Goal: Task Accomplishment & Management: Manage account settings

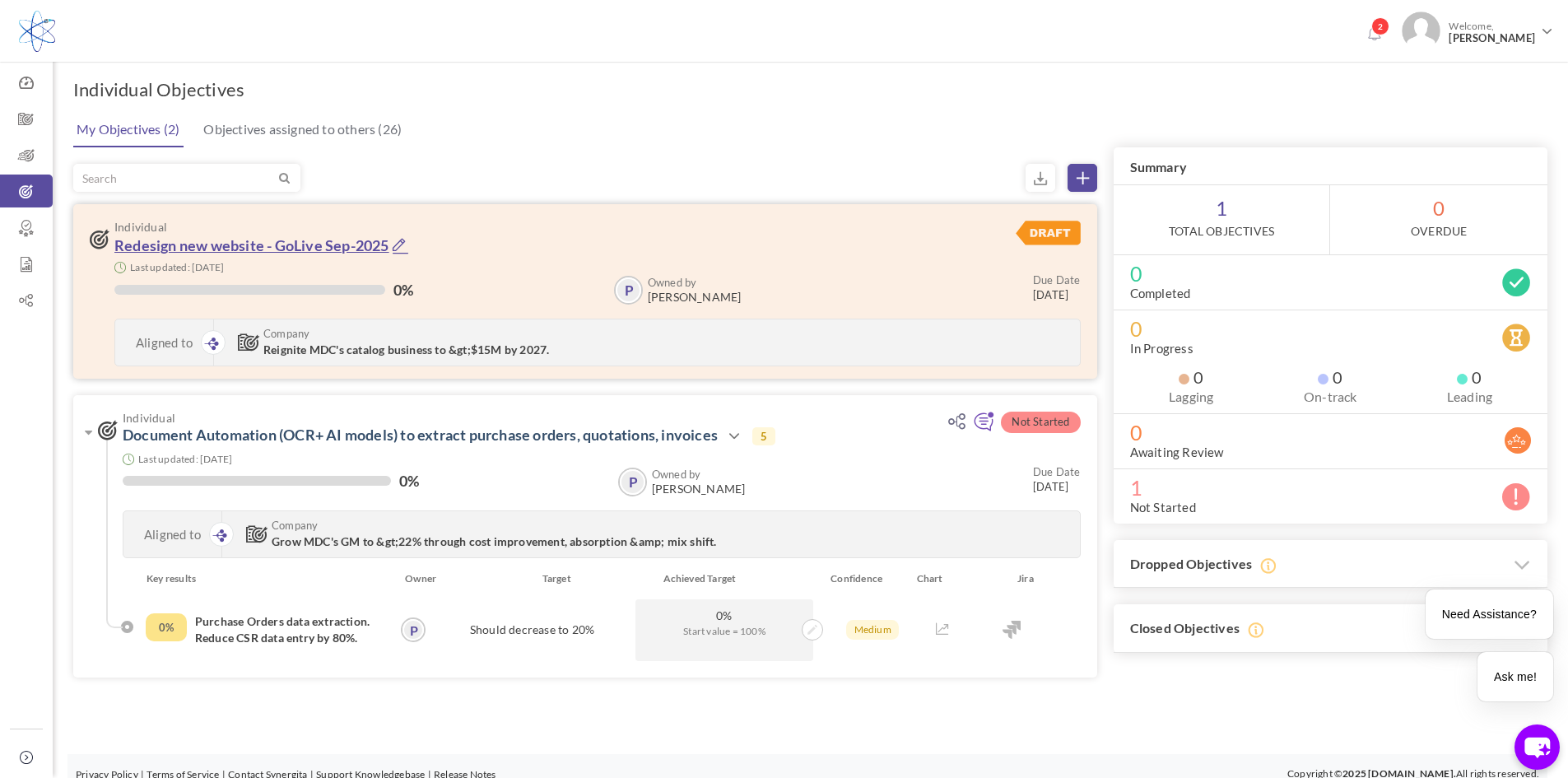
scroll to position [15, 0]
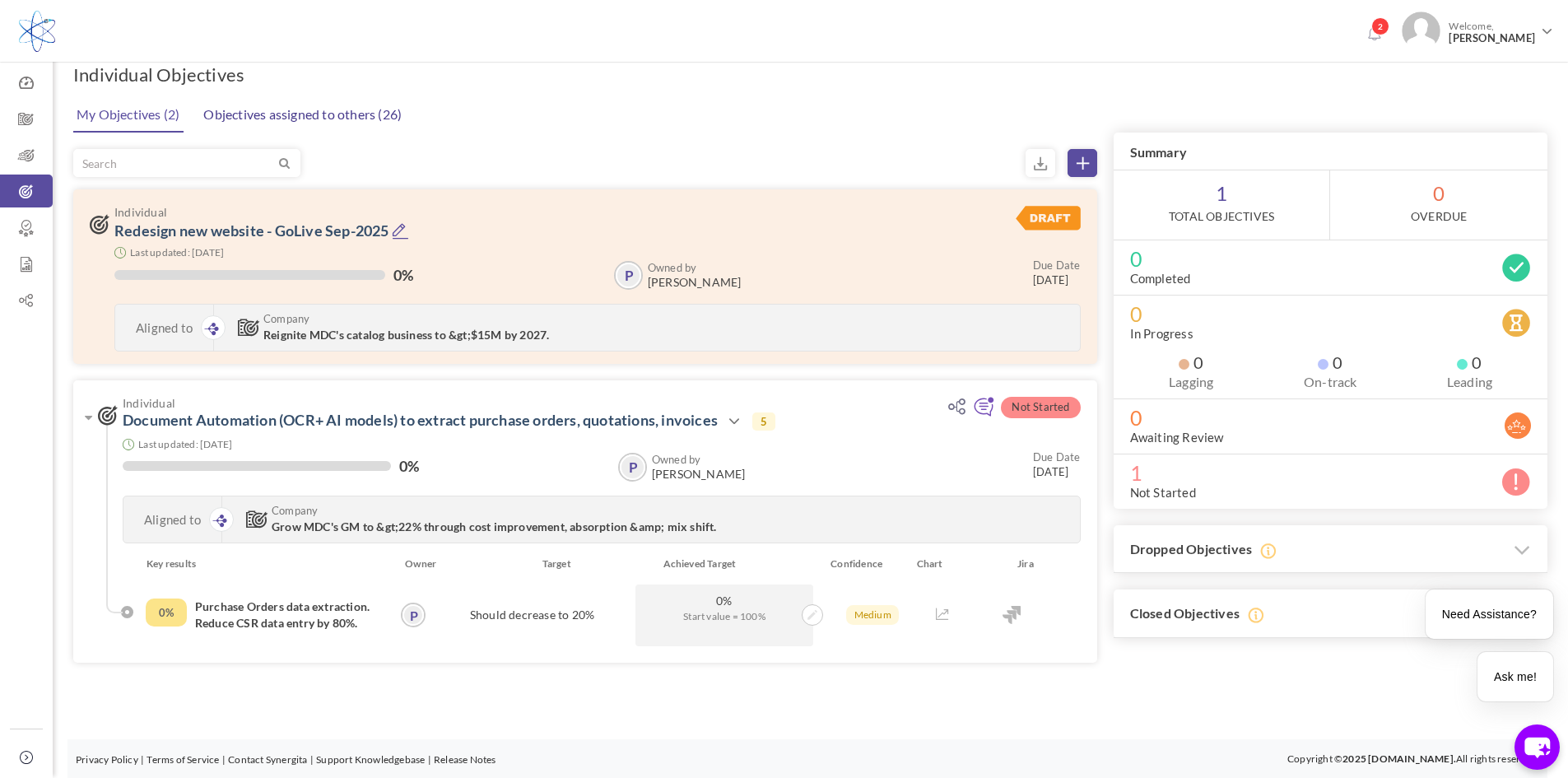
click at [307, 113] on link "Objectives assigned to others (26)" at bounding box center [303, 114] width 207 height 33
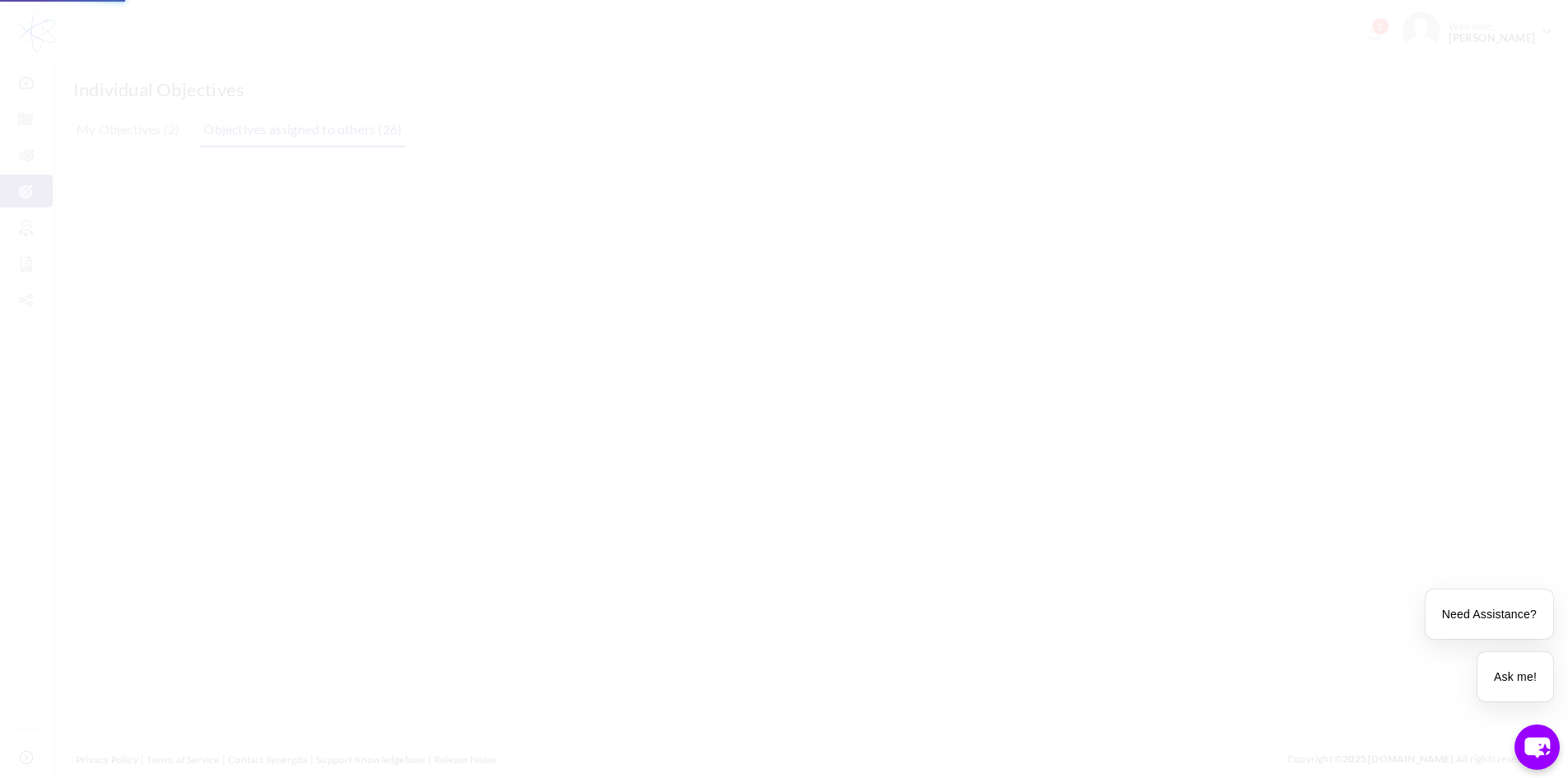
scroll to position [0, 0]
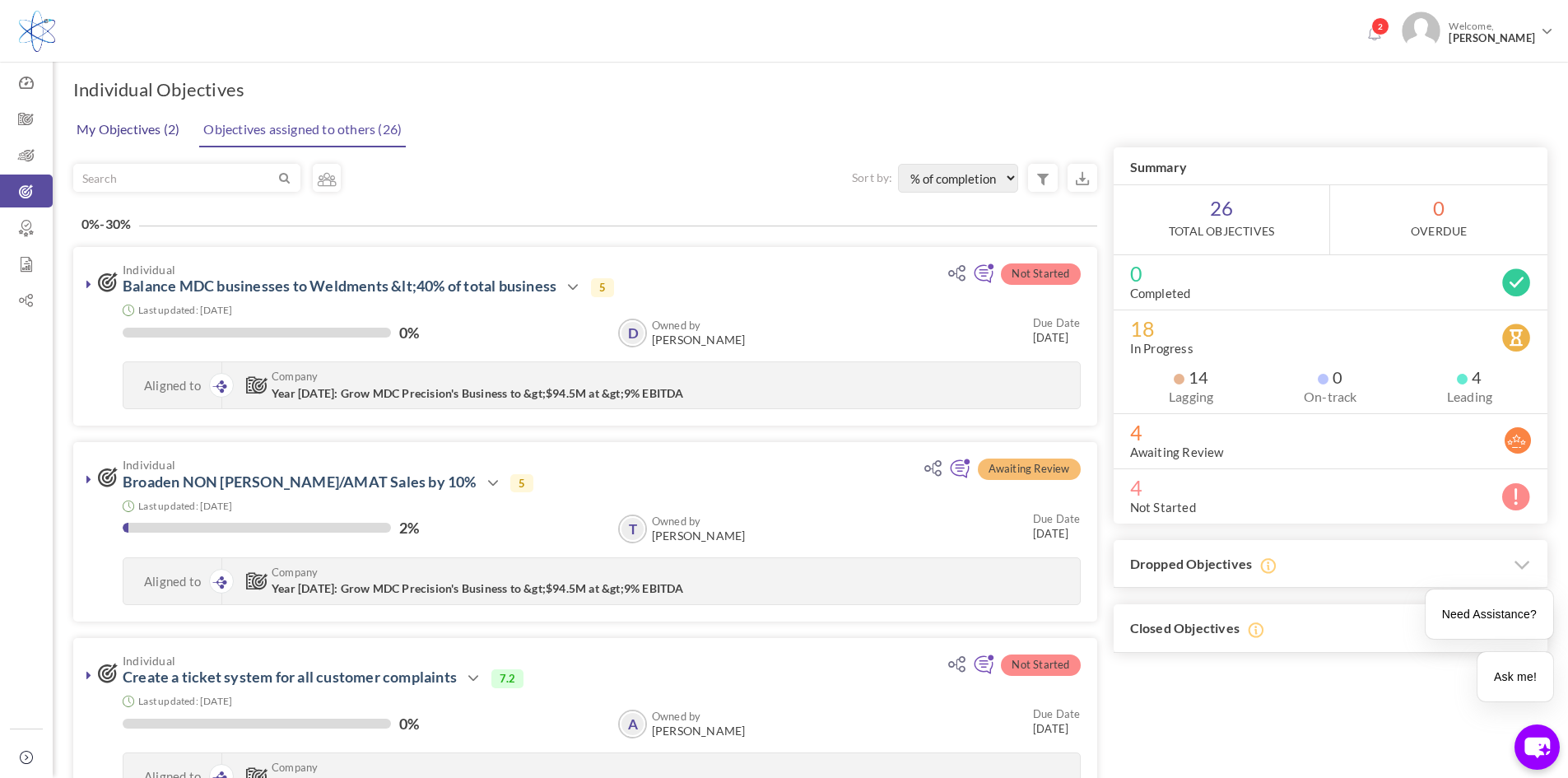
click at [104, 130] on link "My Objectives (2)" at bounding box center [128, 129] width 111 height 33
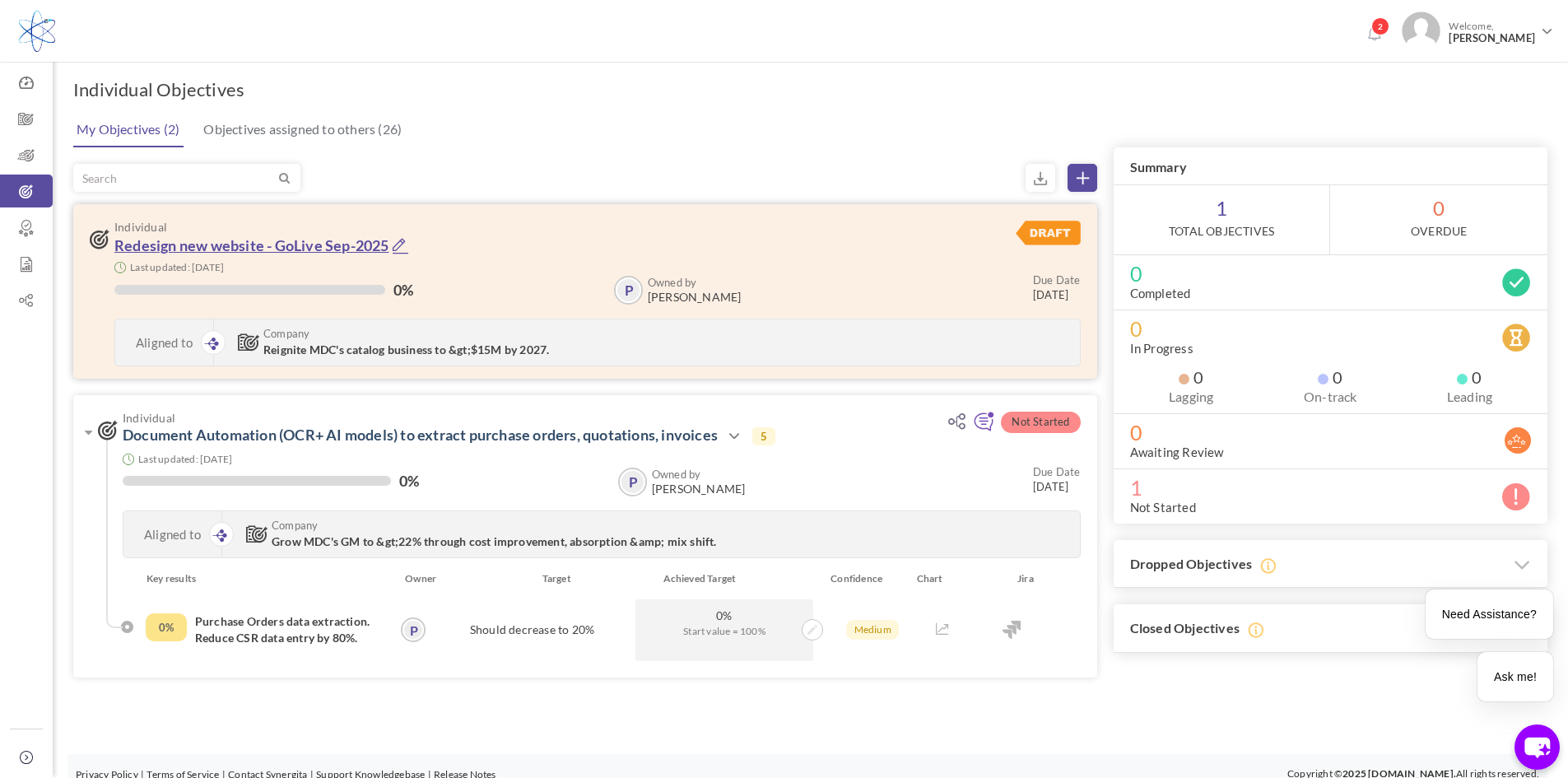
click at [254, 250] on link "Redesign new website - GoLive Sep-2025" at bounding box center [252, 245] width 275 height 18
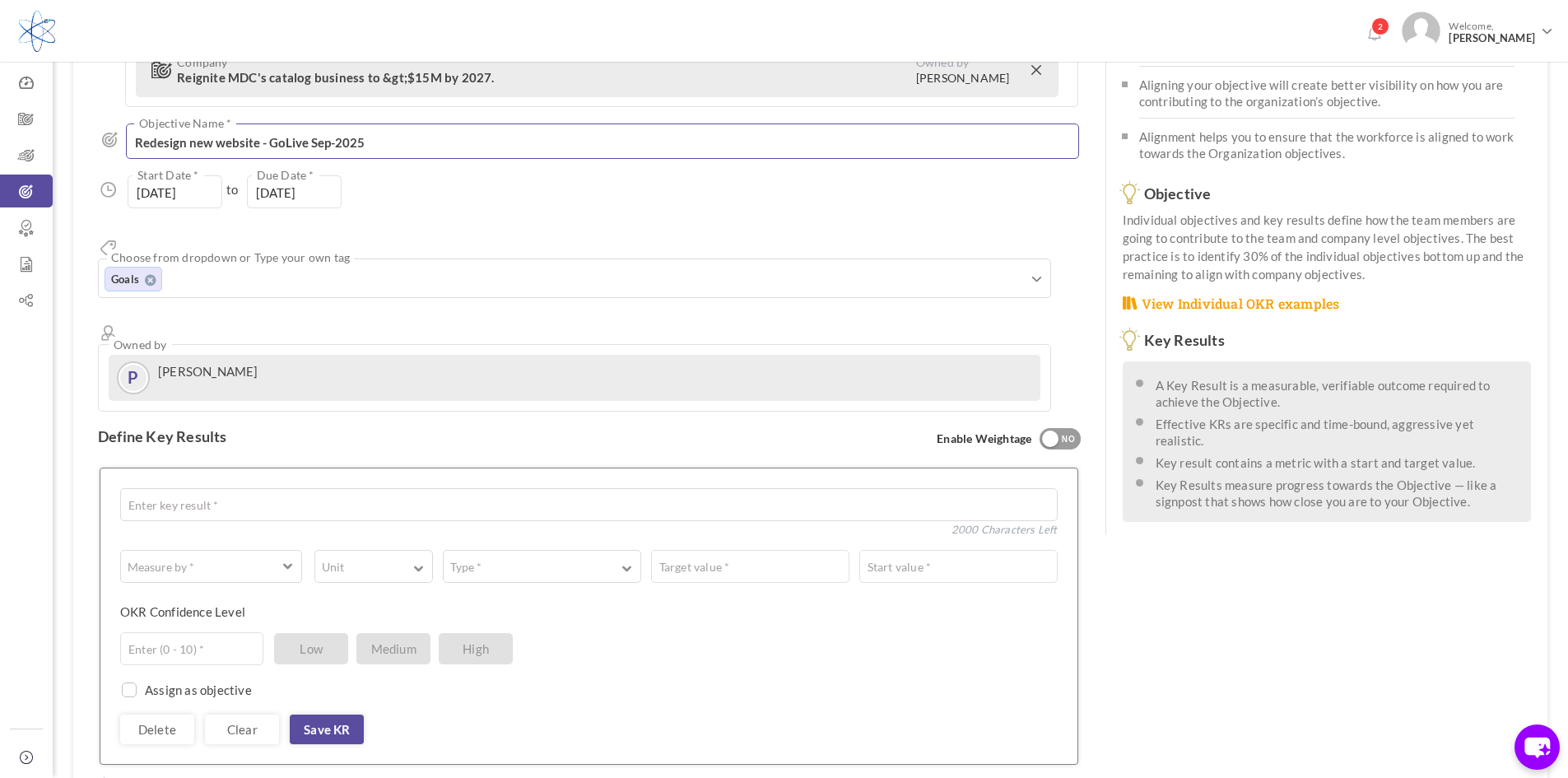
scroll to position [165, 0]
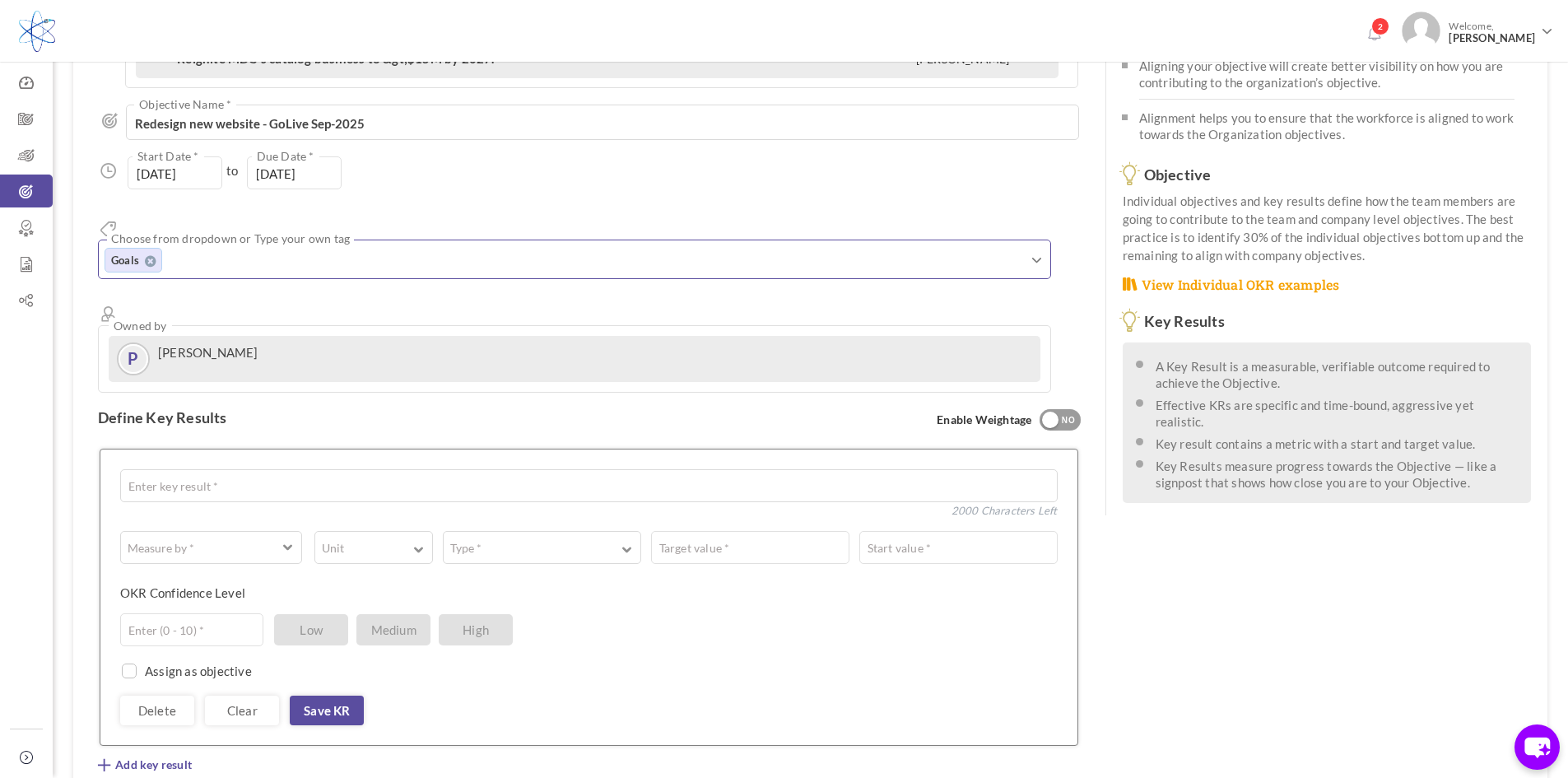
click at [239, 251] on input "text" at bounding box center [252, 261] width 165 height 21
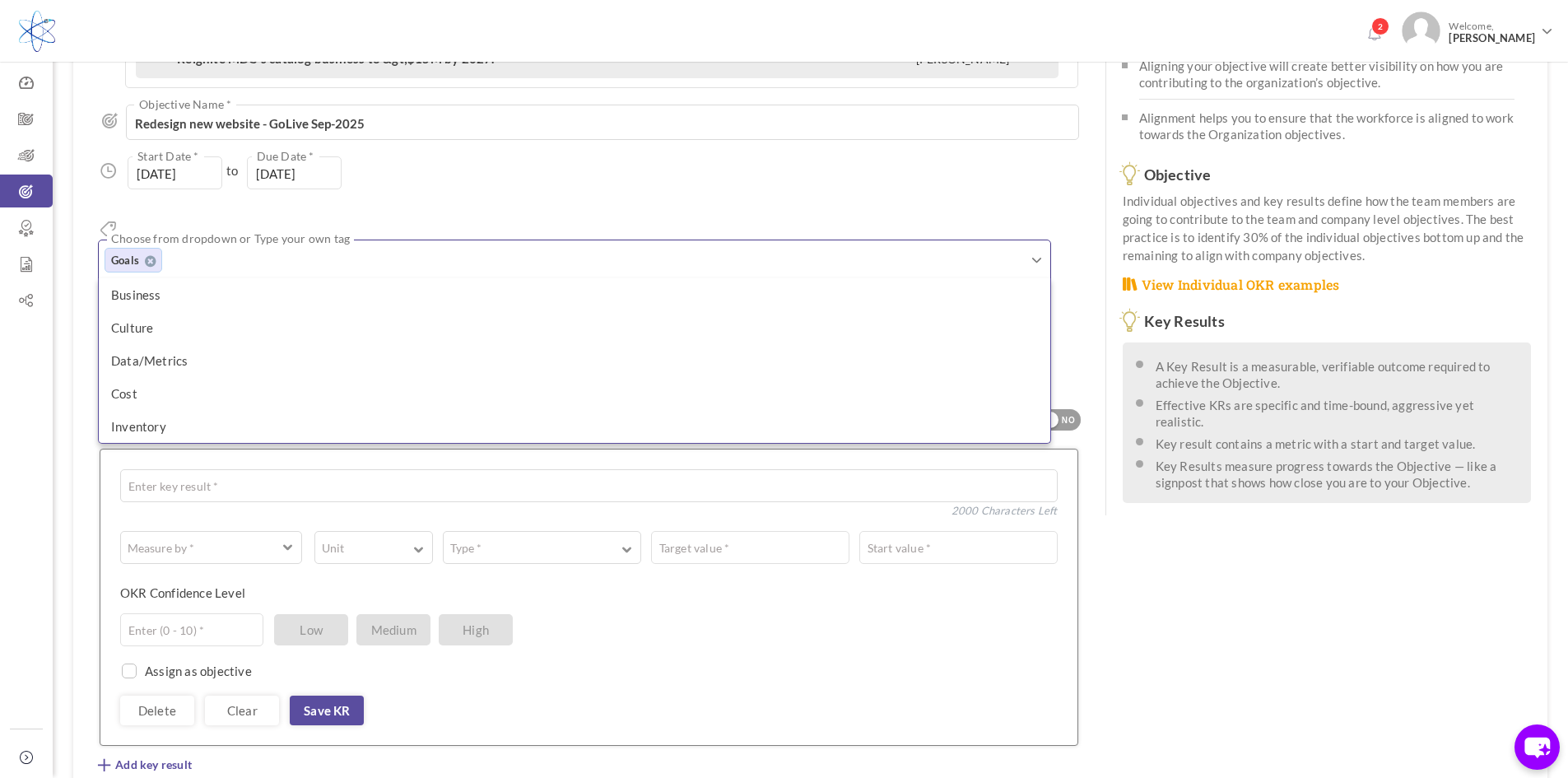
click at [316, 251] on input "text" at bounding box center [252, 261] width 165 height 21
click at [426, 183] on div "01-Jan-2025 Start Date * to 31-Dec-2025 Due Date * Due date should not fall aft…" at bounding box center [589, 172] width 983 height 33
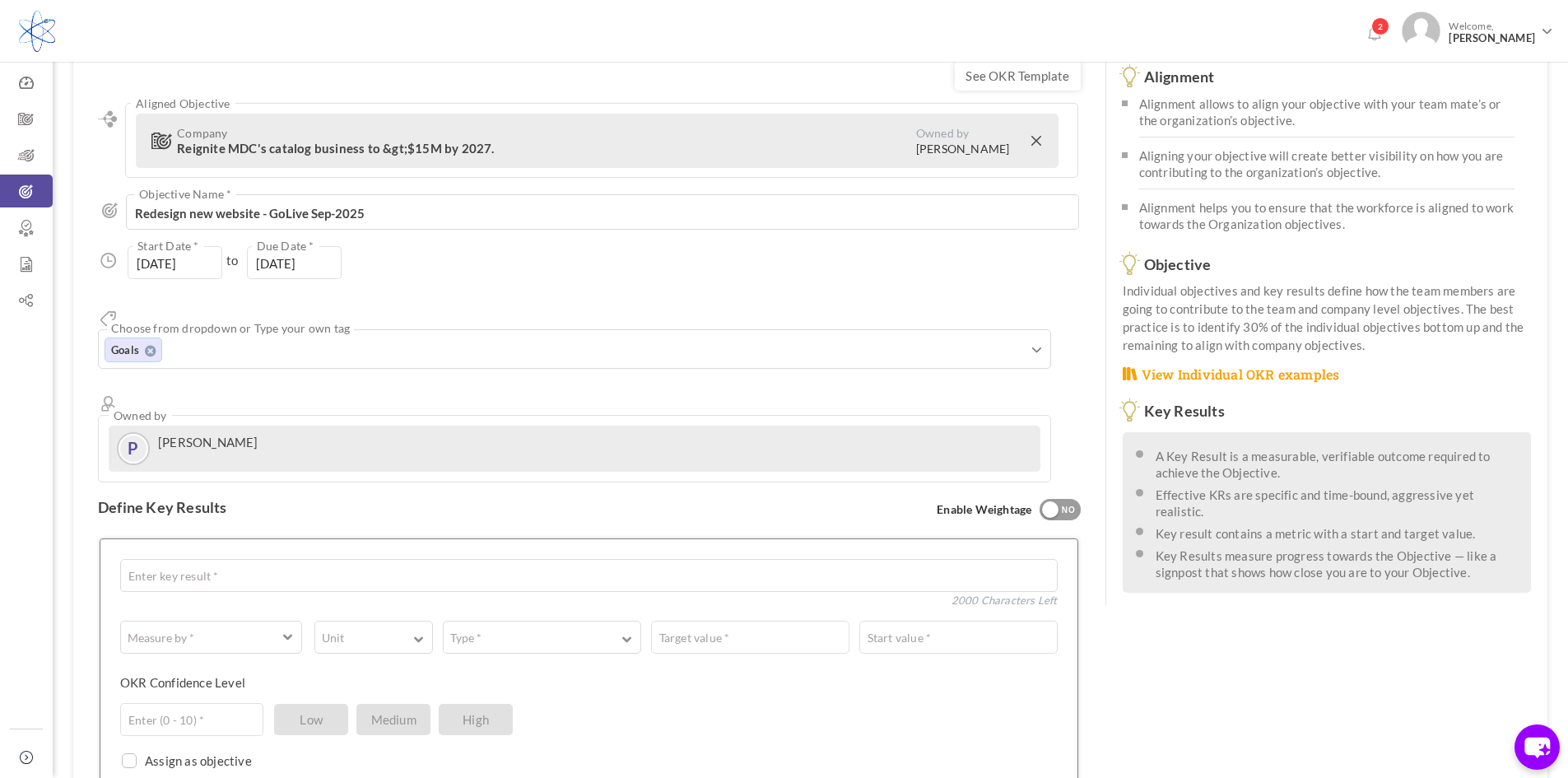
scroll to position [0, 0]
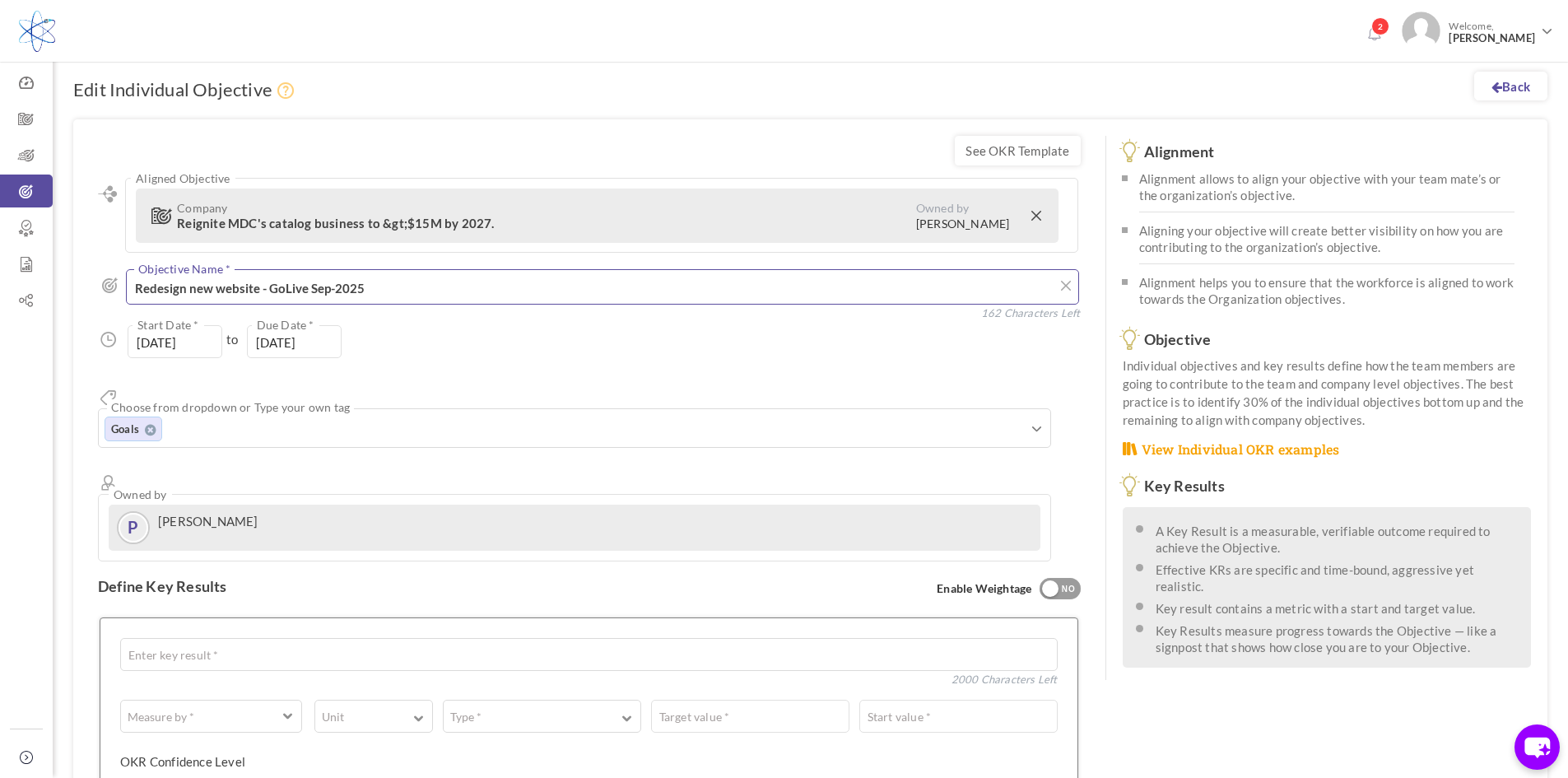
drag, startPoint x: 210, startPoint y: 291, endPoint x: 185, endPoint y: 288, distance: 25.2
click at [185, 288] on textarea "Redesign new website - GoLive Sep-2025" at bounding box center [602, 287] width 953 height 35
click at [188, 281] on textarea "Redesign new website - GoLive Sep-2025" at bounding box center [602, 287] width 953 height 35
drag, startPoint x: 427, startPoint y: 280, endPoint x: 130, endPoint y: 274, distance: 297.1
click at [130, 274] on textarea "Redesign new website - GoLive Sep-2025" at bounding box center [602, 287] width 953 height 35
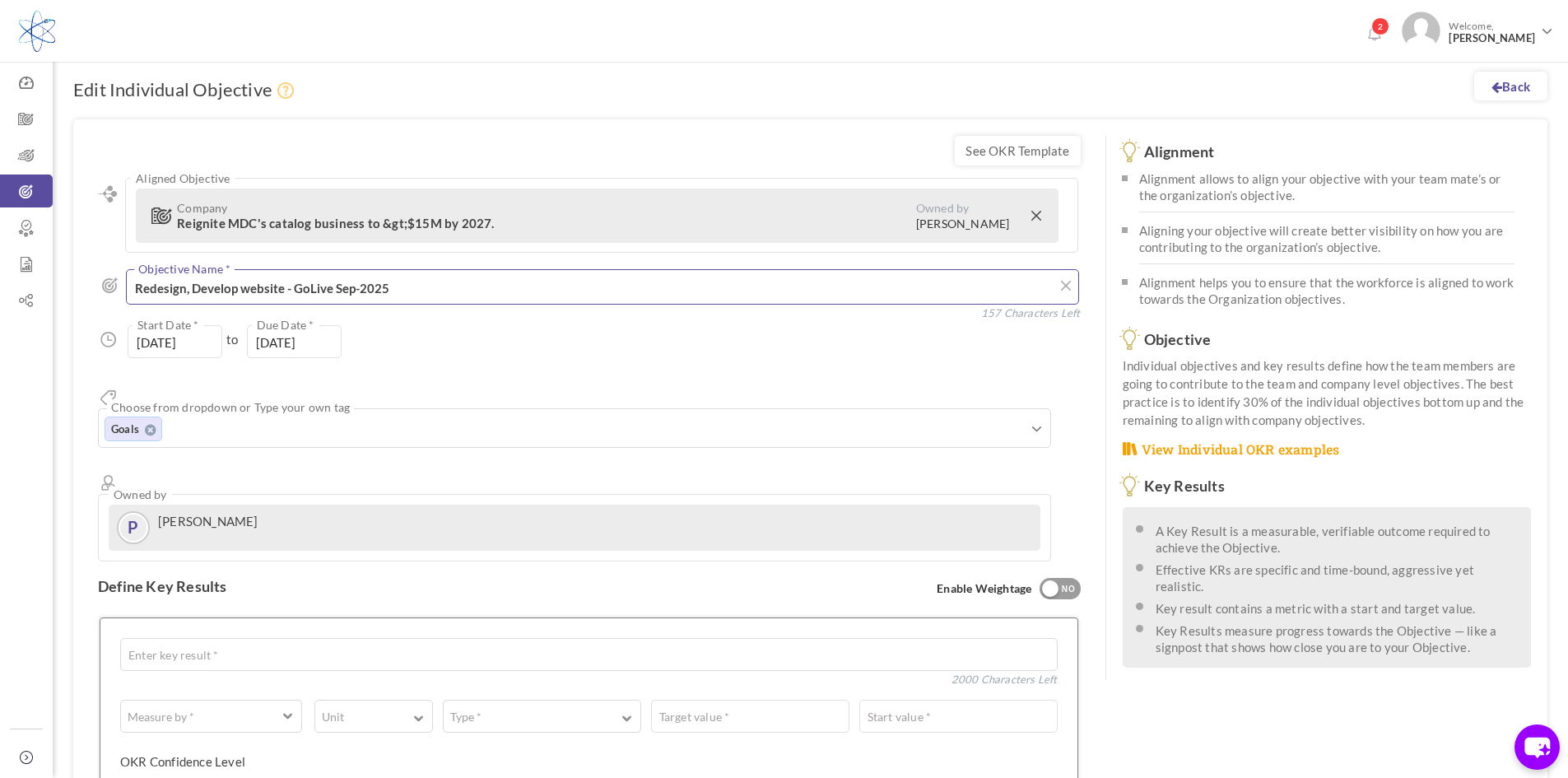
click at [227, 283] on textarea "Redesign new website - GoLive Sep-2025" at bounding box center [602, 287] width 953 height 35
drag, startPoint x: 283, startPoint y: 289, endPoint x: 108, endPoint y: 289, distance: 175.0
click at [108, 289] on div "Redesign new website - GoLive Sep-2025 Objective Name * 157 Characters Left" at bounding box center [589, 289] width 983 height 39
paste textarea "Website Redesign & Development"
drag, startPoint x: 371, startPoint y: 289, endPoint x: 335, endPoint y: 286, distance: 36.1
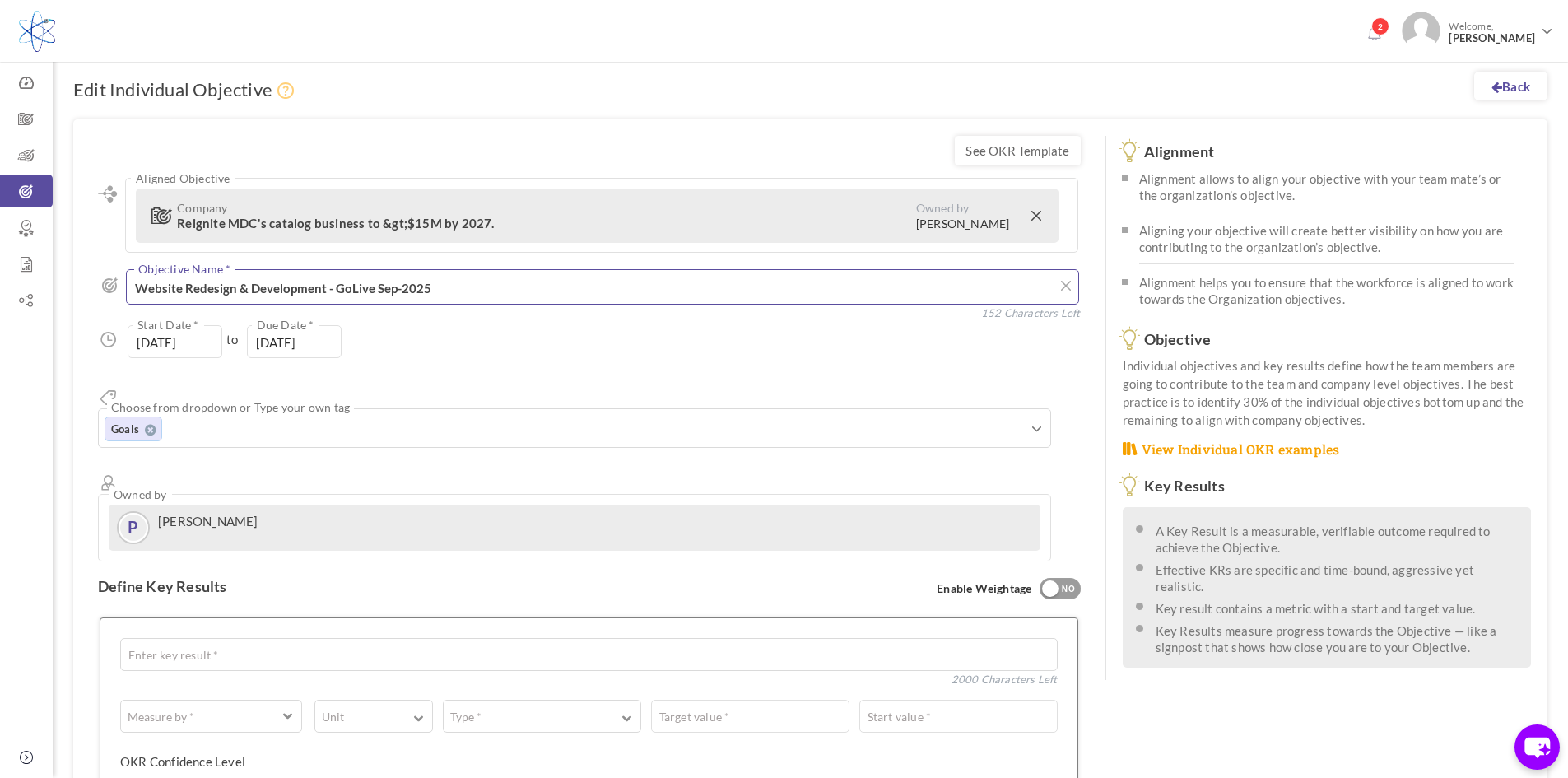
click at [335, 286] on textarea "Redesign new website - GoLive Sep-2025" at bounding box center [602, 287] width 953 height 35
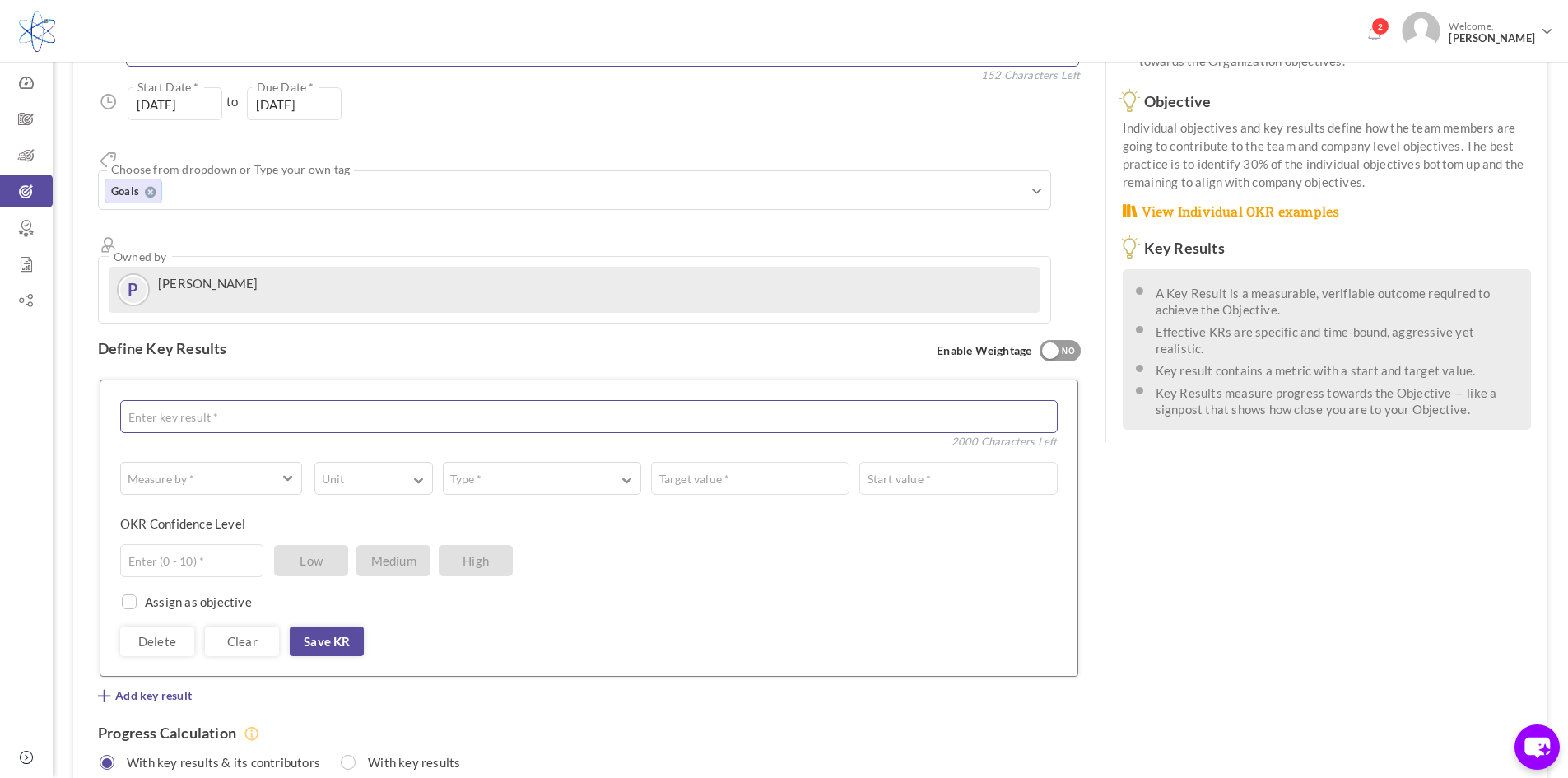
scroll to position [247, 0]
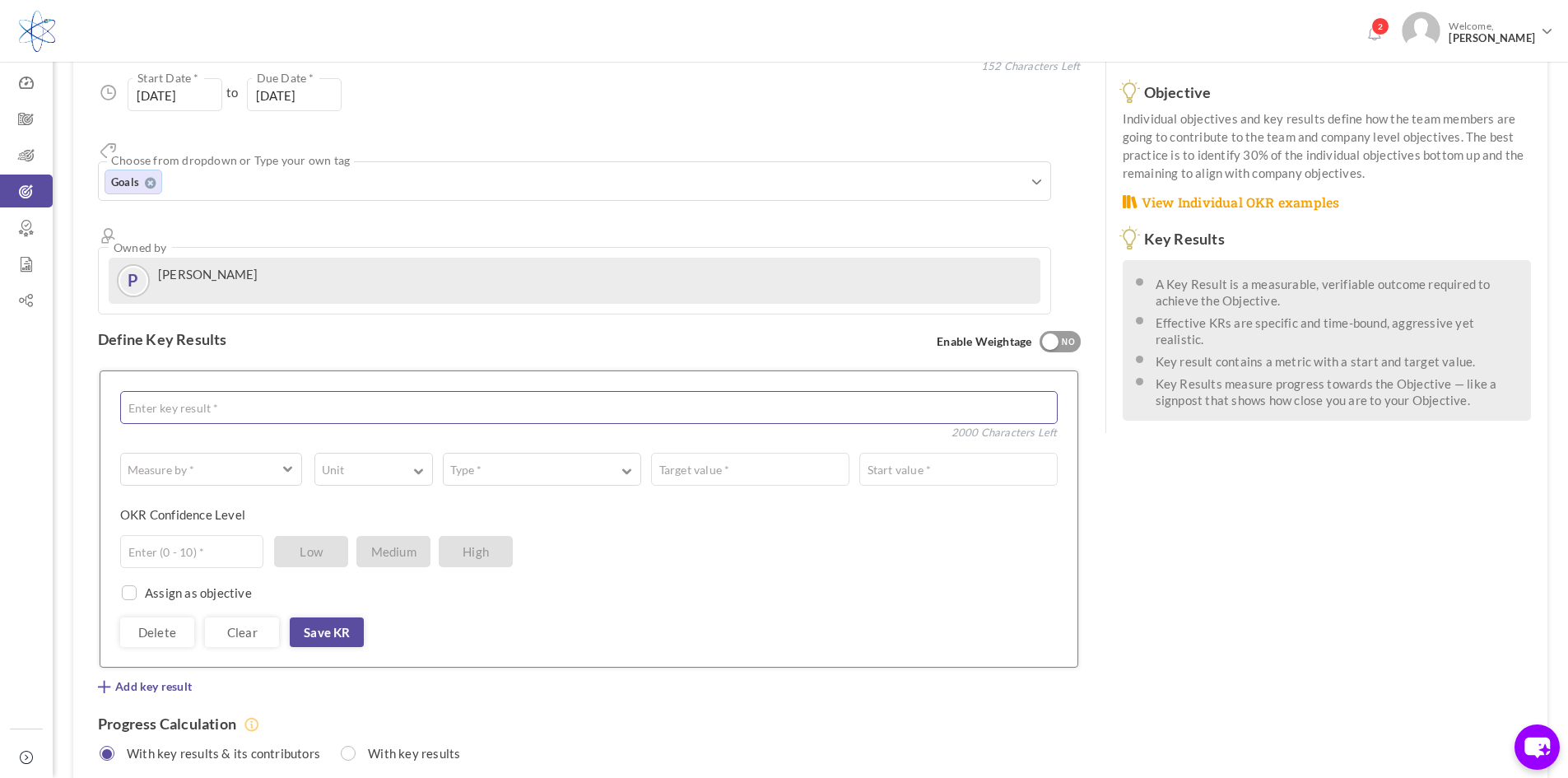
type textarea "Website Redesign & Development - Launch Sep-2025"
click at [179, 391] on textarea at bounding box center [589, 407] width 937 height 33
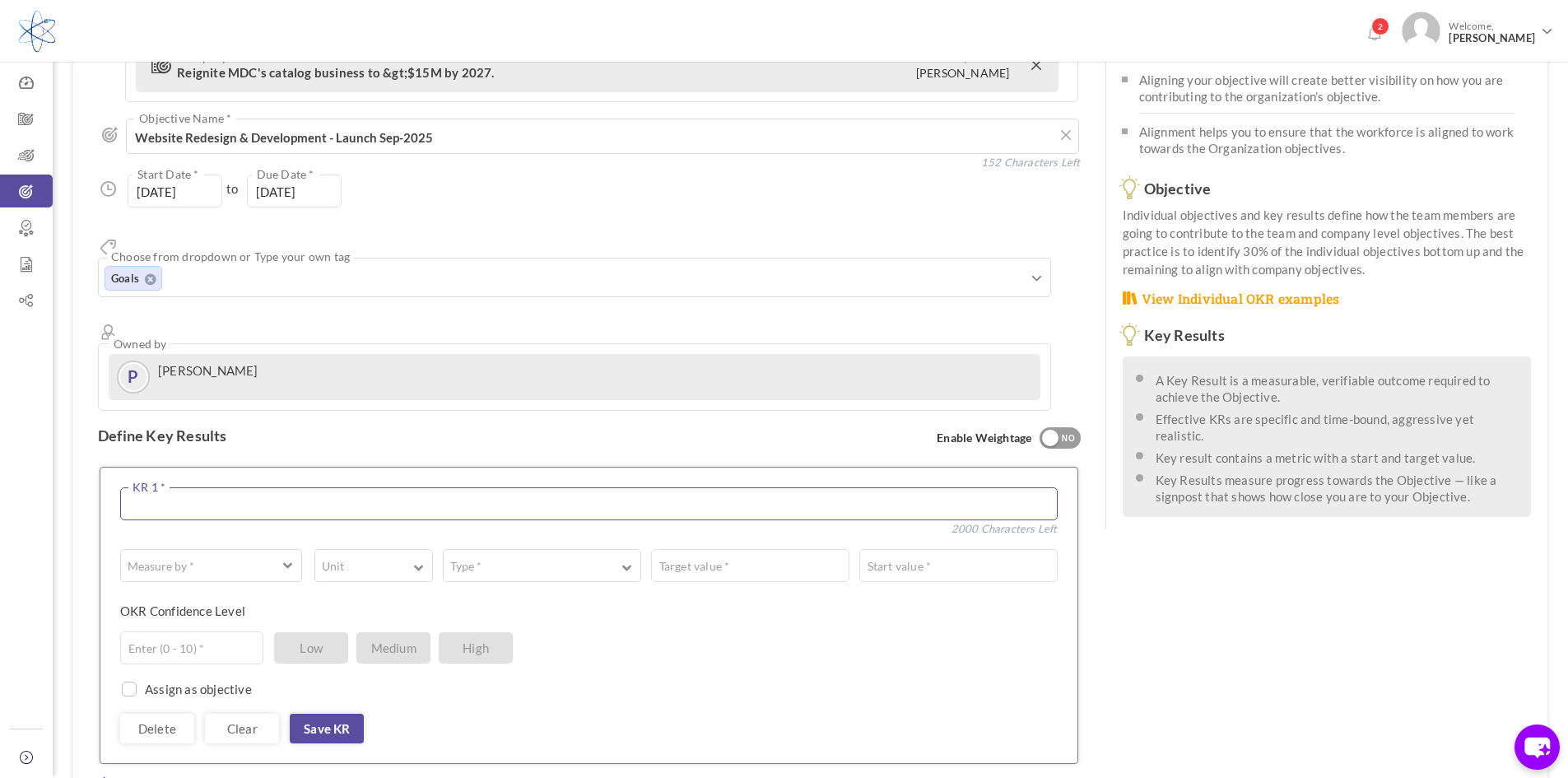
scroll to position [0, 0]
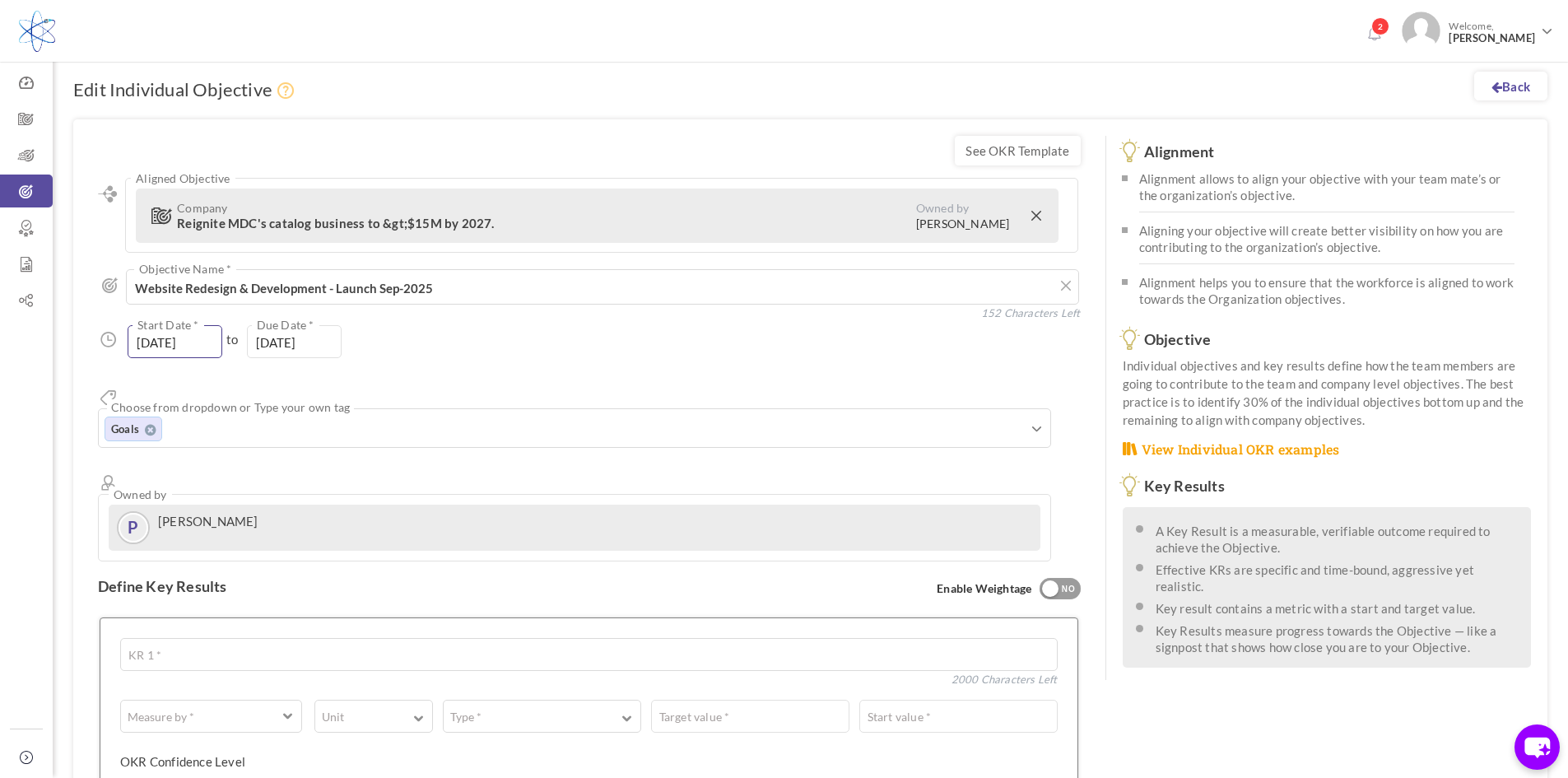
click at [148, 344] on input "01-Jan-2025" at bounding box center [175, 341] width 95 height 33
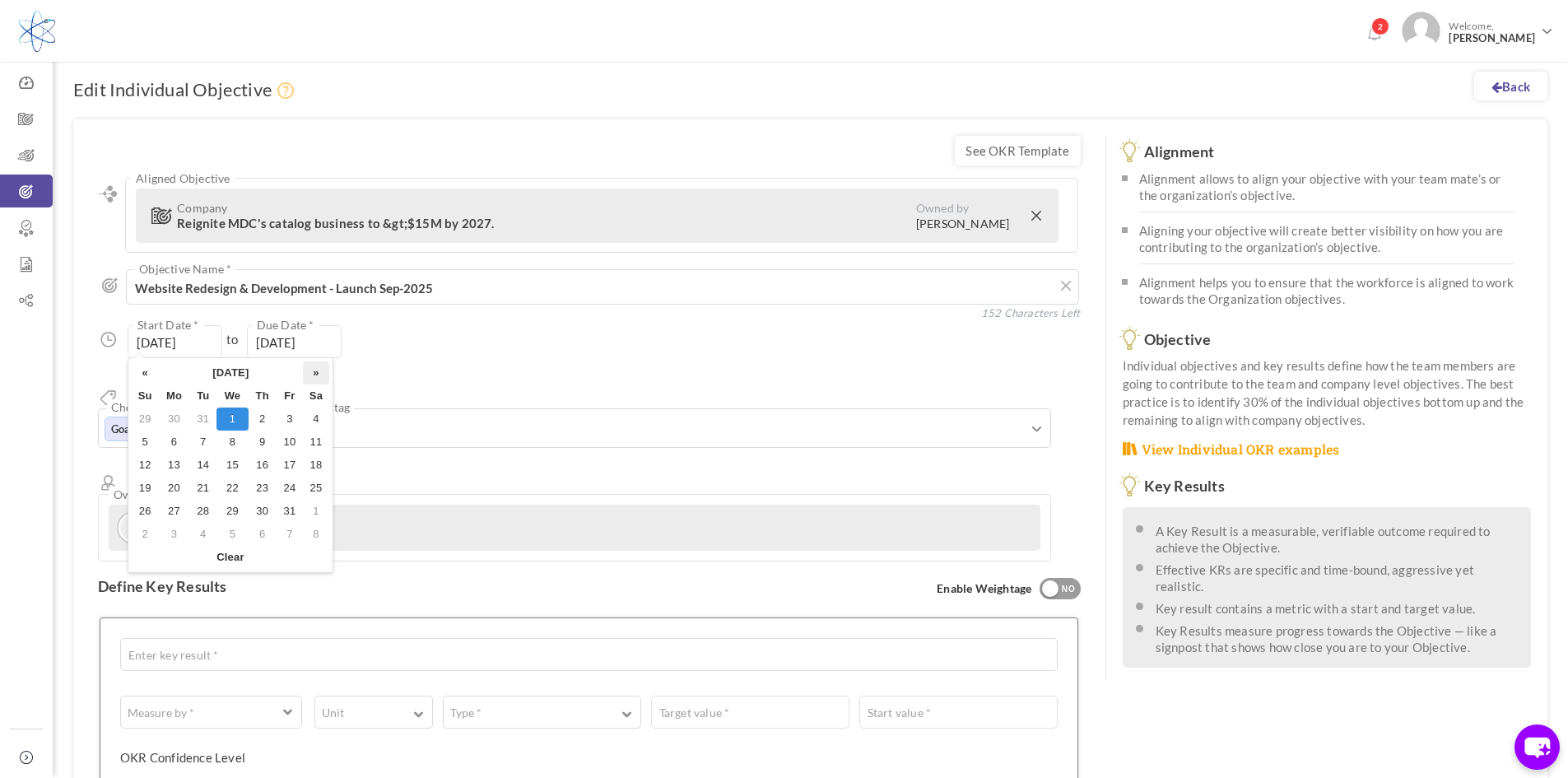
click at [314, 373] on th "»" at bounding box center [316, 373] width 26 height 23
click at [311, 462] on td "15" at bounding box center [316, 465] width 26 height 23
type input "15-Mar-2025"
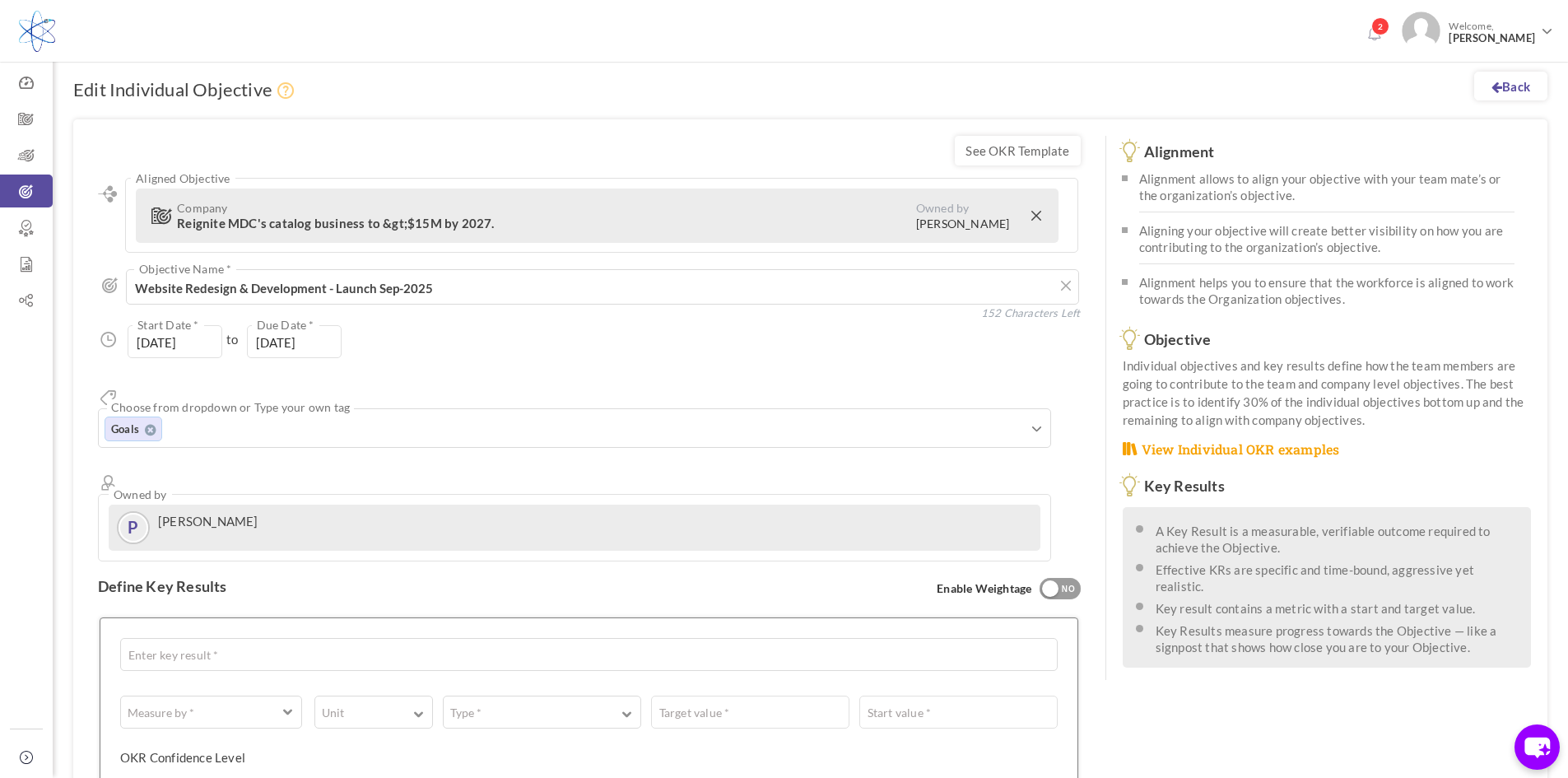
click at [414, 339] on div "15-Mar-2025 Start Date * to 31-Dec-2025 Due Date * Due date should not fall aft…" at bounding box center [589, 341] width 983 height 33
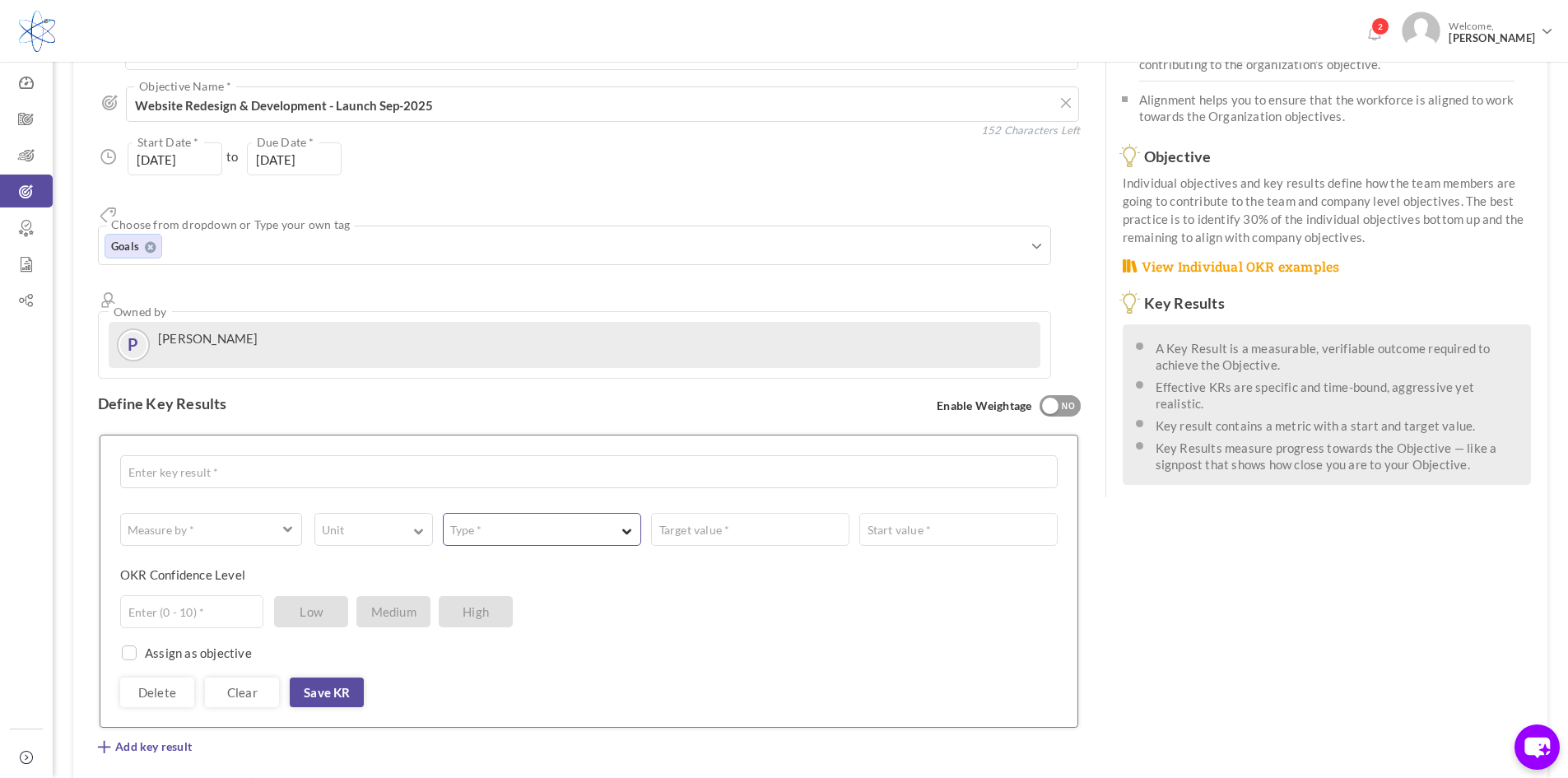
scroll to position [247, 0]
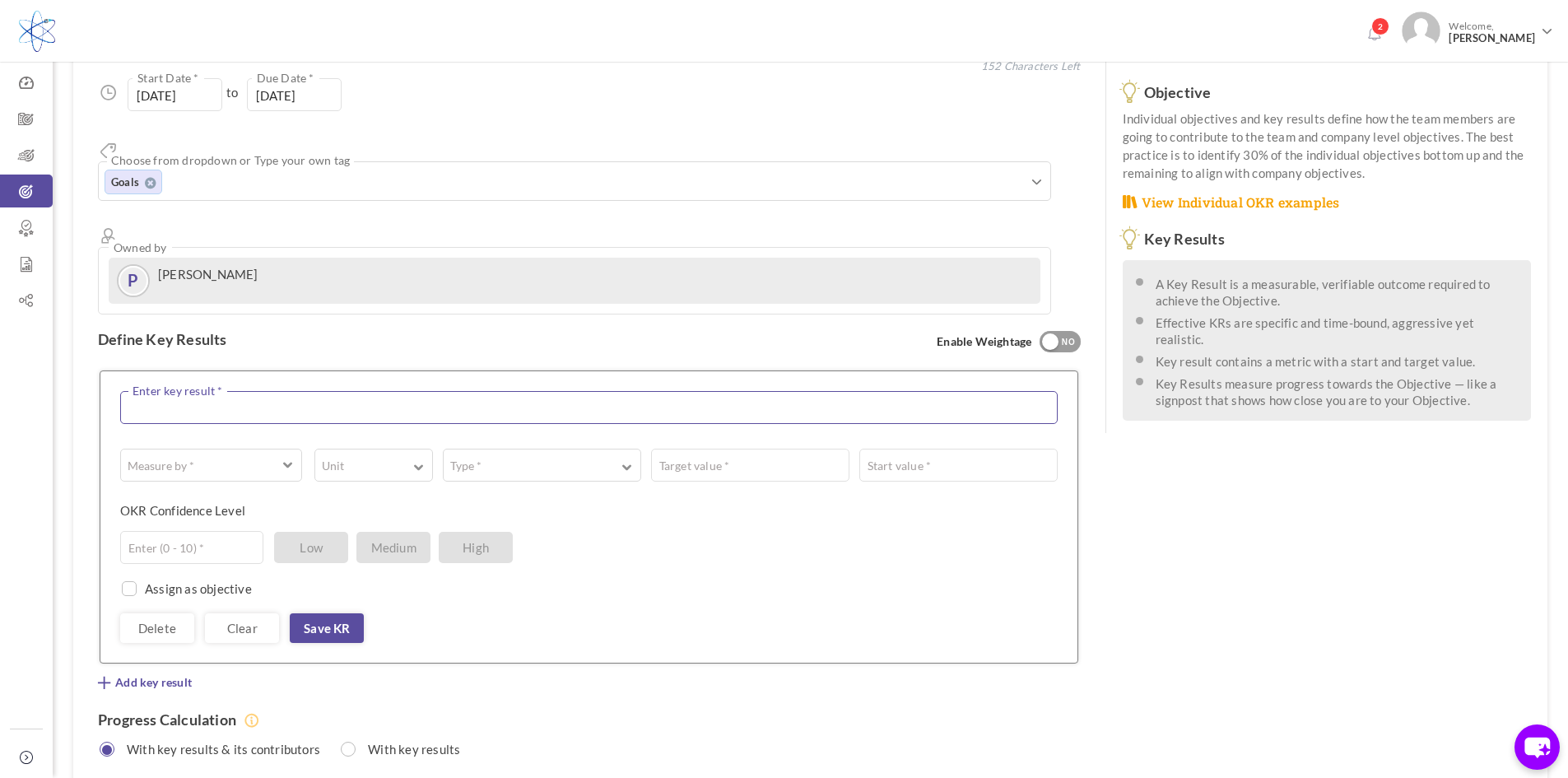
click at [216, 391] on textarea at bounding box center [589, 407] width 937 height 33
click at [266, 314] on div "Define Key Results Enable Weightage YES NO" at bounding box center [589, 339] width 983 height 50
drag, startPoint x: 163, startPoint y: 349, endPoint x: 183, endPoint y: 348, distance: 20.0
click at [162, 391] on textarea at bounding box center [589, 407] width 937 height 33
paste textarea "Traffic & Visibility"
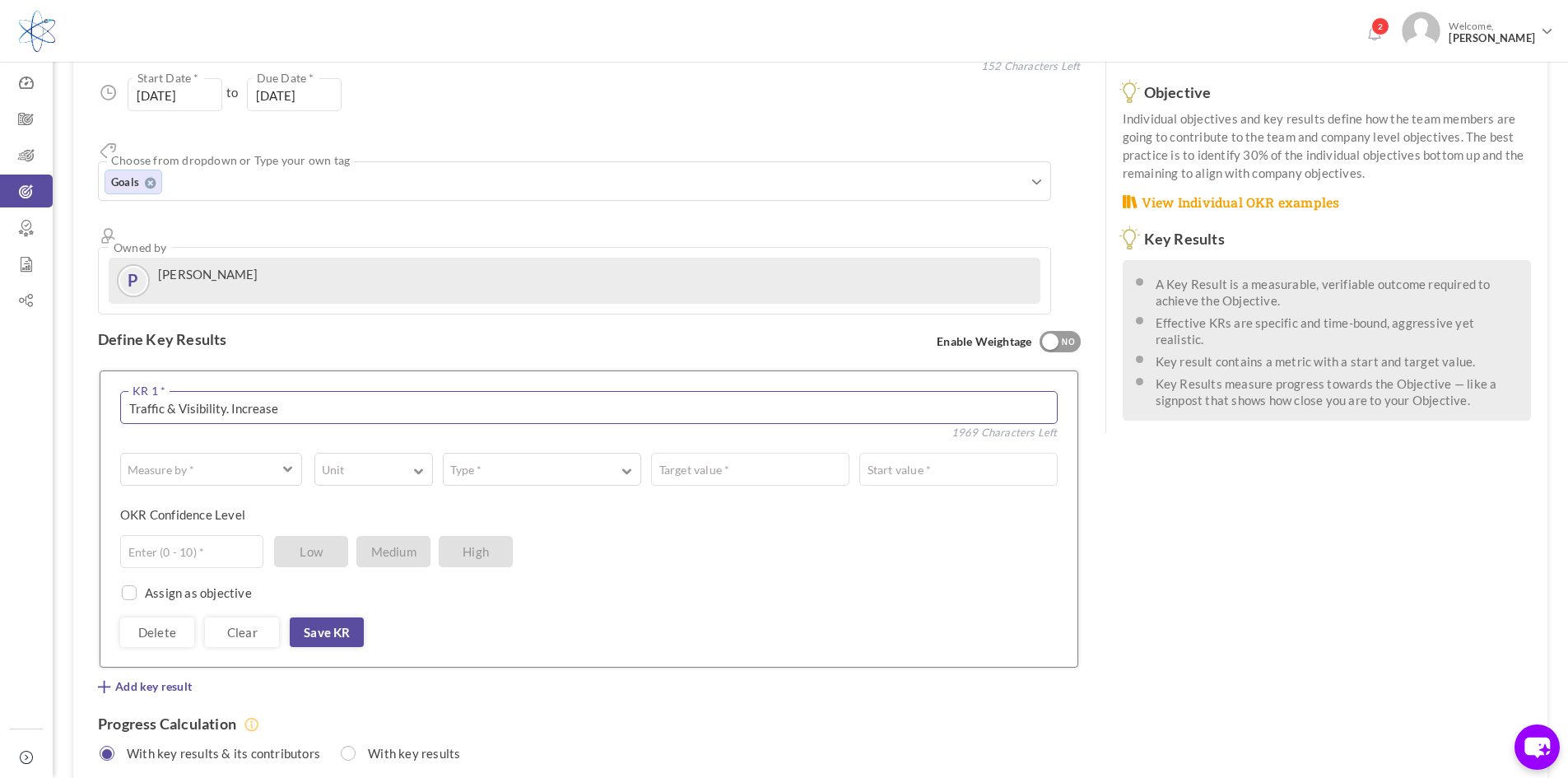
type textarea "Traffic & Visibility. Increase"
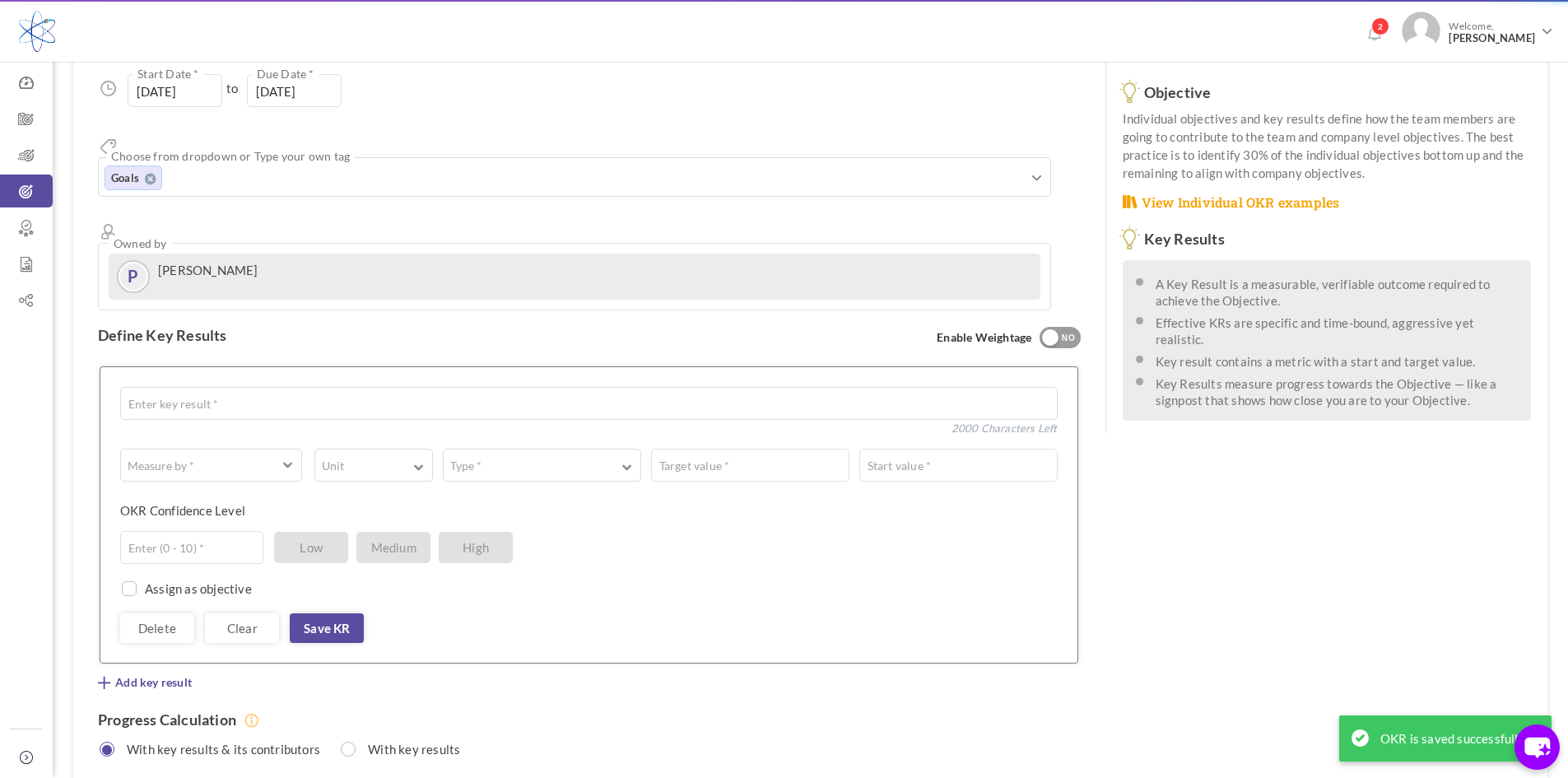
scroll to position [0, 0]
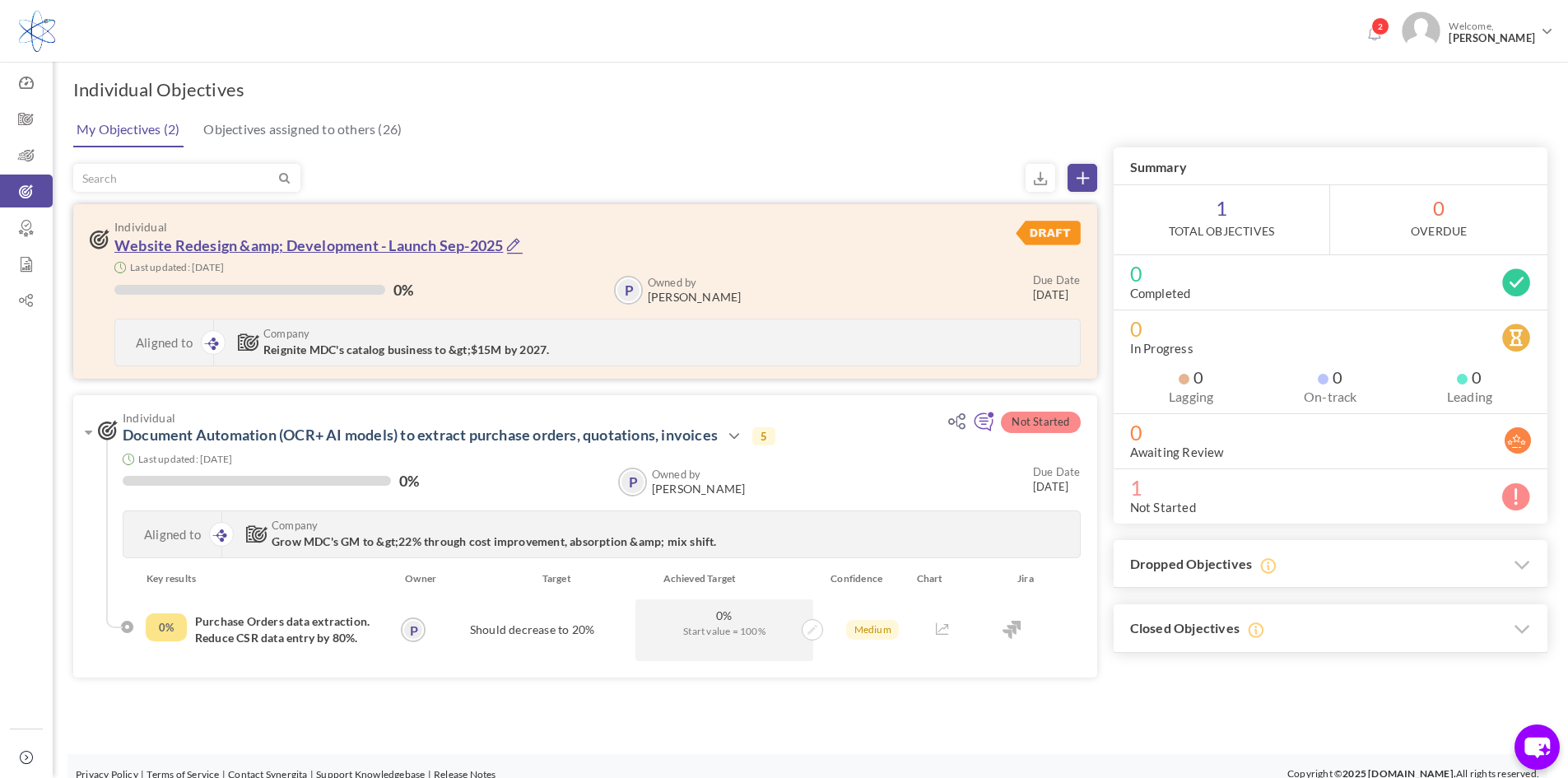
click at [307, 240] on link "Website Redesign &amp; Development - Launch Sep-2025" at bounding box center [308, 245] width 389 height 18
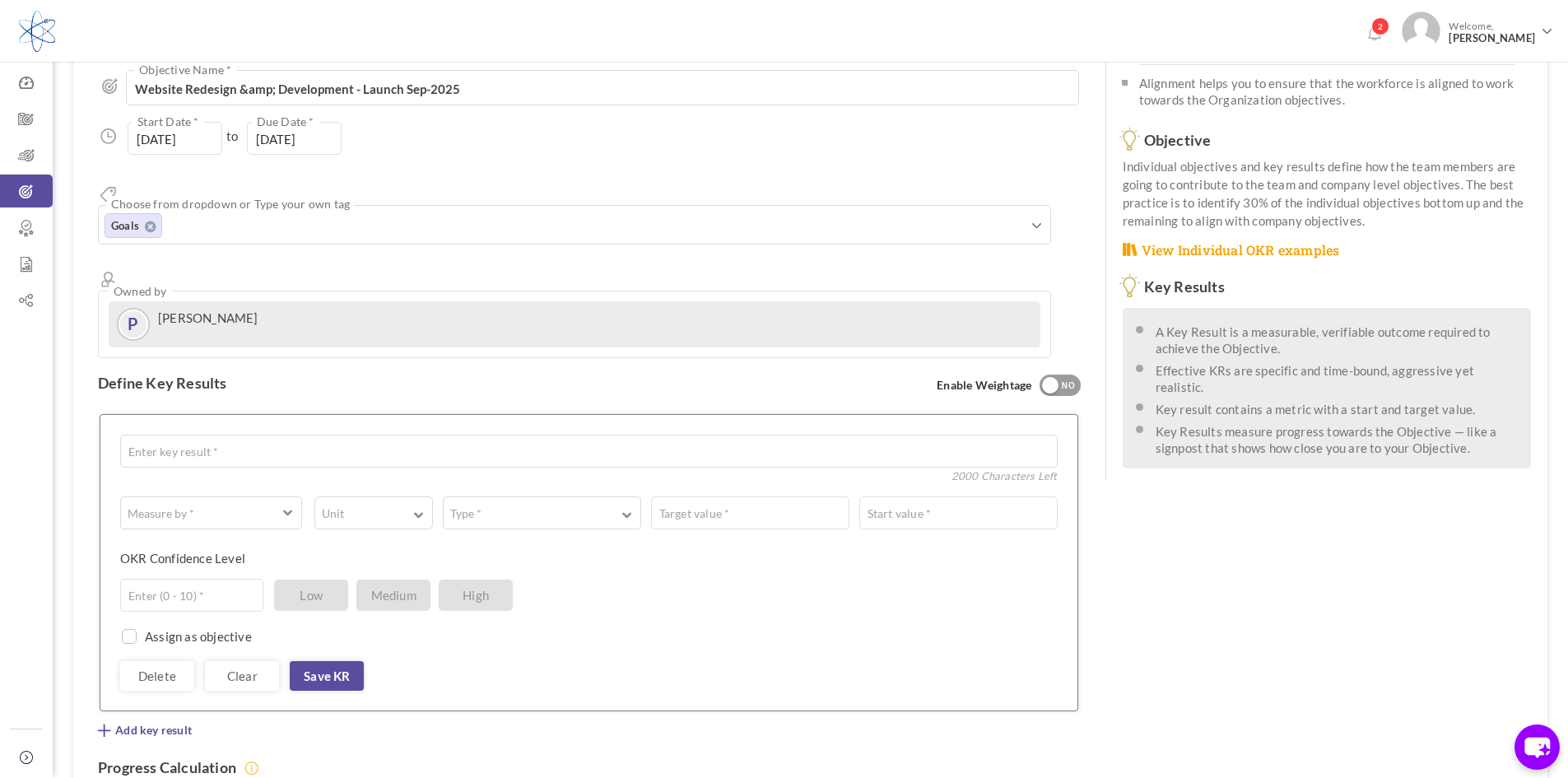
scroll to position [247, 0]
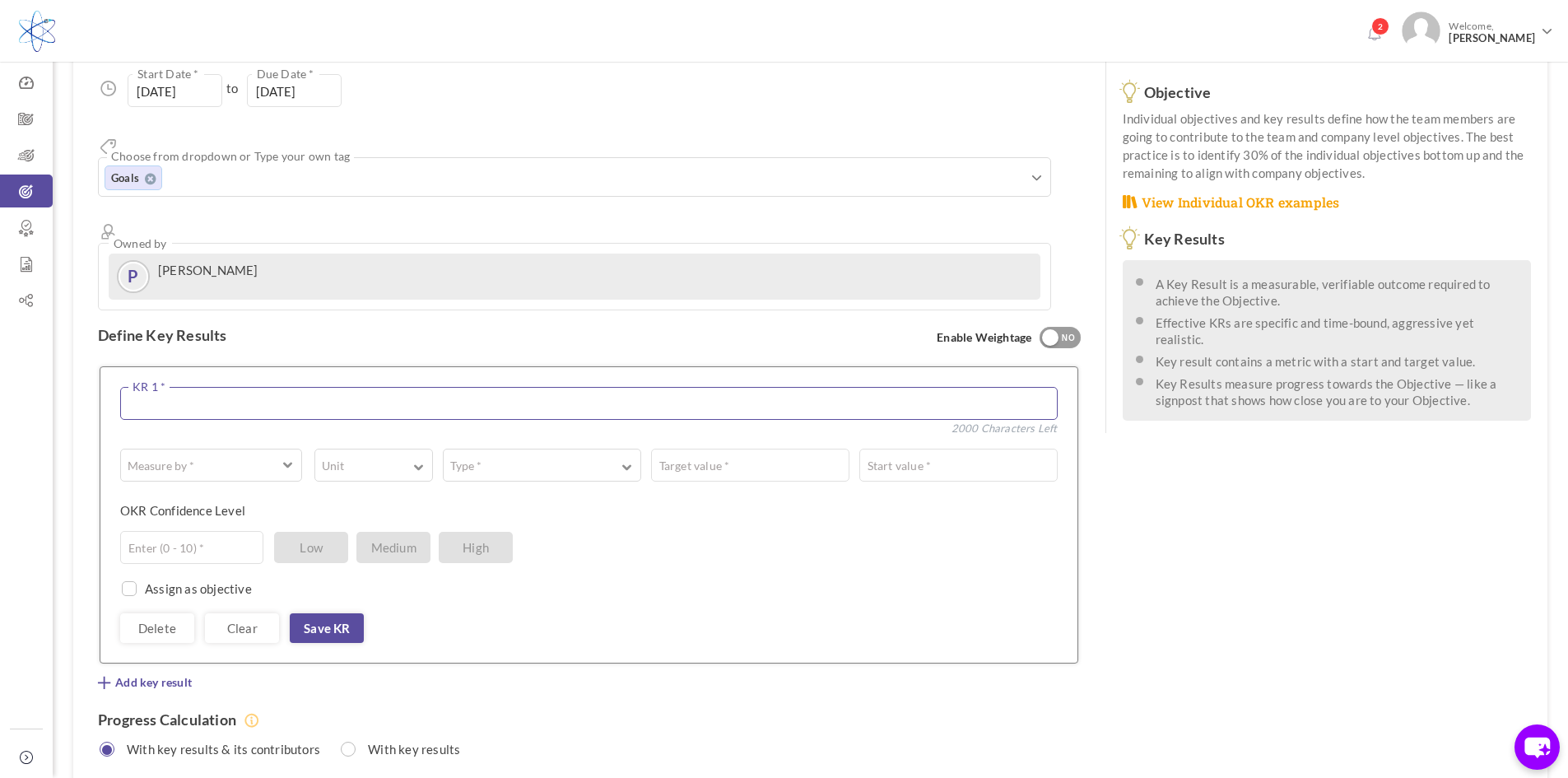
click at [164, 387] on textarea at bounding box center [589, 403] width 937 height 33
paste textarea "Traffic & Visibility"
click at [247, 387] on textarea "Traffic & Visibility" at bounding box center [589, 403] width 937 height 33
click at [228, 457] on span "button" at bounding box center [199, 465] width 141 height 17
click at [187, 492] on link "# Number" at bounding box center [211, 504] width 170 height 25
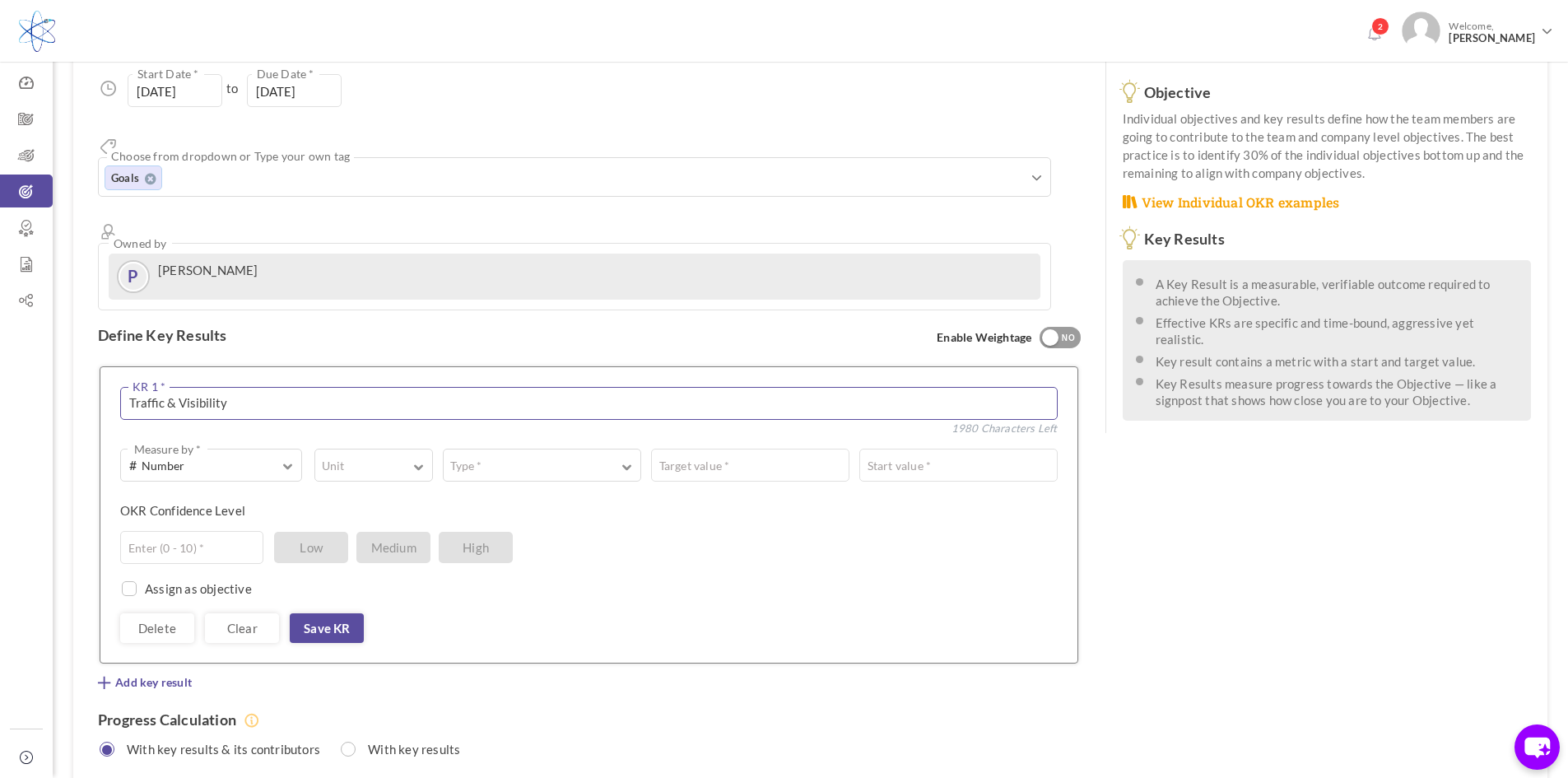
click at [241, 387] on textarea "Traffic & Visibility" at bounding box center [589, 403] width 937 height 33
paste textarea "Increase in organic traffic by 30–50% within 6 months"
click at [284, 456] on span "button" at bounding box center [288, 463] width 10 height 15
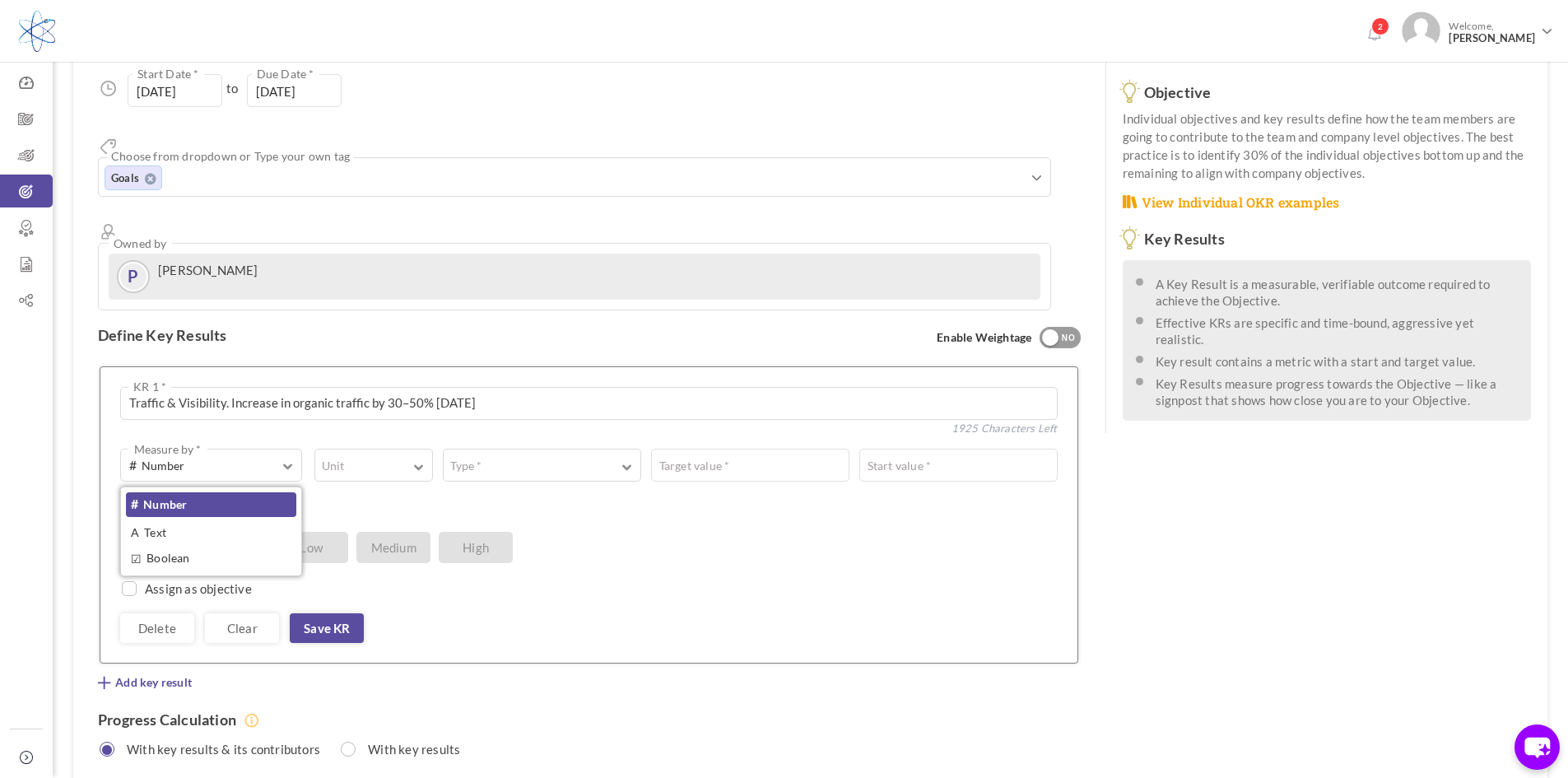
click at [726, 502] on div "OKR Confidence Level Enter (0 - 10) * Low Medium High" at bounding box center [582, 516] width 925 height 29
click at [419, 459] on span "button" at bounding box center [418, 465] width 10 height 12
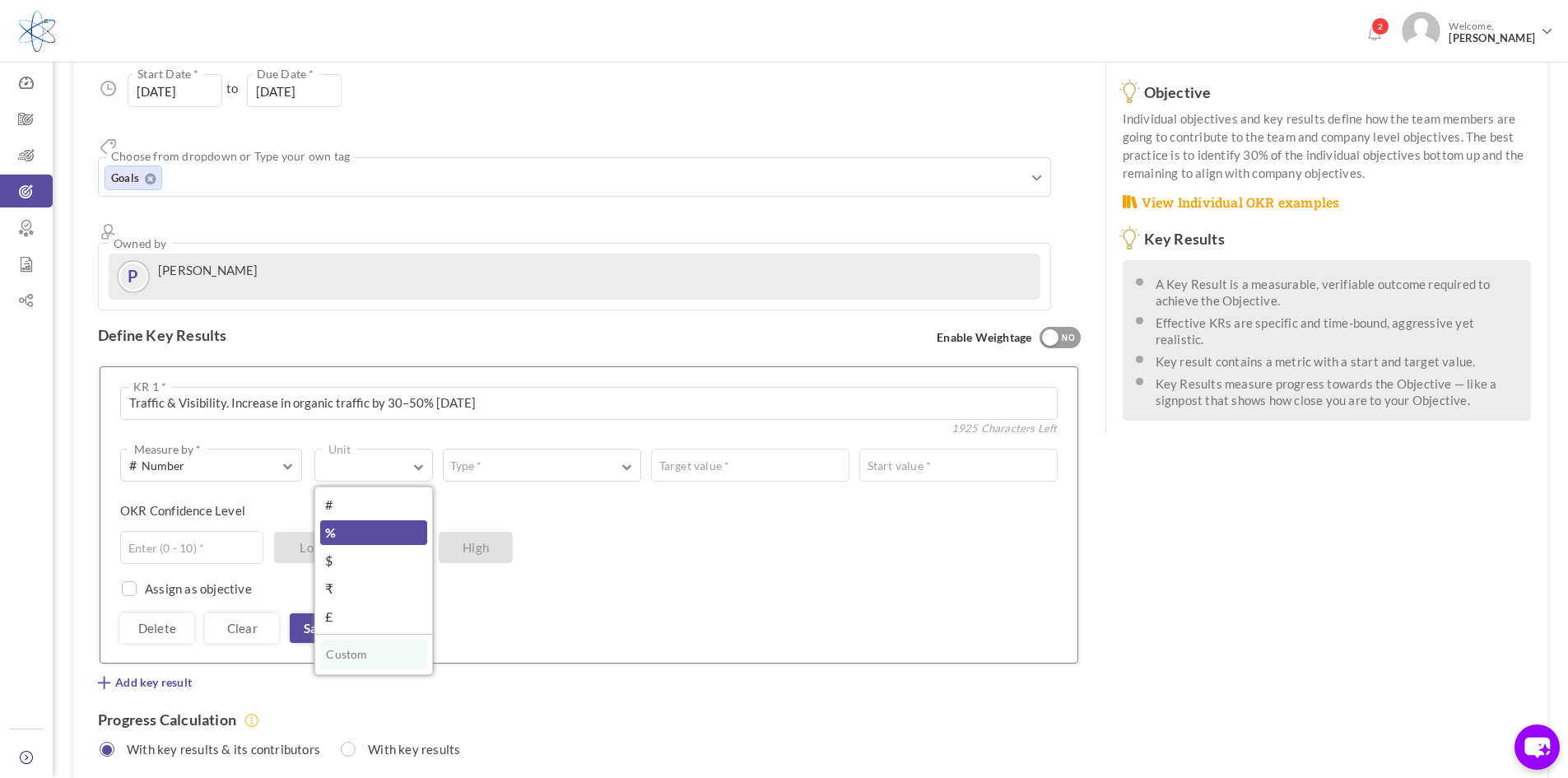
click at [341, 520] on link "%" at bounding box center [374, 532] width 106 height 25
click at [200, 456] on span "# Number" at bounding box center [199, 465] width 141 height 19
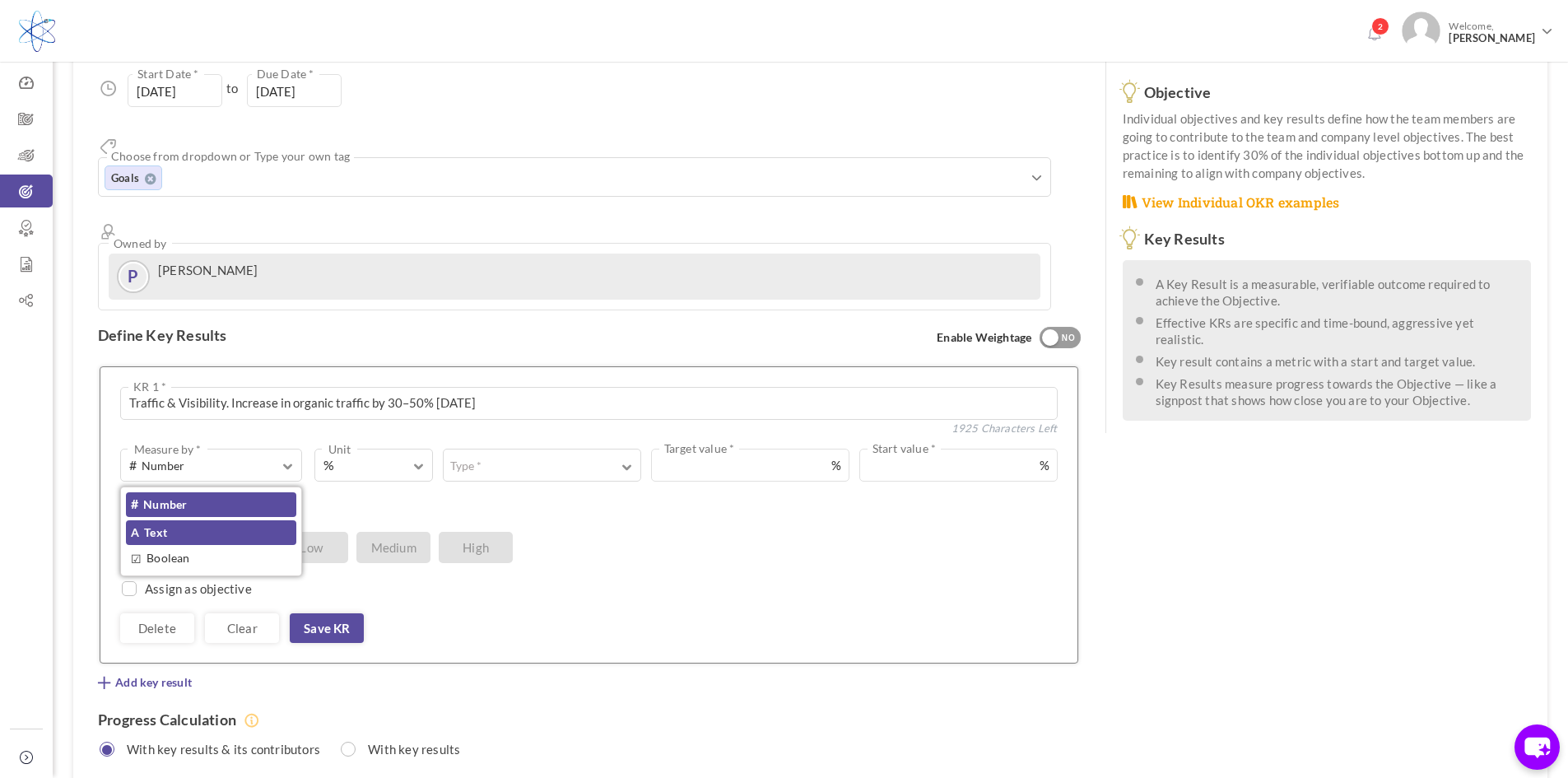
click at [157, 520] on link "A Text" at bounding box center [211, 532] width 170 height 25
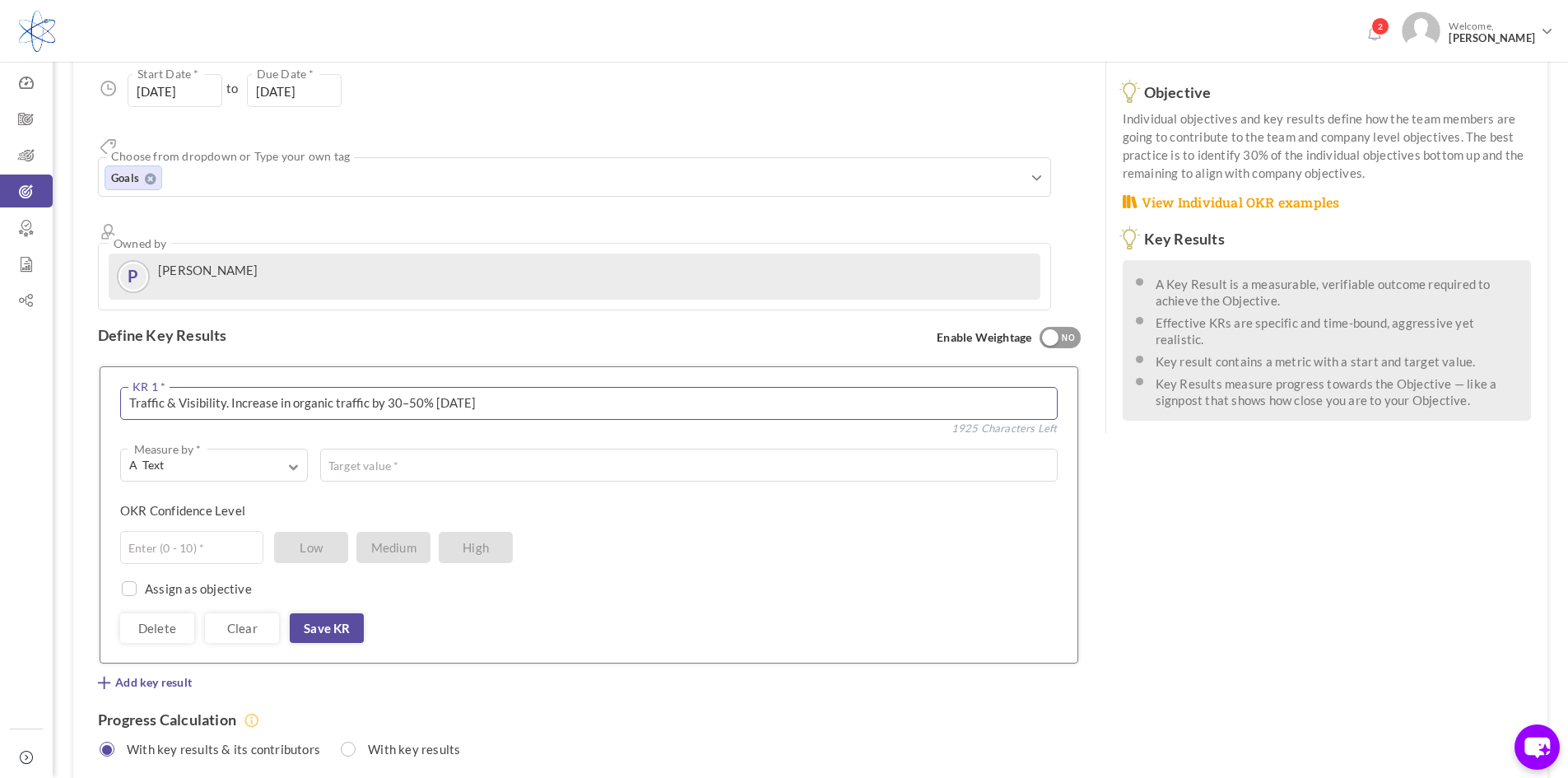
drag, startPoint x: 245, startPoint y: 344, endPoint x: 573, endPoint y: 347, distance: 328.0
click at [573, 387] on textarea "Traffic & Visibility. Increase in organic traffic by 30–50% within 6 months" at bounding box center [589, 403] width 937 height 33
click at [173, 457] on span "A Text" at bounding box center [202, 465] width 145 height 17
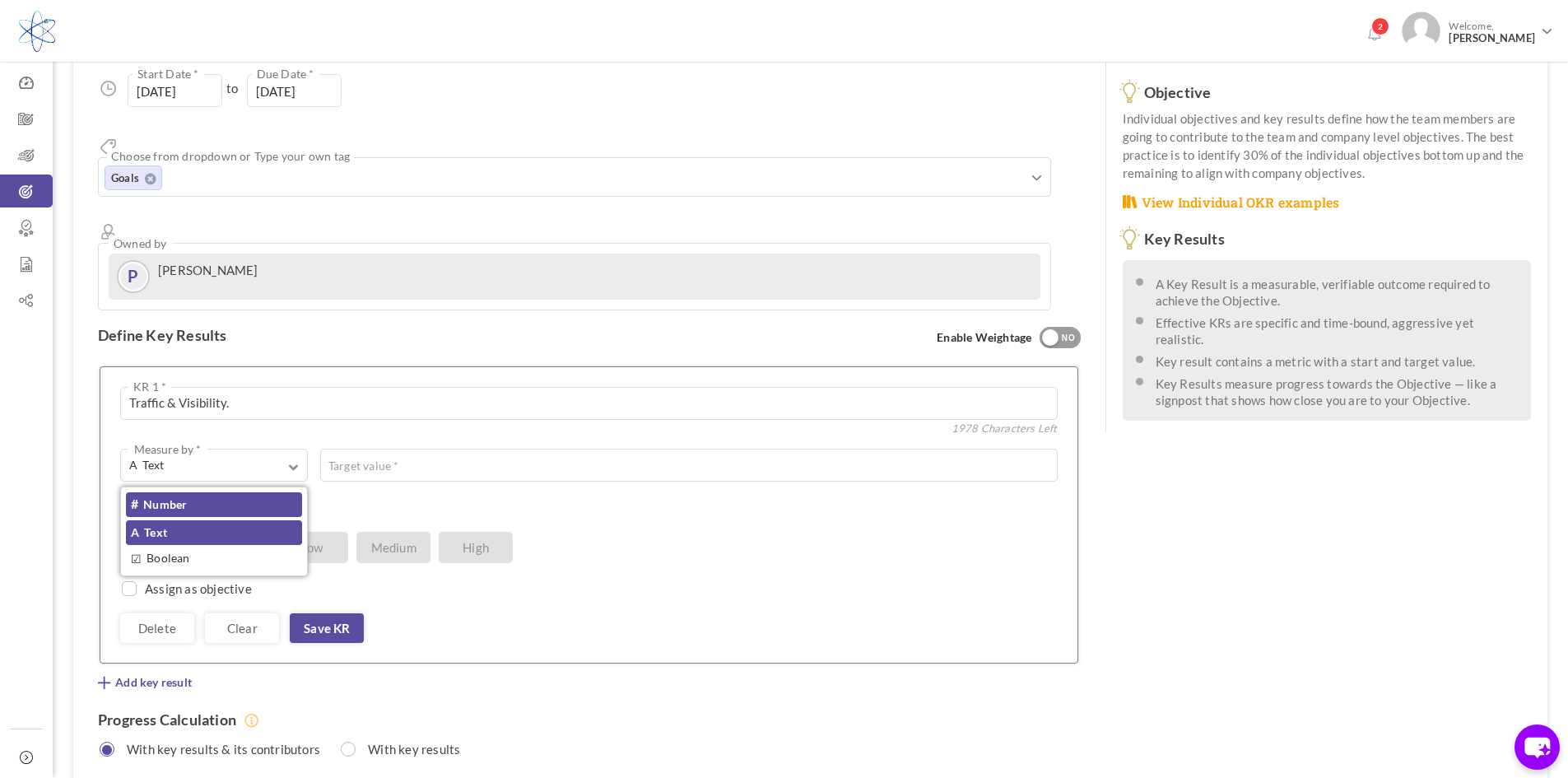
click at [171, 492] on link "# Number" at bounding box center [213, 504] width 176 height 25
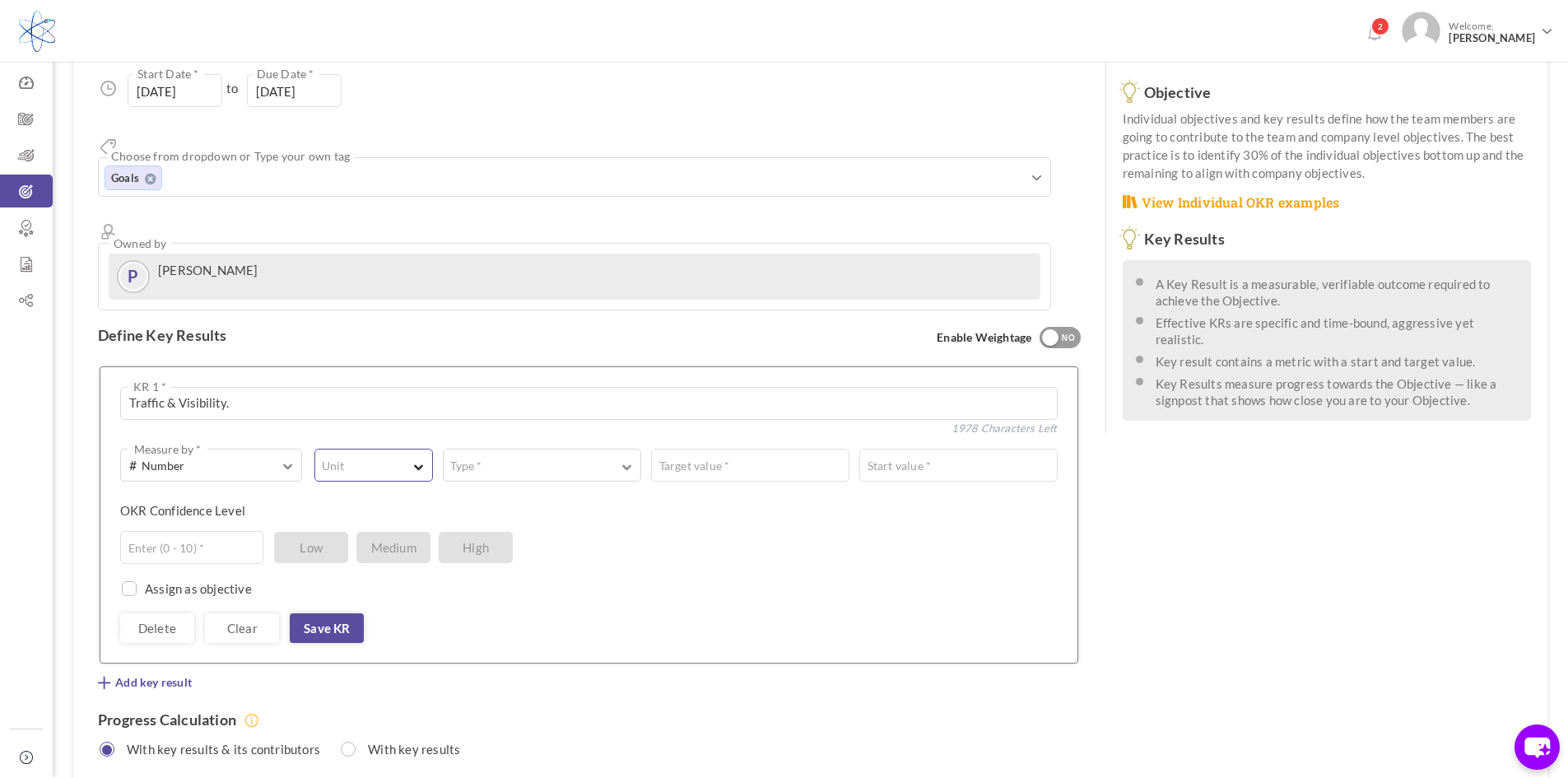
click at [416, 448] on button "Unit" at bounding box center [373, 464] width 117 height 33
click at [329, 520] on link "%" at bounding box center [374, 532] width 106 height 25
click at [267, 387] on textarea "Traffic & Visibility." at bounding box center [589, 403] width 937 height 33
paste textarea "Increase in organic traffic by 30–50% within 6 months"
type textarea "Traffic & Visibility. Increase in organic traffic by 30–50% within 6 months"
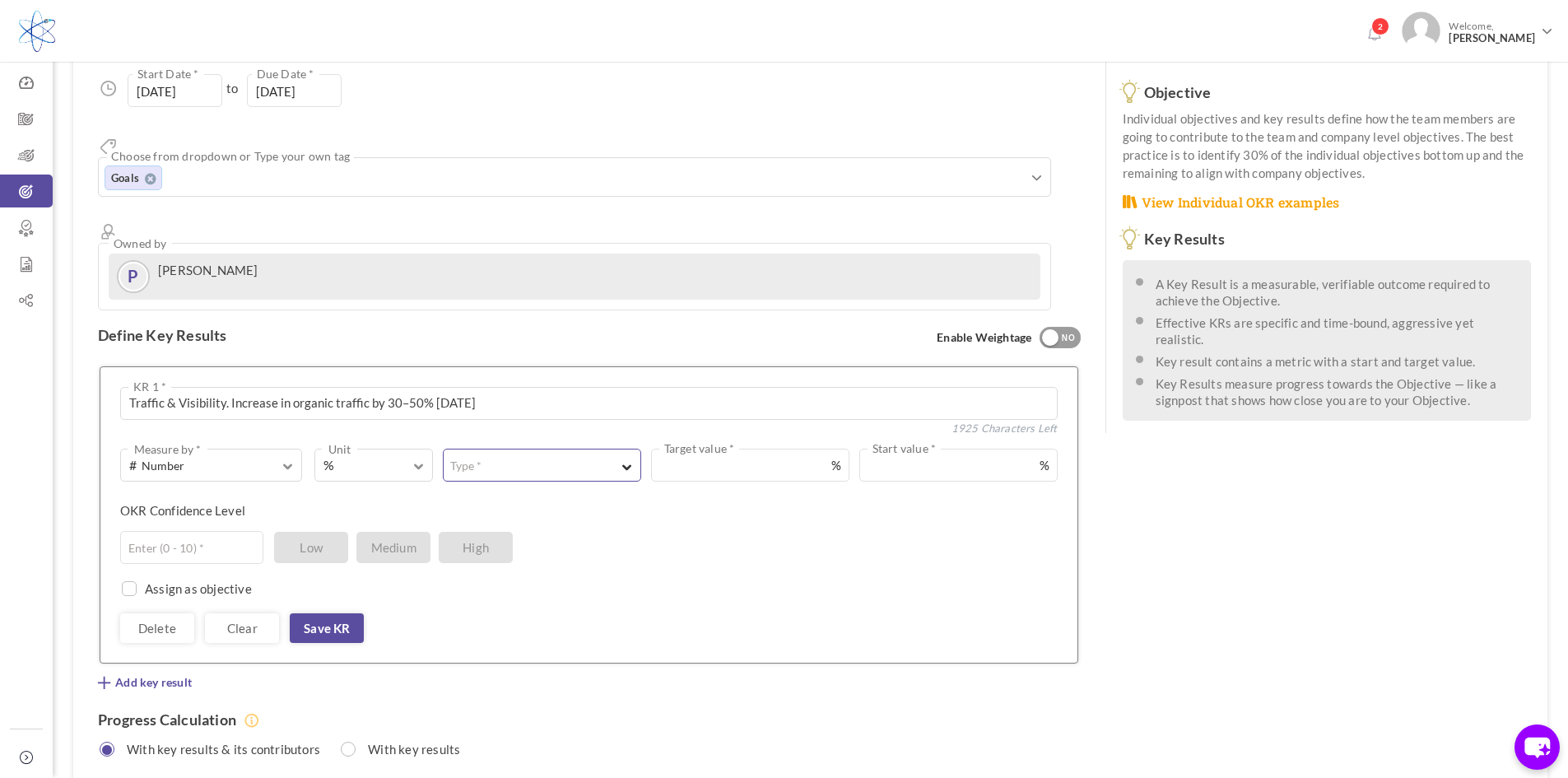
click at [502, 448] on button "Type *" at bounding box center [541, 464] width 198 height 33
click at [511, 576] on link "Should stay above" at bounding box center [541, 588] width 187 height 25
click at [783, 448] on input "text" at bounding box center [906, 464] width 303 height 33
type input "30"
click at [730, 457] on span "button" at bounding box center [730, 464] width 10 height 15
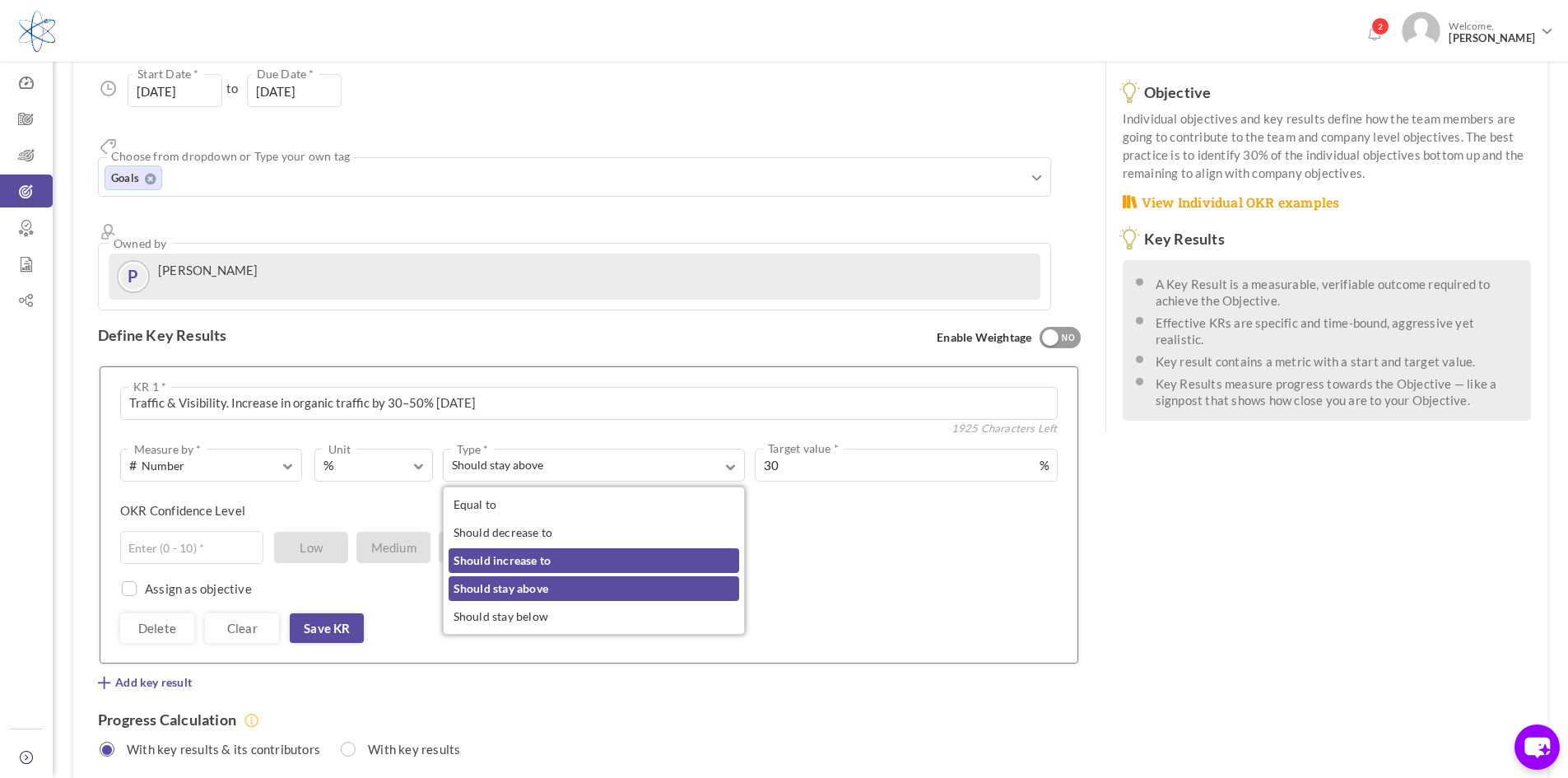
click at [498, 548] on link "Should increase to" at bounding box center [593, 560] width 292 height 25
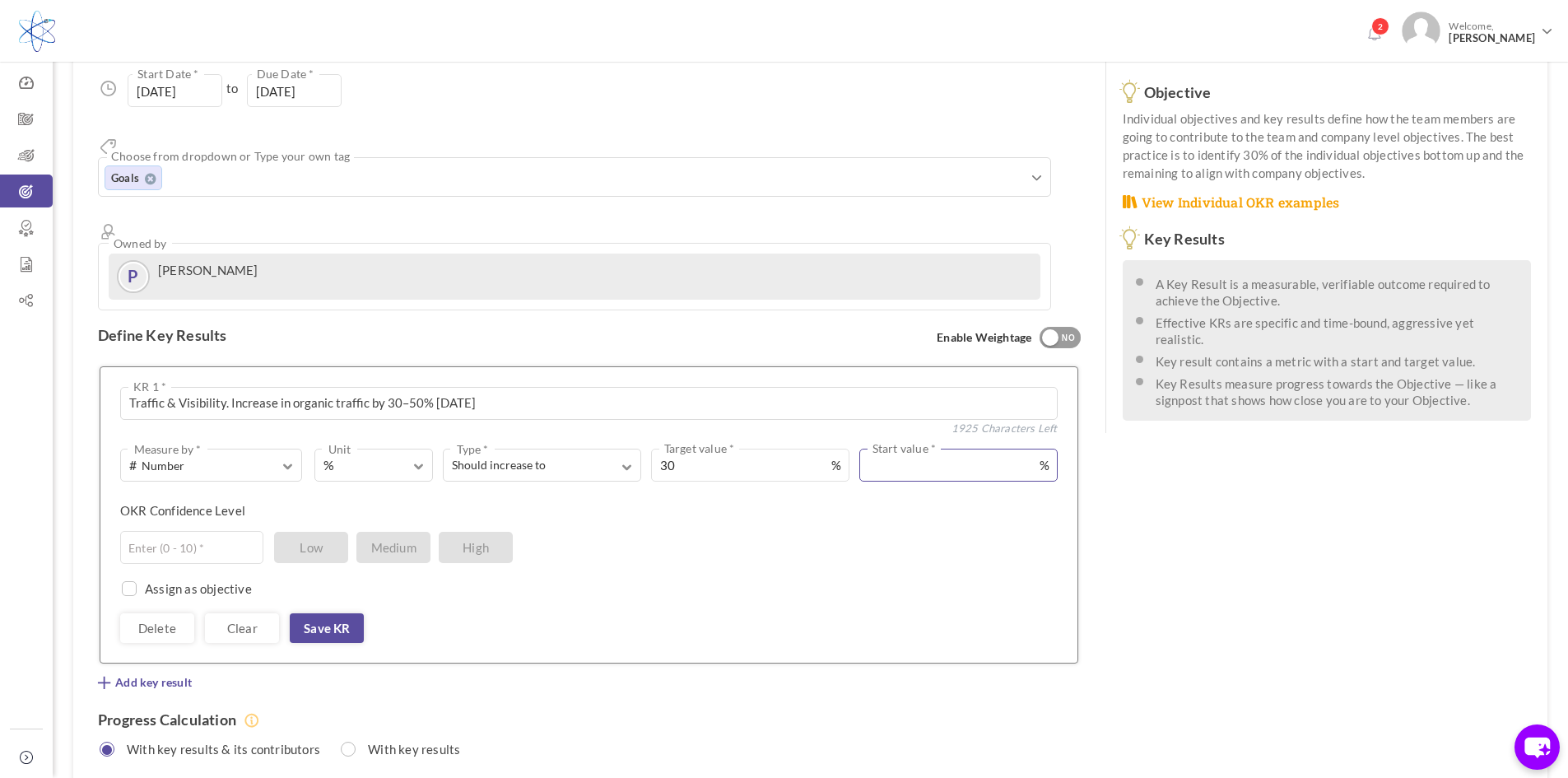
click at [903, 448] on input "text" at bounding box center [958, 464] width 198 height 33
click at [902, 448] on input "text" at bounding box center [958, 464] width 198 height 33
type input "50"
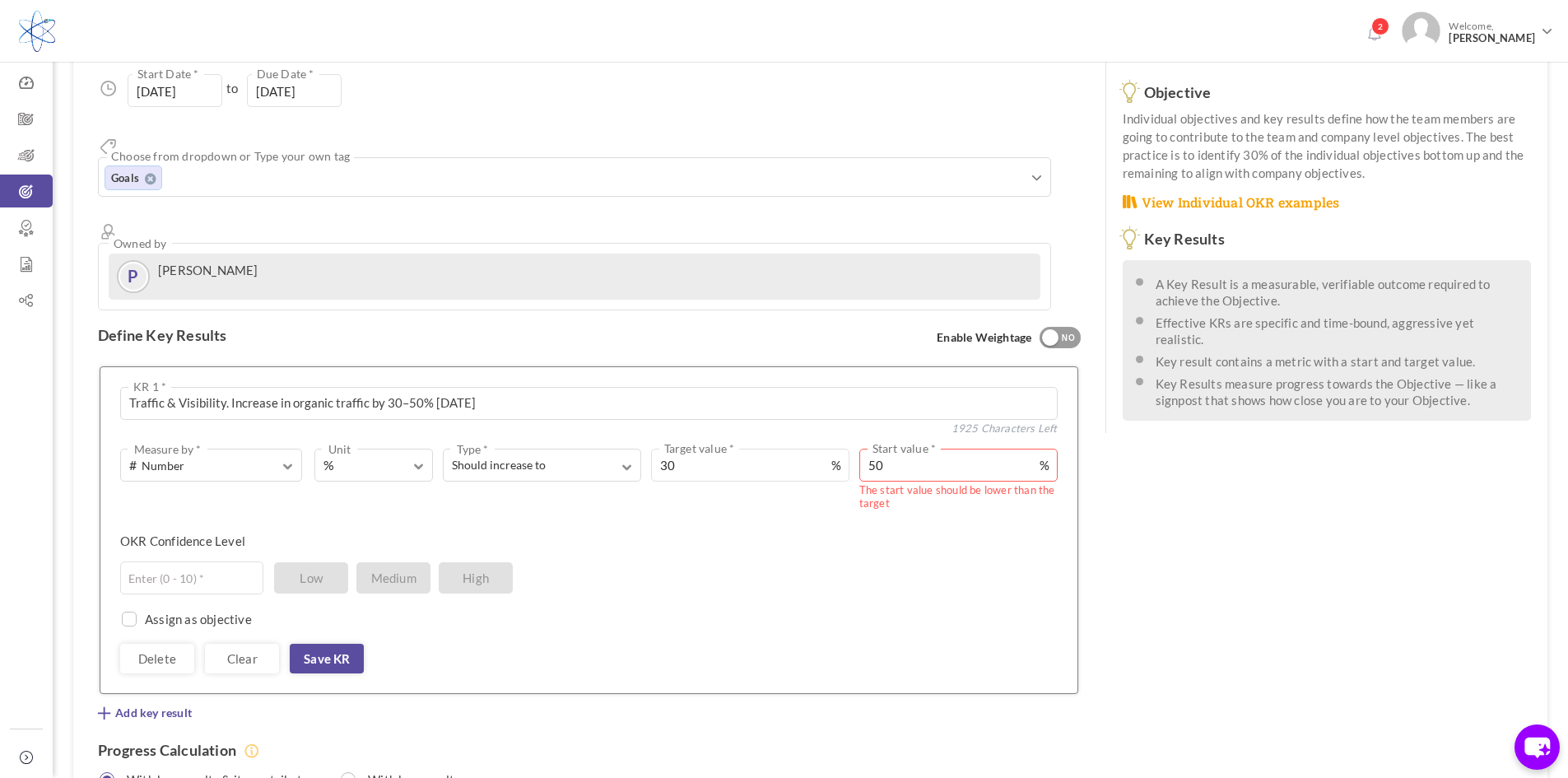
drag, startPoint x: 901, startPoint y: 402, endPoint x: 833, endPoint y: 406, distance: 68.1
click at [833, 448] on div "Should increase to Type * Equal to Should decrease to Should increase to Should…" at bounding box center [745, 480] width 624 height 63
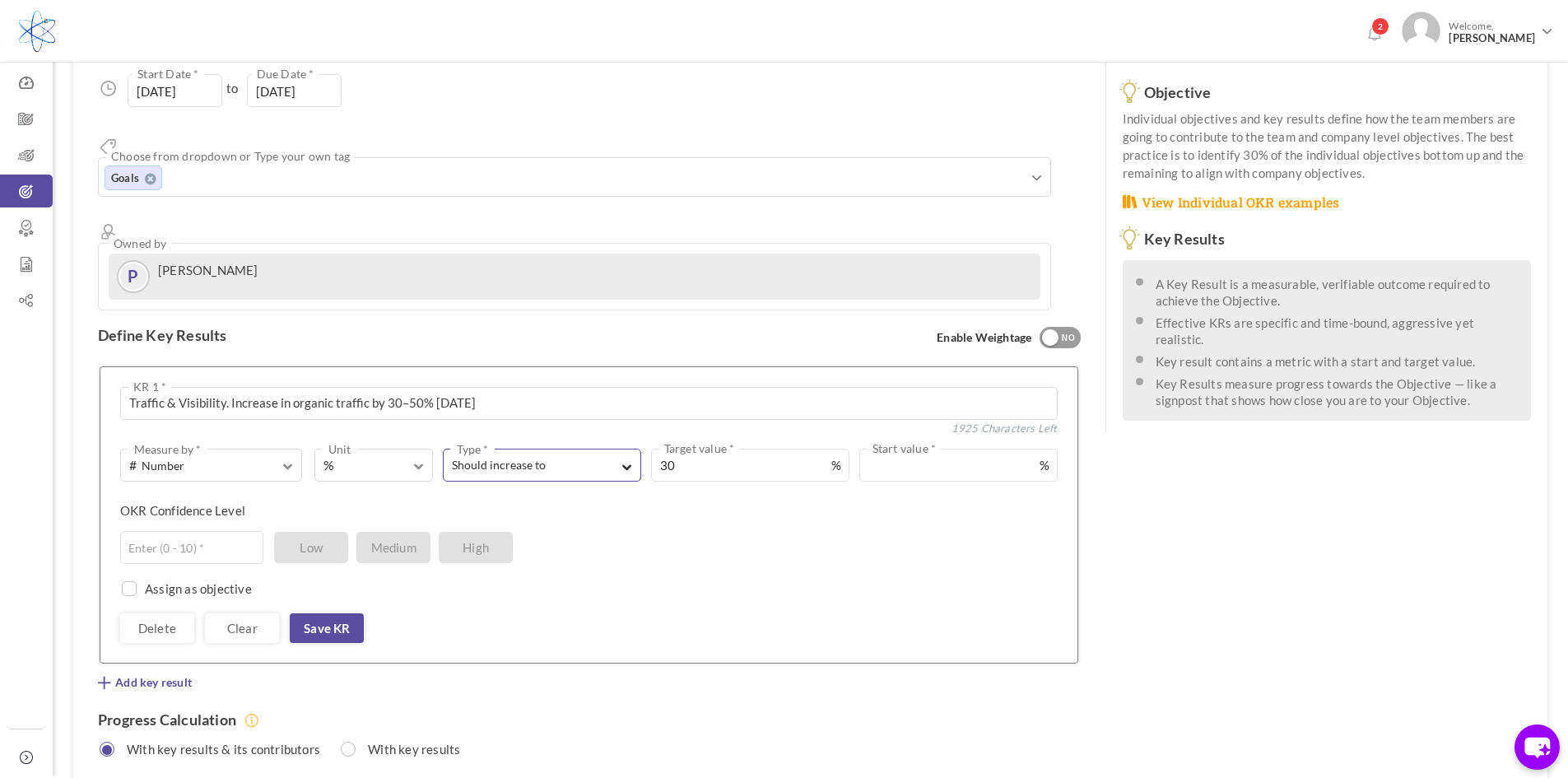
click at [623, 457] on span "button" at bounding box center [627, 464] width 10 height 15
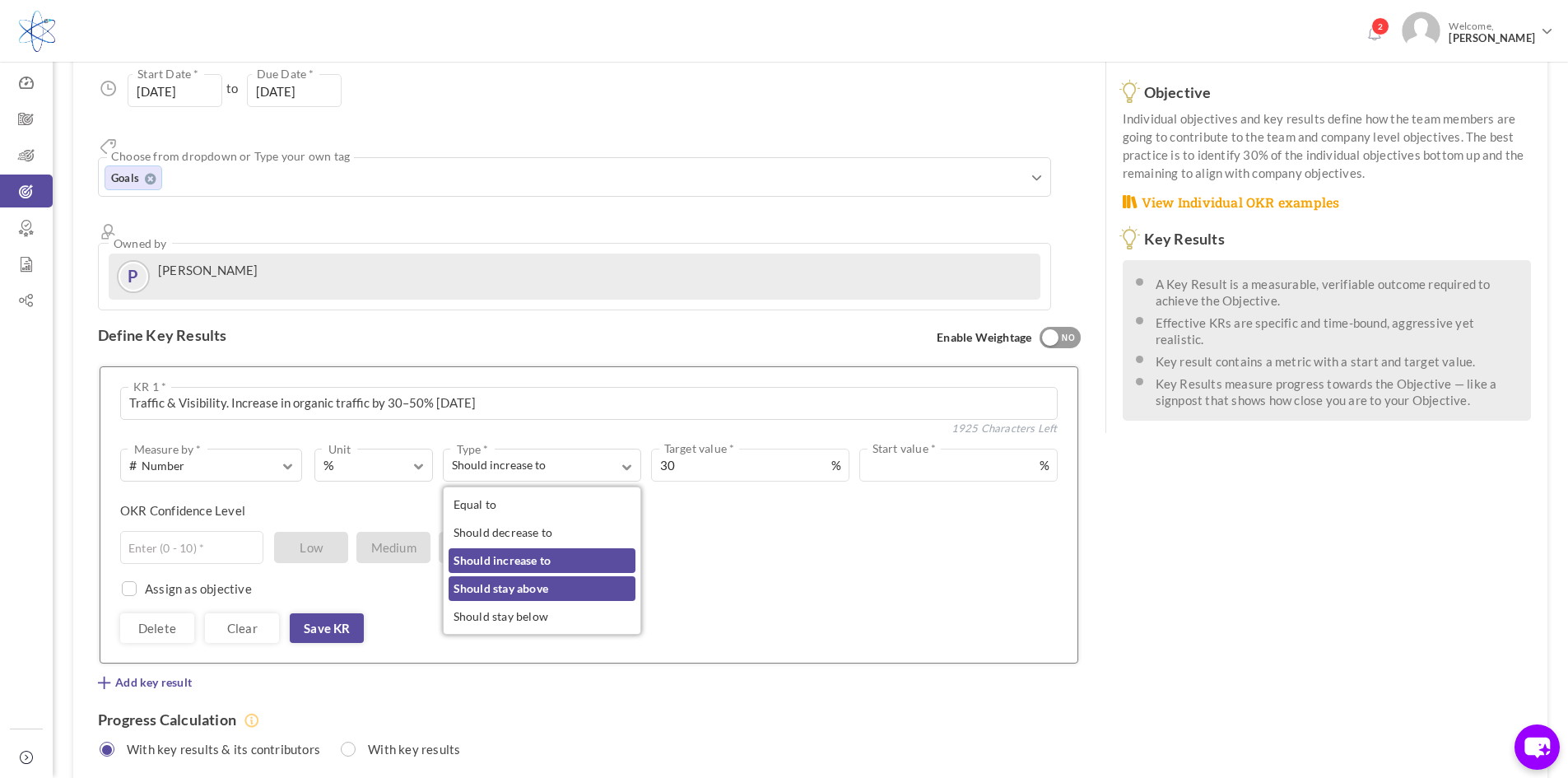
click at [555, 576] on link "Should stay above" at bounding box center [541, 588] width 187 height 25
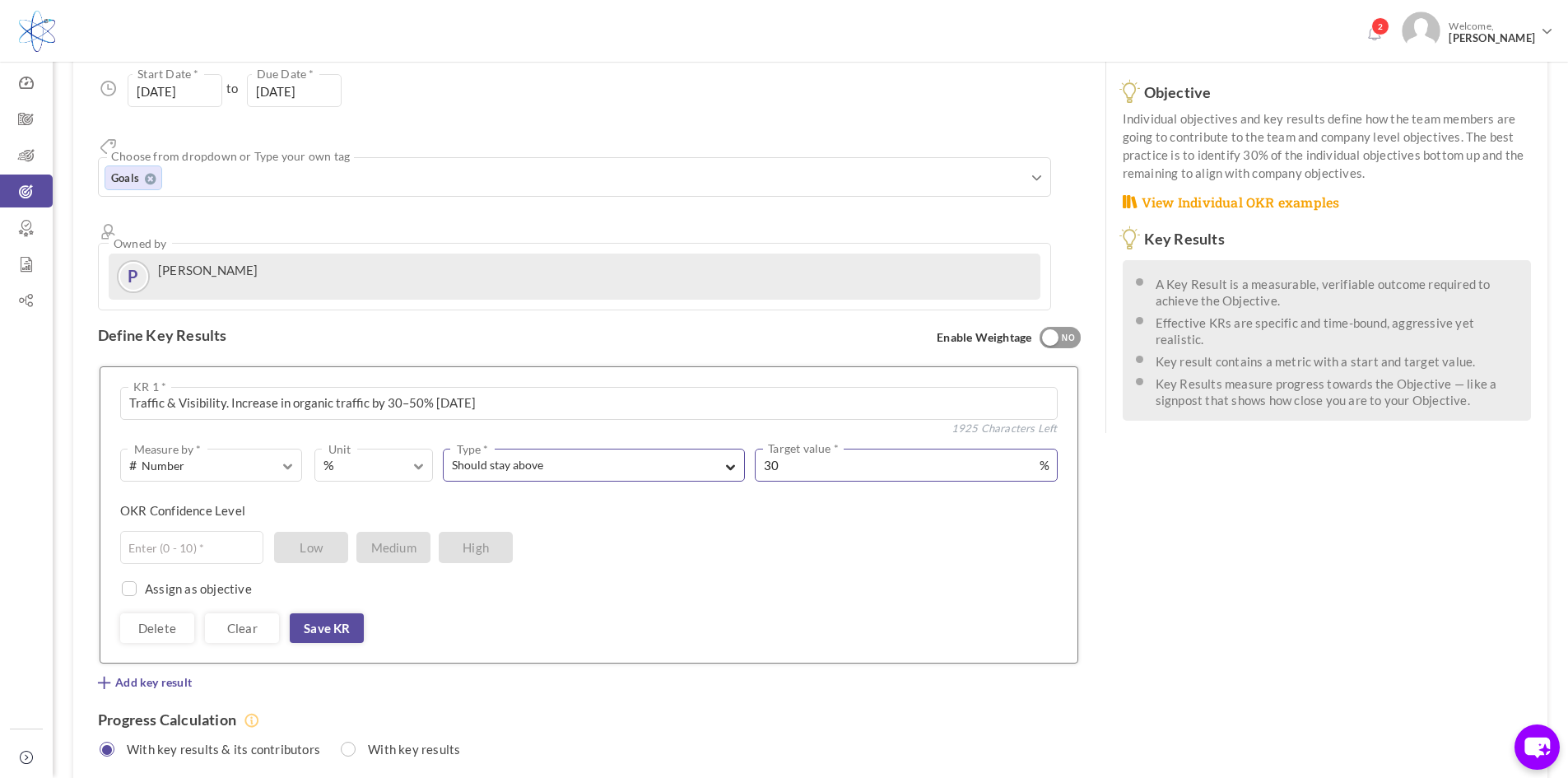
drag, startPoint x: 815, startPoint y: 400, endPoint x: 739, endPoint y: 406, distance: 76.2
click at [739, 448] on div "Should stay above Type * Equal to Should decrease to Should increase to Should …" at bounding box center [745, 464] width 624 height 33
click at [185, 531] on input "text" at bounding box center [192, 547] width 143 height 33
click at [381, 532] on span "Medium" at bounding box center [394, 548] width 75 height 32
click at [127, 583] on input "checkbox" at bounding box center [126, 591] width 15 height 15
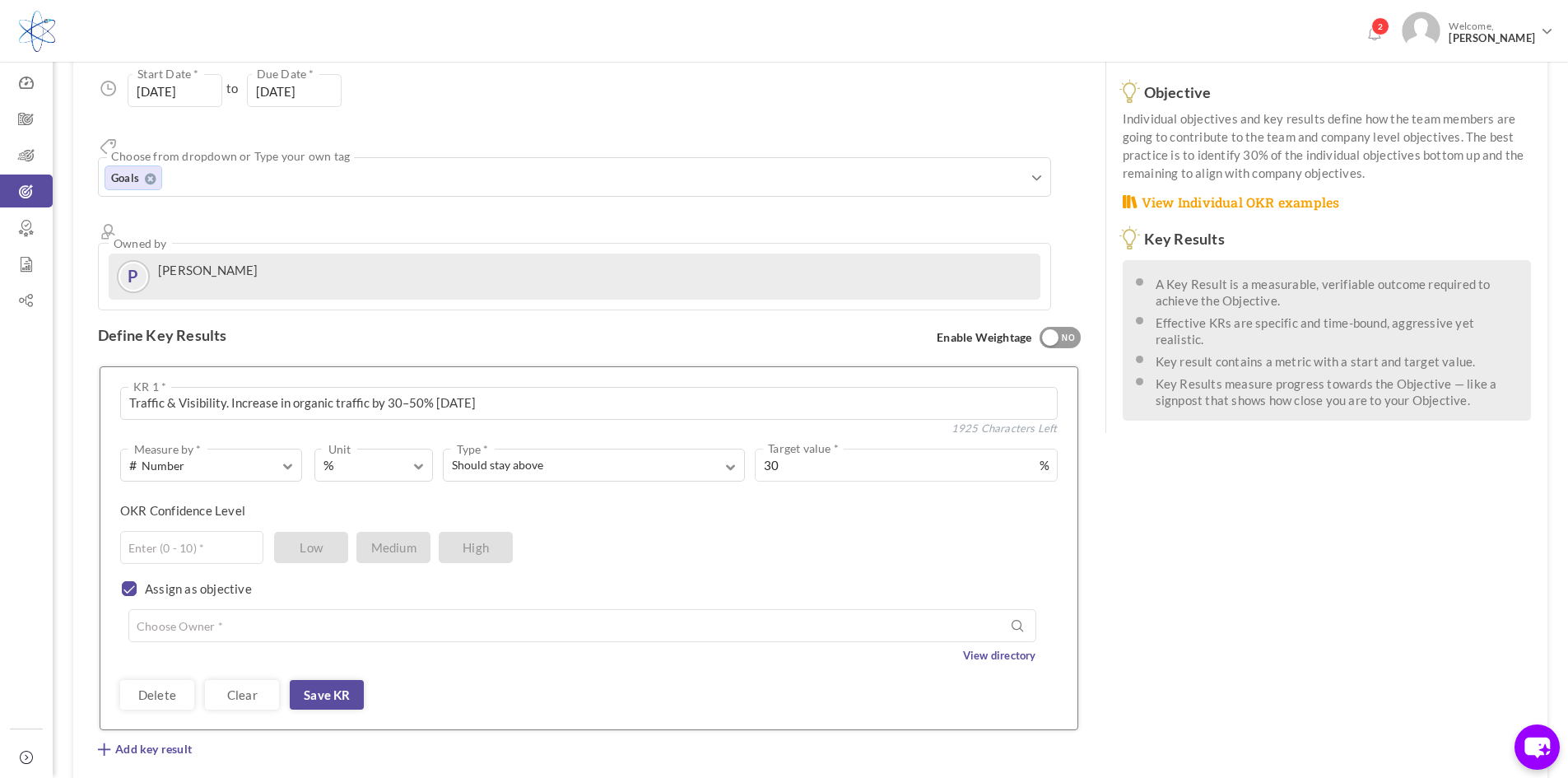
click at [128, 583] on input "checkbox" at bounding box center [126, 591] width 15 height 15
checkbox input "false"
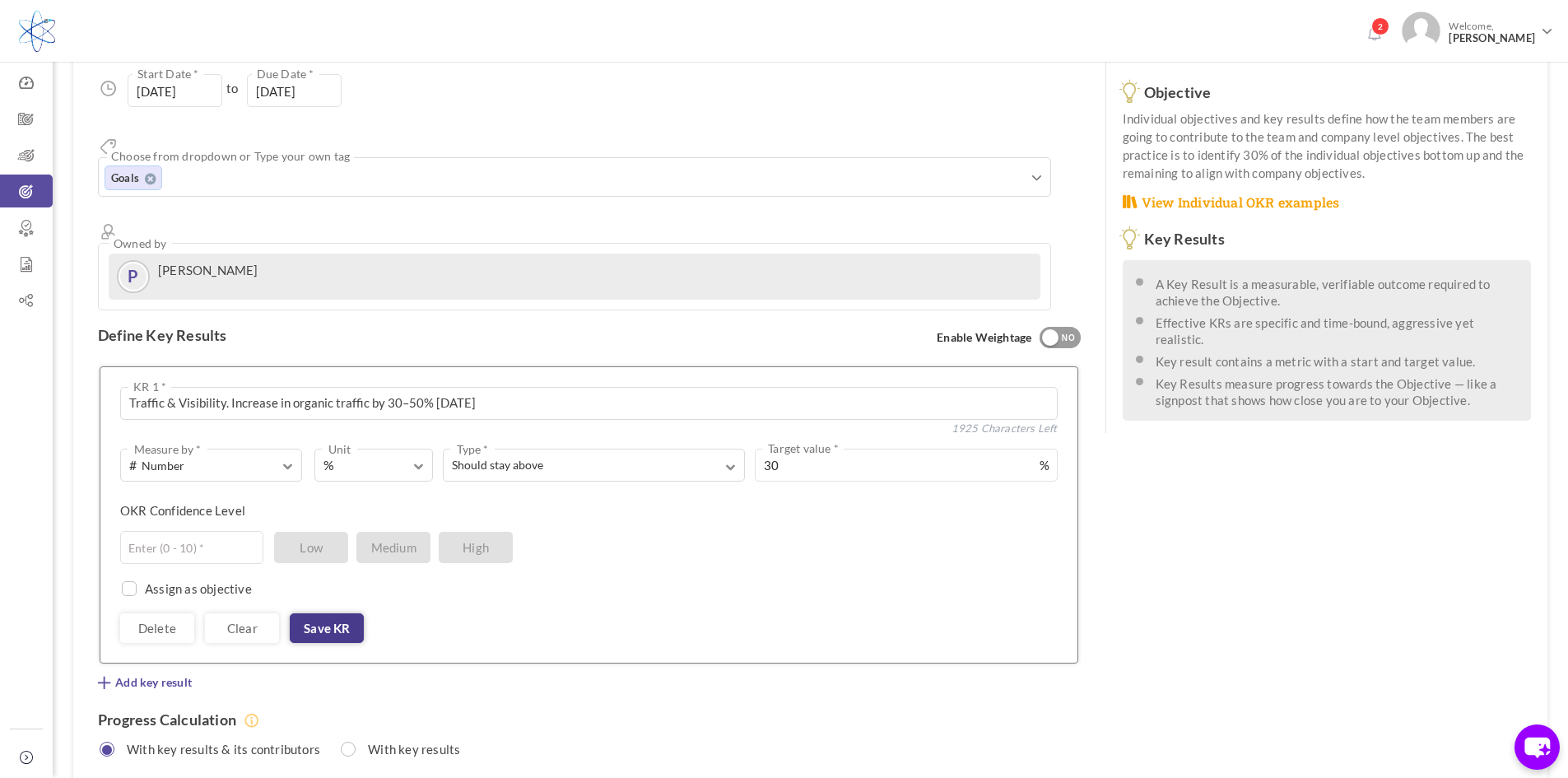
click at [333, 613] on link "Save KR" at bounding box center [327, 628] width 75 height 30
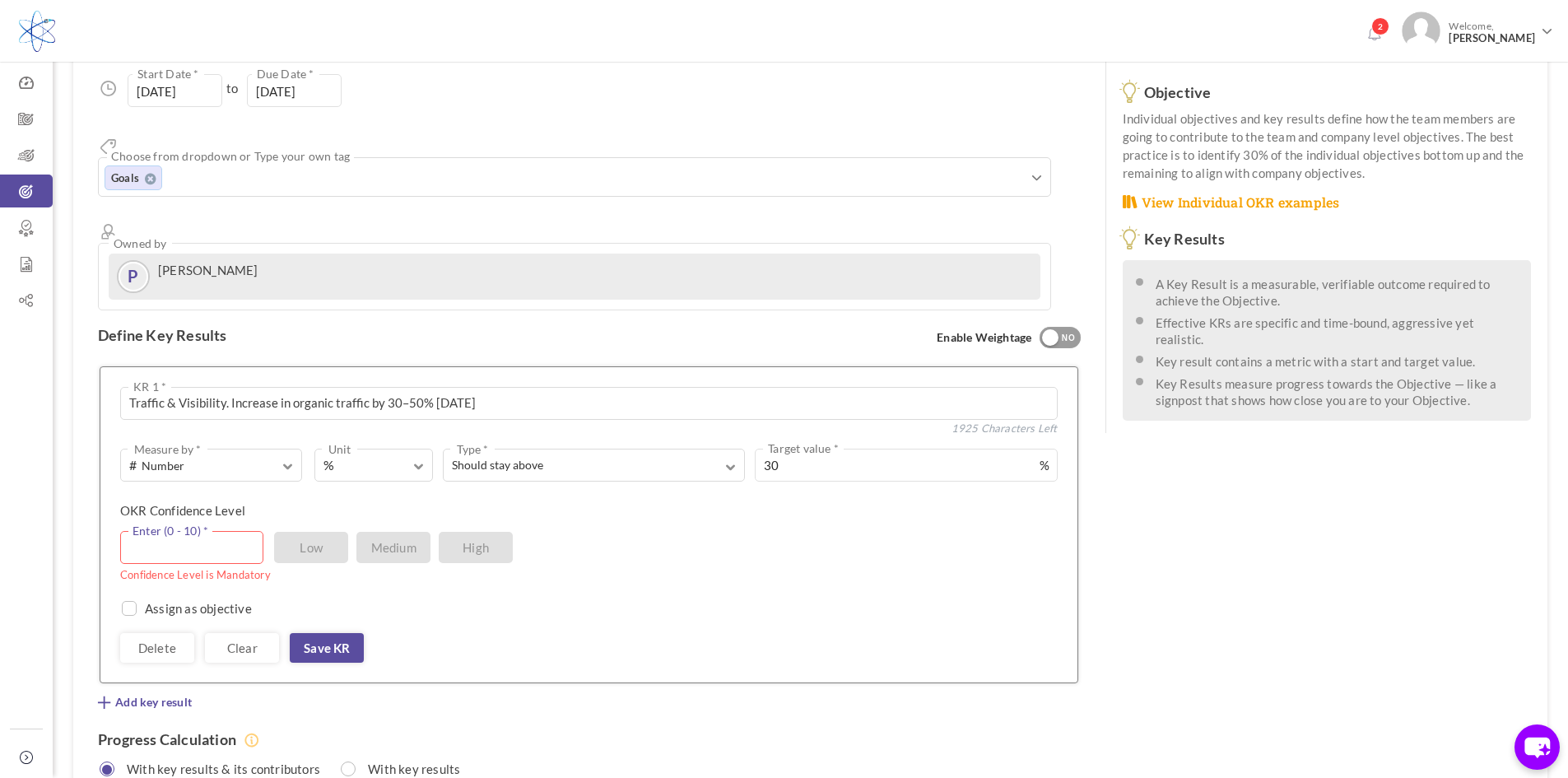
click at [186, 531] on input "text" at bounding box center [192, 547] width 143 height 33
click at [389, 532] on span "Medium" at bounding box center [394, 548] width 75 height 32
click at [171, 531] on input "text" at bounding box center [192, 547] width 143 height 33
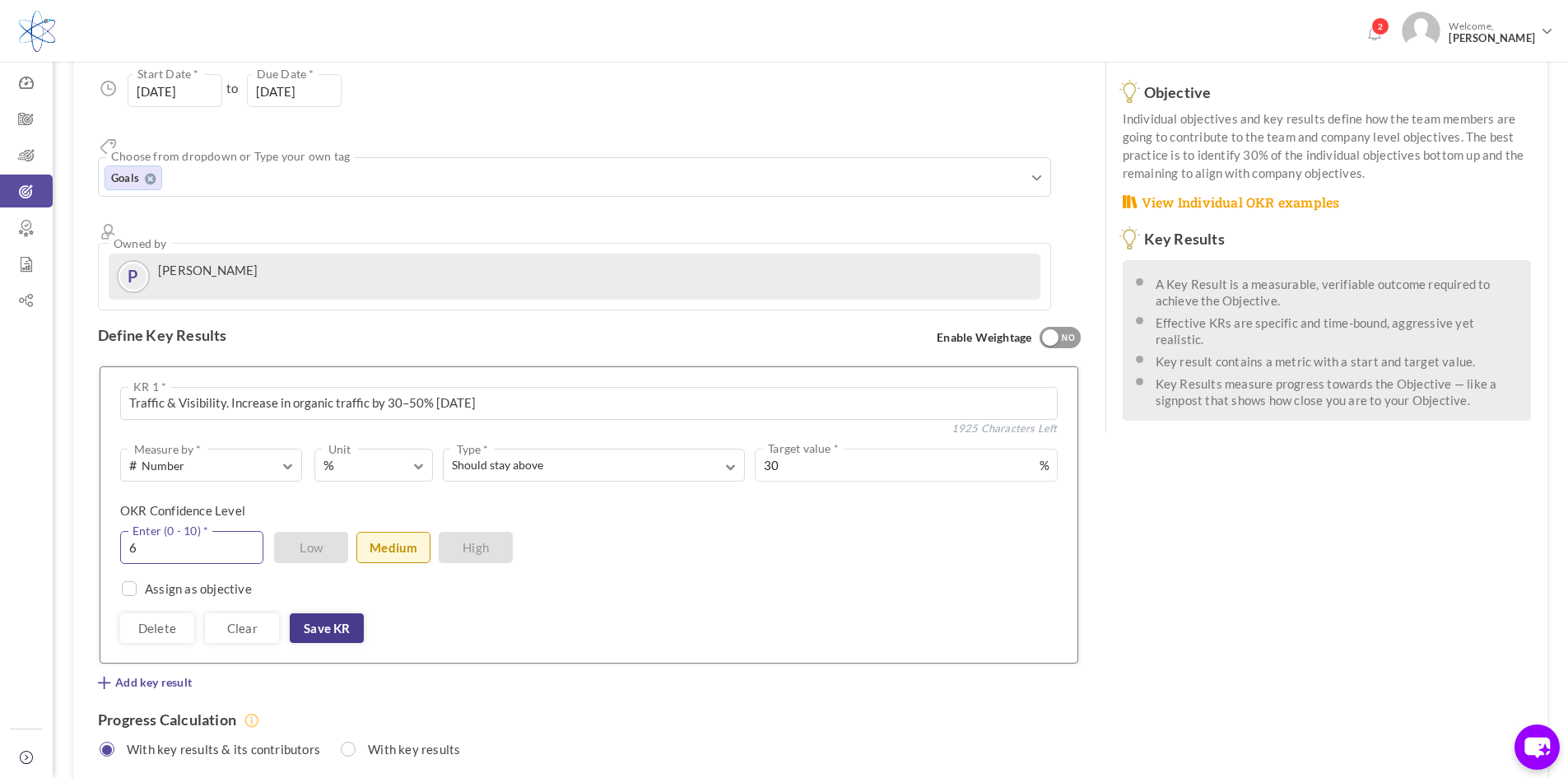
type input "6"
click at [335, 613] on link "Save KR" at bounding box center [327, 628] width 75 height 30
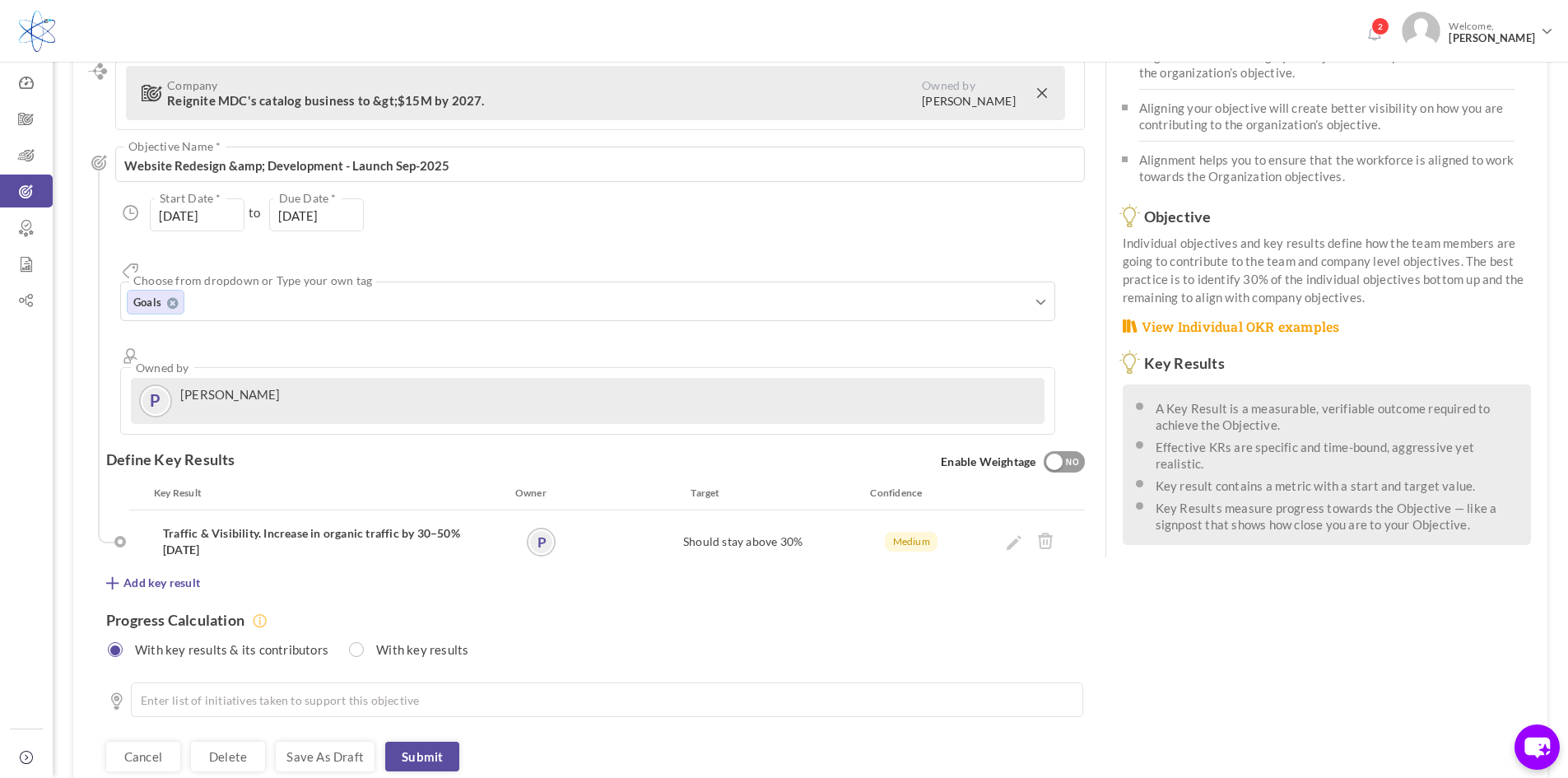
scroll to position [165, 0]
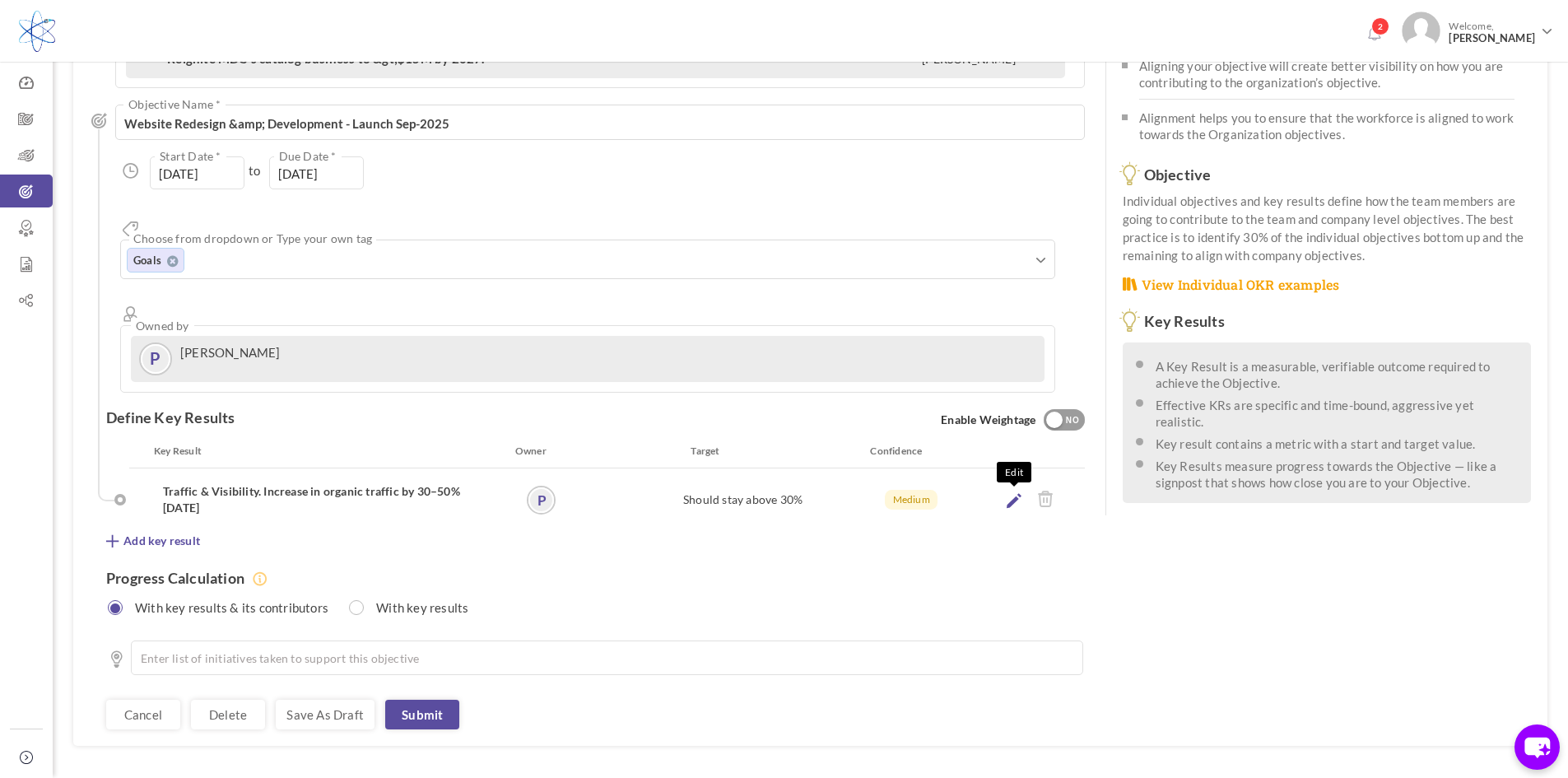
click at [1011, 493] on icon at bounding box center [1014, 500] width 15 height 15
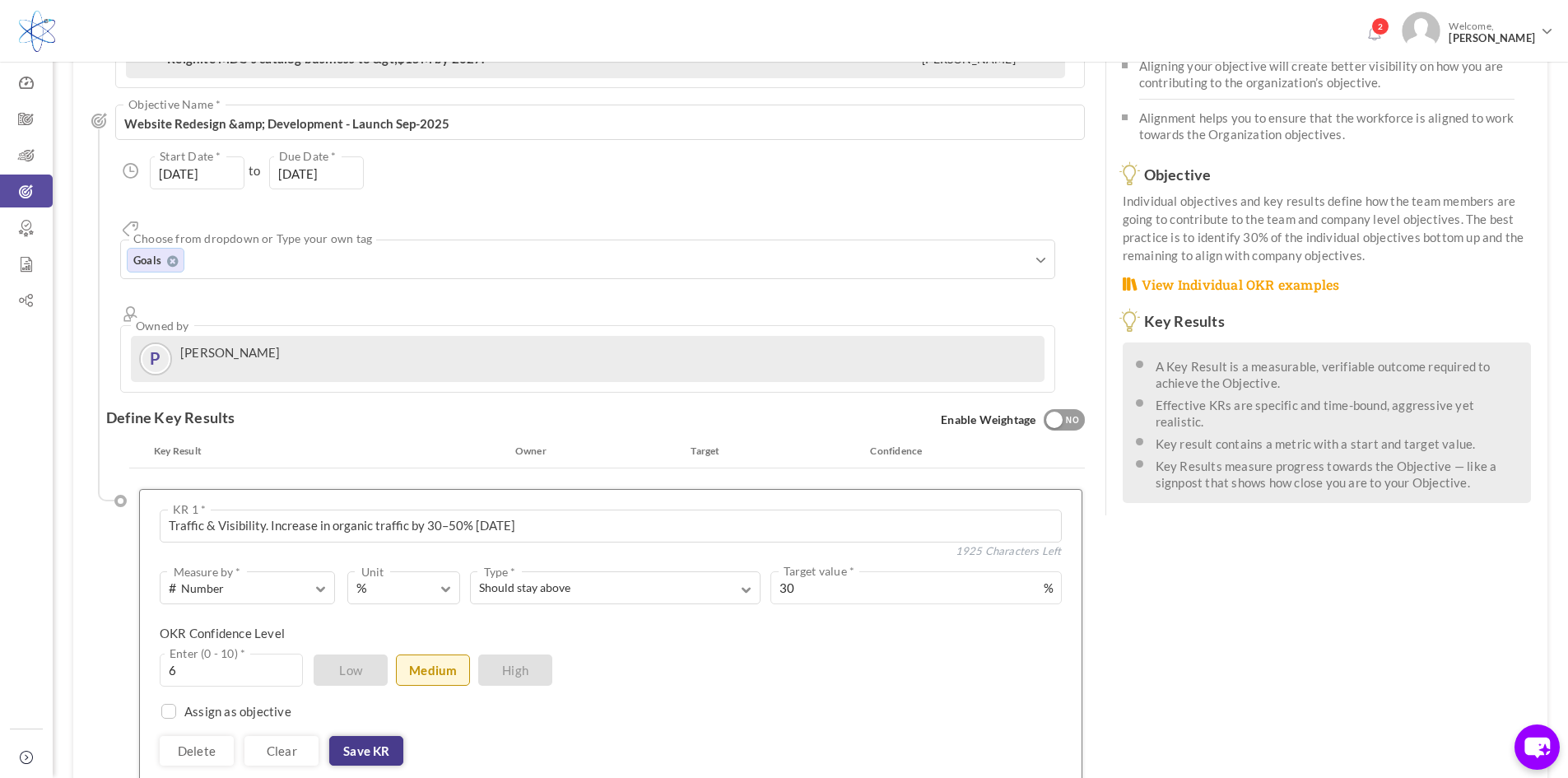
click at [379, 736] on link "Save KR" at bounding box center [366, 751] width 75 height 30
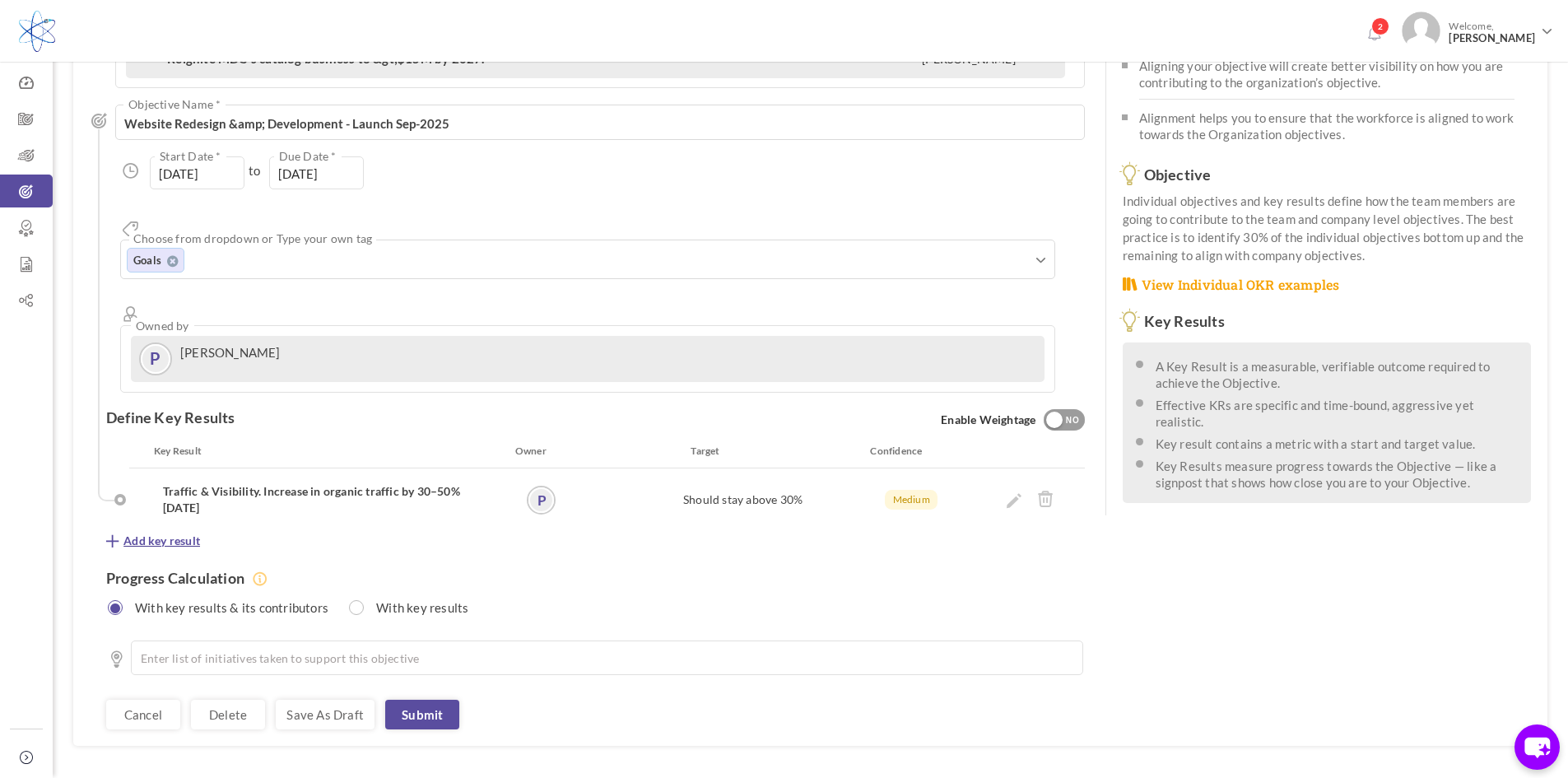
click at [164, 533] on span "Add key result" at bounding box center [162, 541] width 76 height 17
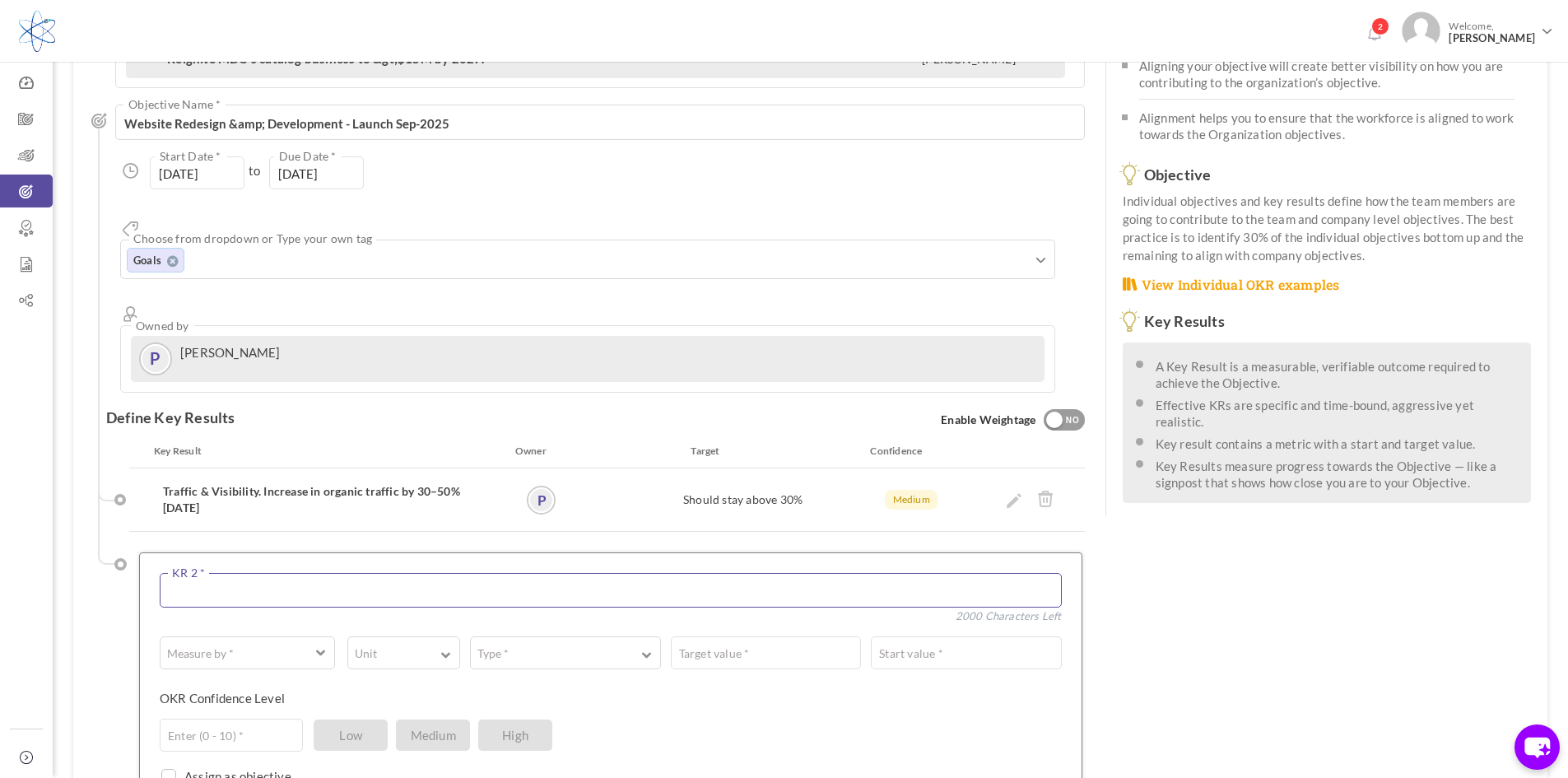
paste textarea "Improved Google rankings"
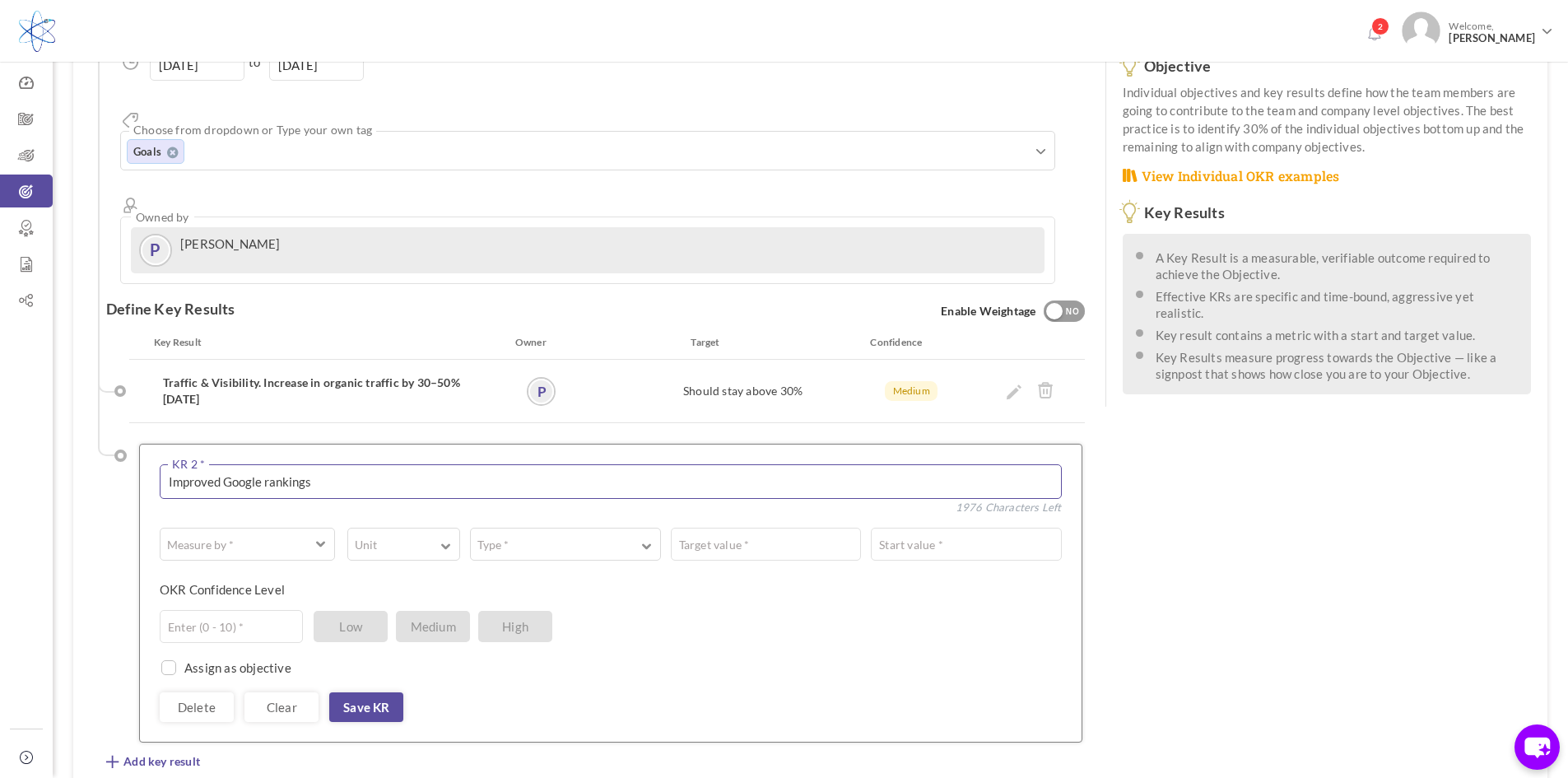
scroll to position [329, 0]
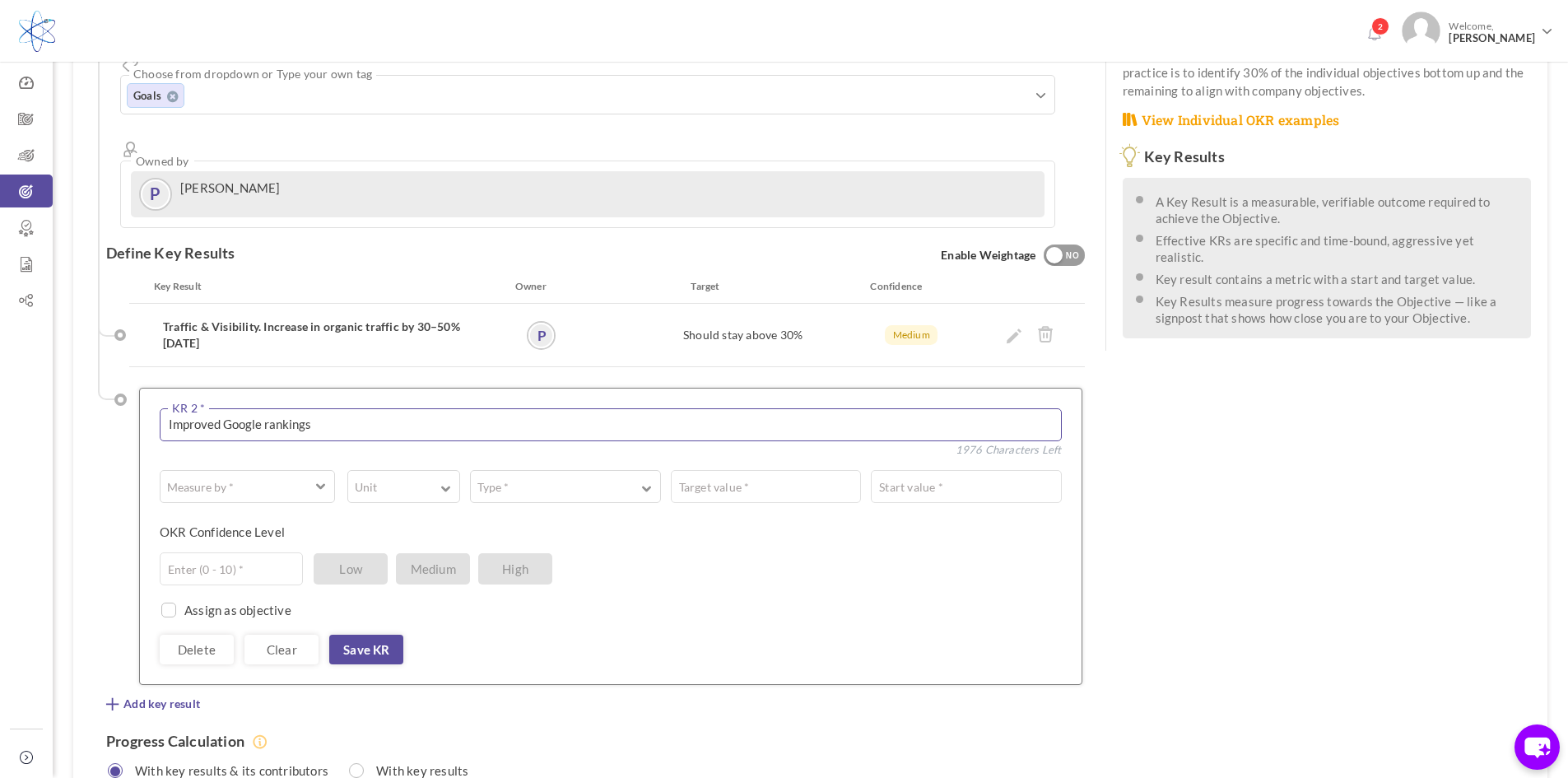
click at [330, 408] on textarea "Improved Google rankings" at bounding box center [610, 424] width 902 height 33
type textarea "Improved Google rankings based on Keywords"
click at [266, 470] on button "Measure by *" at bounding box center [247, 485] width 175 height 33
click at [224, 513] on link "# Number" at bounding box center [248, 525] width 164 height 25
click at [385, 490] on span "button" at bounding box center [393, 492] width 74 height 4
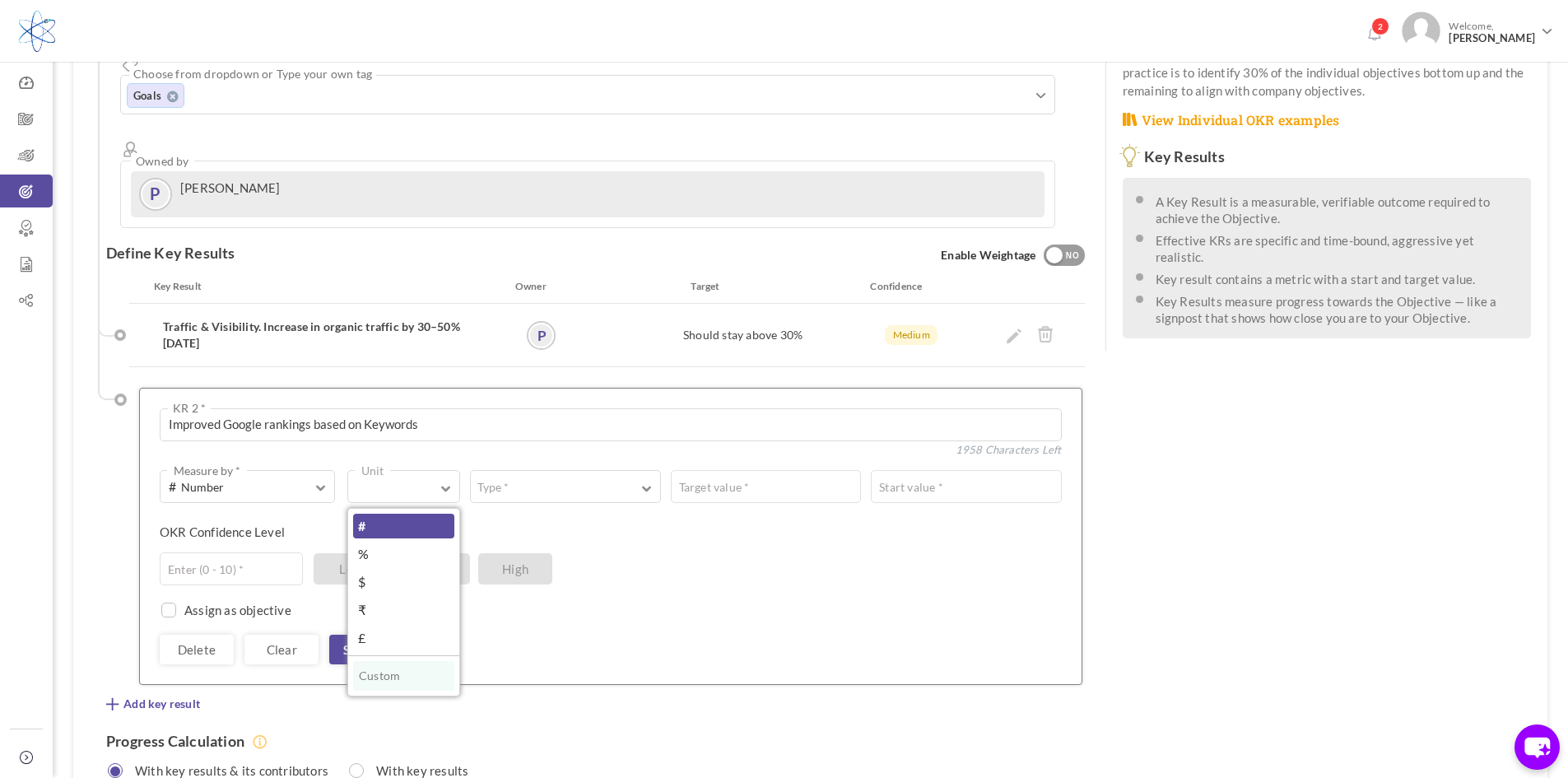
click at [373, 513] on link "#" at bounding box center [403, 525] width 102 height 25
click at [442, 477] on span "button" at bounding box center [445, 485] width 10 height 15
click at [377, 513] on link "#" at bounding box center [403, 525] width 102 height 25
click at [521, 470] on button "Type *" at bounding box center [565, 485] width 190 height 33
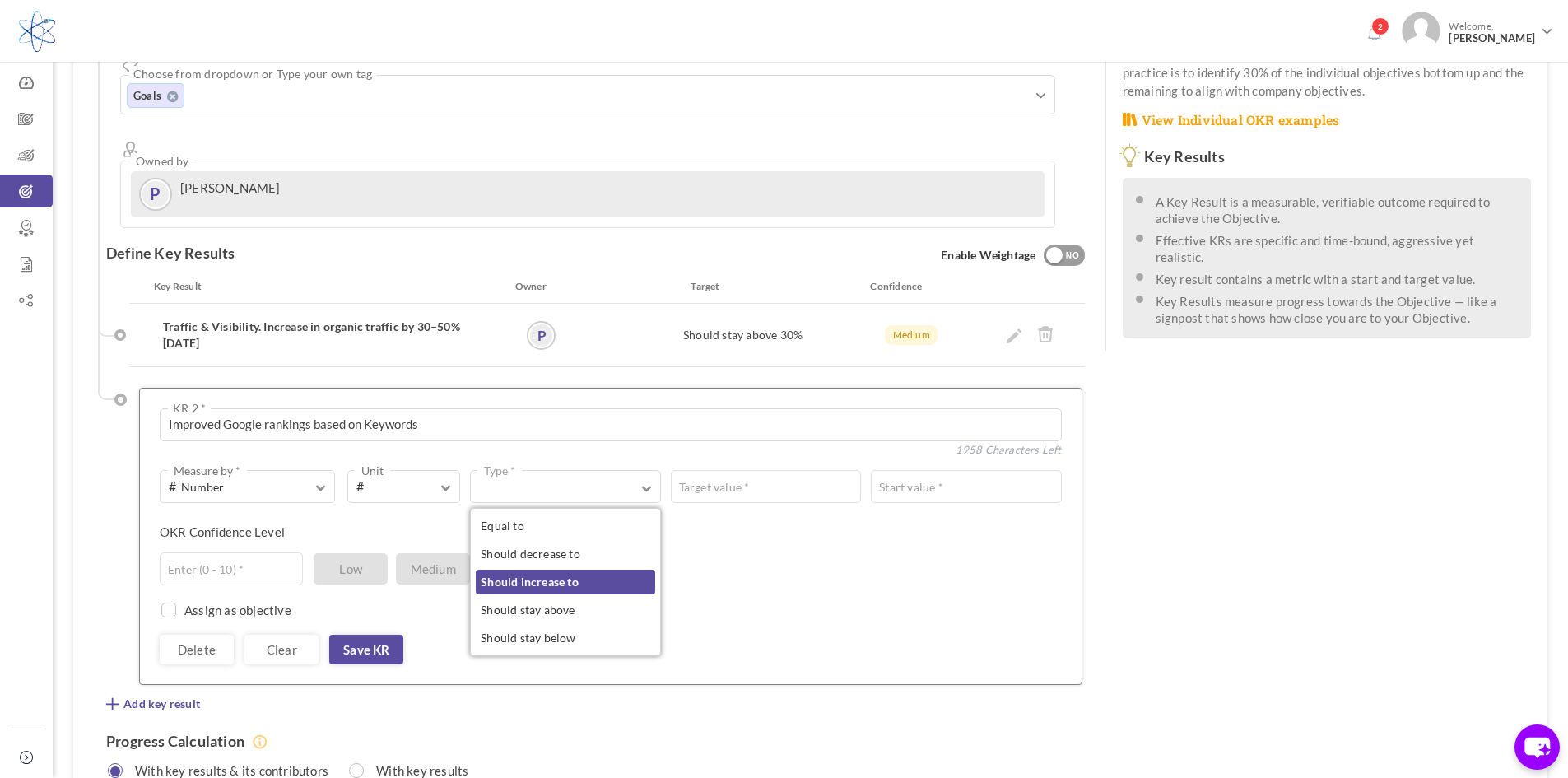
click at [545, 569] on link "Should increase to" at bounding box center [566, 581] width 179 height 25
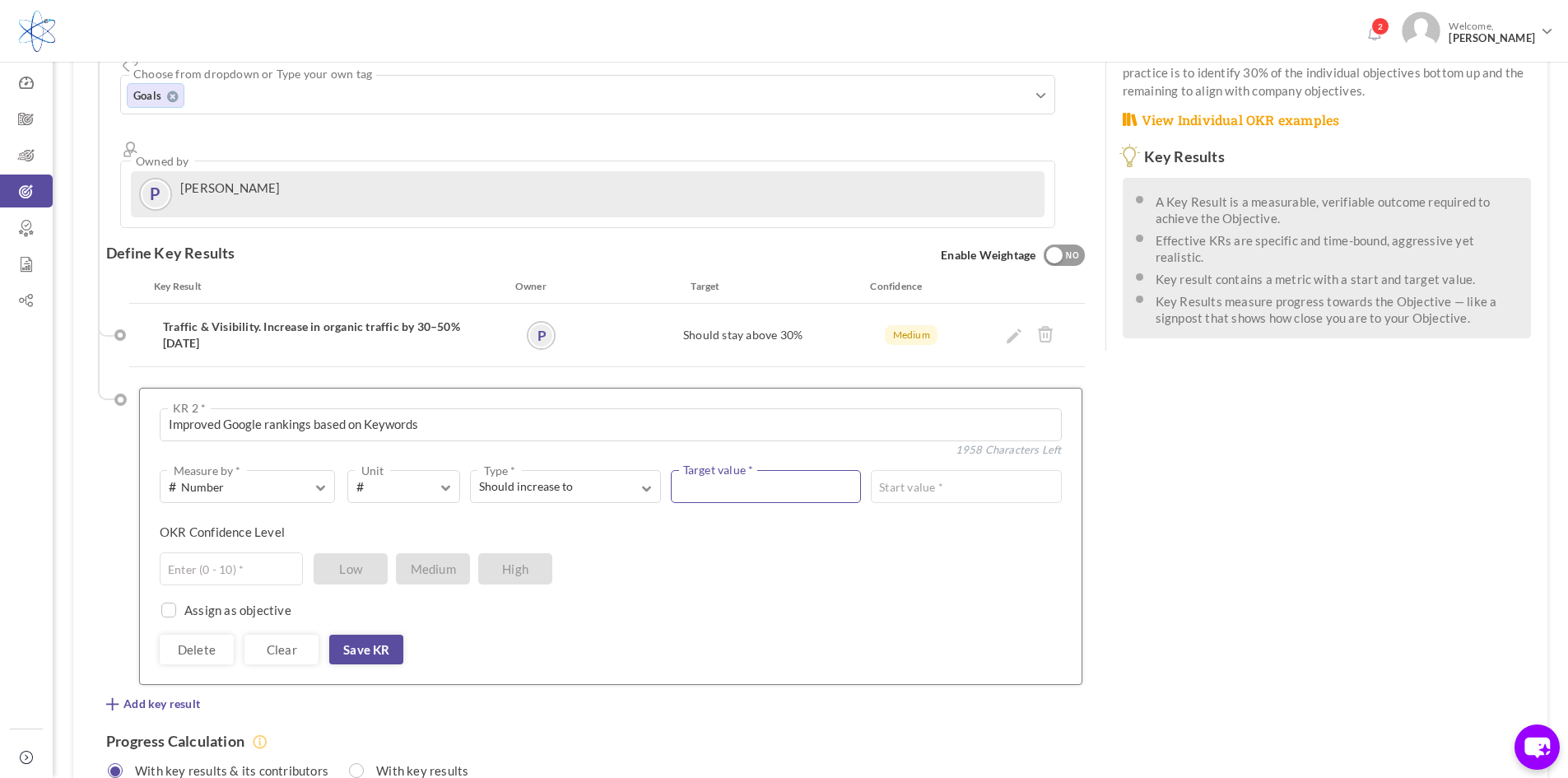
click at [738, 470] on input "text" at bounding box center [766, 485] width 190 height 33
drag, startPoint x: 705, startPoint y: 430, endPoint x: 669, endPoint y: 429, distance: 36.0
click at [669, 470] on div "2 Target value *" at bounding box center [760, 485] width 200 height 33
type input "3"
click at [434, 408] on textarea "Improved Google rankings based on Keywords" at bounding box center [610, 424] width 902 height 33
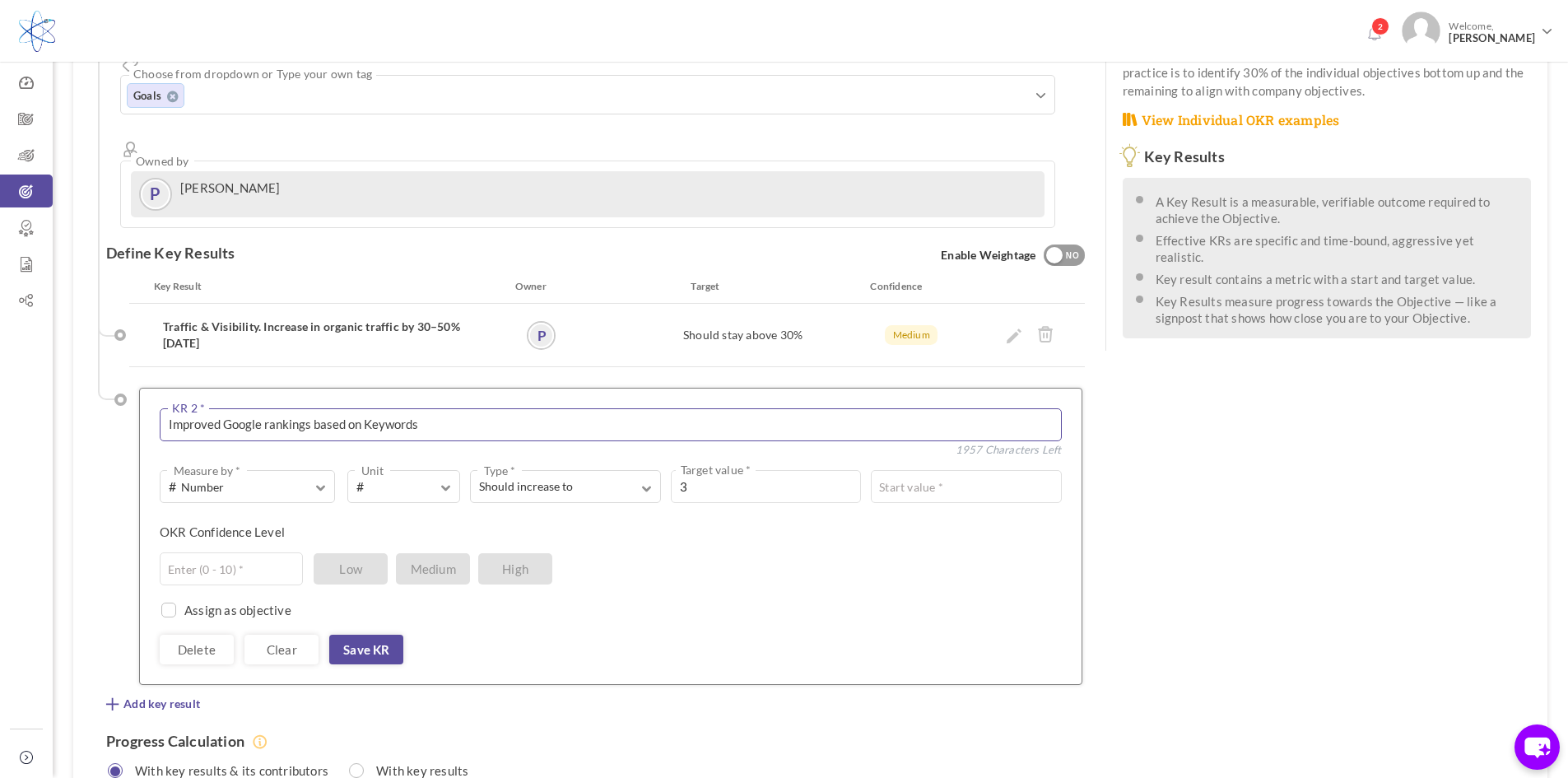
type textarea "Improved Google rankings based on Keywords"
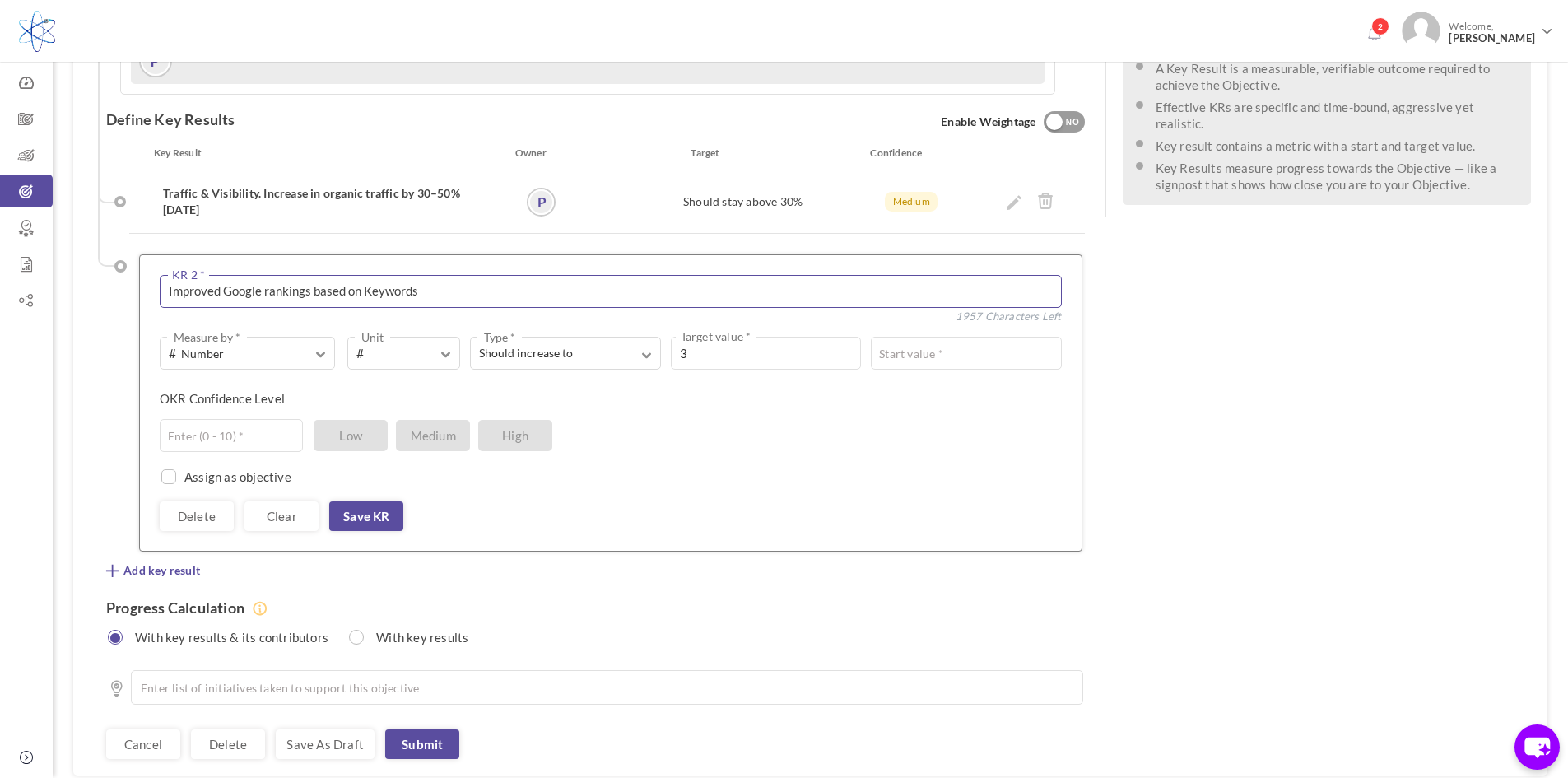
scroll to position [494, 0]
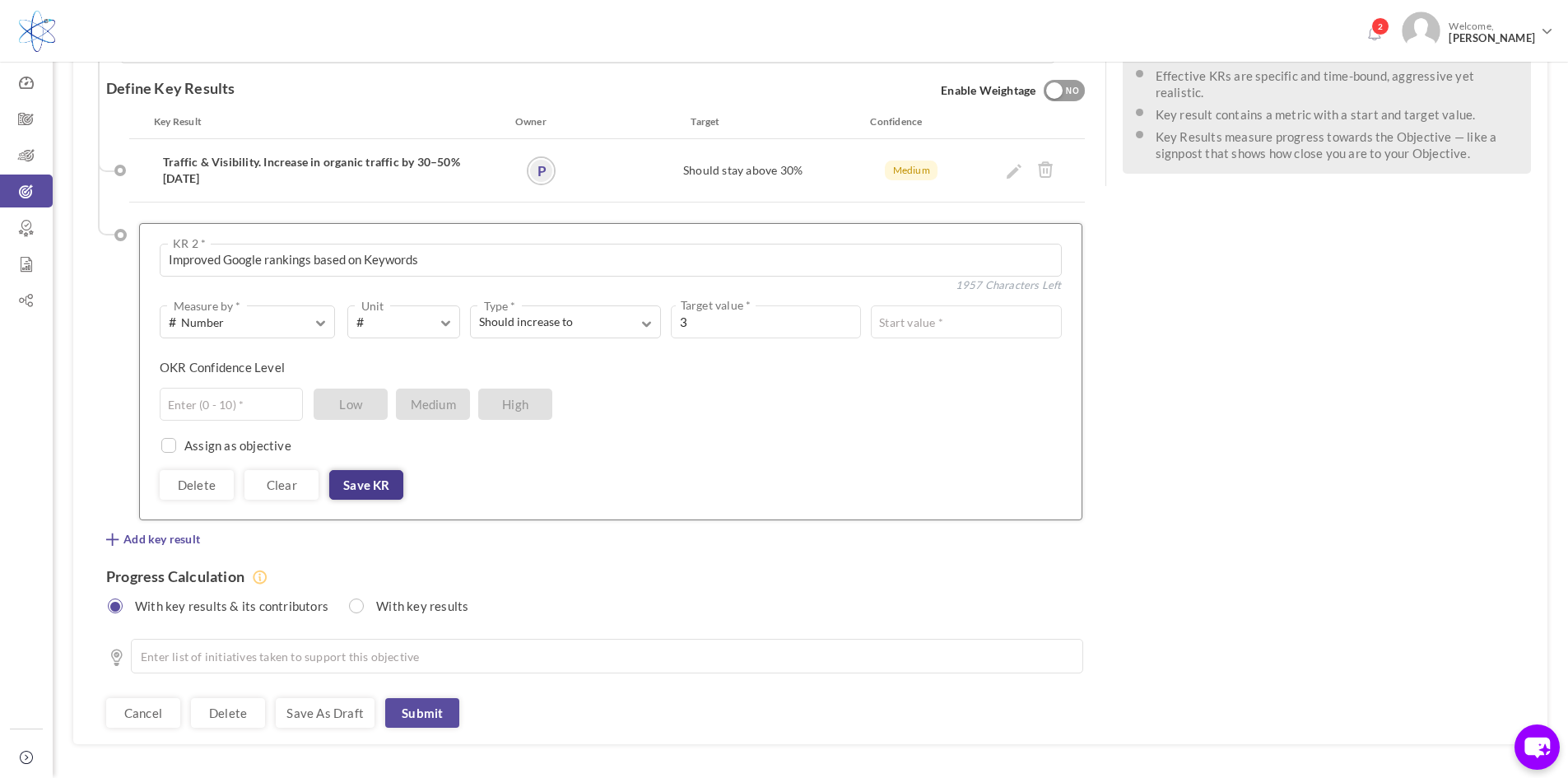
click at [363, 470] on link "Save KR" at bounding box center [366, 485] width 75 height 30
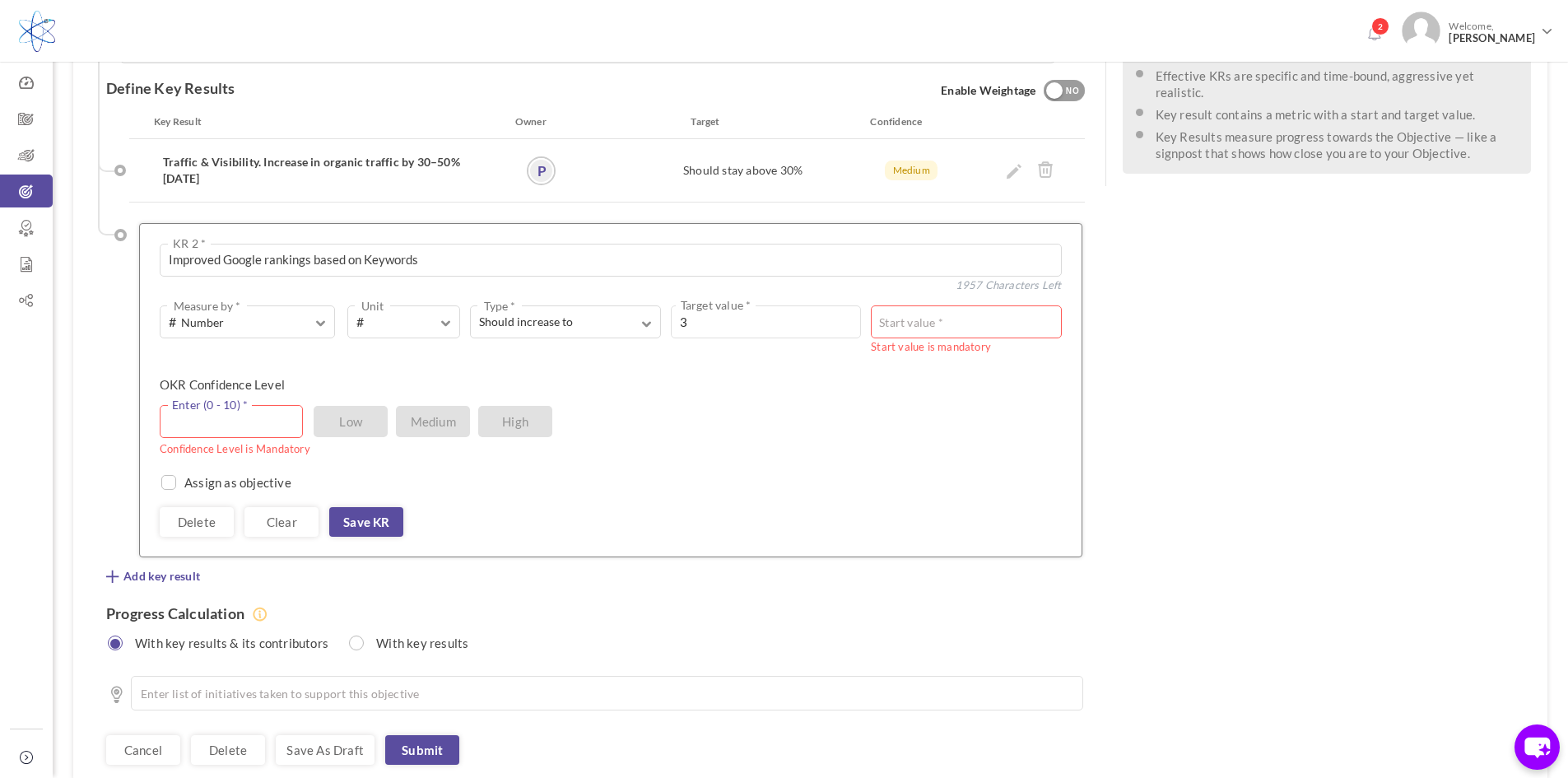
click at [202, 405] on input "text" at bounding box center [231, 421] width 143 height 33
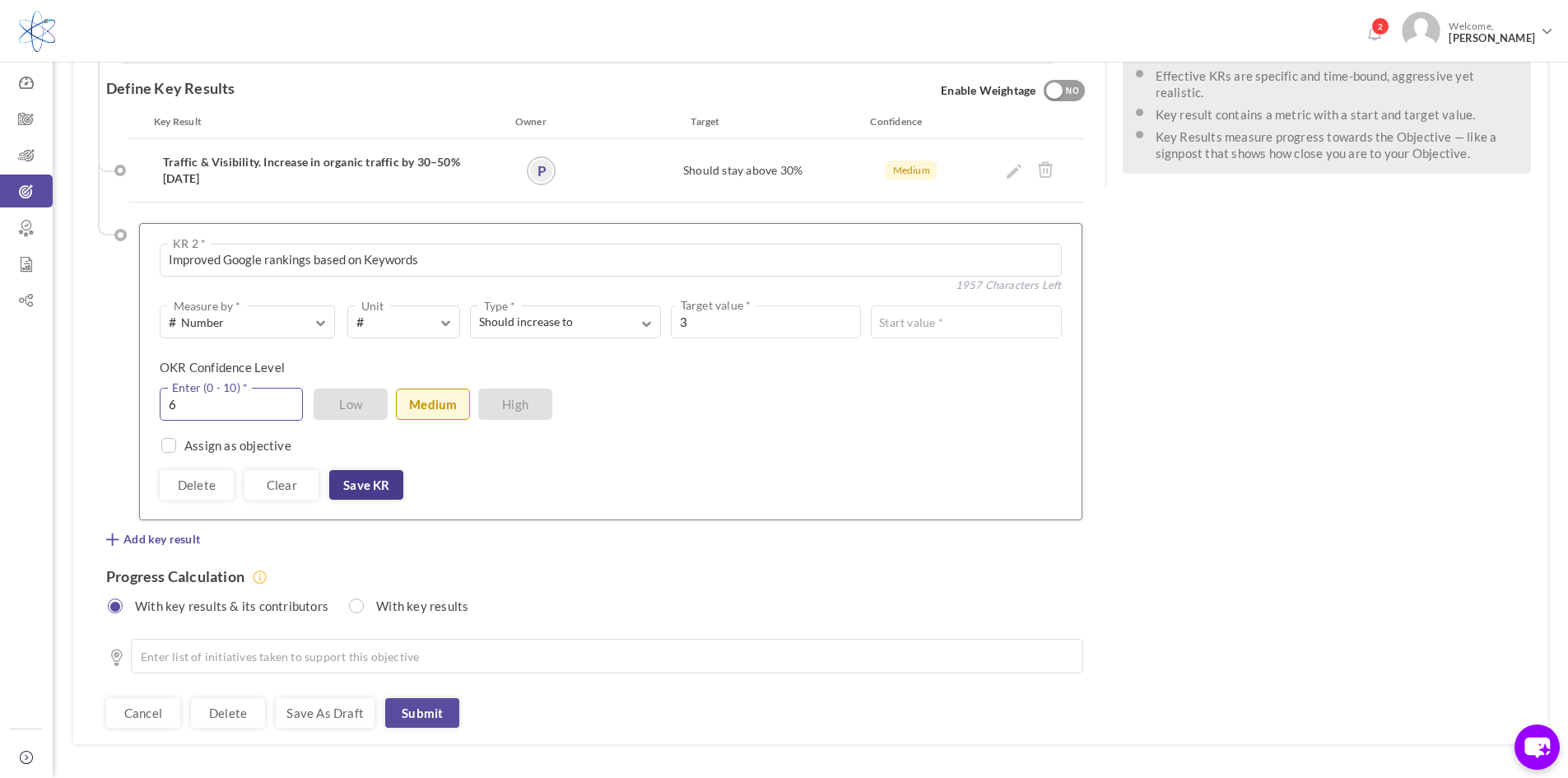
type input "6"
click at [355, 470] on link "Save KR" at bounding box center [366, 485] width 75 height 30
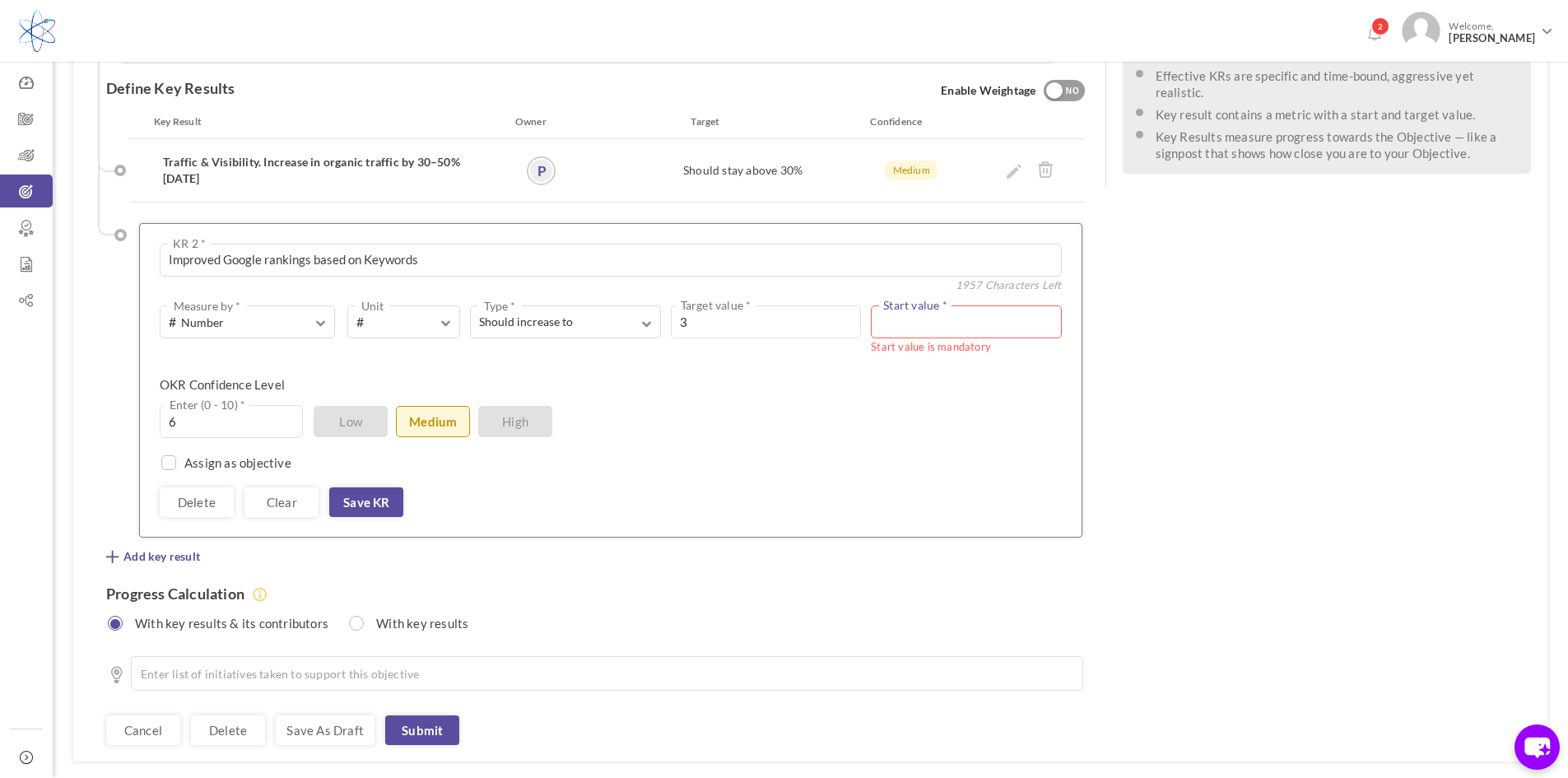
click at [907, 306] on input "text" at bounding box center [966, 321] width 190 height 33
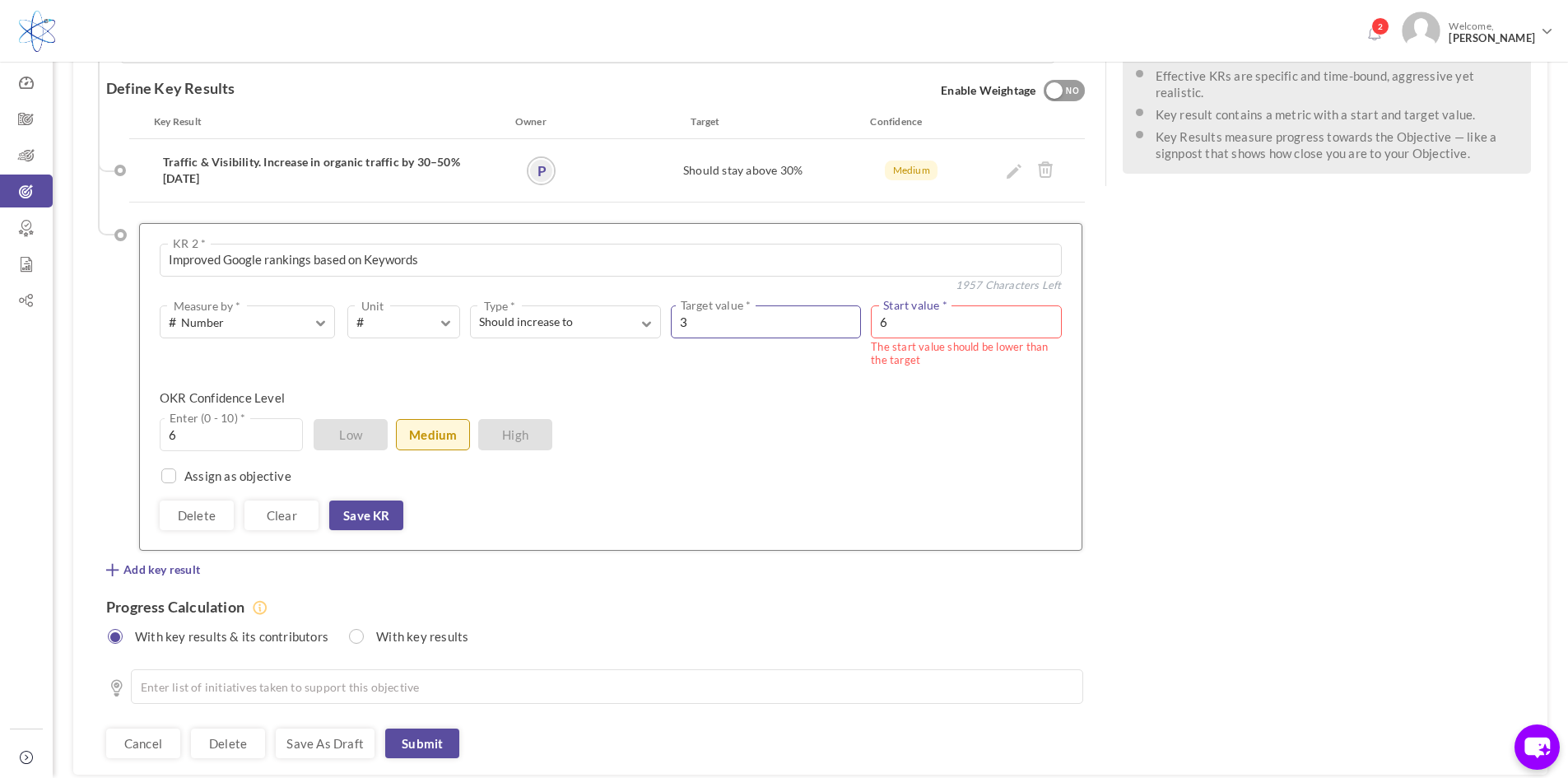
drag, startPoint x: 907, startPoint y: 263, endPoint x: 822, endPoint y: 263, distance: 85.0
click at [822, 306] on div "Should increase to Type * Equal to Should decrease to Should increase to Should…" at bounding box center [760, 337] width 601 height 63
type input "5"
drag, startPoint x: 690, startPoint y: 259, endPoint x: 677, endPoint y: 265, distance: 14.3
click at [678, 306] on input "3" at bounding box center [766, 321] width 190 height 33
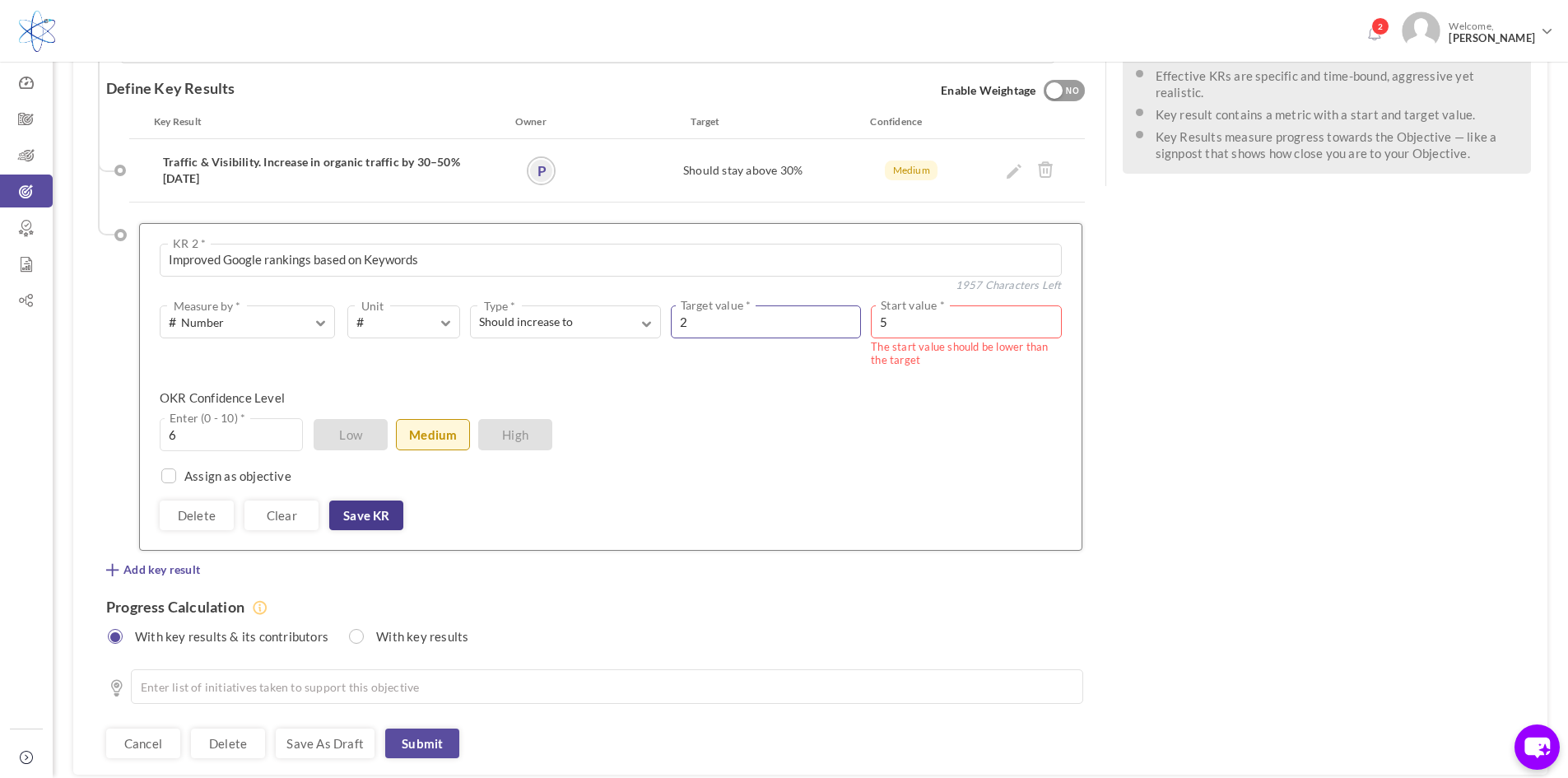
type input "2"
click at [360, 500] on link "Save KR" at bounding box center [366, 515] width 75 height 30
click at [375, 500] on link "Save KR" at bounding box center [366, 515] width 75 height 30
drag, startPoint x: 904, startPoint y: 265, endPoint x: 851, endPoint y: 269, distance: 53.2
click at [859, 306] on div "Should increase to Type * Equal to Should decrease to Should increase to Should…" at bounding box center [760, 337] width 601 height 63
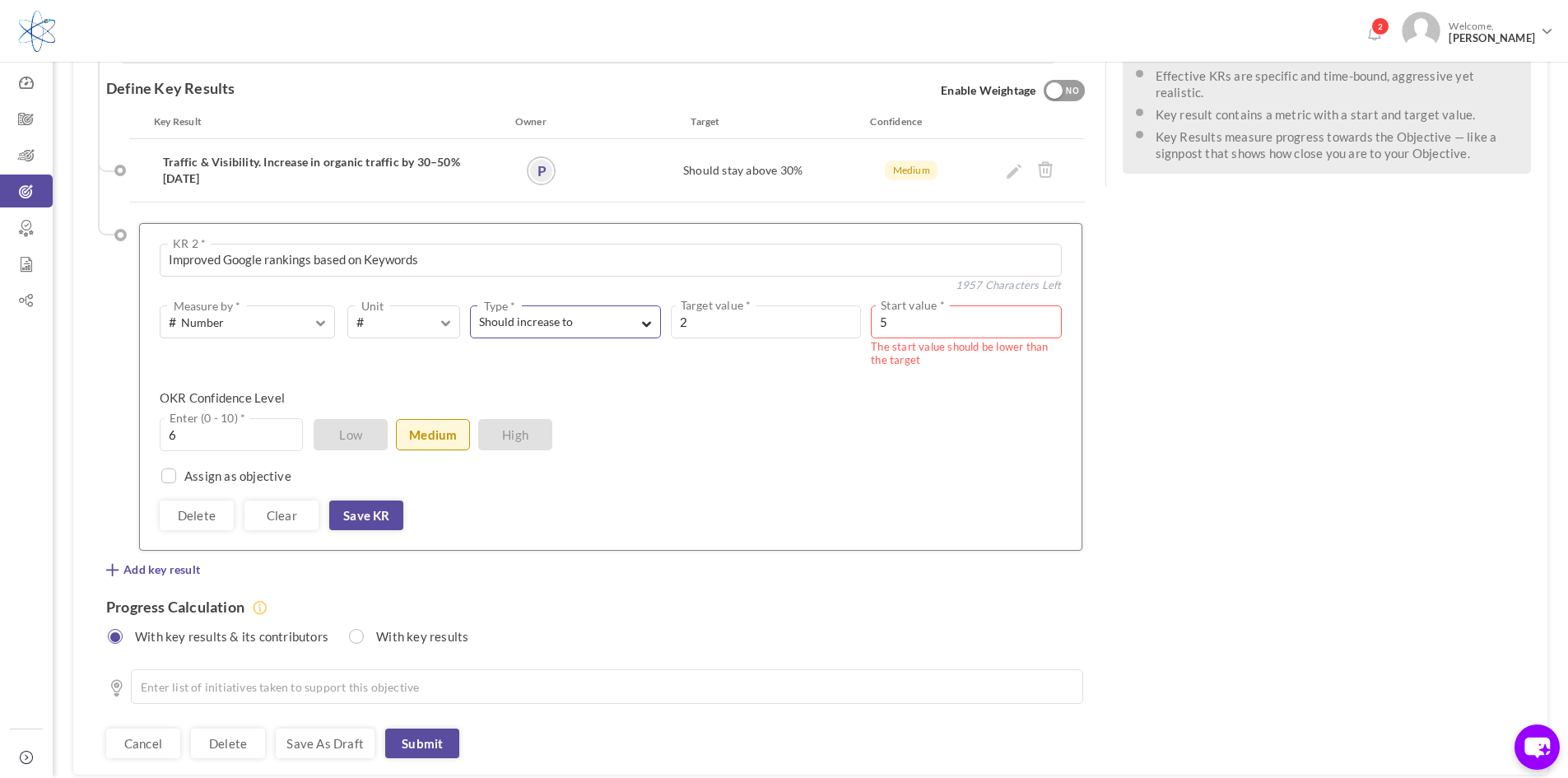
click at [642, 314] on span "button" at bounding box center [647, 321] width 10 height 15
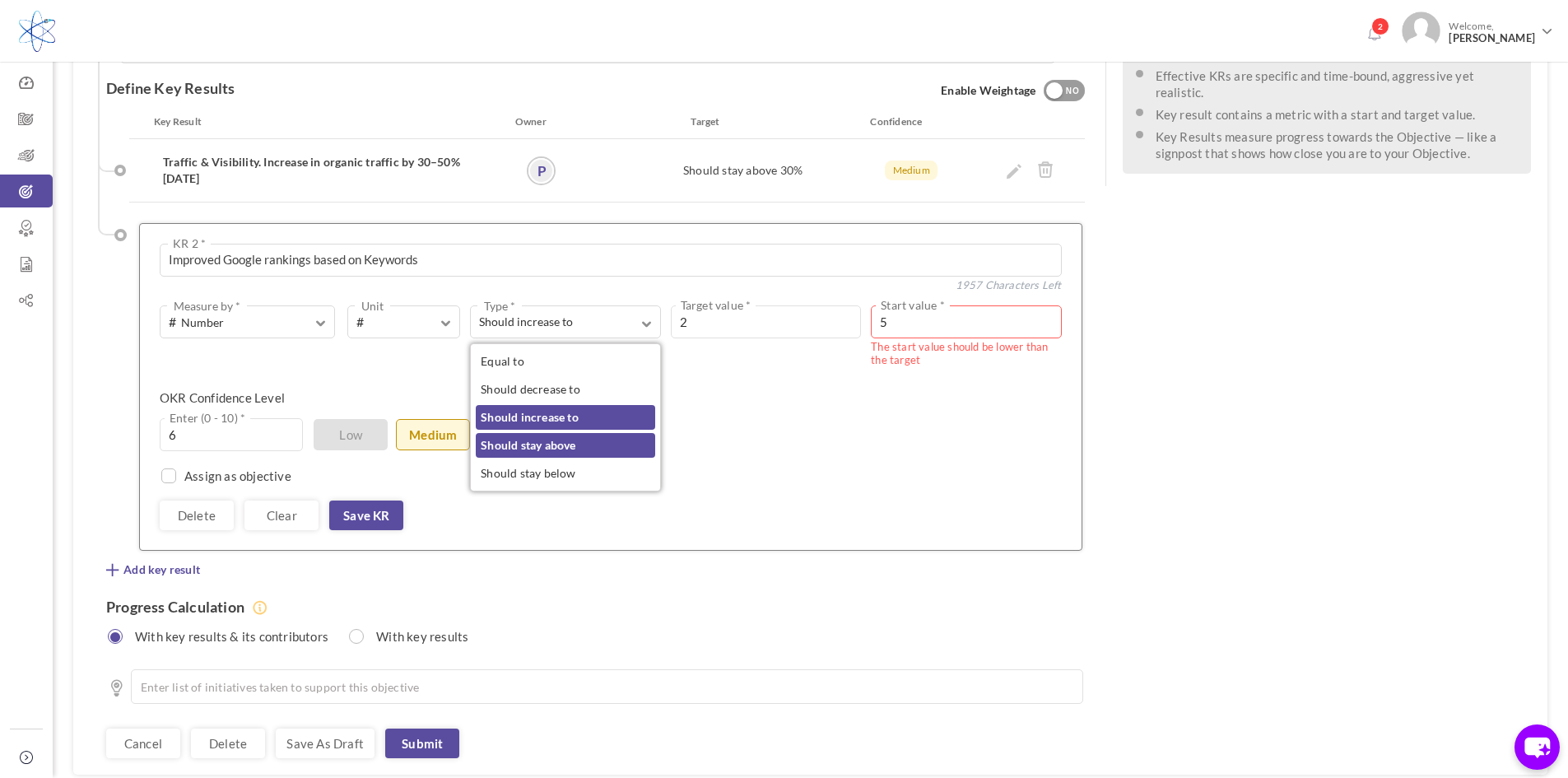
click at [568, 433] on link "Should stay above" at bounding box center [566, 445] width 179 height 25
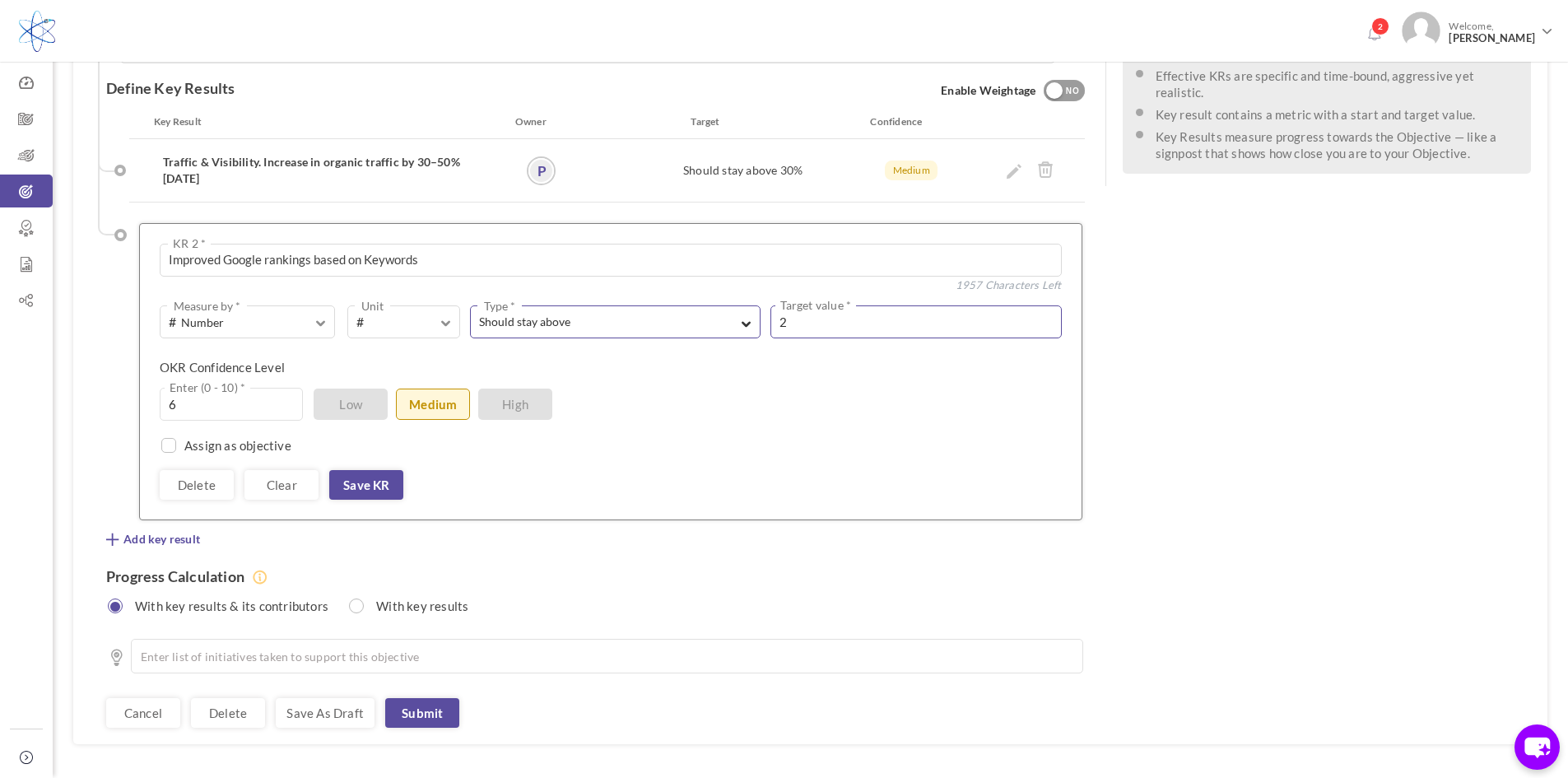
drag, startPoint x: 798, startPoint y: 261, endPoint x: 757, endPoint y: 262, distance: 41.0
click at [757, 306] on div "Should stay above Type * Equal to Should decrease to Should increase to Should …" at bounding box center [760, 321] width 601 height 33
click at [743, 314] on span "button" at bounding box center [746, 321] width 10 height 15
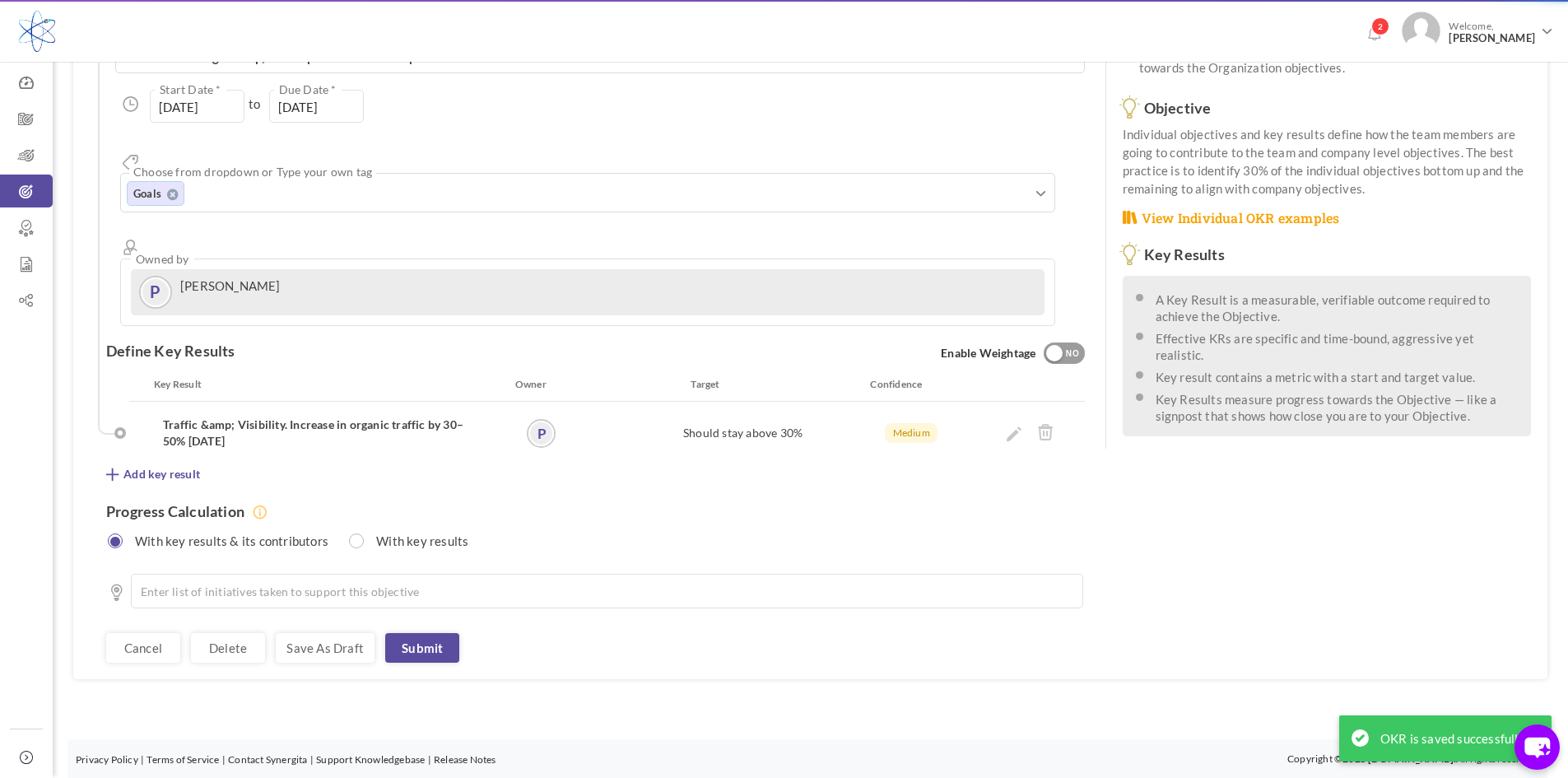
scroll to position [0, 0]
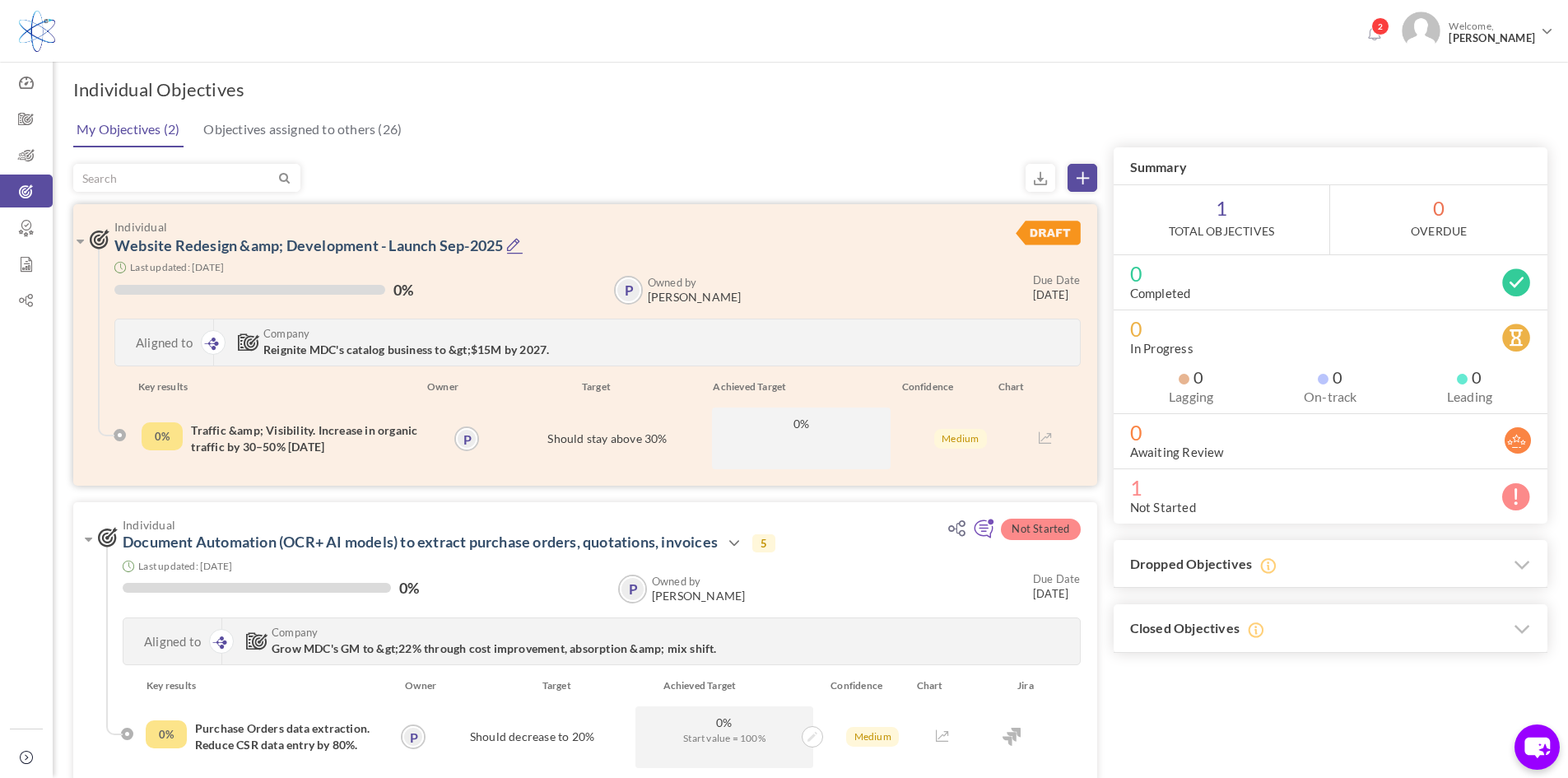
click at [311, 438] on h4 "Traffic &amp; Visibility. Increase in organic traffic by 30–50% [DATE]" at bounding box center [322, 438] width 263 height 33
click at [315, 440] on h4 "Traffic &amp; Visibility. Increase in organic traffic by 30–50% [DATE]" at bounding box center [322, 438] width 263 height 33
click at [294, 241] on link "Website Redesign &amp; Development - Launch Sep-2025" at bounding box center [308, 245] width 389 height 18
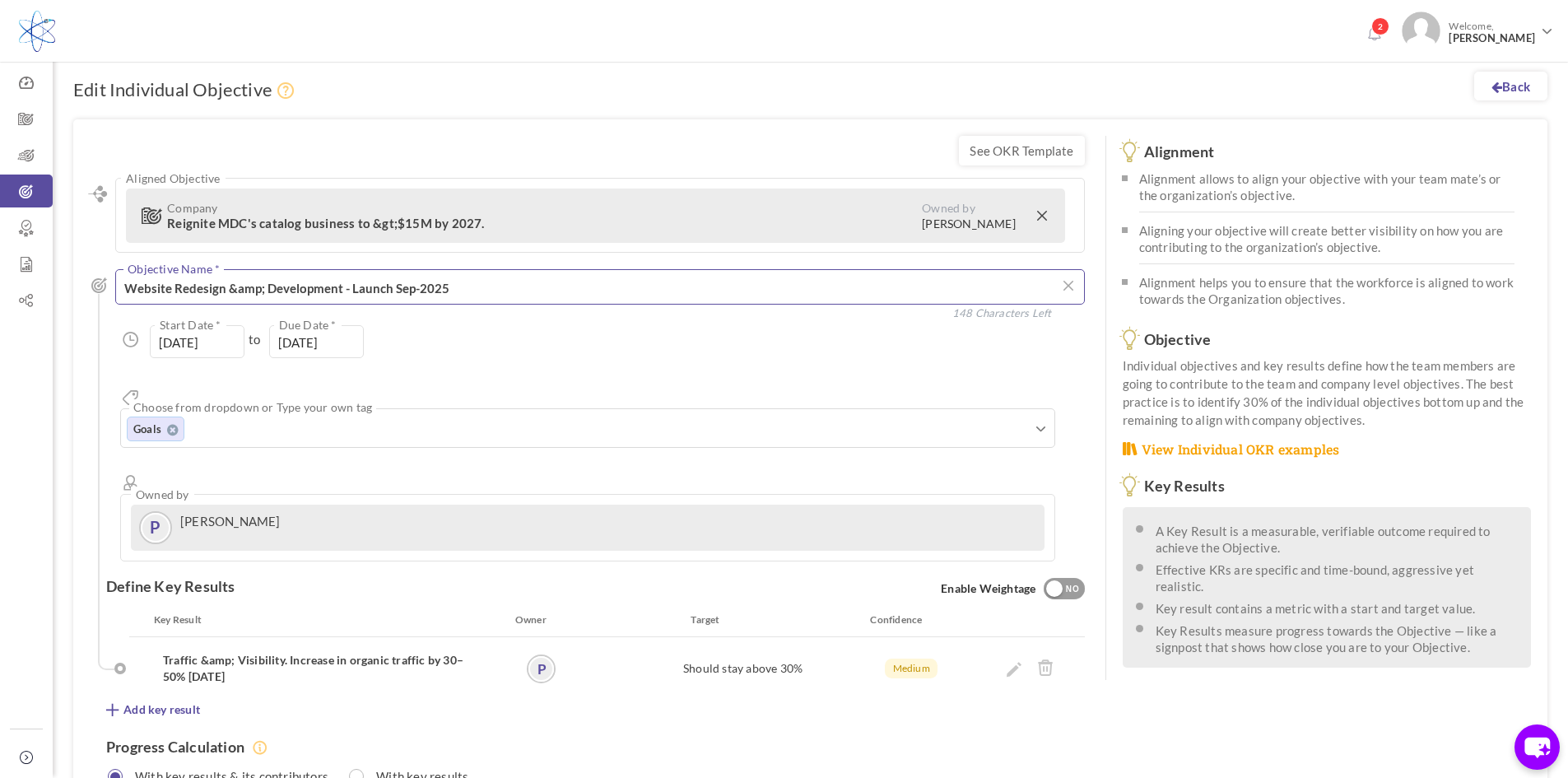
drag, startPoint x: 263, startPoint y: 293, endPoint x: 229, endPoint y: 288, distance: 34.4
click at [229, 288] on textarea "Website Redesign &amp; Development - Launch Sep-2025" at bounding box center [600, 287] width 970 height 35
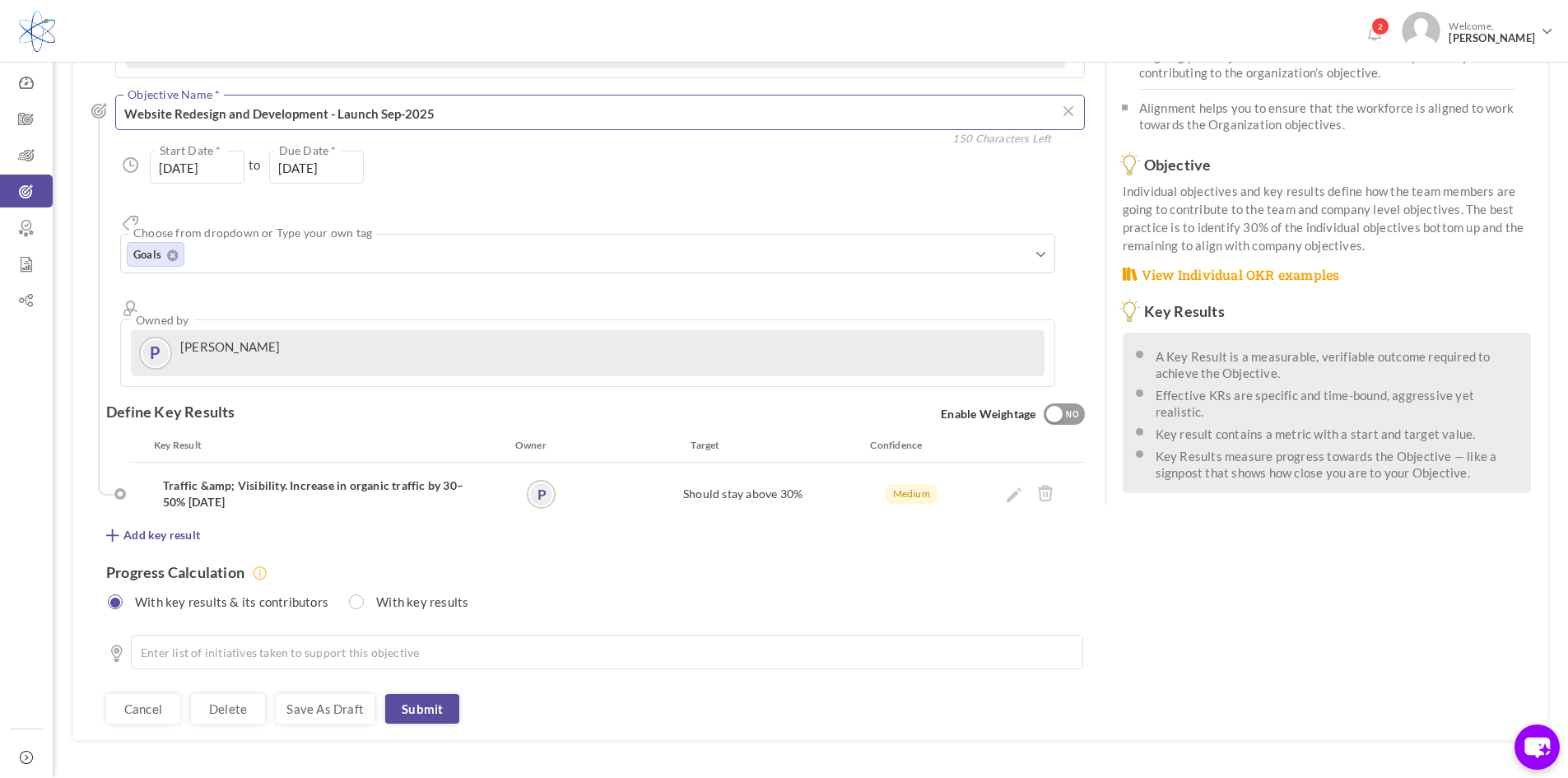
scroll to position [176, 0]
type textarea "Website Redesign and Development - Launch Sep-2025"
click at [254, 478] on h4 "Traffic &amp; Visibility. Increase in organic traffic by 30–50% within 6 months" at bounding box center [320, 494] width 314 height 33
click at [1013, 488] on icon at bounding box center [1014, 496] width 15 height 15
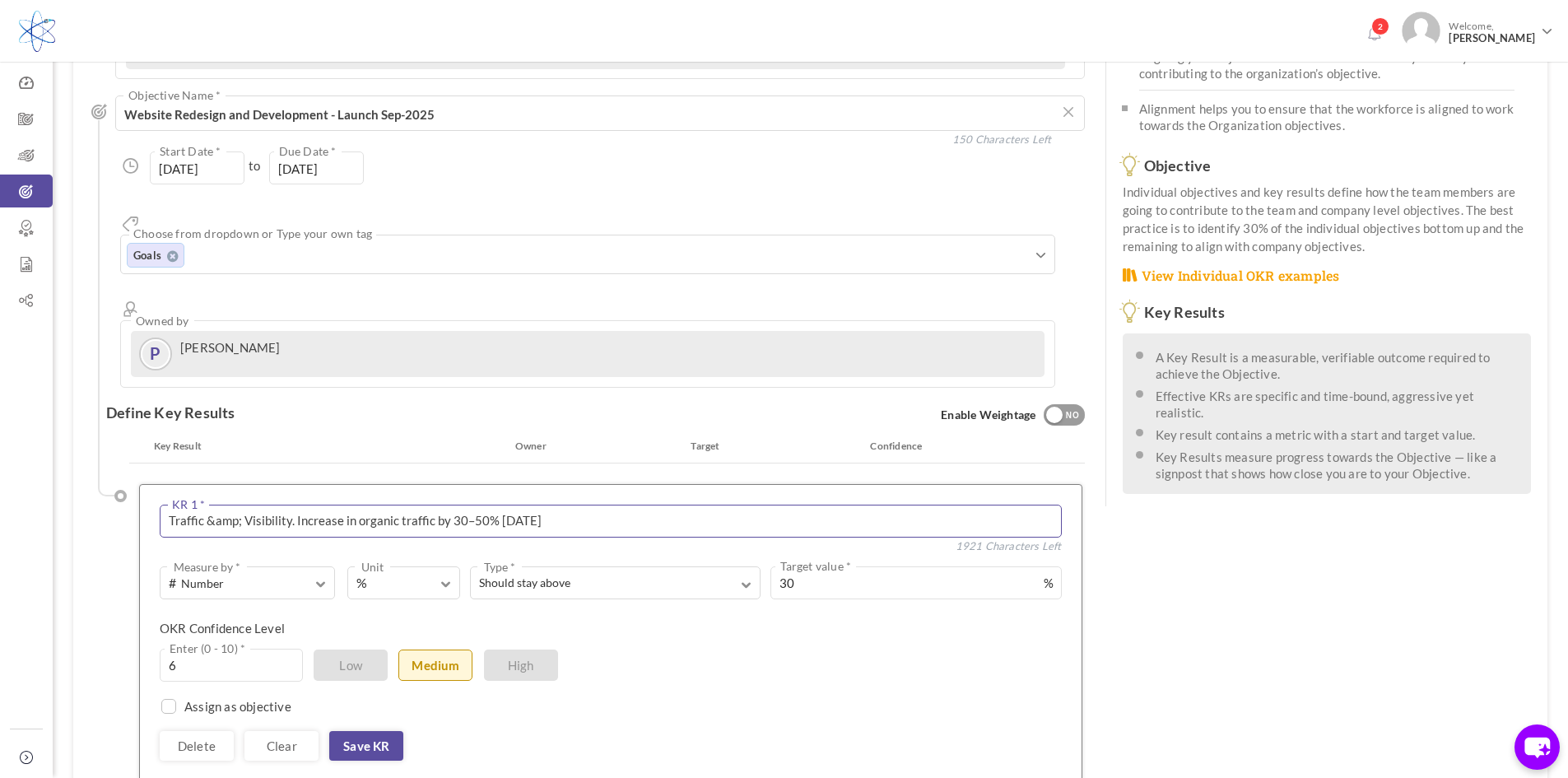
drag, startPoint x: 204, startPoint y: 462, endPoint x: 244, endPoint y: 468, distance: 40.4
click at [244, 505] on textarea "Traffic &amp; Visibility. Increase in organic traffic by 30–50% within 6 months" at bounding box center [610, 521] width 902 height 33
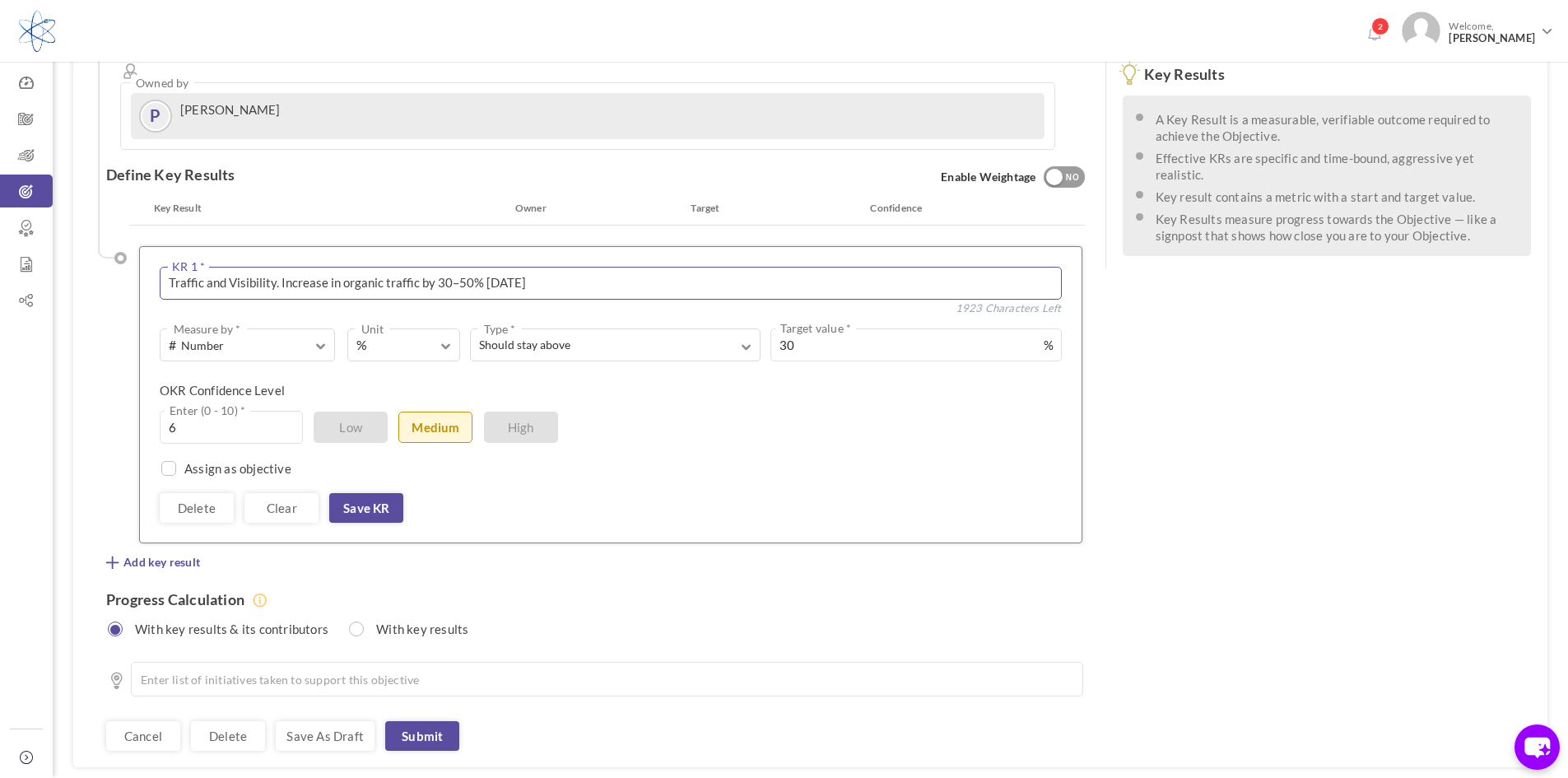
scroll to position [420, 0]
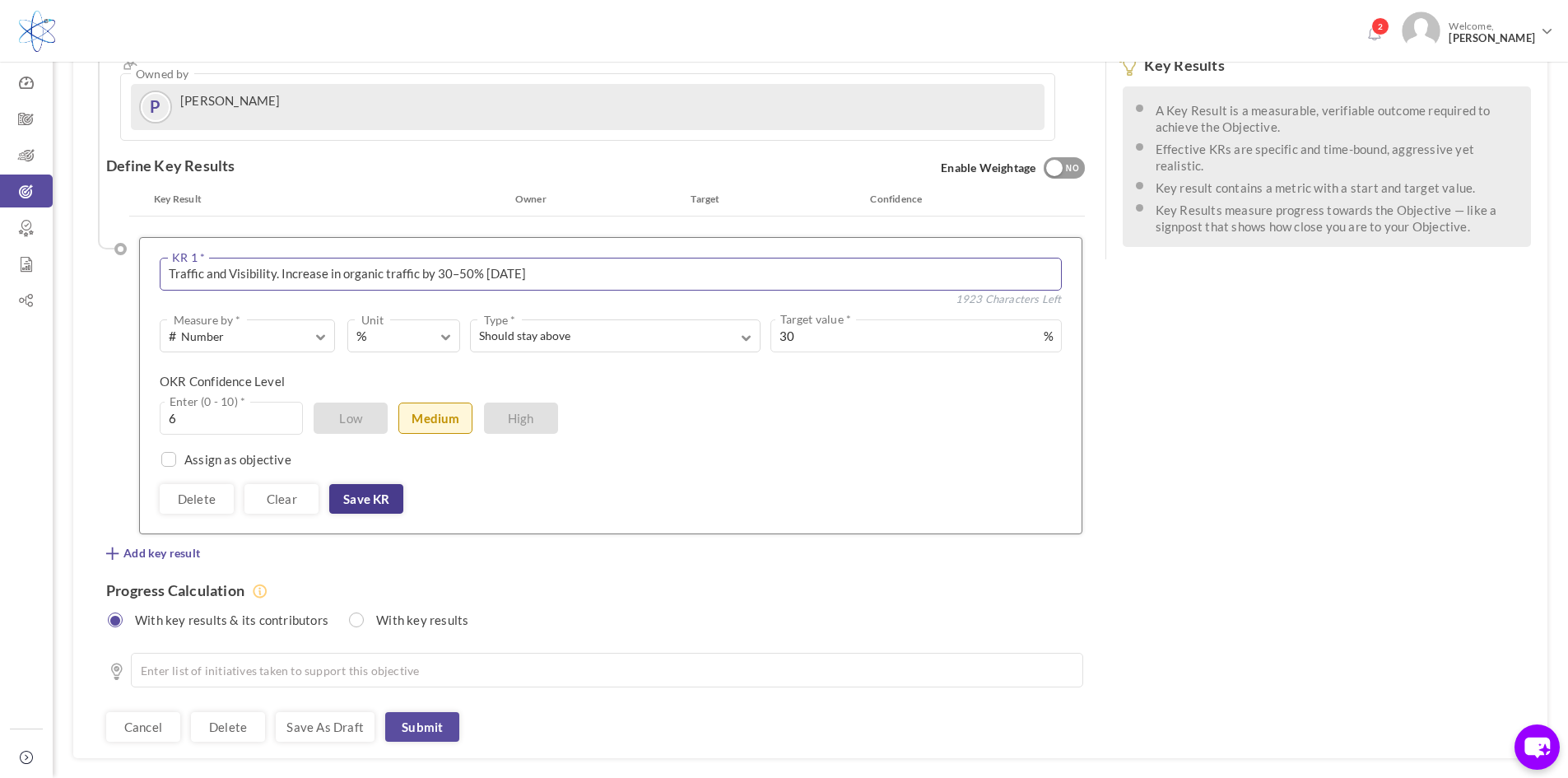
type textarea "Traffic and Visibility. Increase in organic traffic by 30–50% [DATE]"
click at [348, 484] on link "Save KR" at bounding box center [366, 498] width 75 height 30
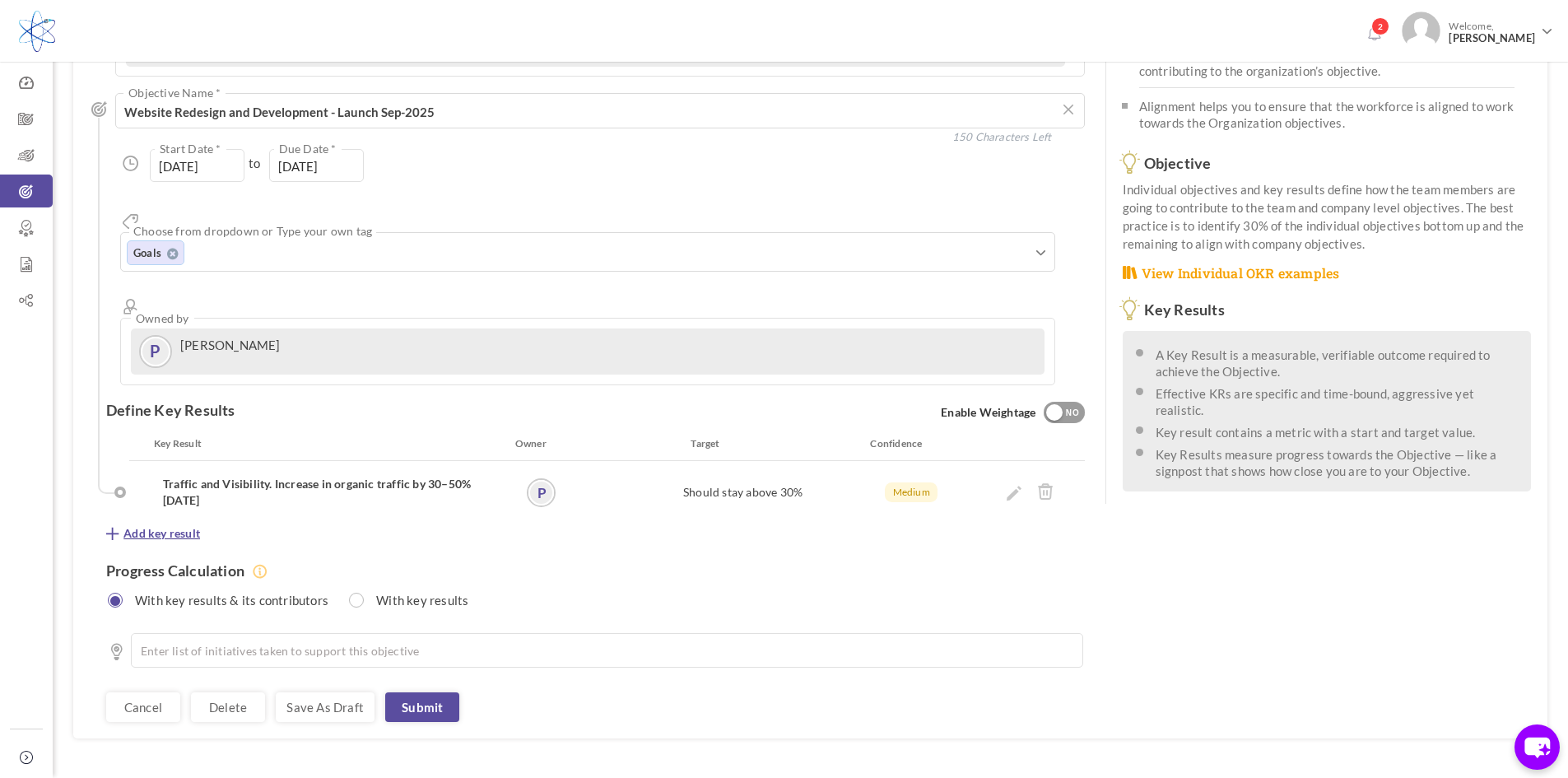
click at [149, 525] on span "Add key result" at bounding box center [162, 534] width 76 height 17
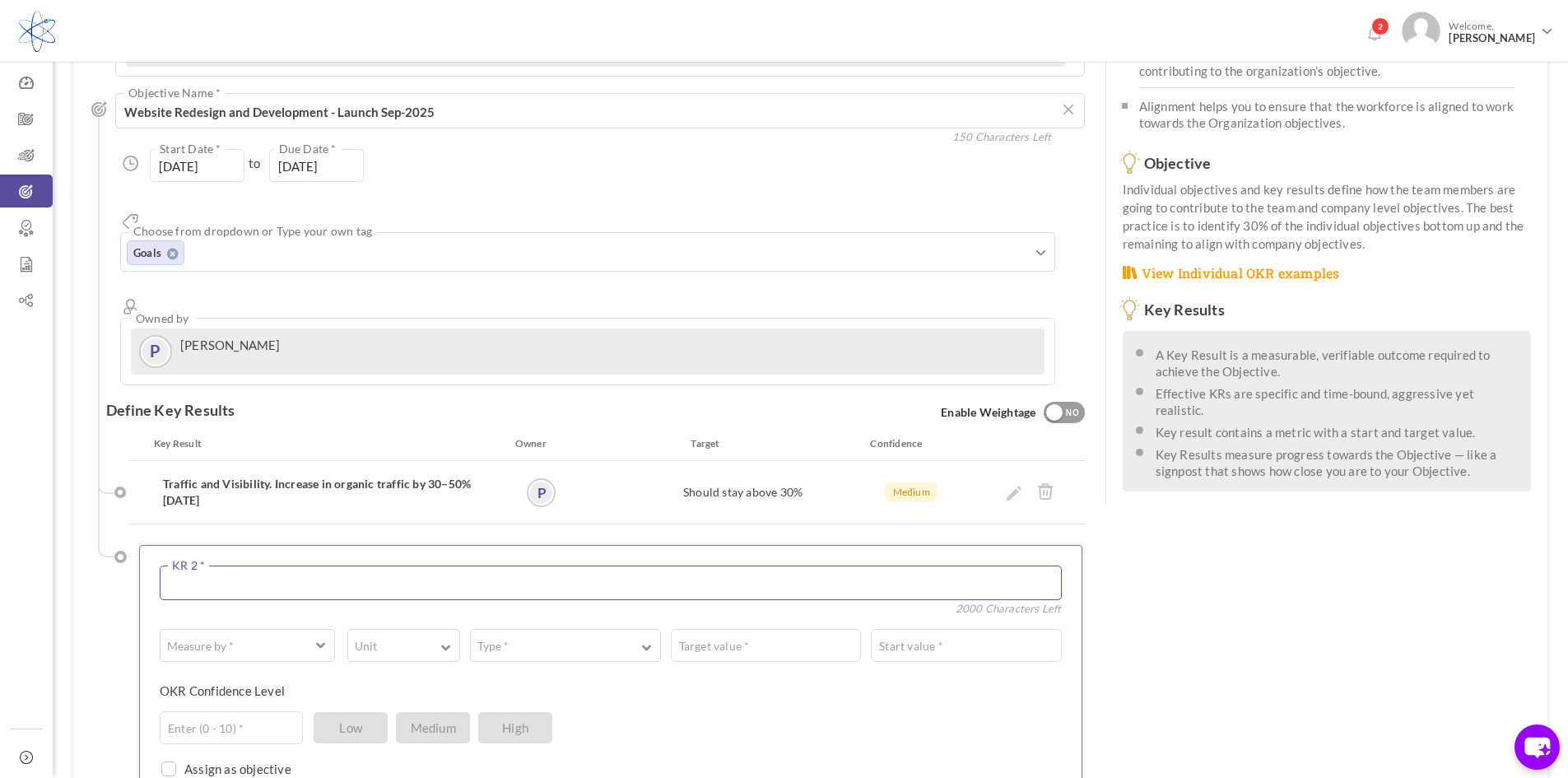
click at [187, 566] on textarea at bounding box center [610, 582] width 902 height 34
paste textarea "Improved Google rankings"
drag, startPoint x: 223, startPoint y: 524, endPoint x: 263, endPoint y: 524, distance: 40.0
click at [263, 566] on textarea "Improved Google rankings" at bounding box center [610, 582] width 902 height 34
click at [316, 566] on textarea "Improved Search rankings" at bounding box center [610, 582] width 902 height 34
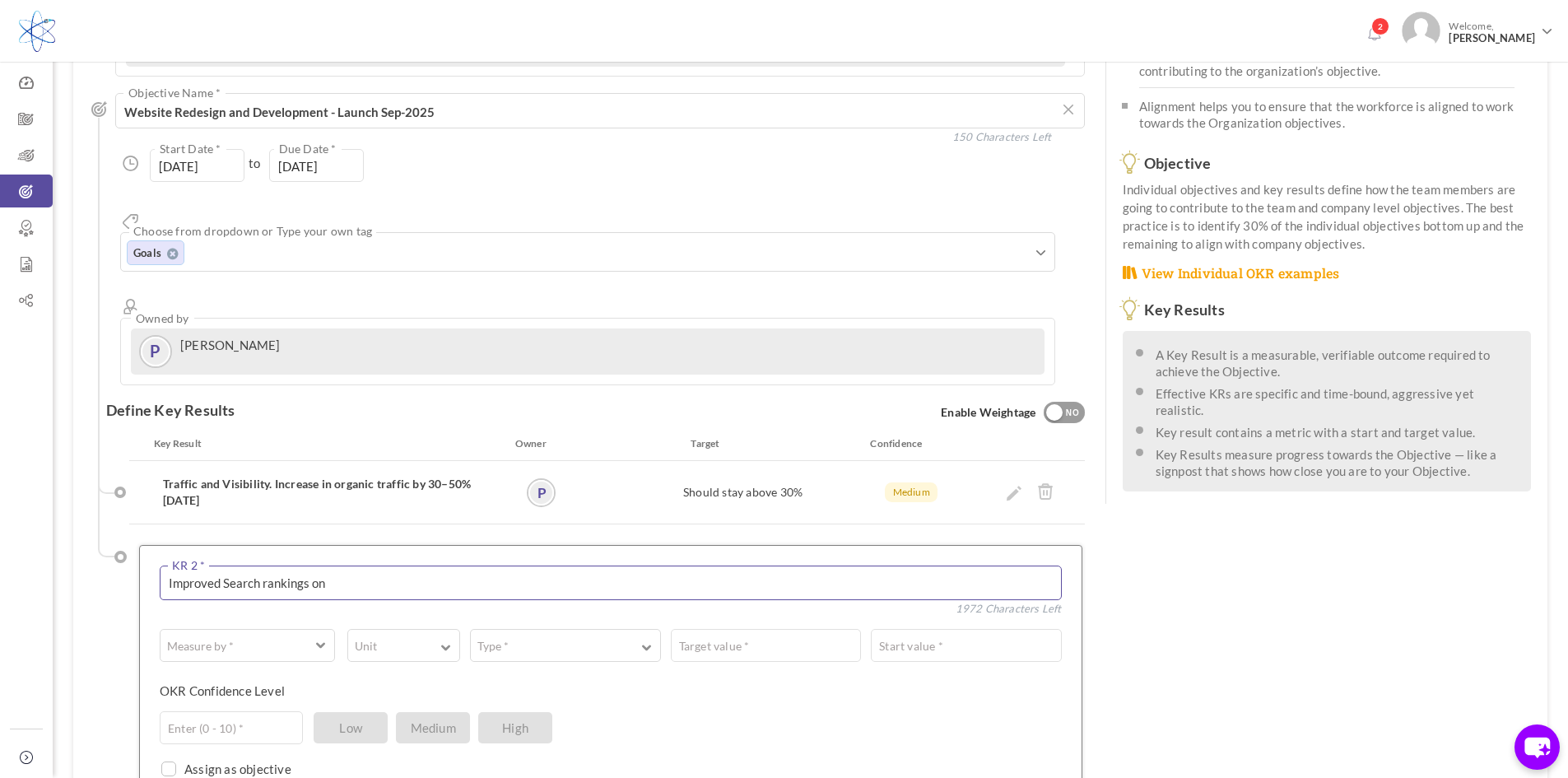
drag, startPoint x: 262, startPoint y: 525, endPoint x: 223, endPoint y: 525, distance: 39.0
click at [223, 566] on textarea "Improved Search rankings on" at bounding box center [610, 582] width 902 height 34
click at [302, 566] on textarea "Improved rankings on" at bounding box center [610, 582] width 902 height 34
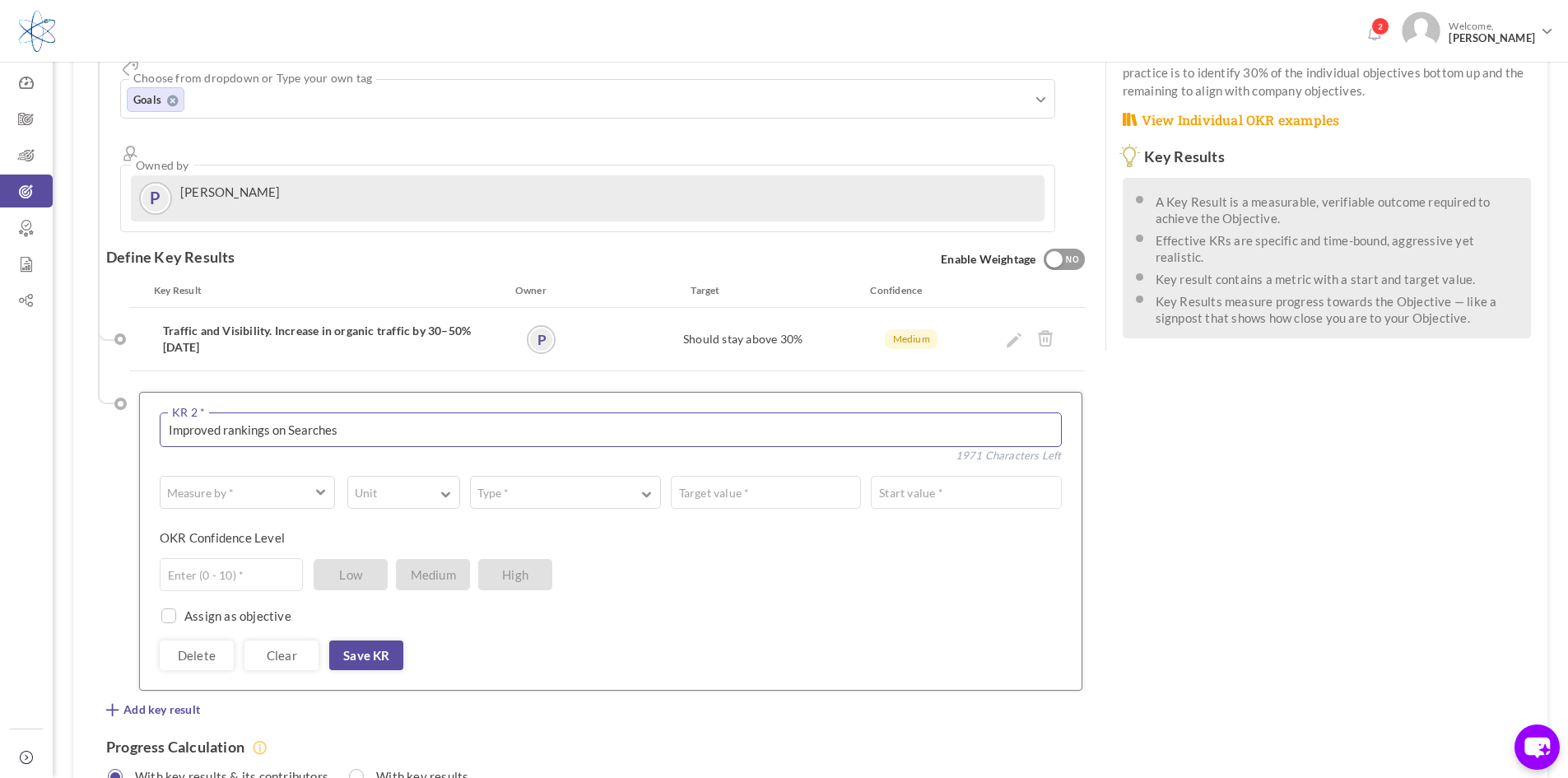
scroll to position [341, 0]
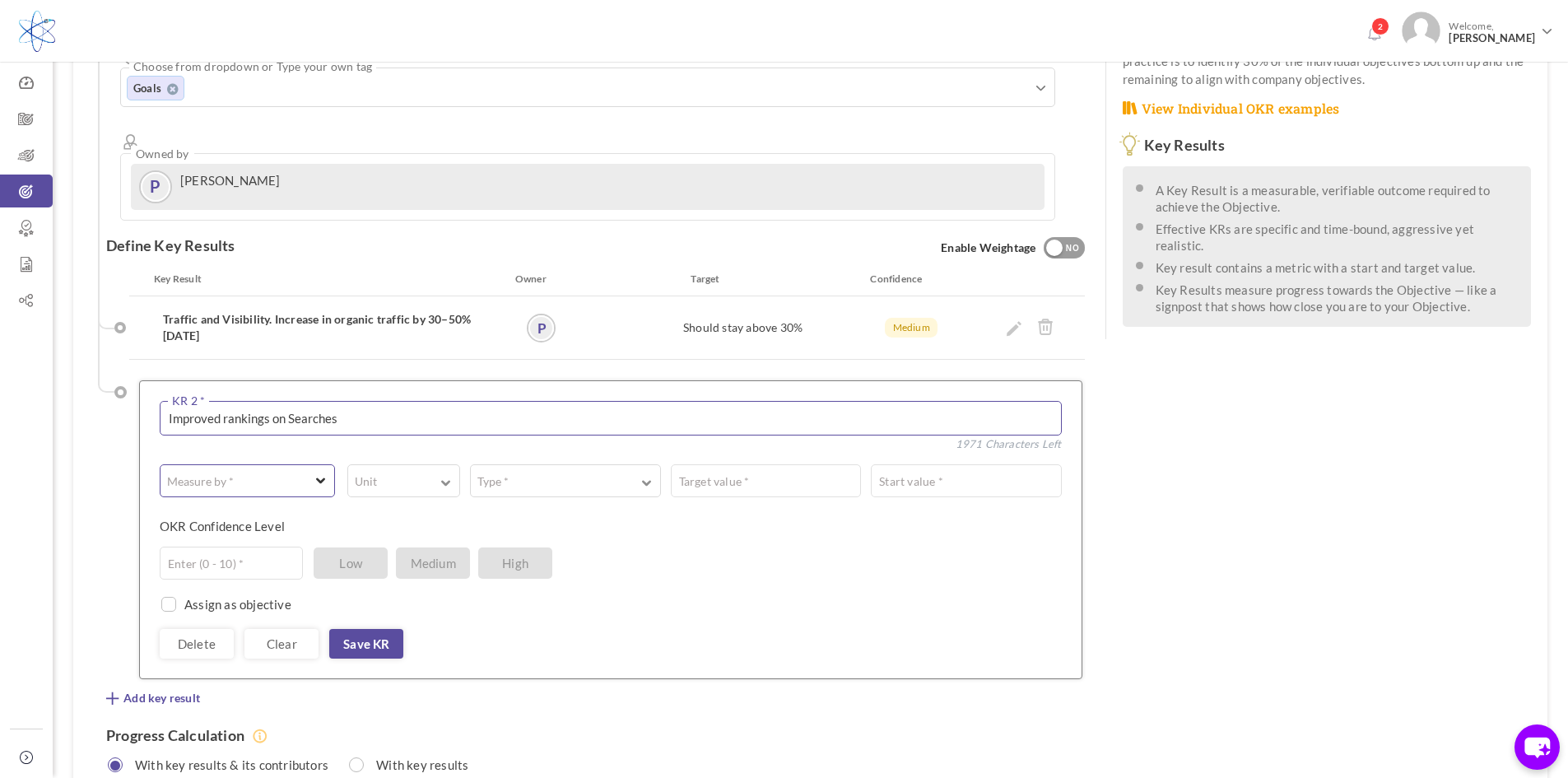
type textarea "Improved rankings on Searches"
click at [217, 473] on label "Measure by *" at bounding box center [200, 482] width 80 height 17
click at [193, 536] on link "A Text" at bounding box center [248, 548] width 164 height 25
click at [413, 464] on textarea at bounding box center [706, 480] width 709 height 33
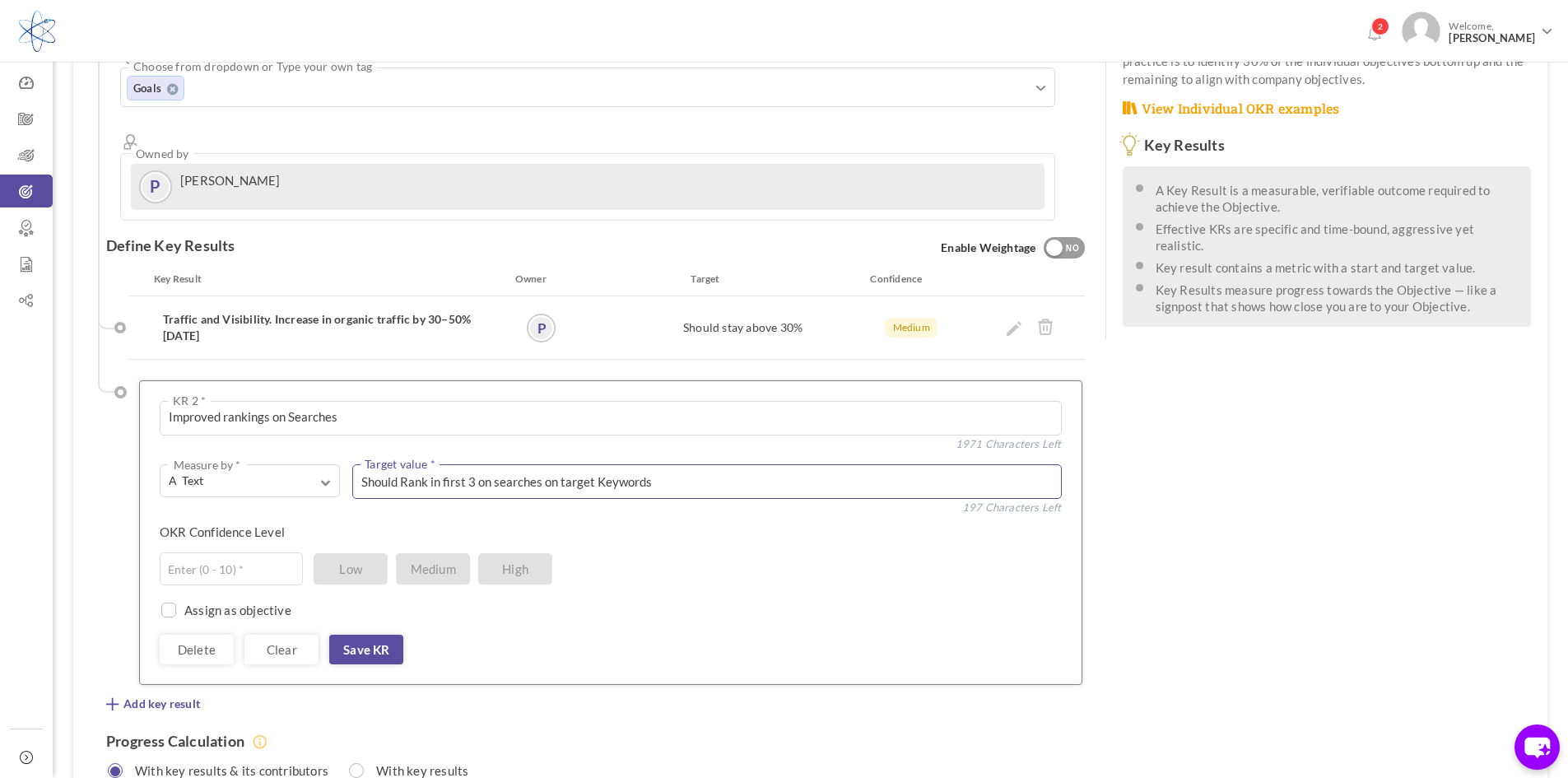
click at [602, 464] on textarea "Should Rank in first 3 on searches on target Keywords" at bounding box center [706, 481] width 709 height 34
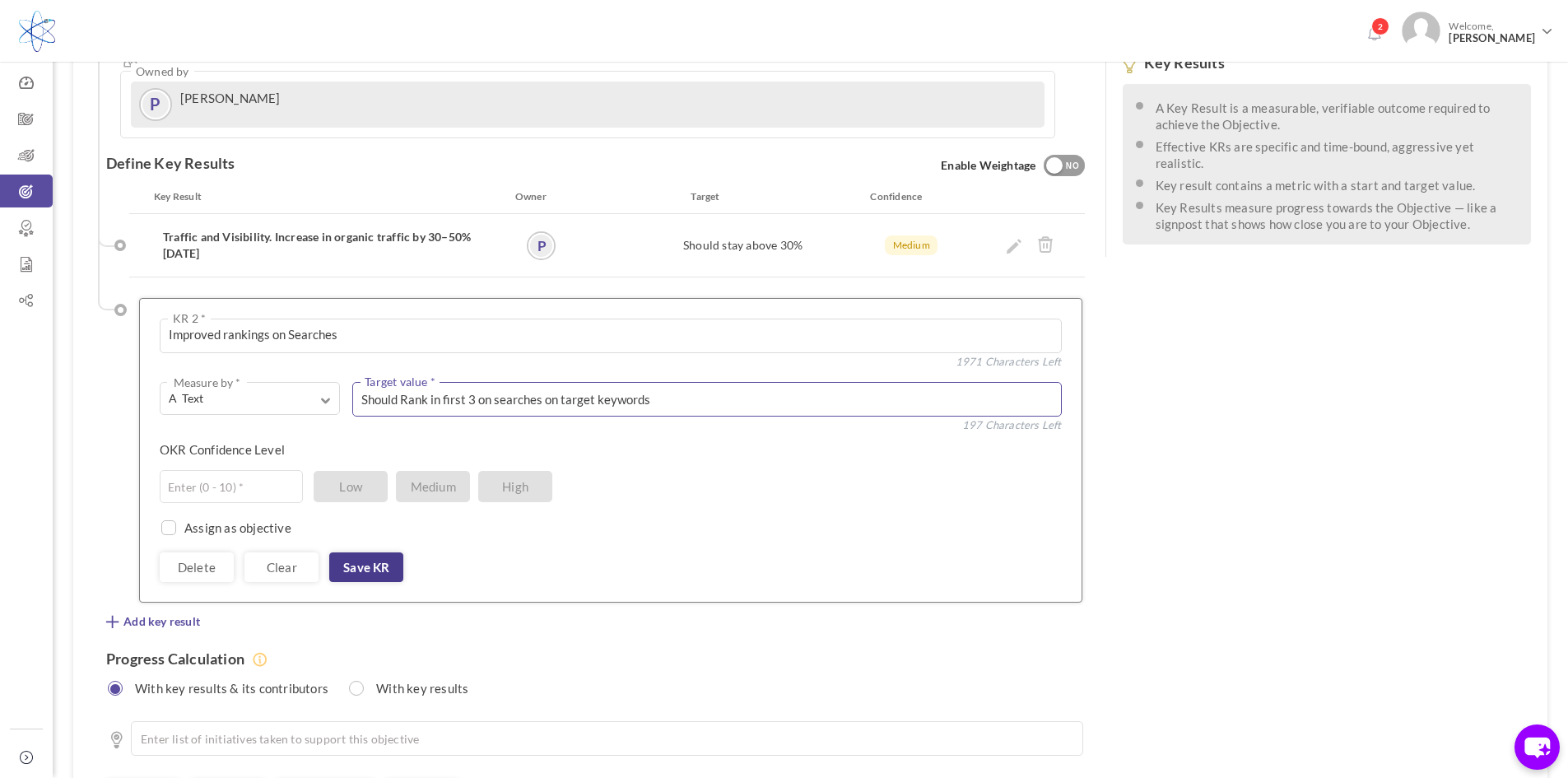
type textarea "Should Rank in first 3 on searches on target keywords"
click at [373, 553] on link "Save KR" at bounding box center [366, 567] width 75 height 30
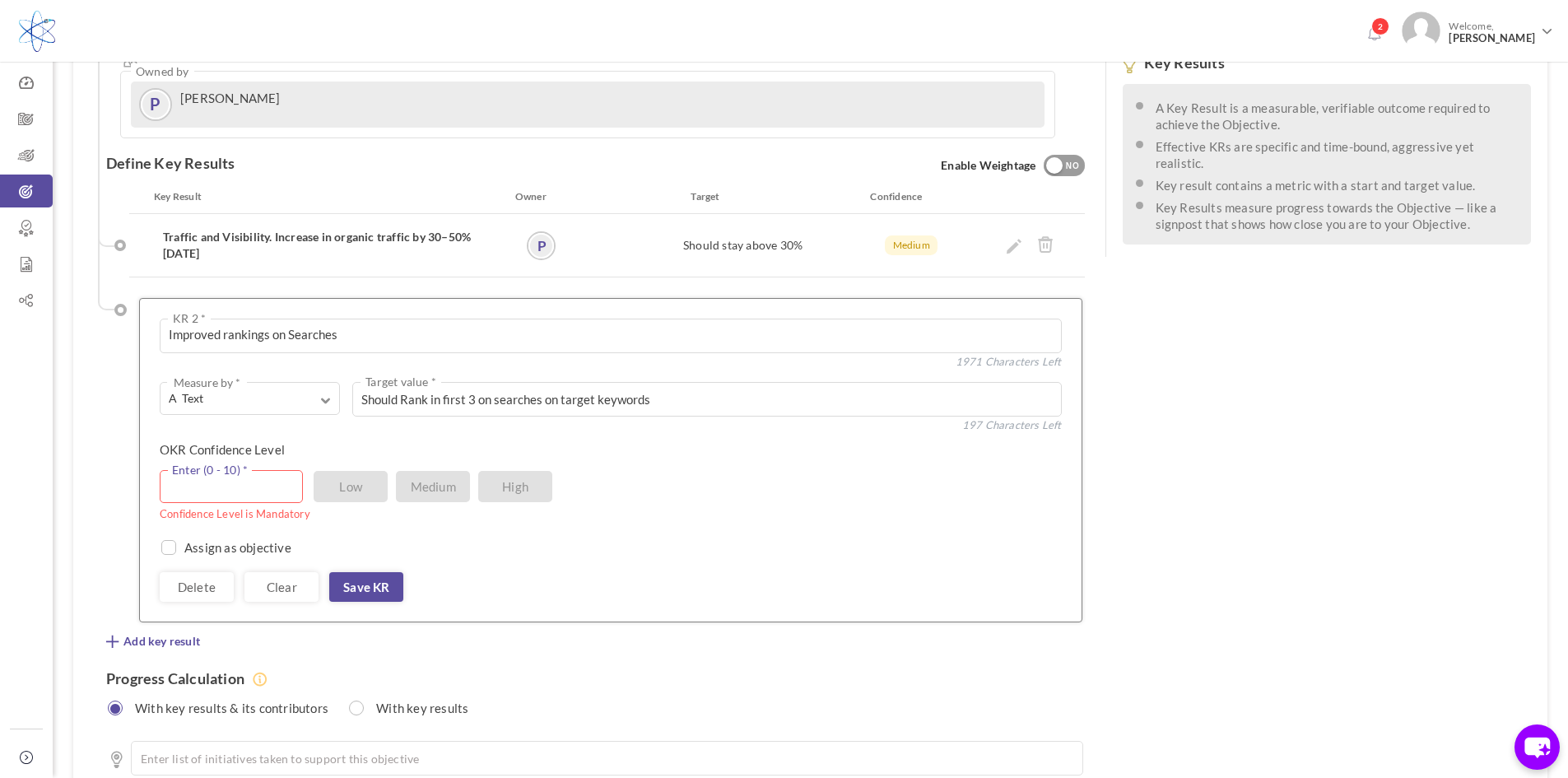
click at [212, 470] on input "text" at bounding box center [231, 485] width 143 height 33
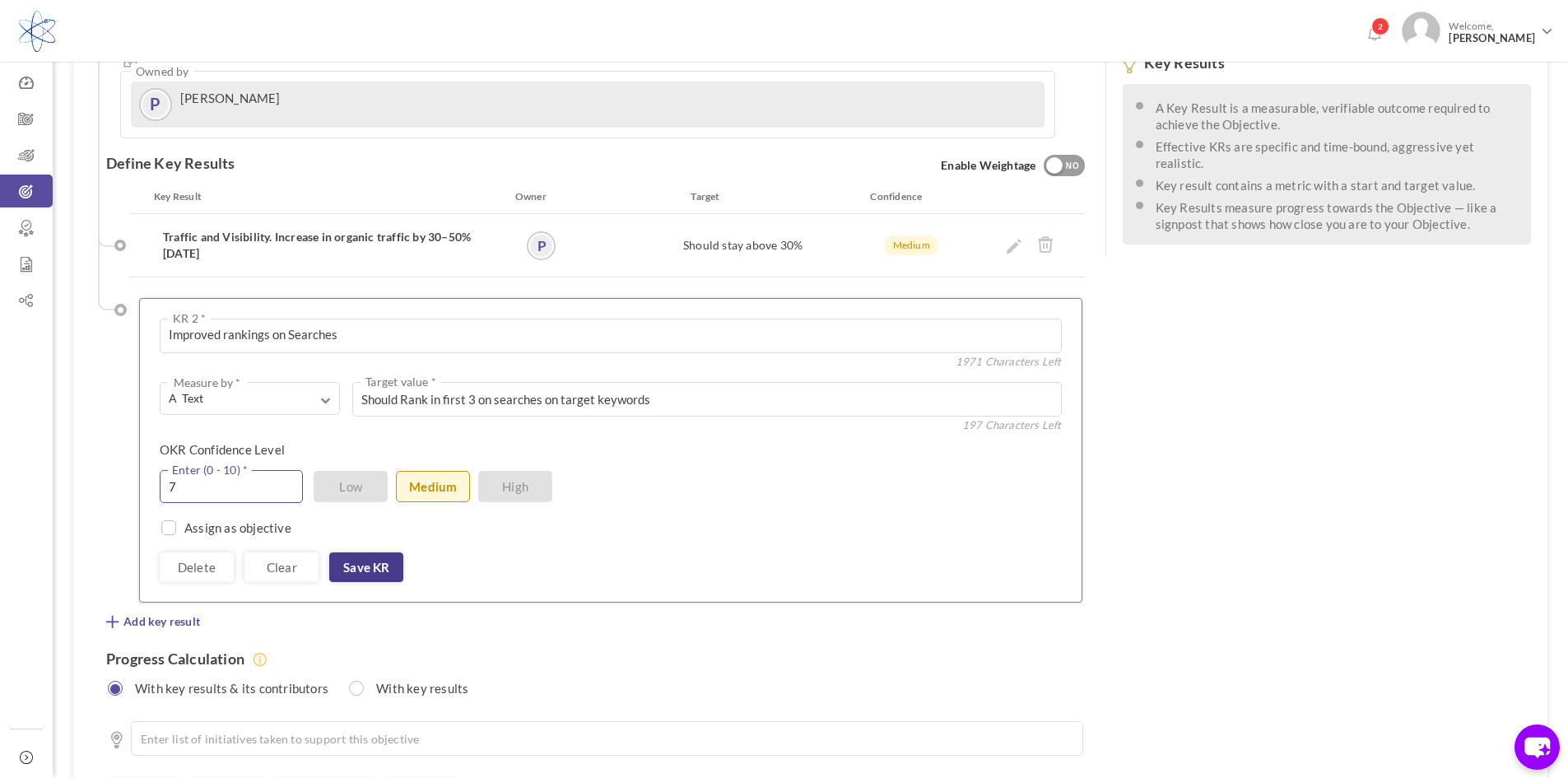
type input "7"
click at [358, 553] on link "Save KR" at bounding box center [366, 567] width 75 height 30
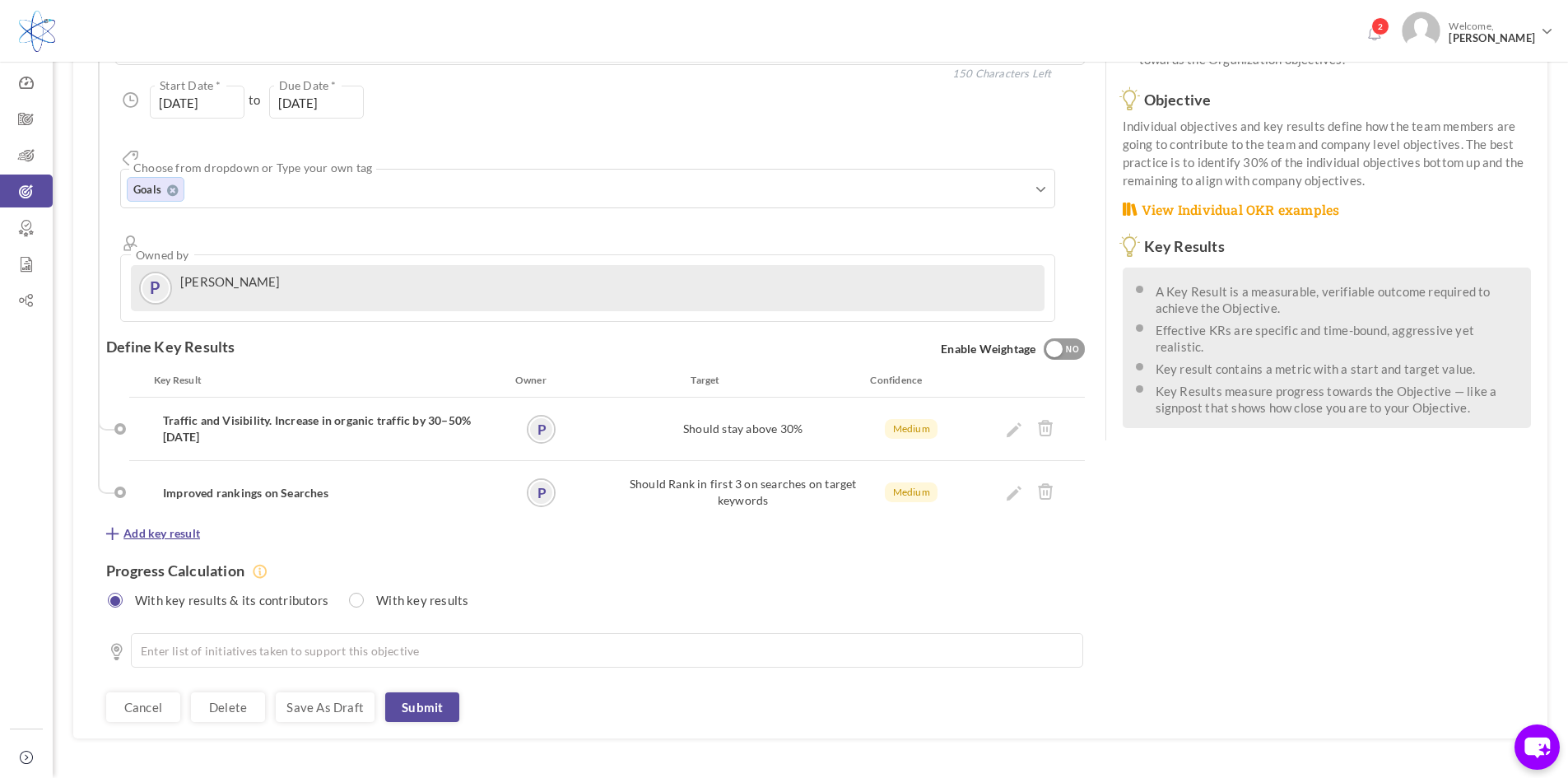
click at [150, 525] on span "Add key result" at bounding box center [162, 534] width 76 height 17
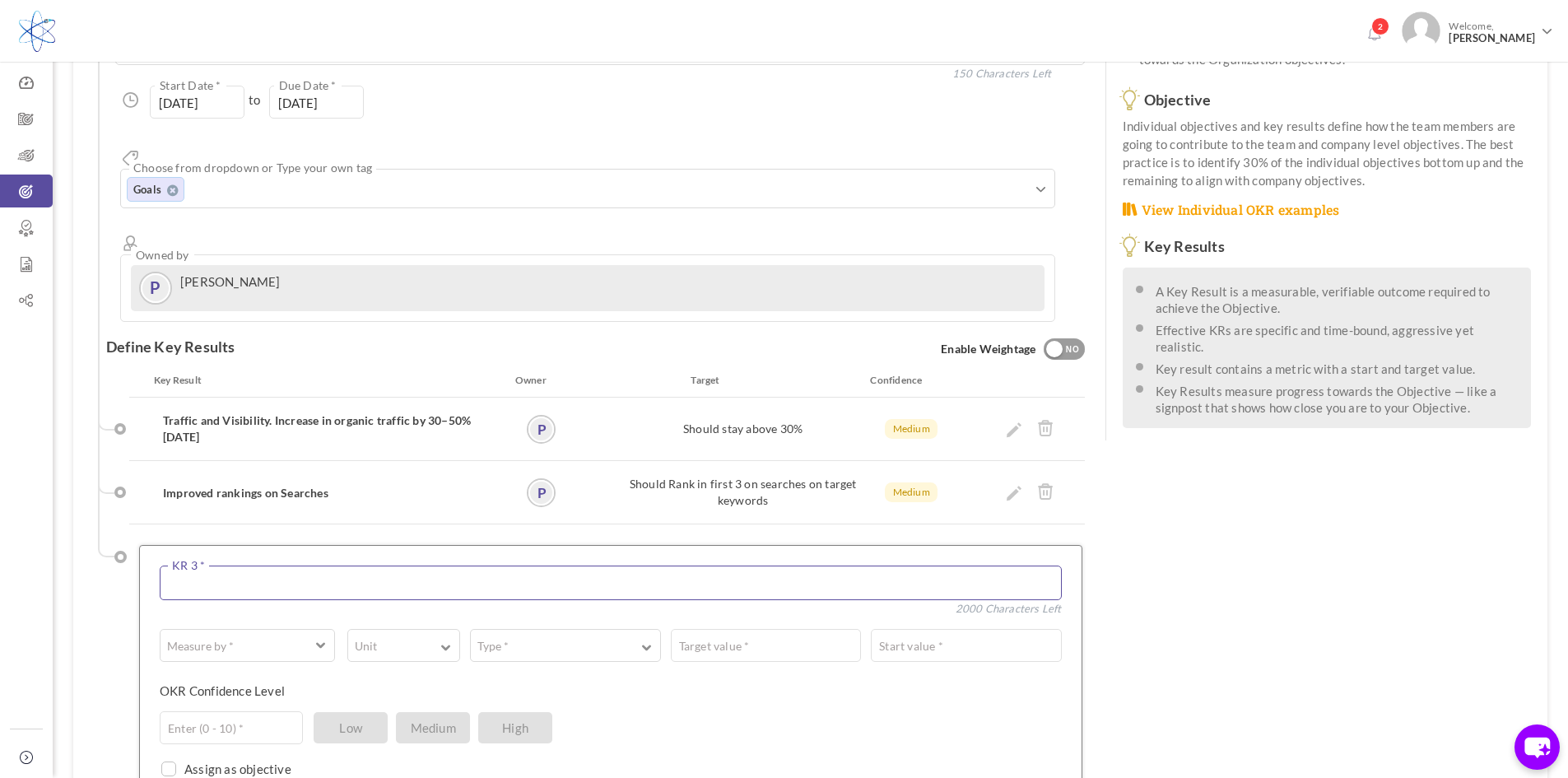
paste textarea "Bounce rate reduction by 15–20%"
paste textarea "improved UX and page speed"
type textarea "Bounce rate reduction by 15–20% based on improved UX and page speed"
click at [261, 635] on span "button" at bounding box center [236, 644] width 135 height 17
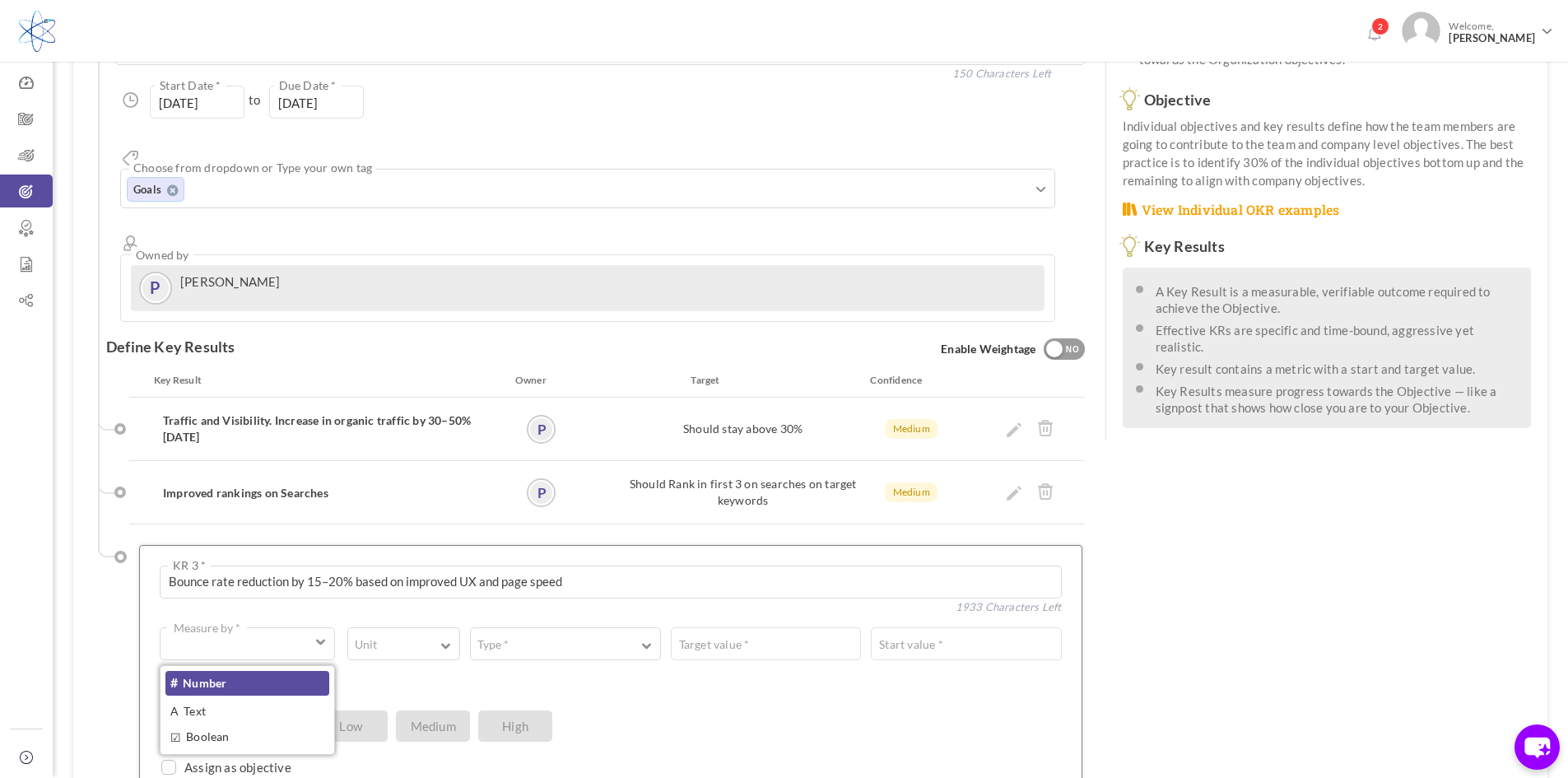
click at [219, 671] on link "# Number" at bounding box center [248, 683] width 164 height 25
click at [389, 627] on button "Unit" at bounding box center [403, 643] width 113 height 33
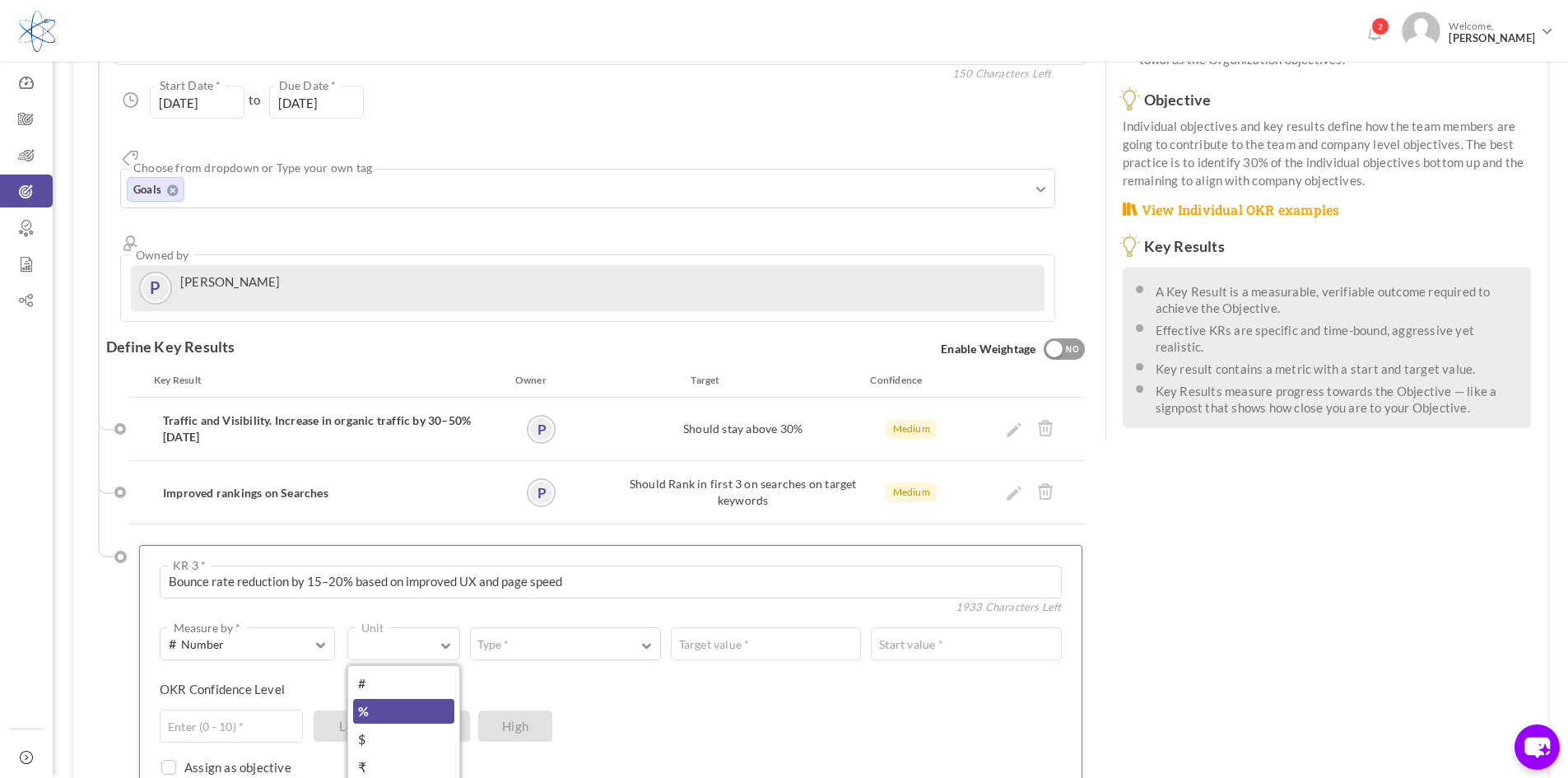
click at [357, 699] on link "%" at bounding box center [403, 711] width 102 height 25
click at [561, 627] on button "Type *" at bounding box center [565, 643] width 190 height 33
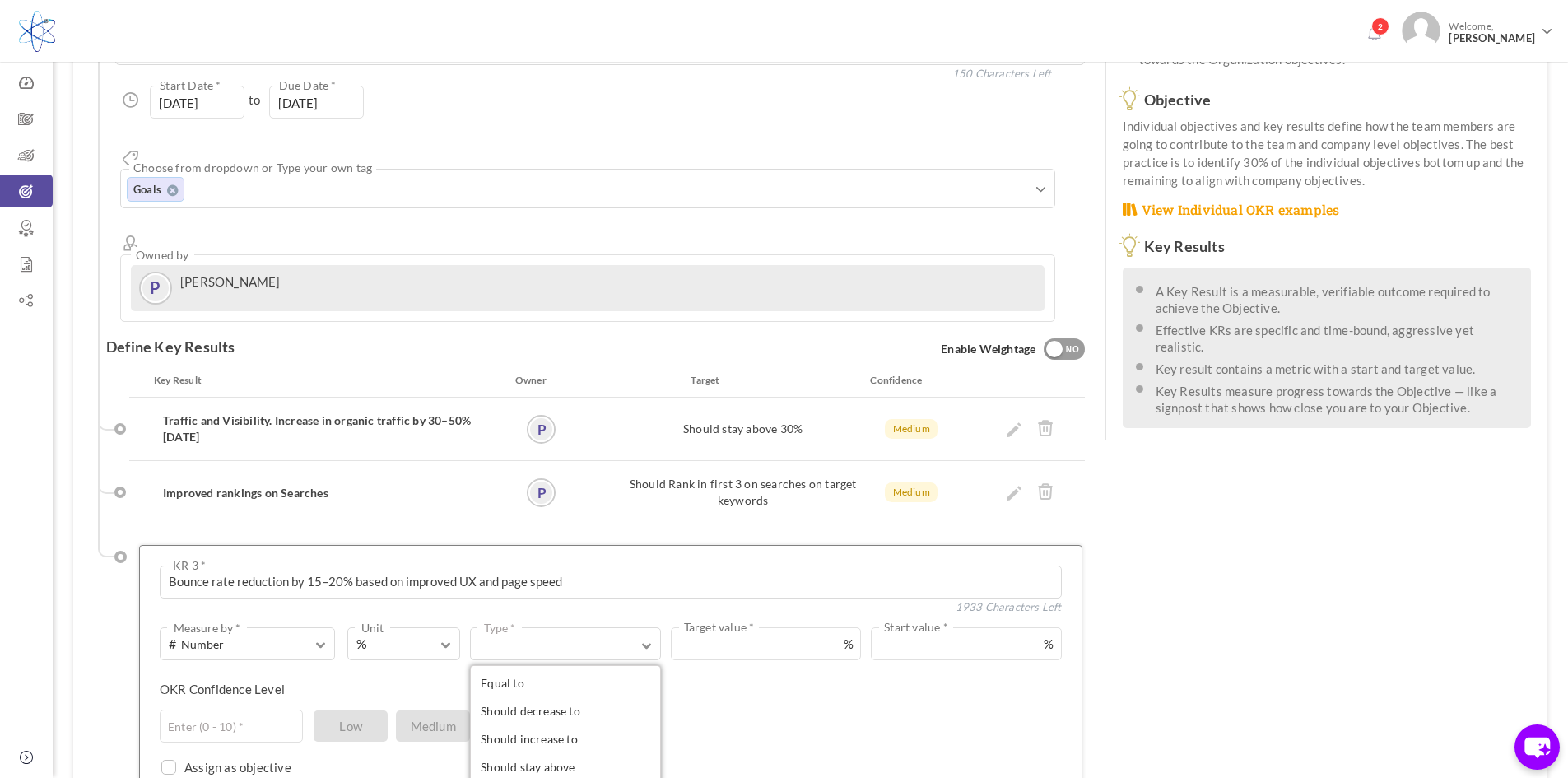
click at [819, 627] on input "text" at bounding box center [916, 643] width 291 height 33
type input "15"
click at [794, 627] on div "# Number Measure by * # Number A Text ☑ Boolean % Unit # % $ ₹ £ Custom Should …" at bounding box center [610, 724] width 902 height 194
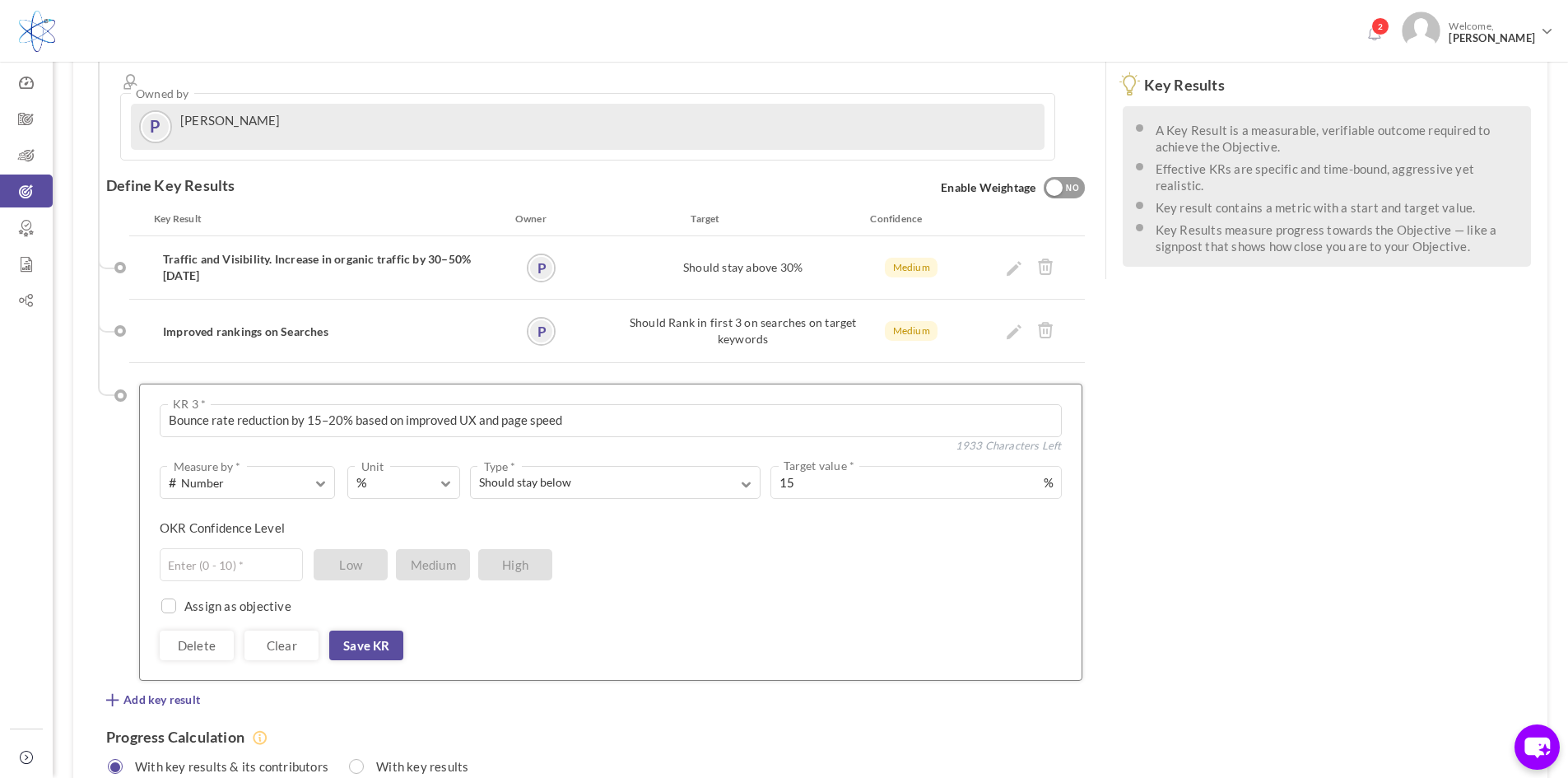
scroll to position [404, 0]
click at [368, 627] on link "Save KR" at bounding box center [366, 642] width 75 height 30
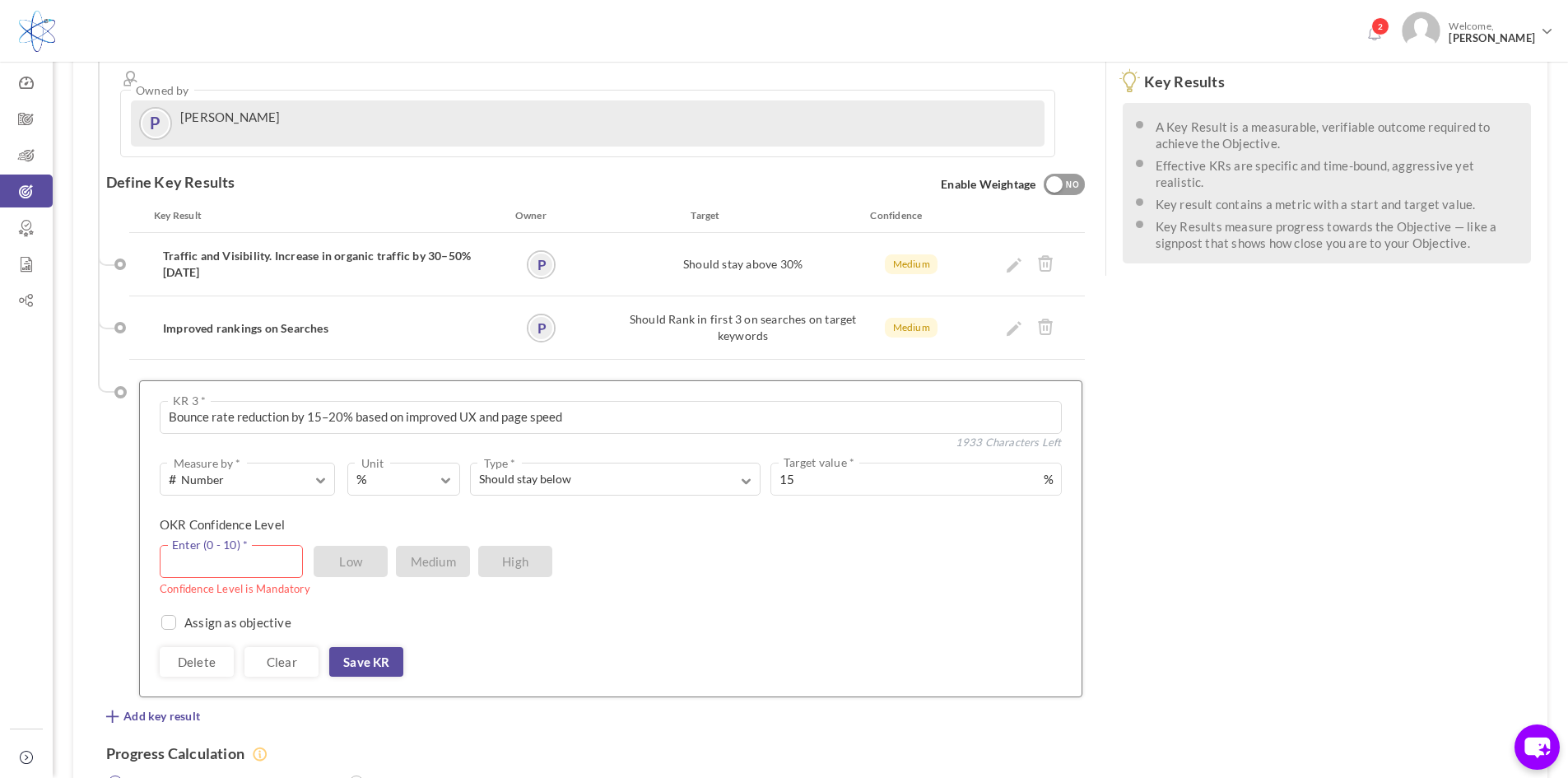
click at [203, 545] on input "text" at bounding box center [231, 561] width 143 height 33
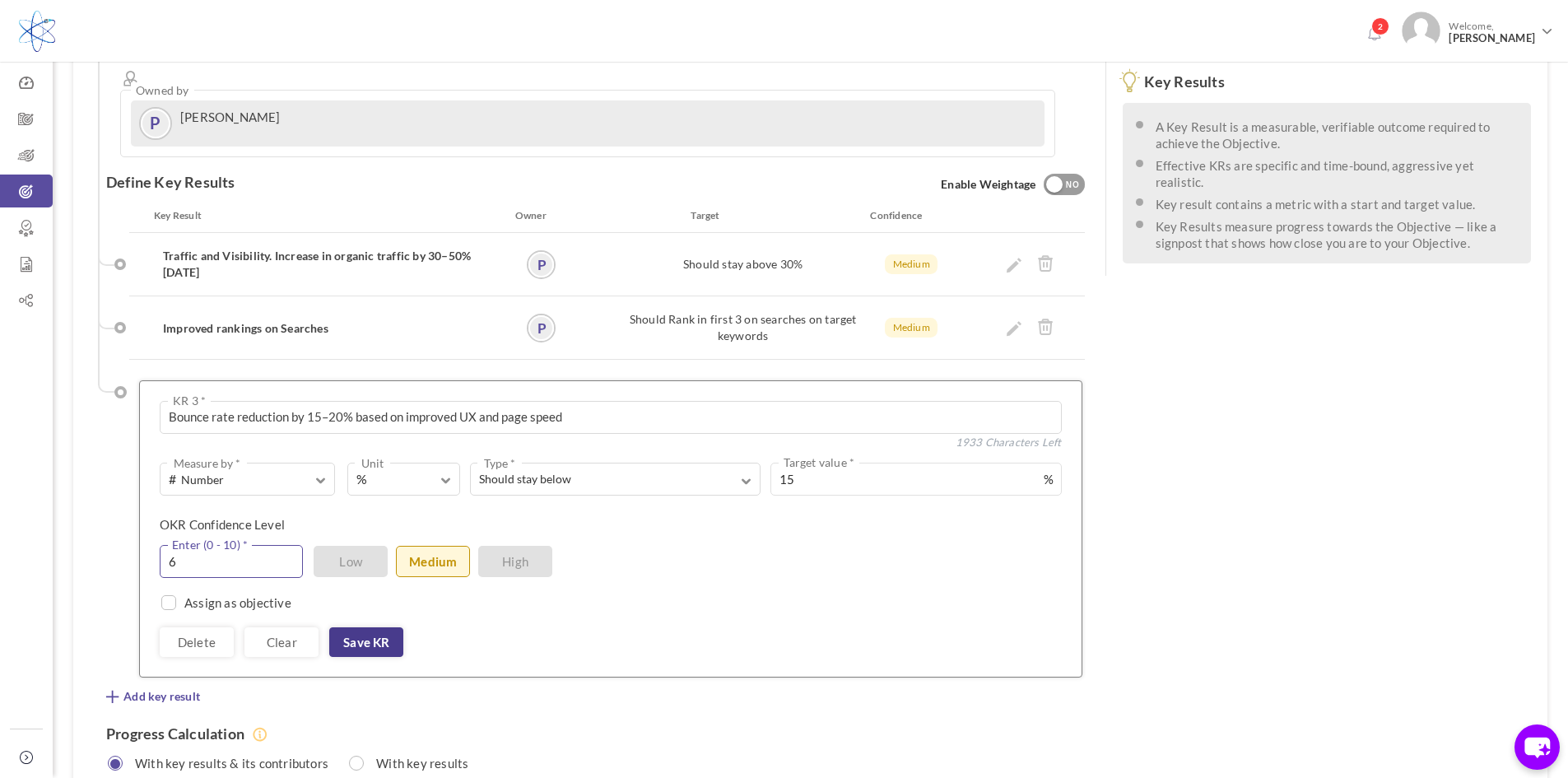
type input "6"
click at [373, 627] on link "Save KR" at bounding box center [366, 642] width 75 height 30
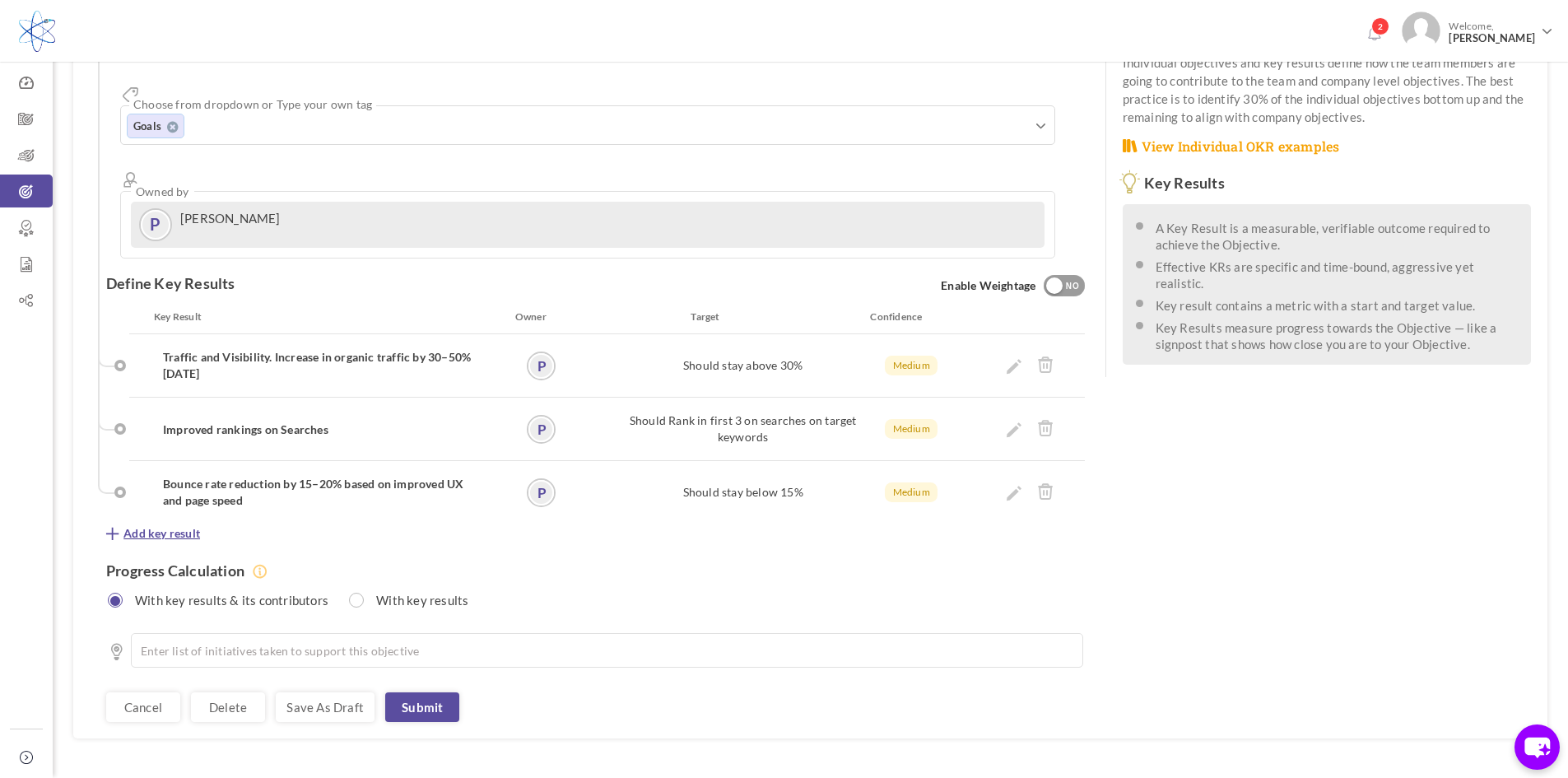
click at [176, 525] on span "Add key result" at bounding box center [162, 534] width 76 height 17
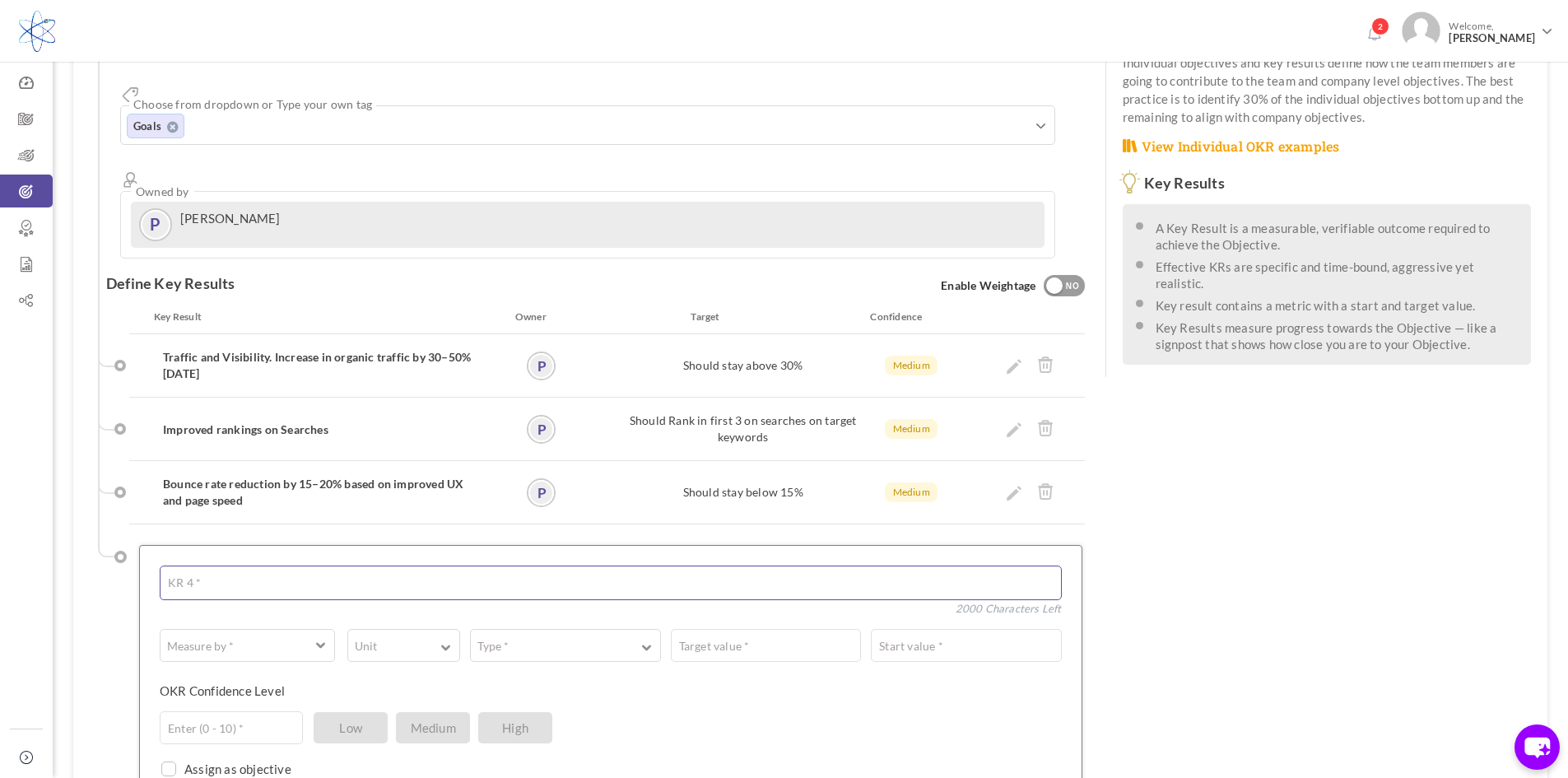
click at [194, 566] on textarea at bounding box center [610, 582] width 902 height 34
drag, startPoint x: 406, startPoint y: 523, endPoint x: 441, endPoint y: 521, distance: 35.1
click at [441, 566] on textarea "Higher conversion rate (Increased Orders, Quotes, RFQ" at bounding box center [610, 581] width 902 height 33
click at [441, 566] on textarea "Higher conversion rate (Increased Orders, RFQ" at bounding box center [610, 581] width 902 height 33
click at [354, 566] on textarea "Higher conversion rate (Increased Orders, RFQ's," at bounding box center [610, 581] width 902 height 33
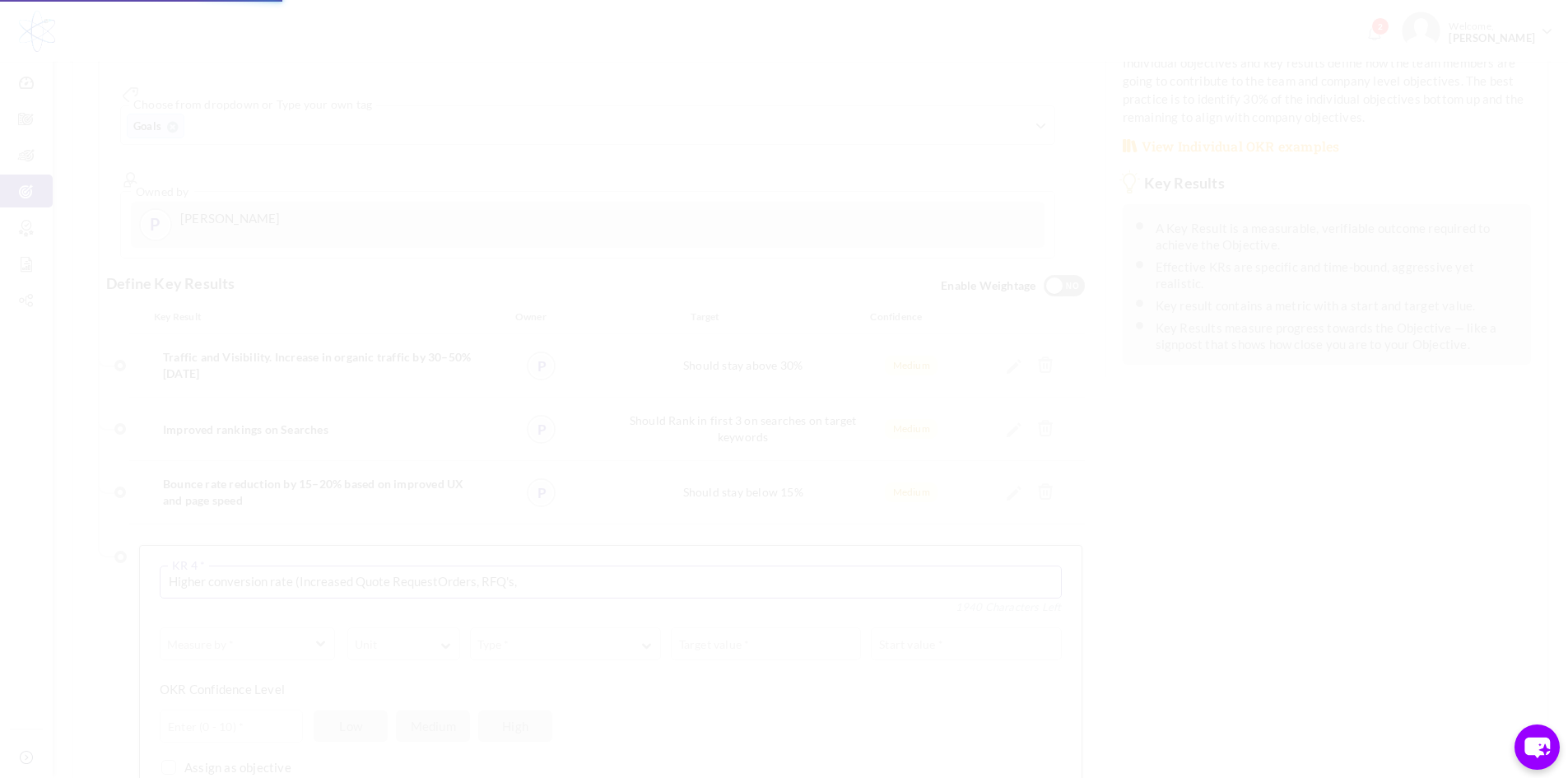
type textarea "Higher conversion rate (Increased Quote RequestsOrders, RFQ's,"
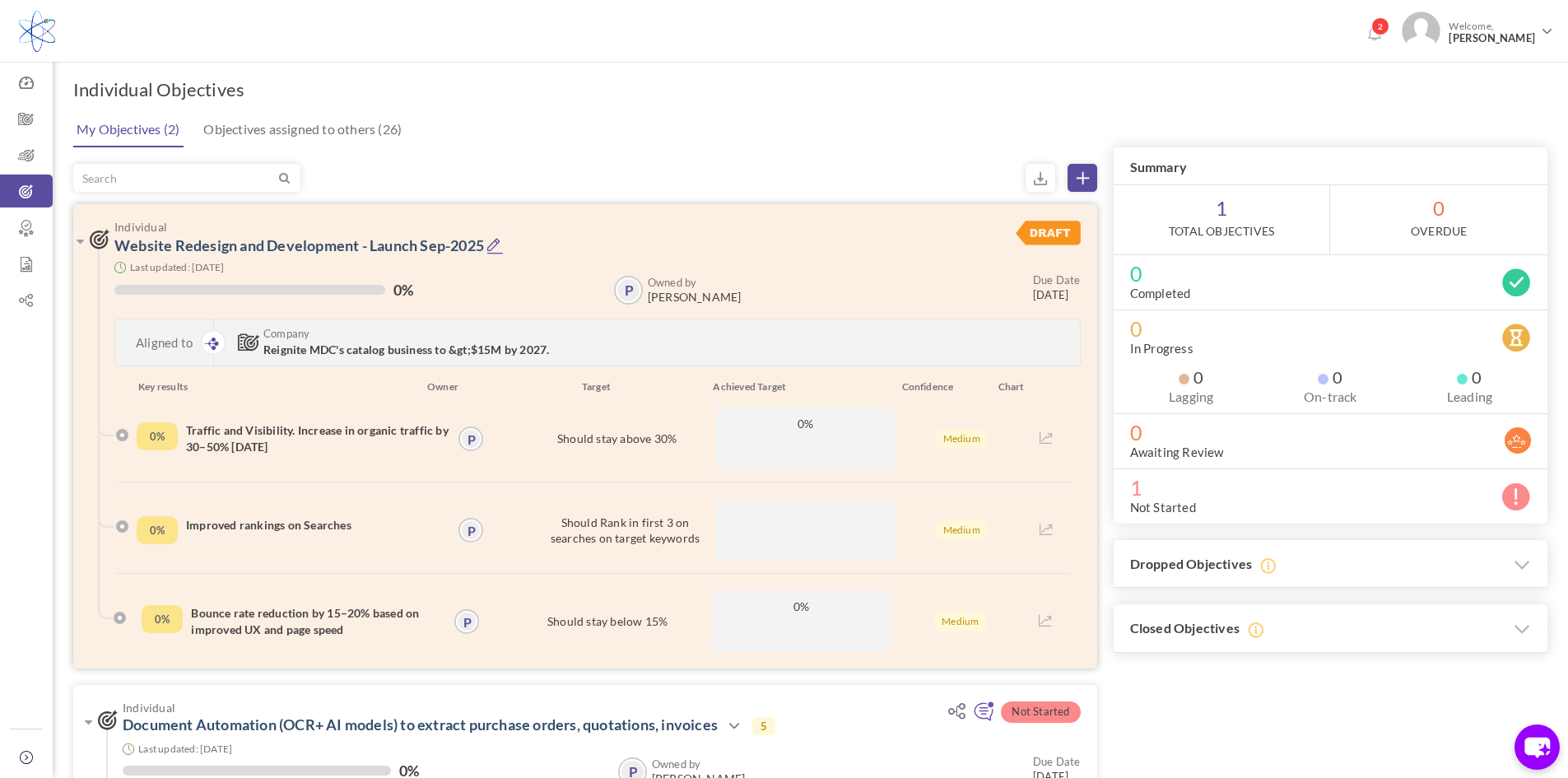
click at [326, 349] on span "Reignite MDC's catalog business to &gt;$15M by 2027." at bounding box center [406, 348] width 286 height 14
click at [251, 243] on link "Website Redesign and Development - Launch Sep-2025" at bounding box center [299, 245] width 370 height 18
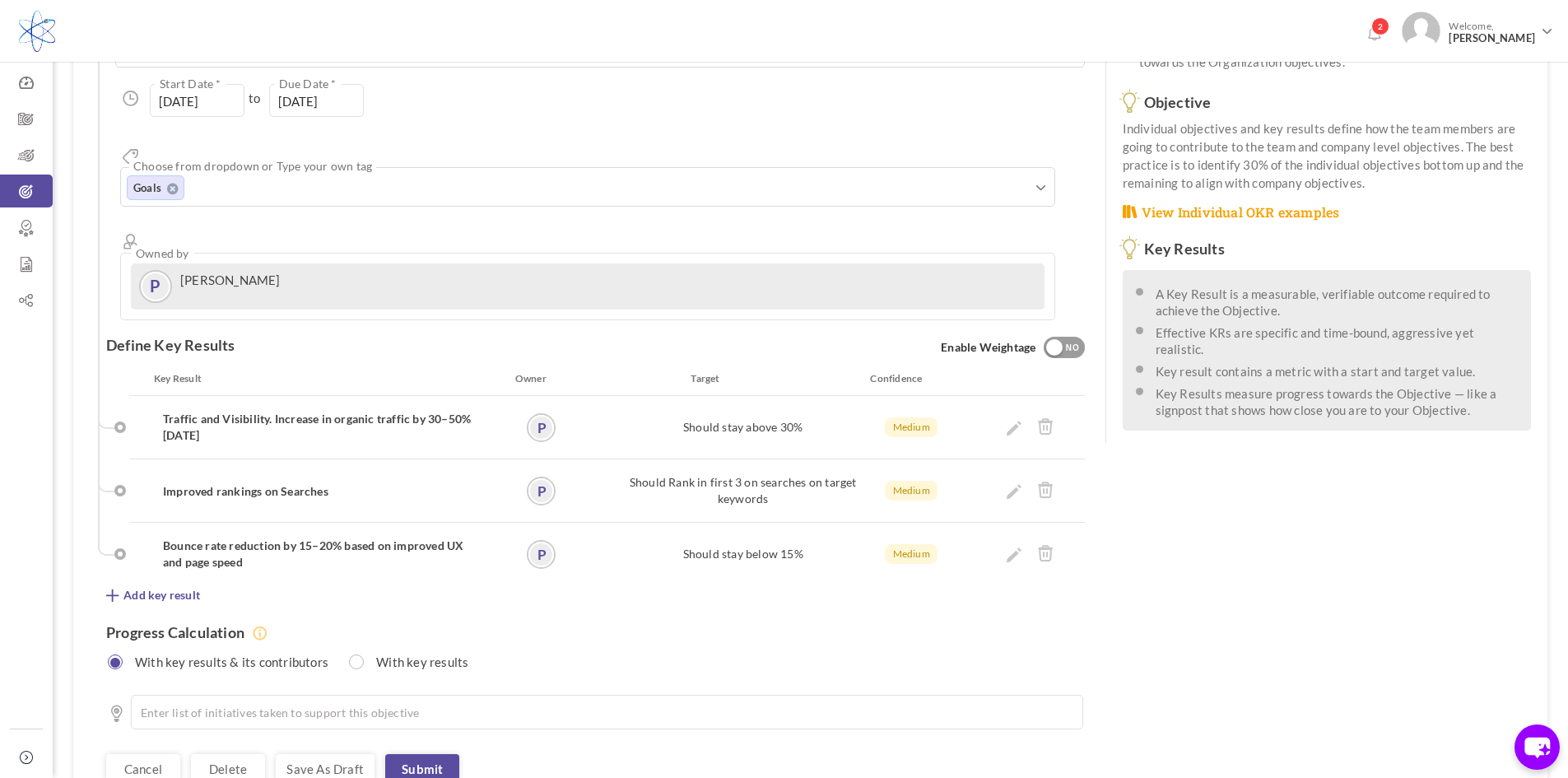
scroll to position [247, 0]
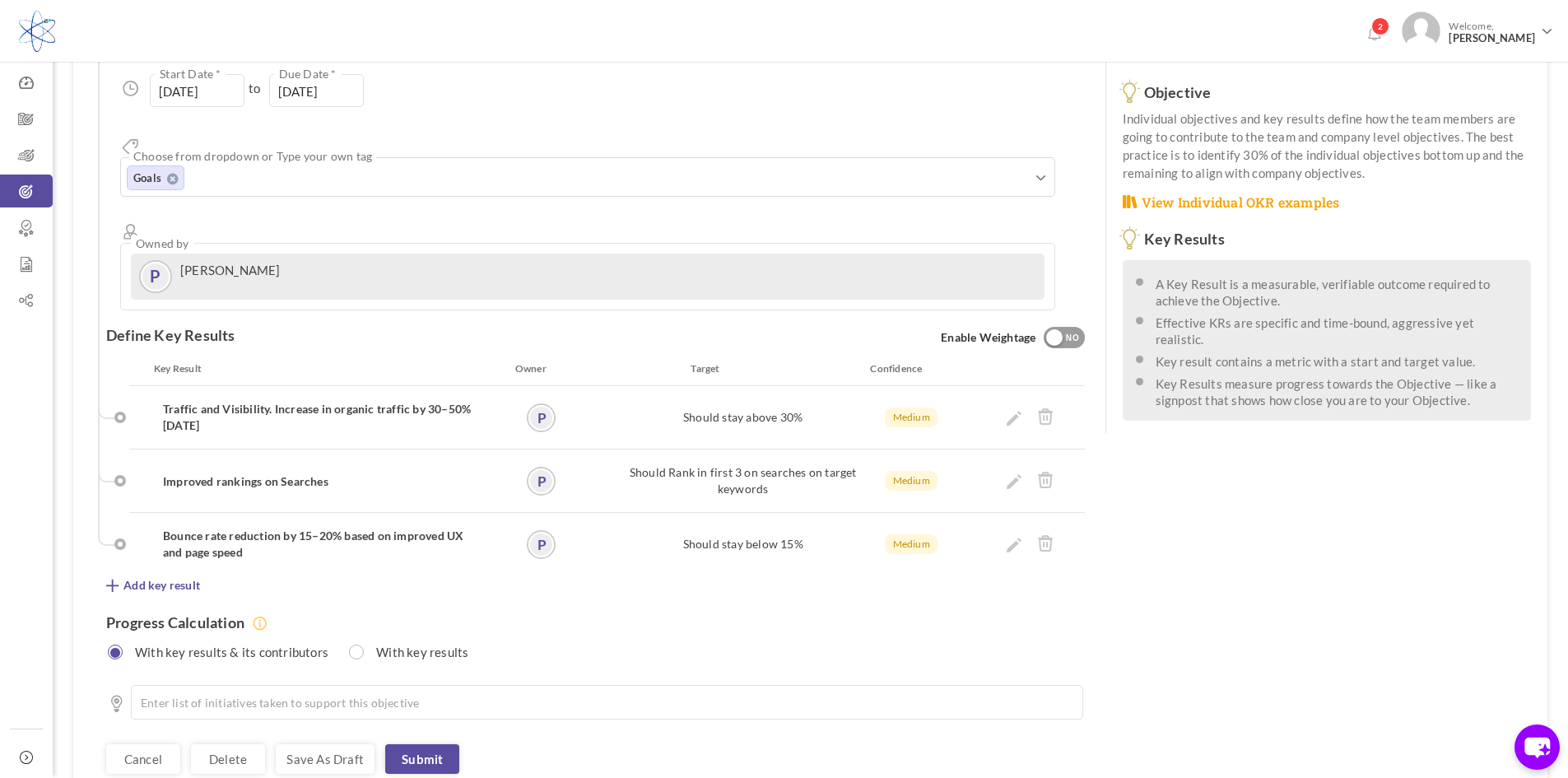
click at [159, 577] on span "Add key result" at bounding box center [162, 585] width 76 height 17
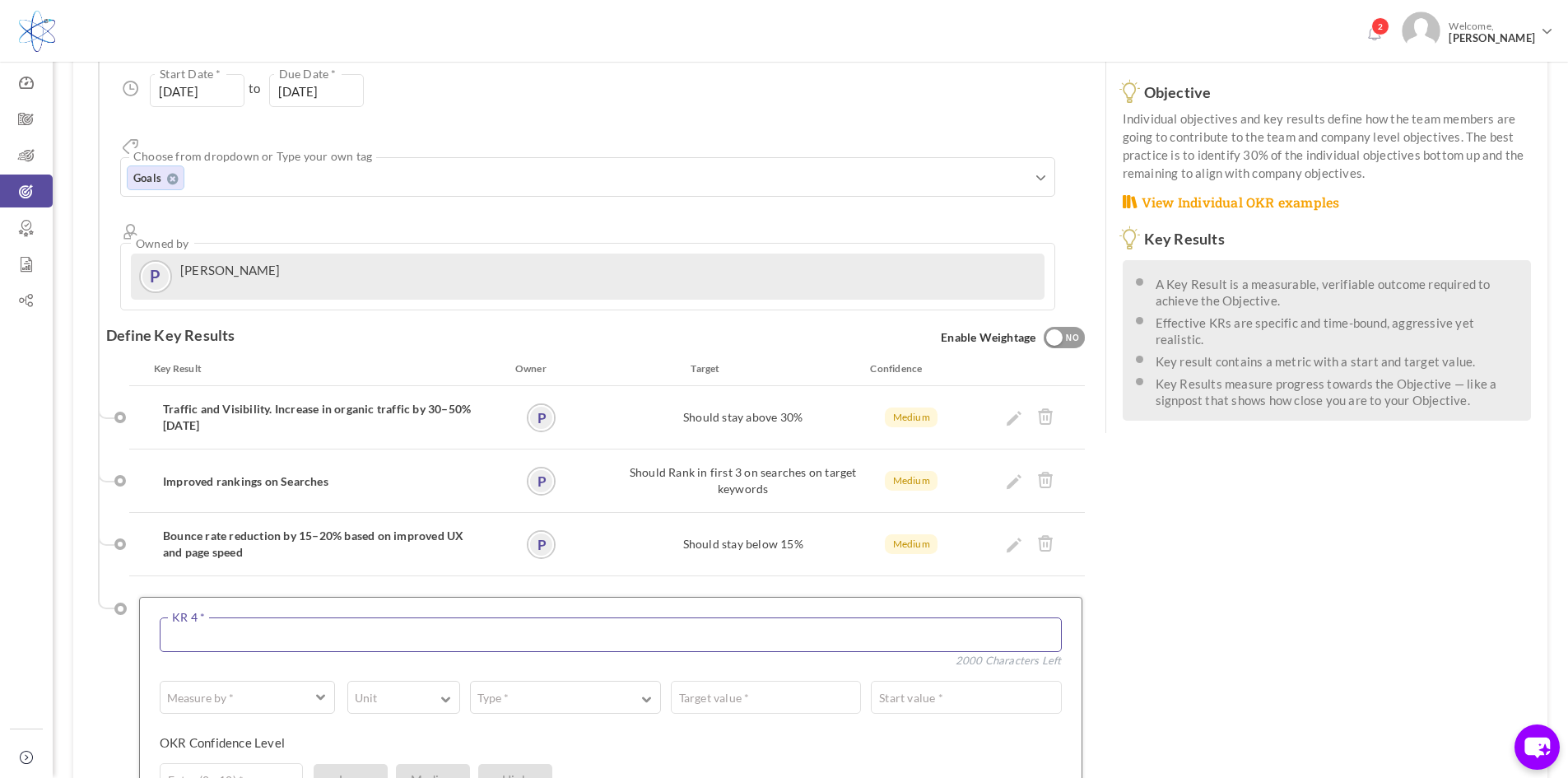
paste textarea "Higher conversion rate"
paste textarea "(e.g., quote requests, RFQs, e-commerce checkouts) by 20–30%."
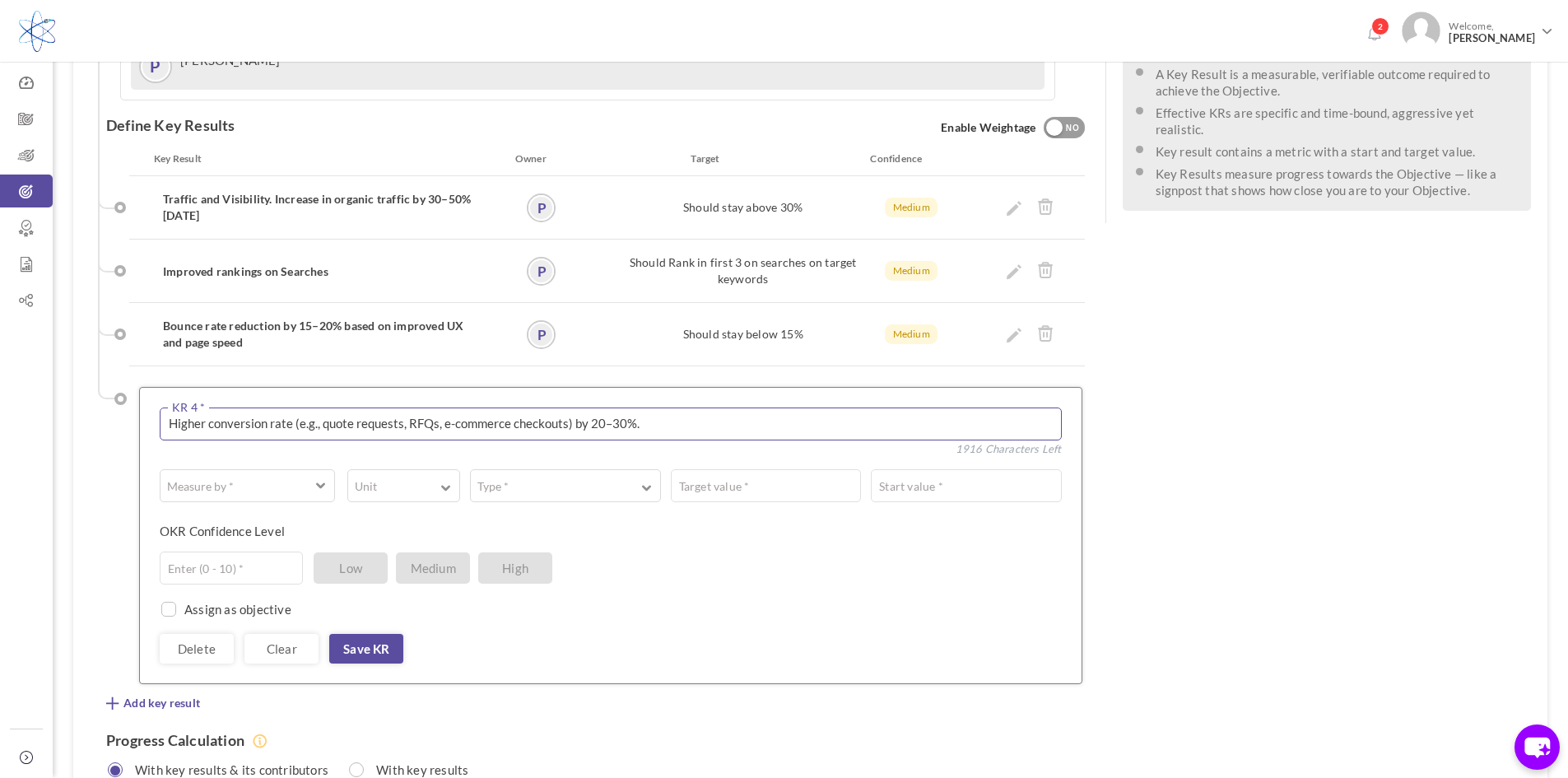
scroll to position [494, 0]
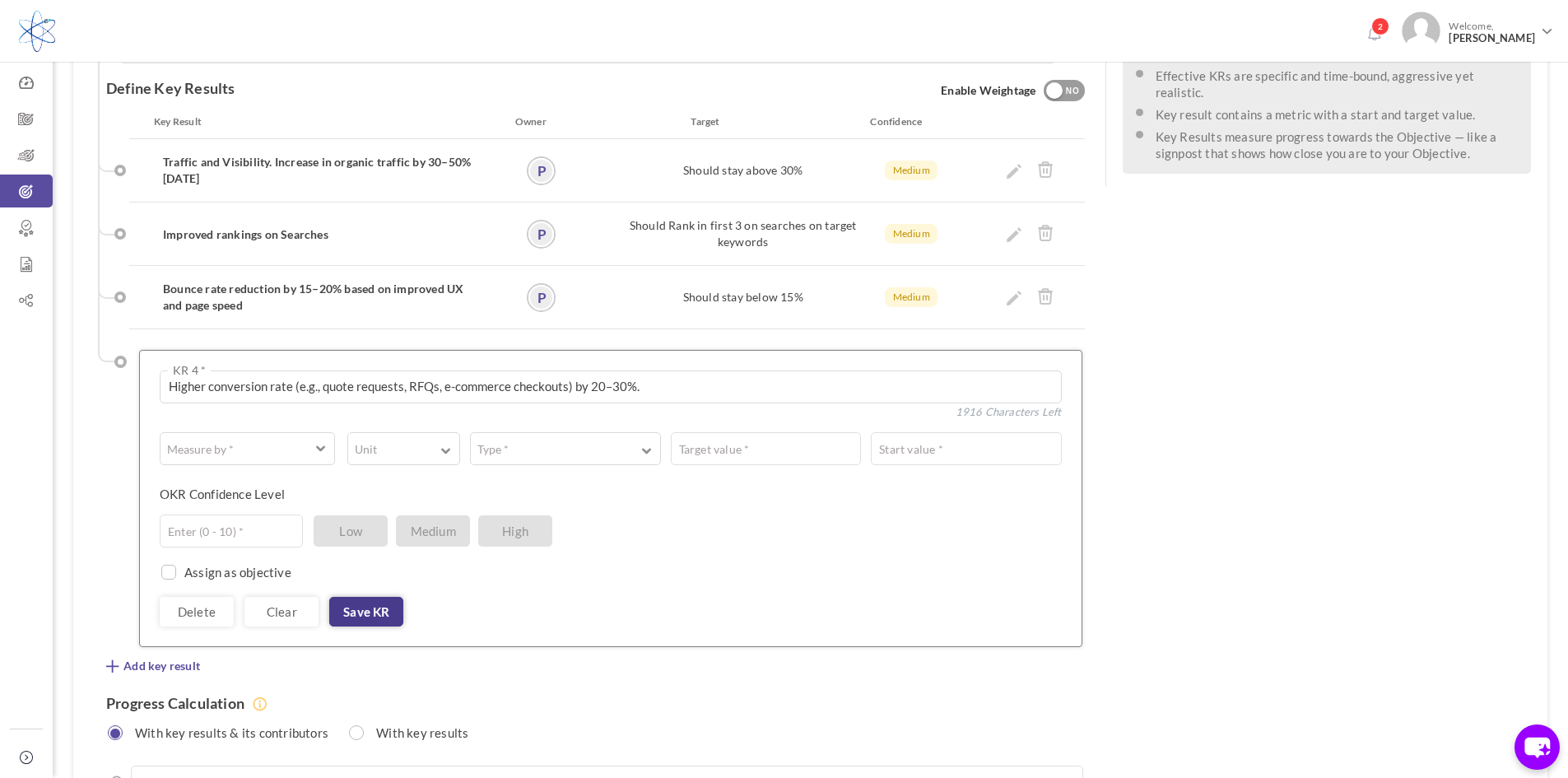
click at [344, 596] on link "Save KR" at bounding box center [366, 611] width 75 height 30
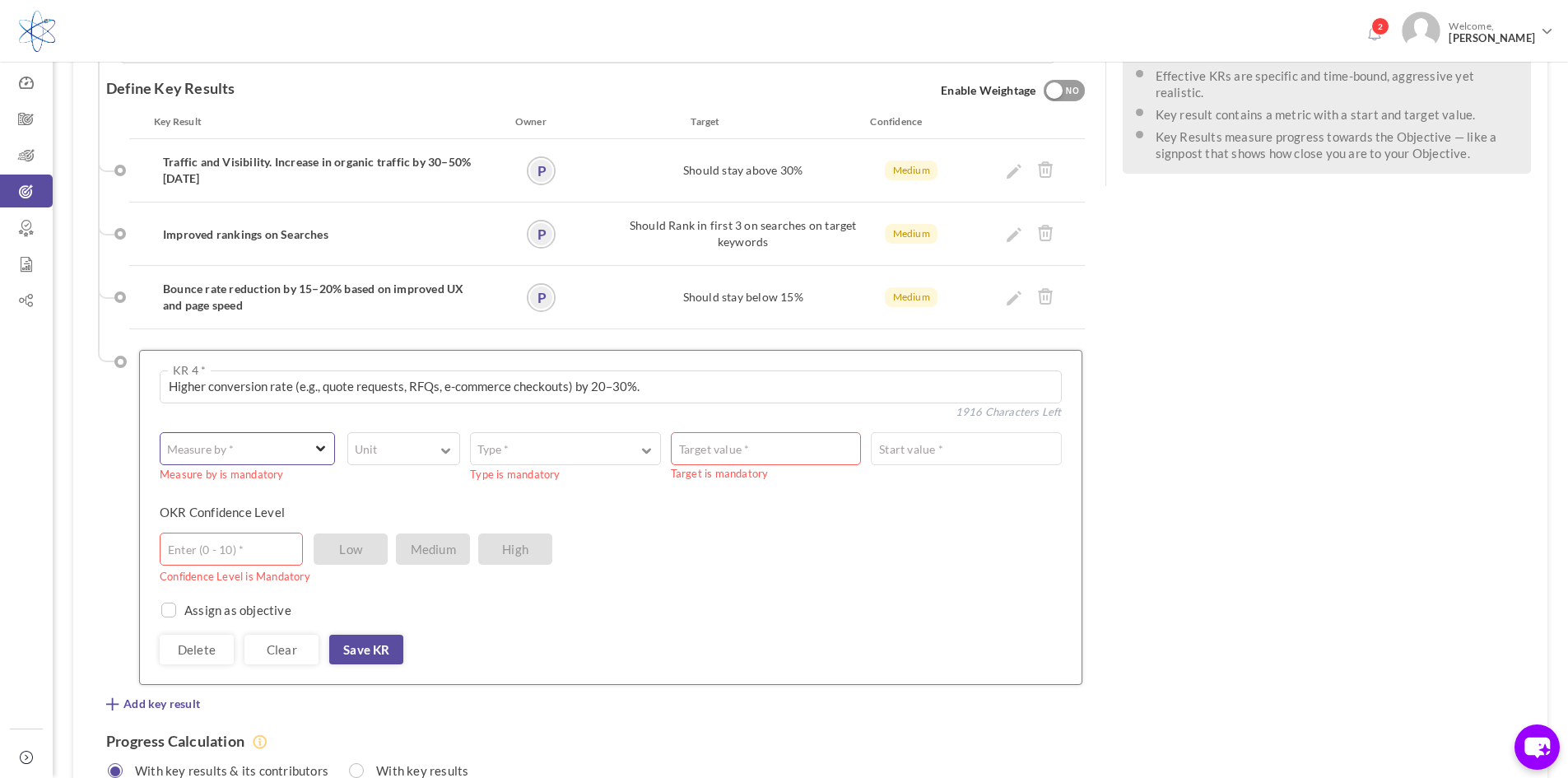
click at [311, 432] on button "Measure by *" at bounding box center [247, 448] width 175 height 33
click at [211, 504] on link "A Text" at bounding box center [248, 516] width 164 height 25
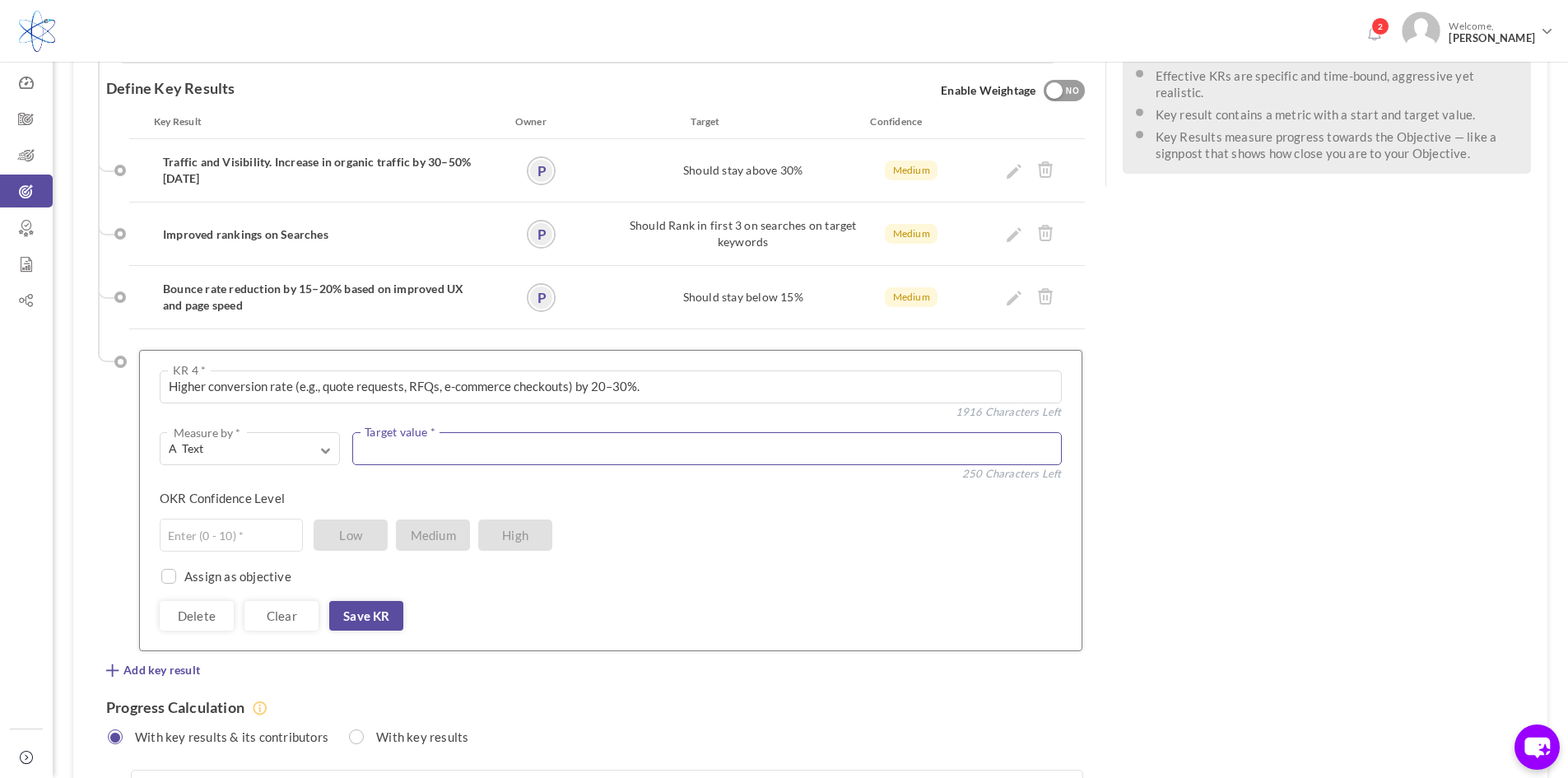
click at [416, 432] on textarea at bounding box center [706, 448] width 709 height 33
drag, startPoint x: 293, startPoint y: 328, endPoint x: 653, endPoint y: 328, distance: 360.0
click at [653, 371] on textarea "Higher conversion rate (e.g., quote requests, RFQs, e-commerce checkouts) by 20…" at bounding box center [610, 387] width 902 height 33
type textarea "Higher conversion rate"
click at [409, 432] on textarea at bounding box center [706, 448] width 709 height 33
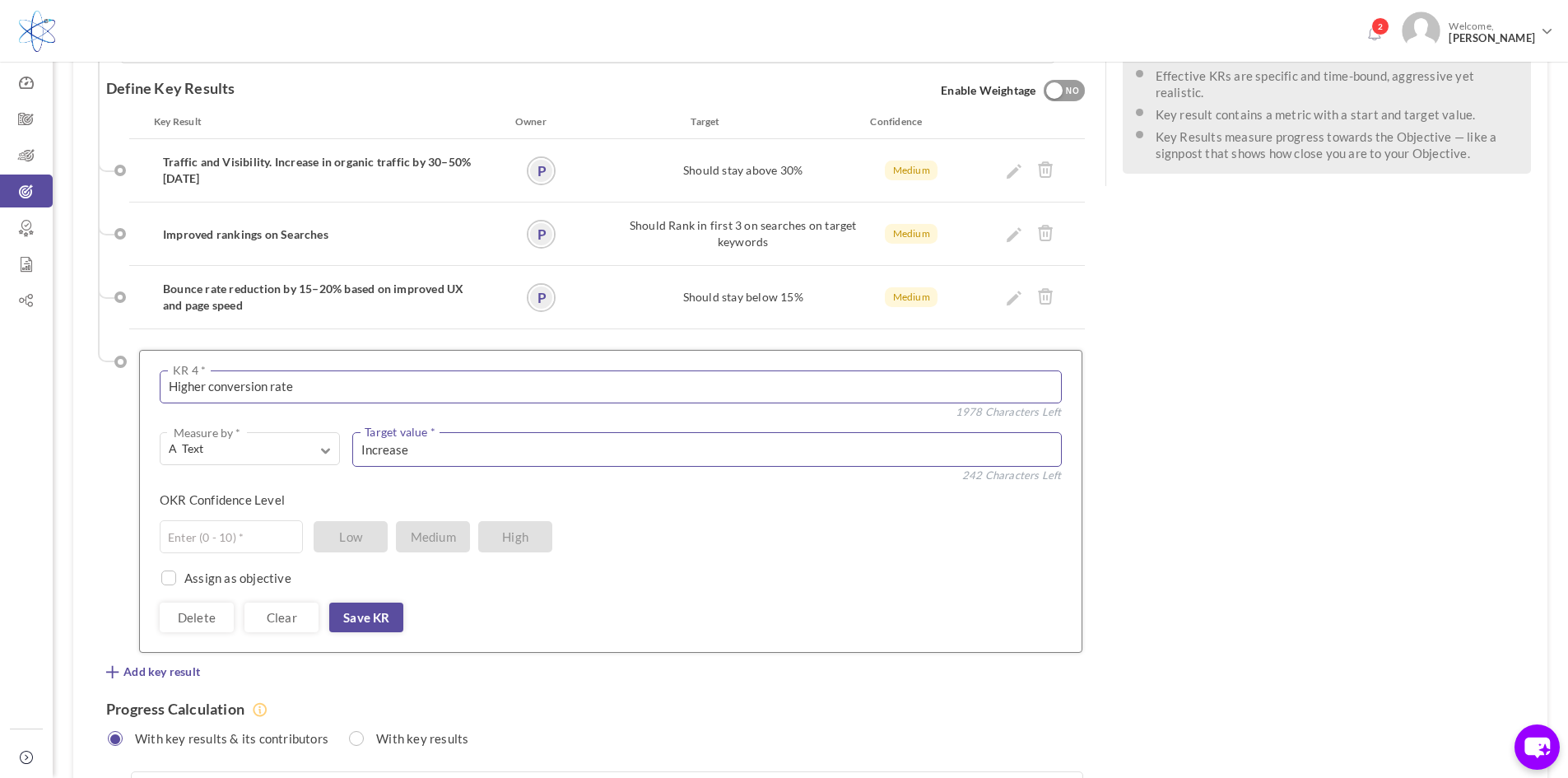
type textarea "Increase"
click at [320, 371] on textarea "Higher conversion rate" at bounding box center [610, 387] width 902 height 33
paste textarea "(e.g., quote requests, RFQs, e-commerce checkouts) by 20–30%."
type textarea "Higher conversion rate (e.g., quote requests, RFQs, e-commerce checkouts) by 20…"
click at [413, 432] on textarea "Increase" at bounding box center [706, 449] width 709 height 34
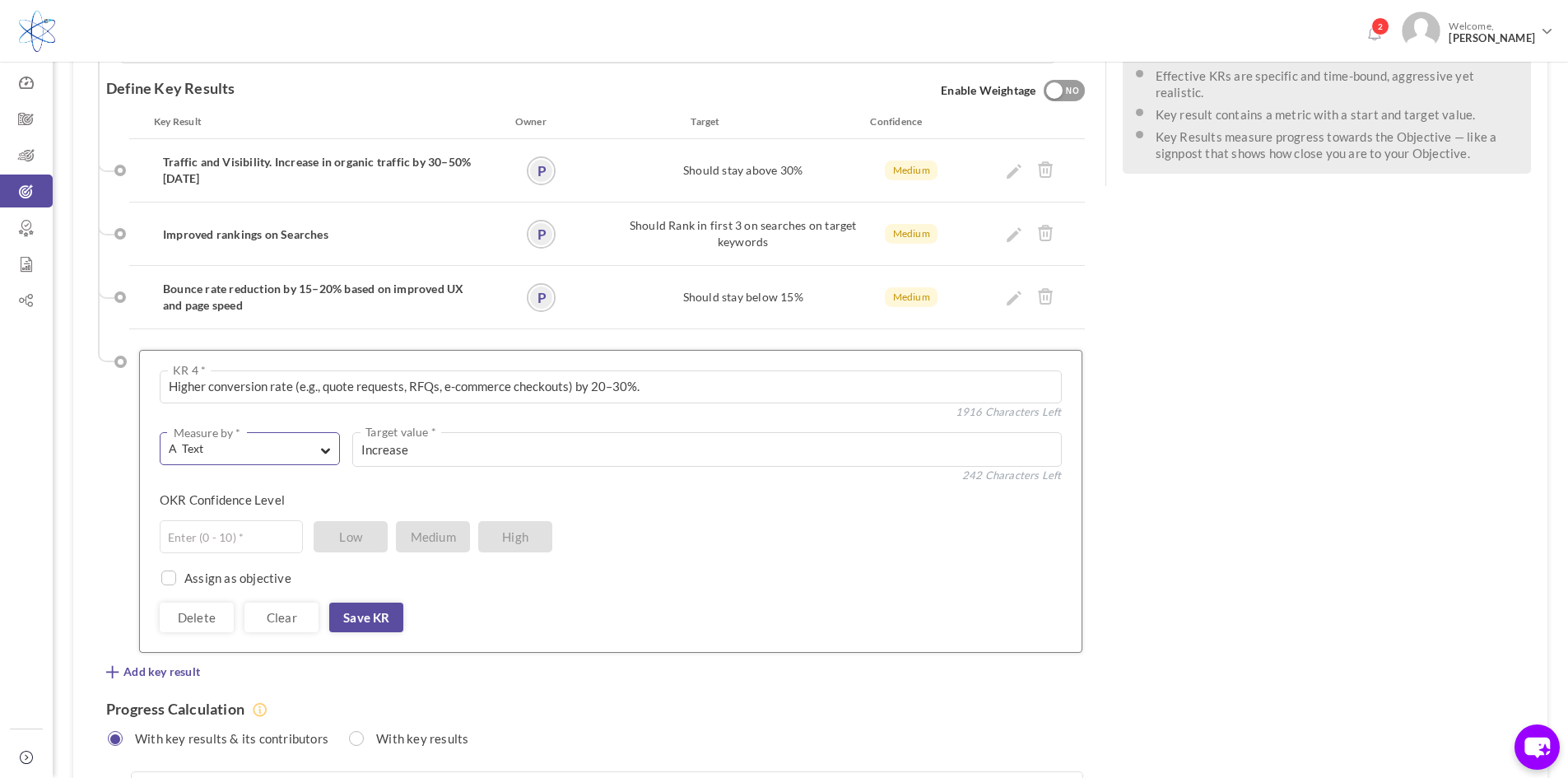
click at [327, 441] on span "button" at bounding box center [326, 448] width 10 height 15
click at [225, 476] on link "# Number" at bounding box center [250, 488] width 169 height 25
click at [324, 440] on span "button" at bounding box center [320, 447] width 10 height 15
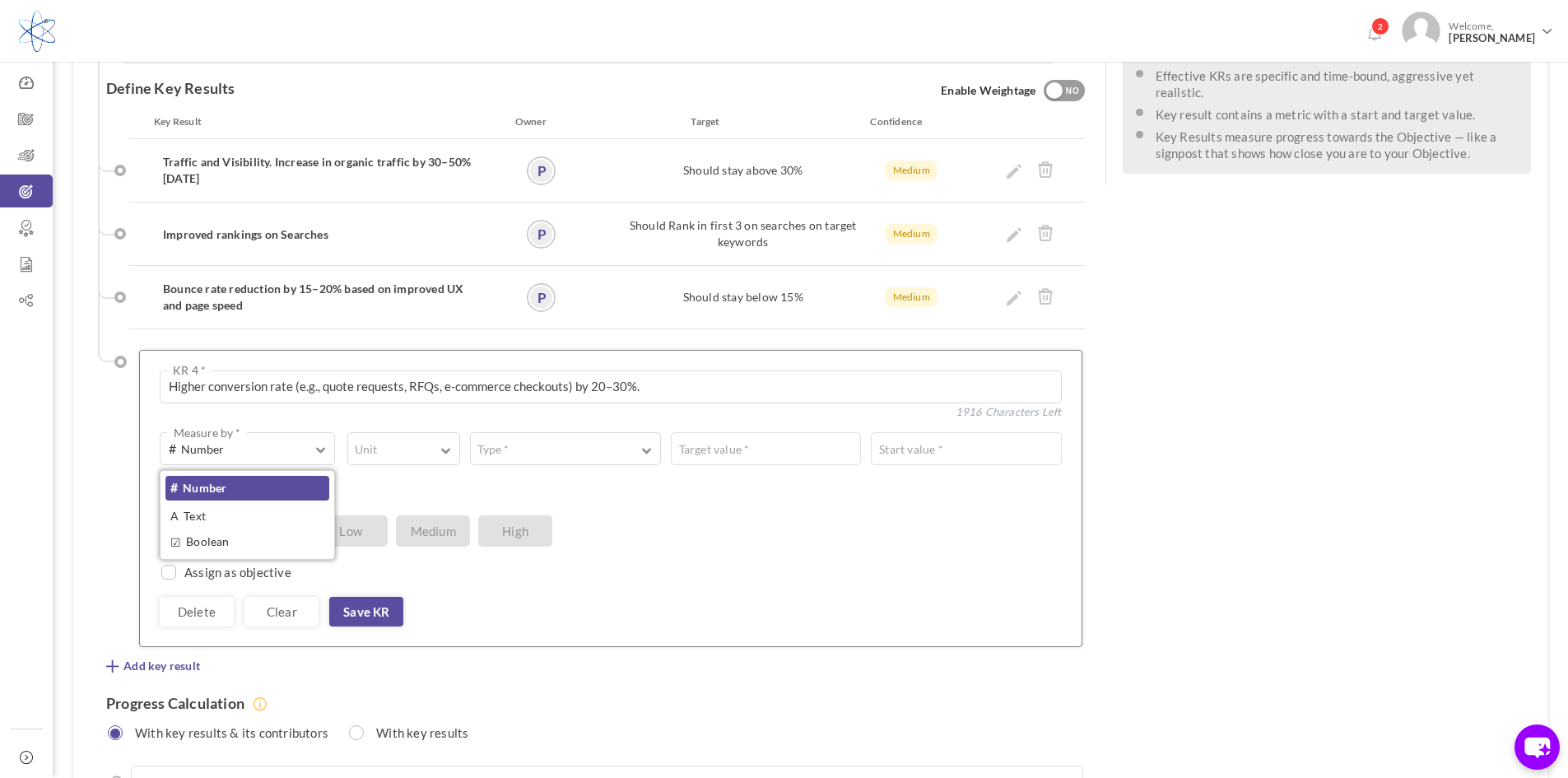
click at [210, 476] on link "# Number" at bounding box center [248, 488] width 164 height 25
click at [450, 443] on span "button" at bounding box center [445, 448] width 10 height 12
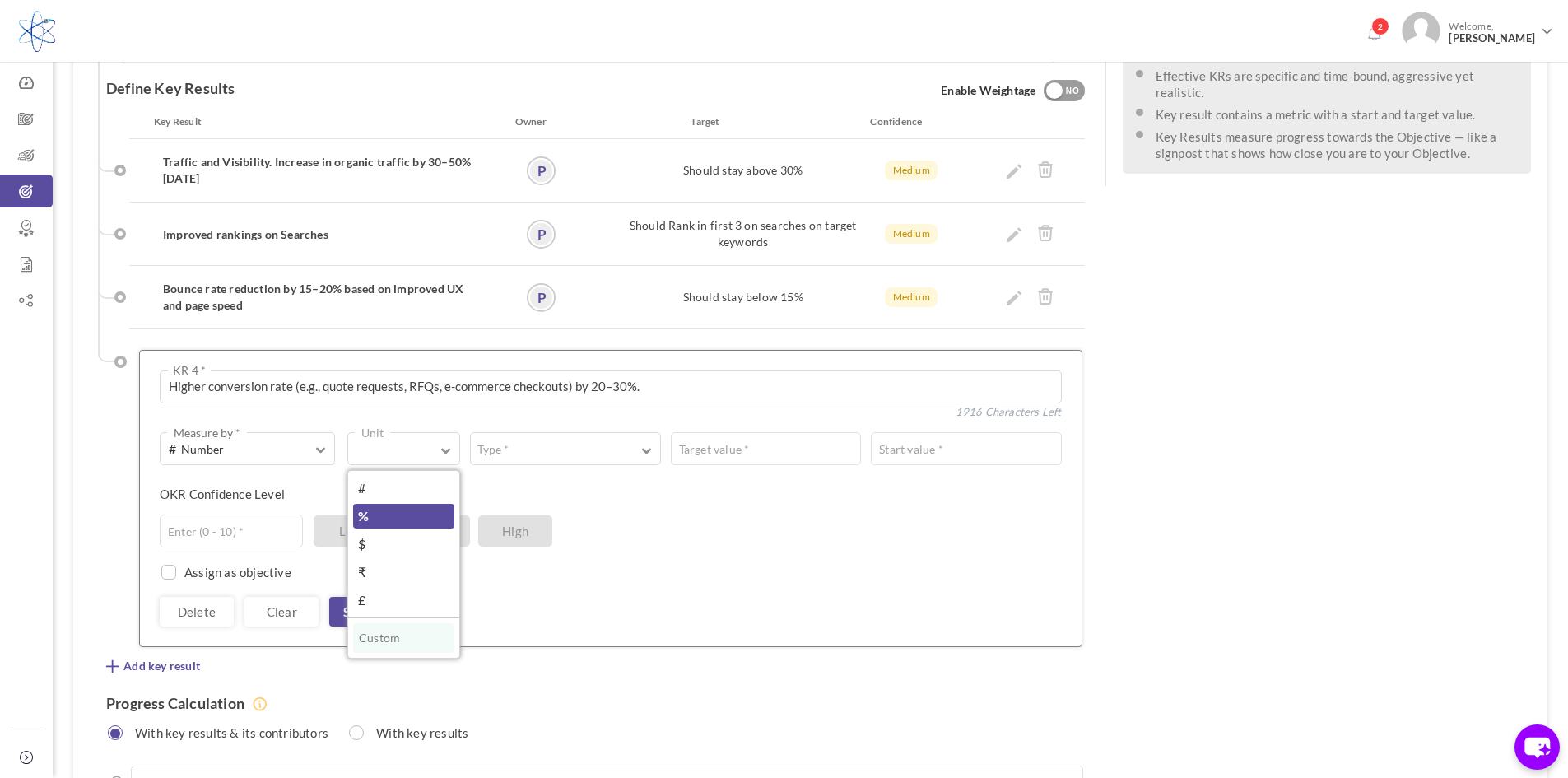
click at [381, 504] on link "%" at bounding box center [403, 516] width 102 height 25
click at [645, 443] on span "button" at bounding box center [647, 448] width 10 height 12
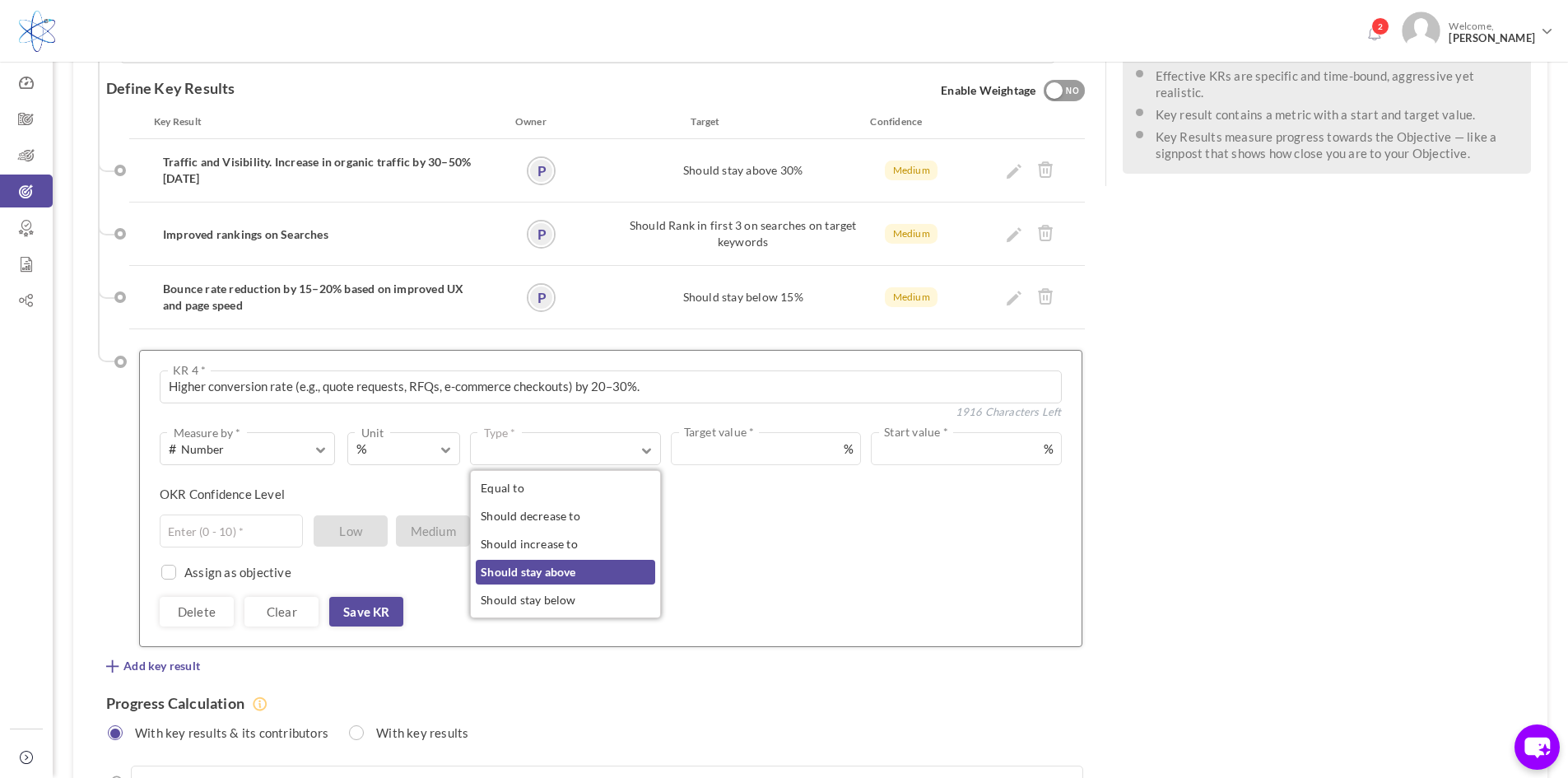
click at [544, 560] on link "Should stay above" at bounding box center [566, 572] width 179 height 25
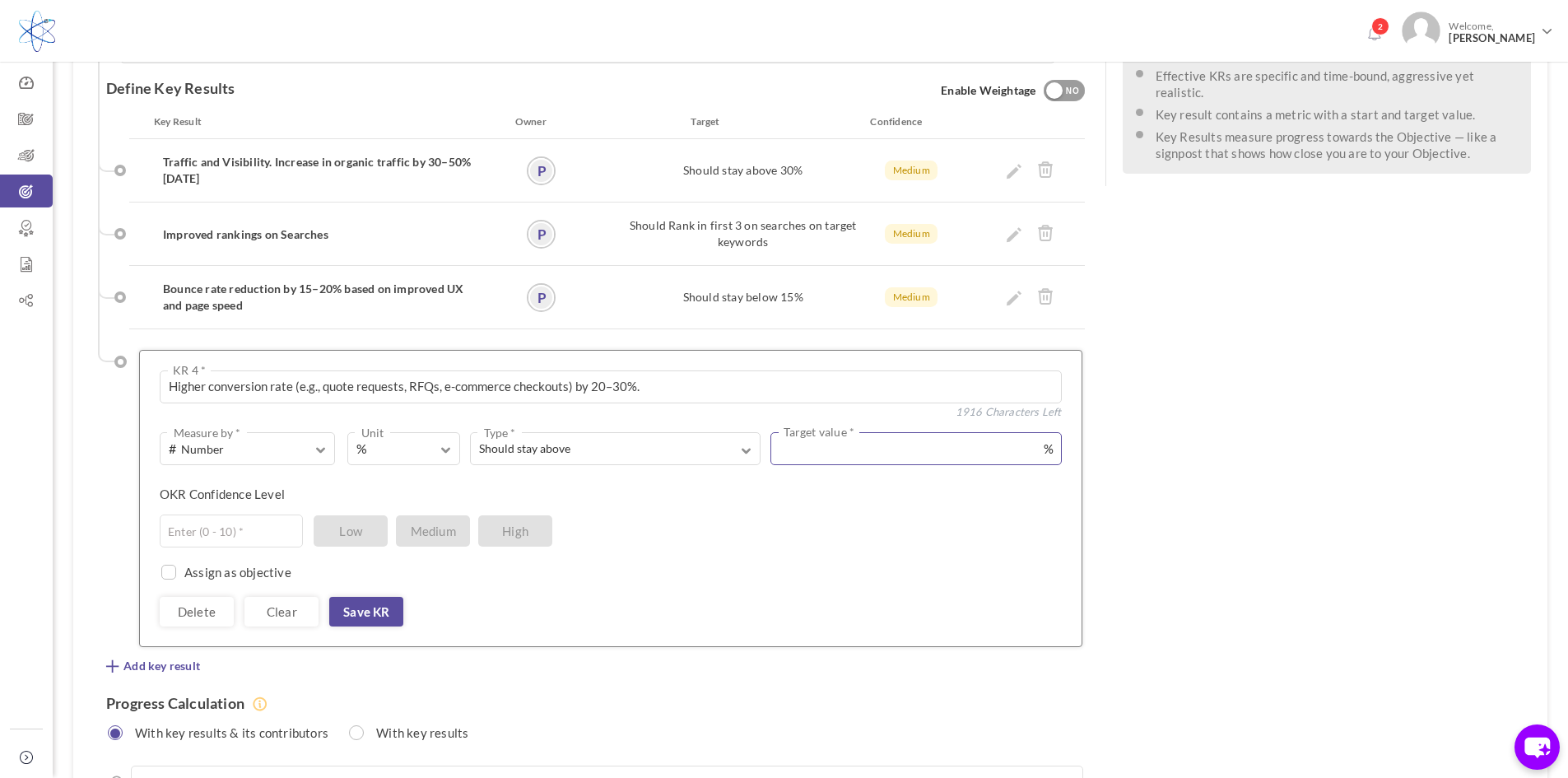
click at [793, 432] on input "text" at bounding box center [916, 448] width 291 height 33
type input "20"
click at [226, 514] on input "text" at bounding box center [231, 530] width 143 height 33
drag, startPoint x: 194, startPoint y: 471, endPoint x: 148, endPoint y: 476, distance: 46.3
click at [148, 476] on div "Higher conversion rate (e.g., quote requests, RFQs, e-commerce checkouts) by 20…" at bounding box center [610, 498] width 943 height 297
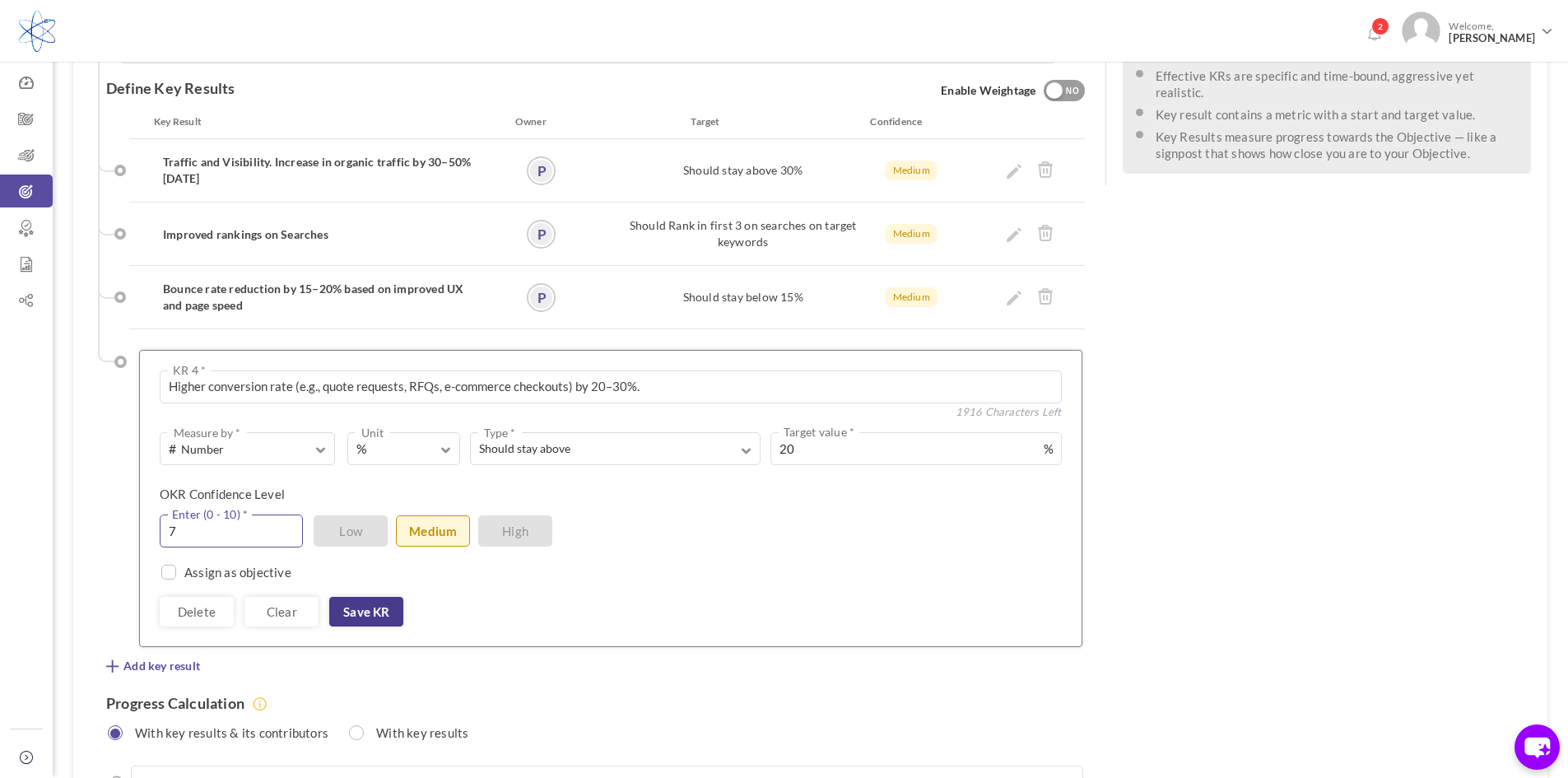
type input "7"
click at [375, 596] on link "Save KR" at bounding box center [366, 611] width 75 height 30
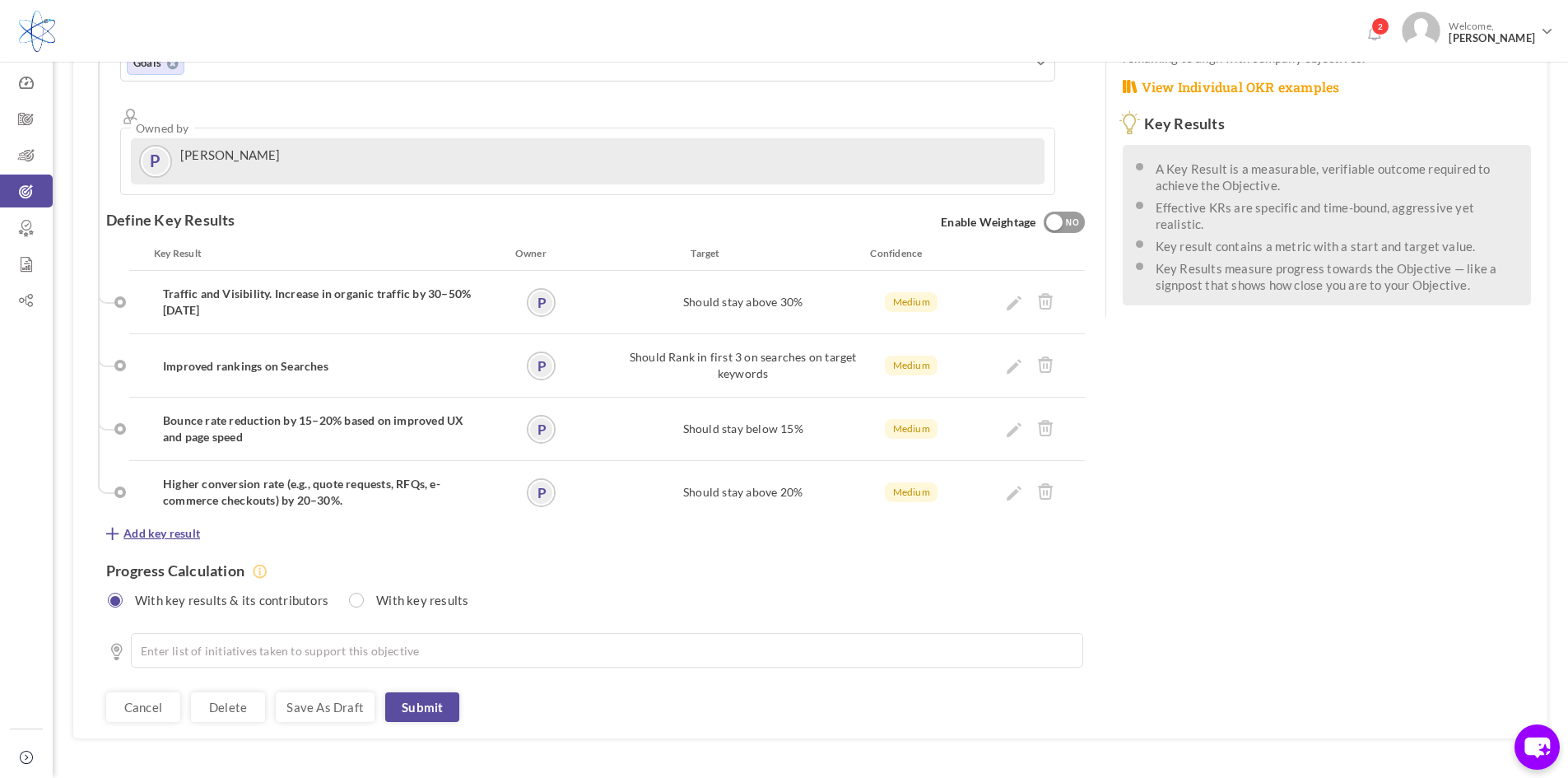
click at [144, 525] on span "Add key result" at bounding box center [162, 534] width 76 height 17
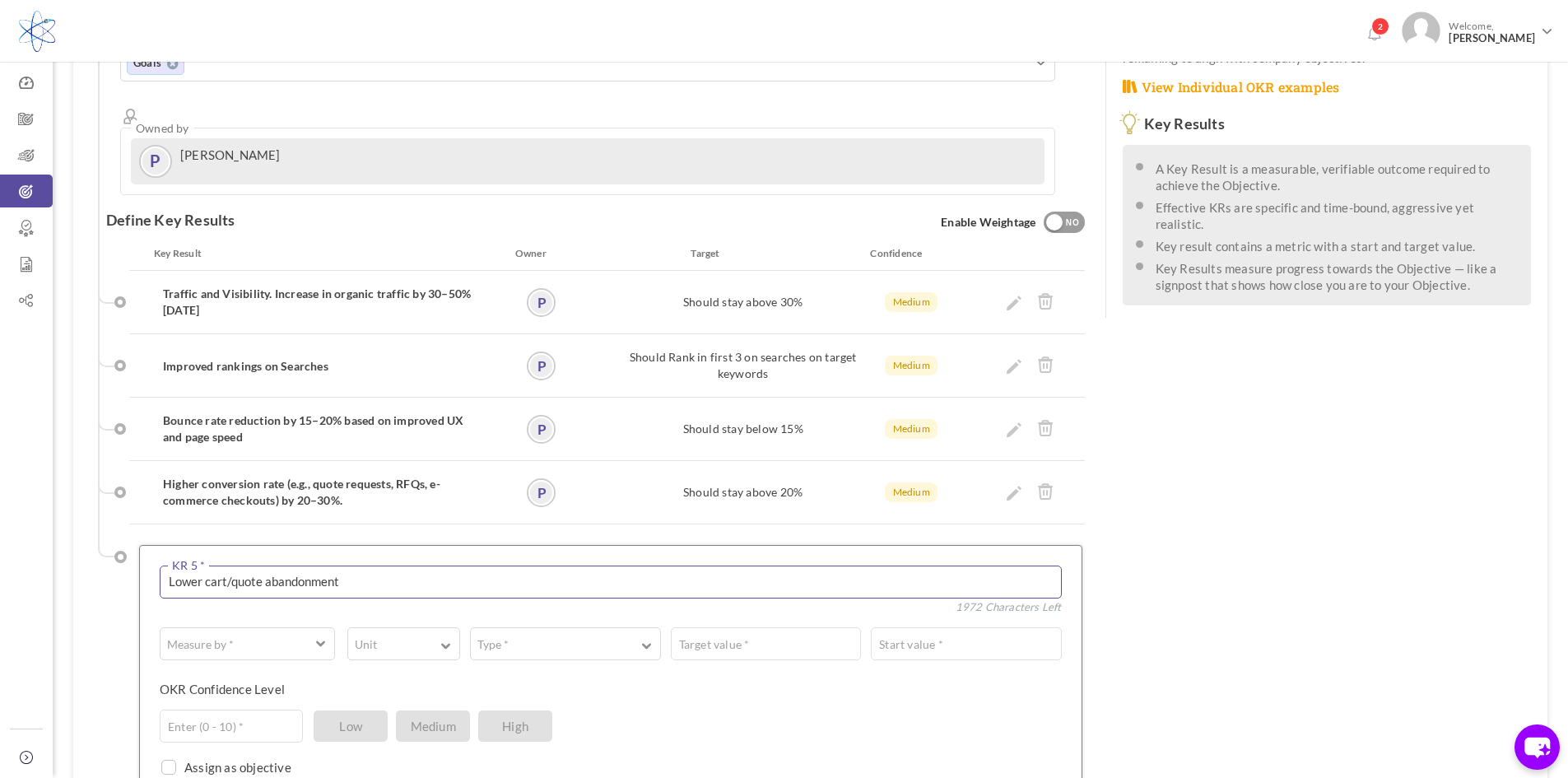
click at [354, 566] on textarea "Lower cart/quote abandonment" at bounding box center [610, 581] width 902 height 33
paste textarea "10–15% (improved checkout & ERP integration)."
type textarea "Lower cart/quote abandonment 10–15% (improved checkout & ERP integration)"
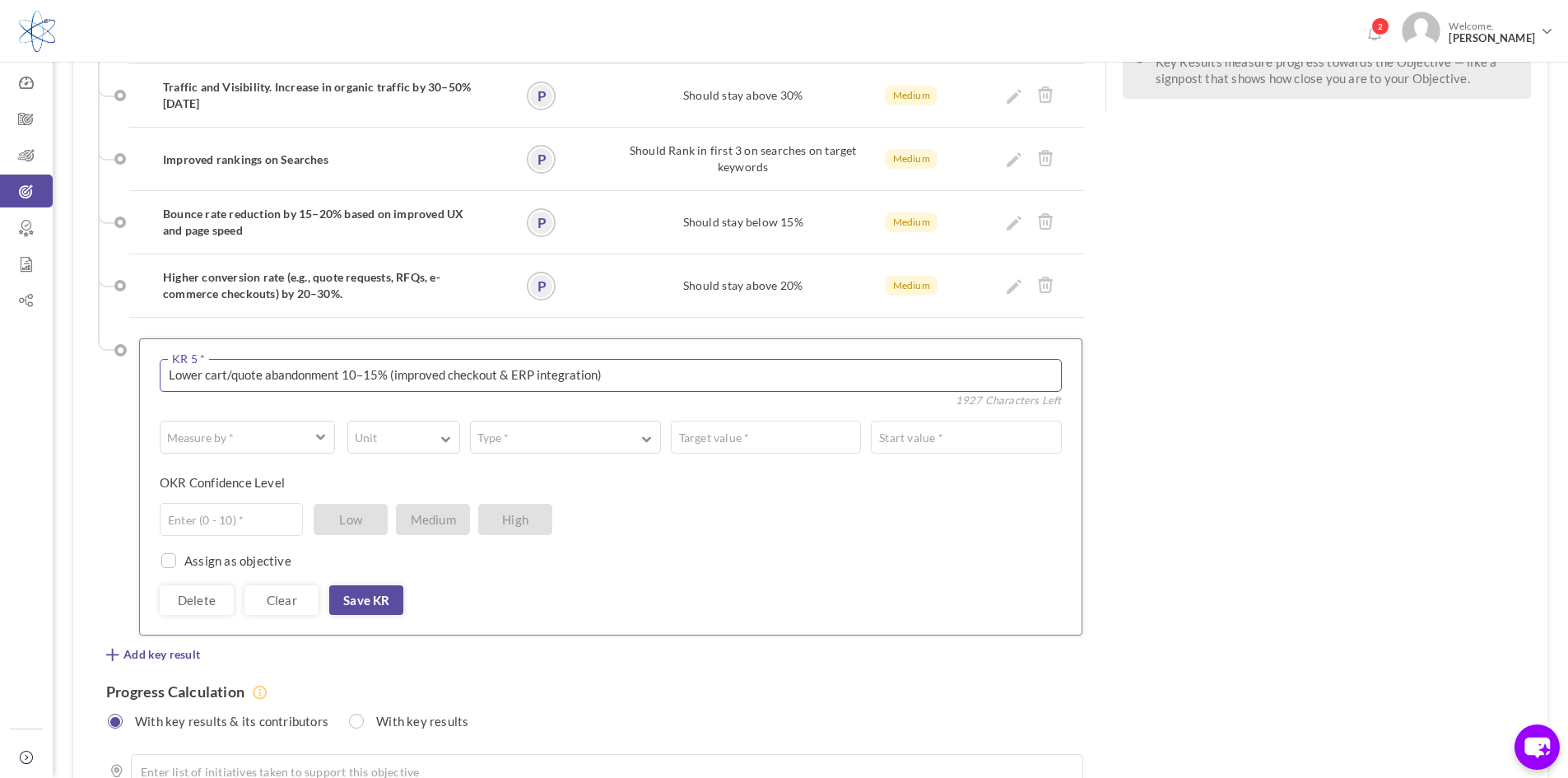
scroll to position [609, 0]
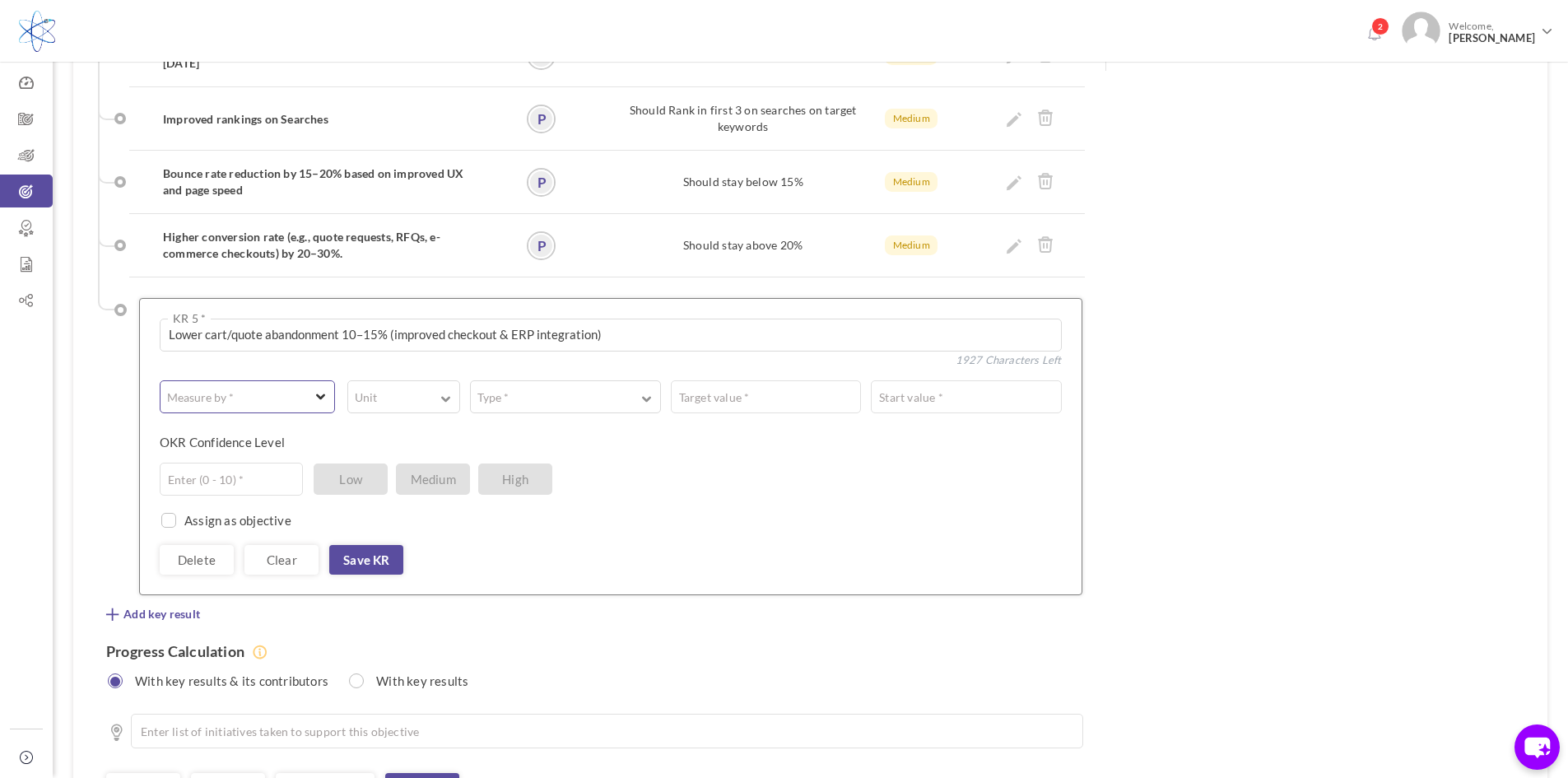
click at [293, 389] on span "button" at bounding box center [236, 397] width 135 height 17
click at [223, 424] on link "# Number" at bounding box center [248, 436] width 164 height 25
click at [406, 380] on button "Unit" at bounding box center [403, 396] width 113 height 33
click at [371, 452] on link "%" at bounding box center [403, 464] width 102 height 25
click at [639, 380] on button "Type *" at bounding box center [565, 396] width 190 height 33
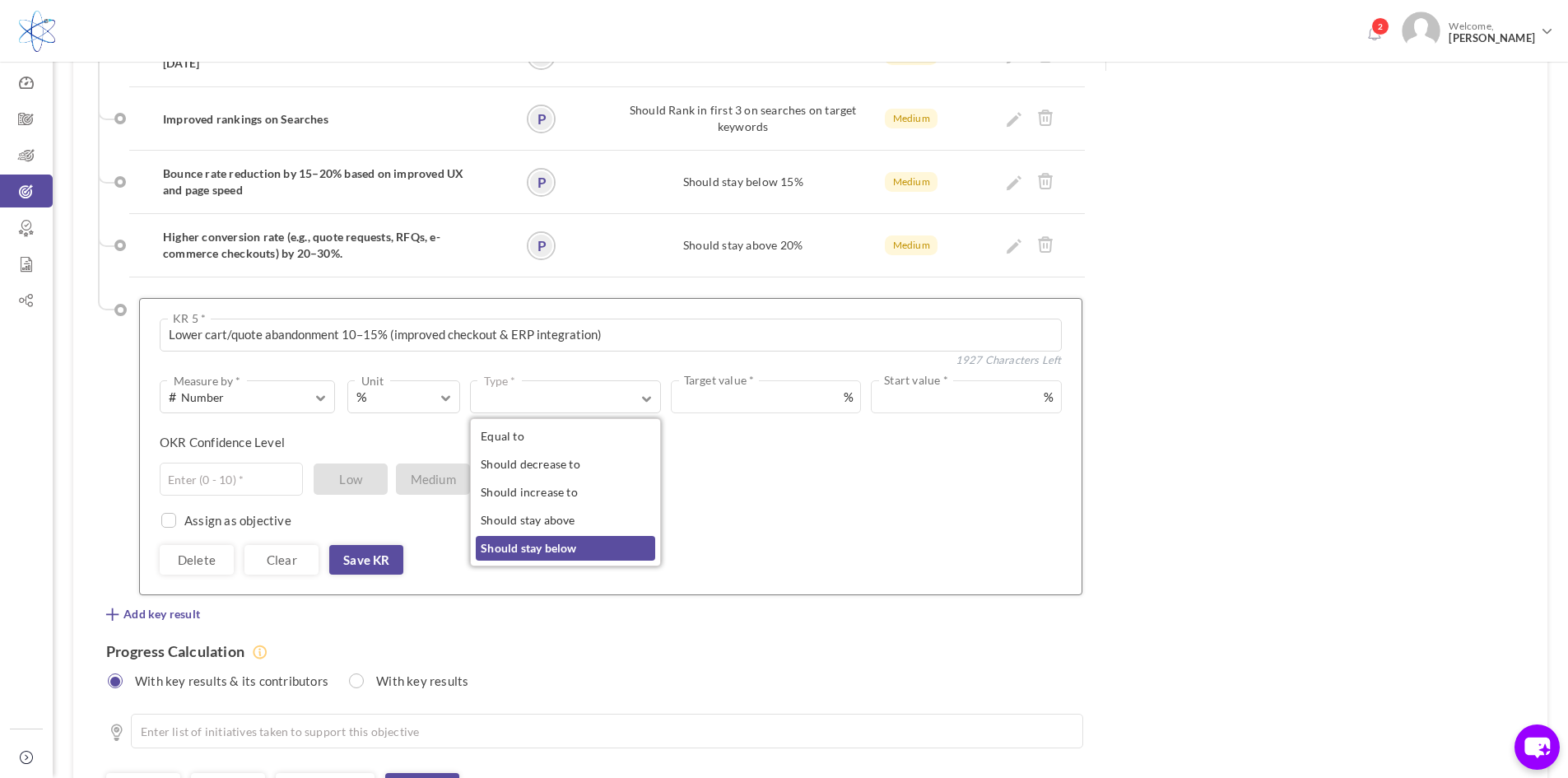
click at [561, 536] on link "Should stay below" at bounding box center [566, 548] width 179 height 25
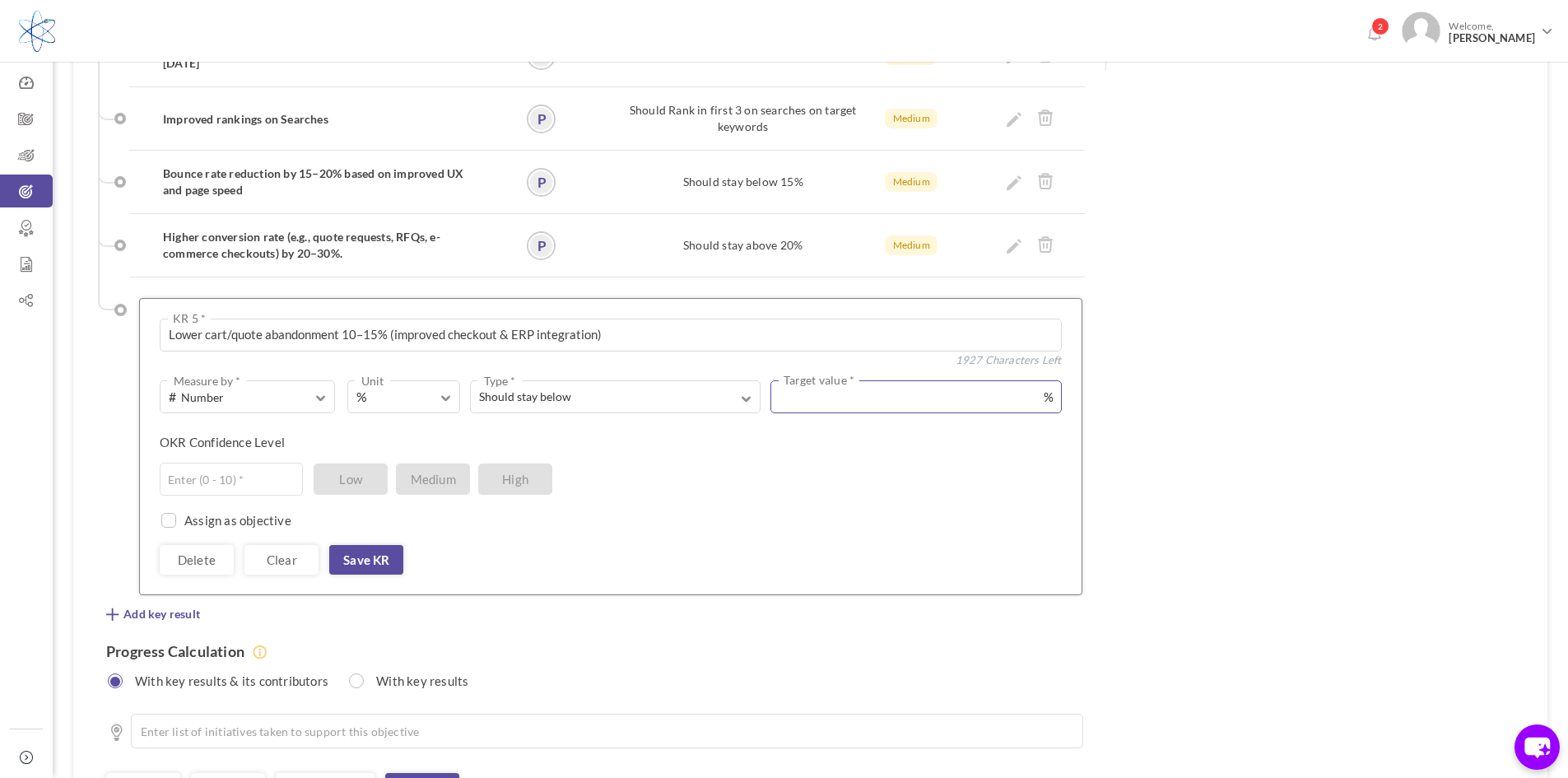
click at [817, 380] on input "text" at bounding box center [916, 396] width 291 height 33
drag, startPoint x: 817, startPoint y: 339, endPoint x: 775, endPoint y: 341, distance: 42.0
click at [775, 380] on input "15" at bounding box center [916, 396] width 291 height 33
type input "10"
click at [195, 462] on input "text" at bounding box center [231, 478] width 143 height 33
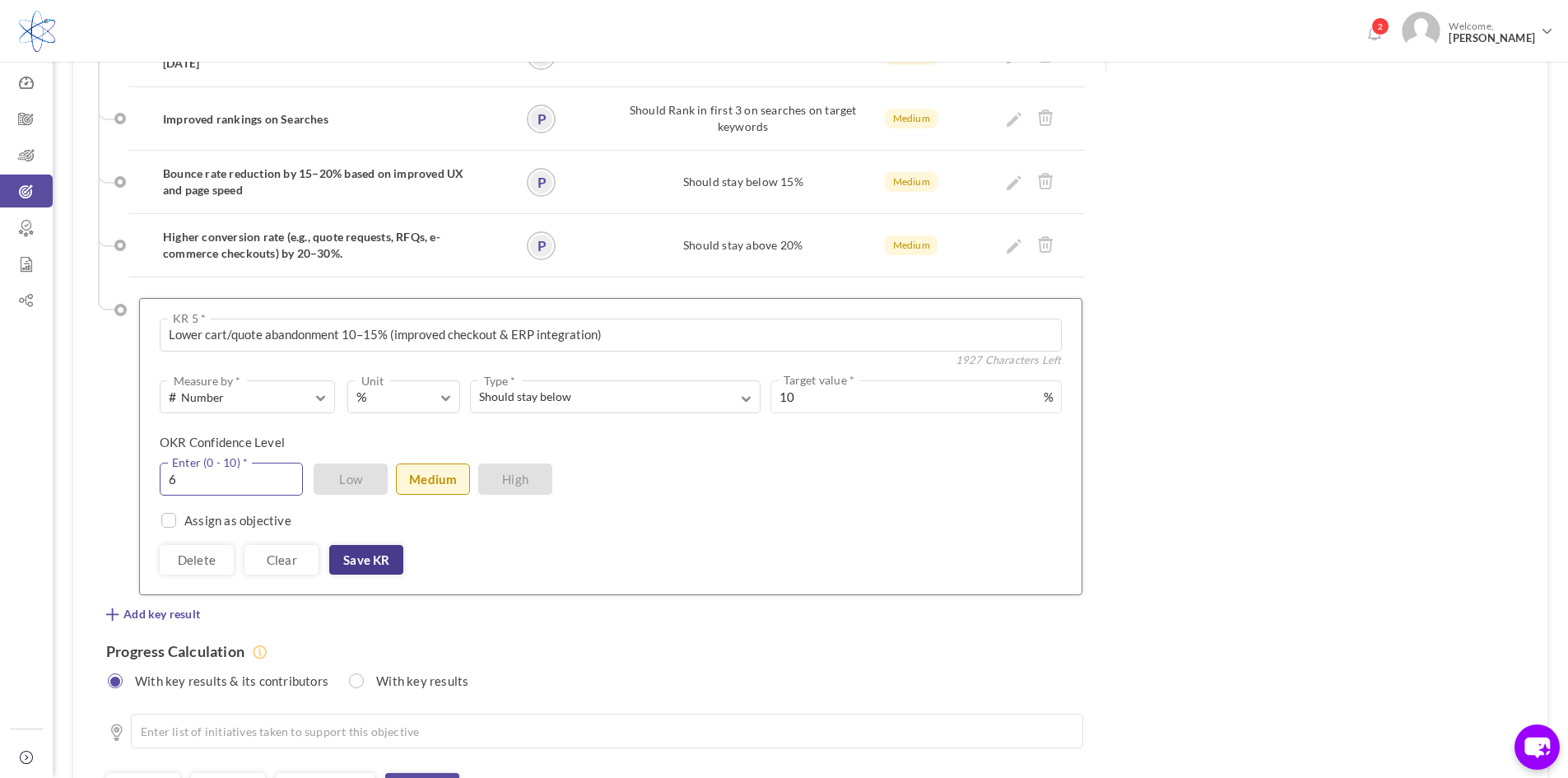
type input "6"
click at [379, 545] on link "Save KR" at bounding box center [366, 560] width 75 height 30
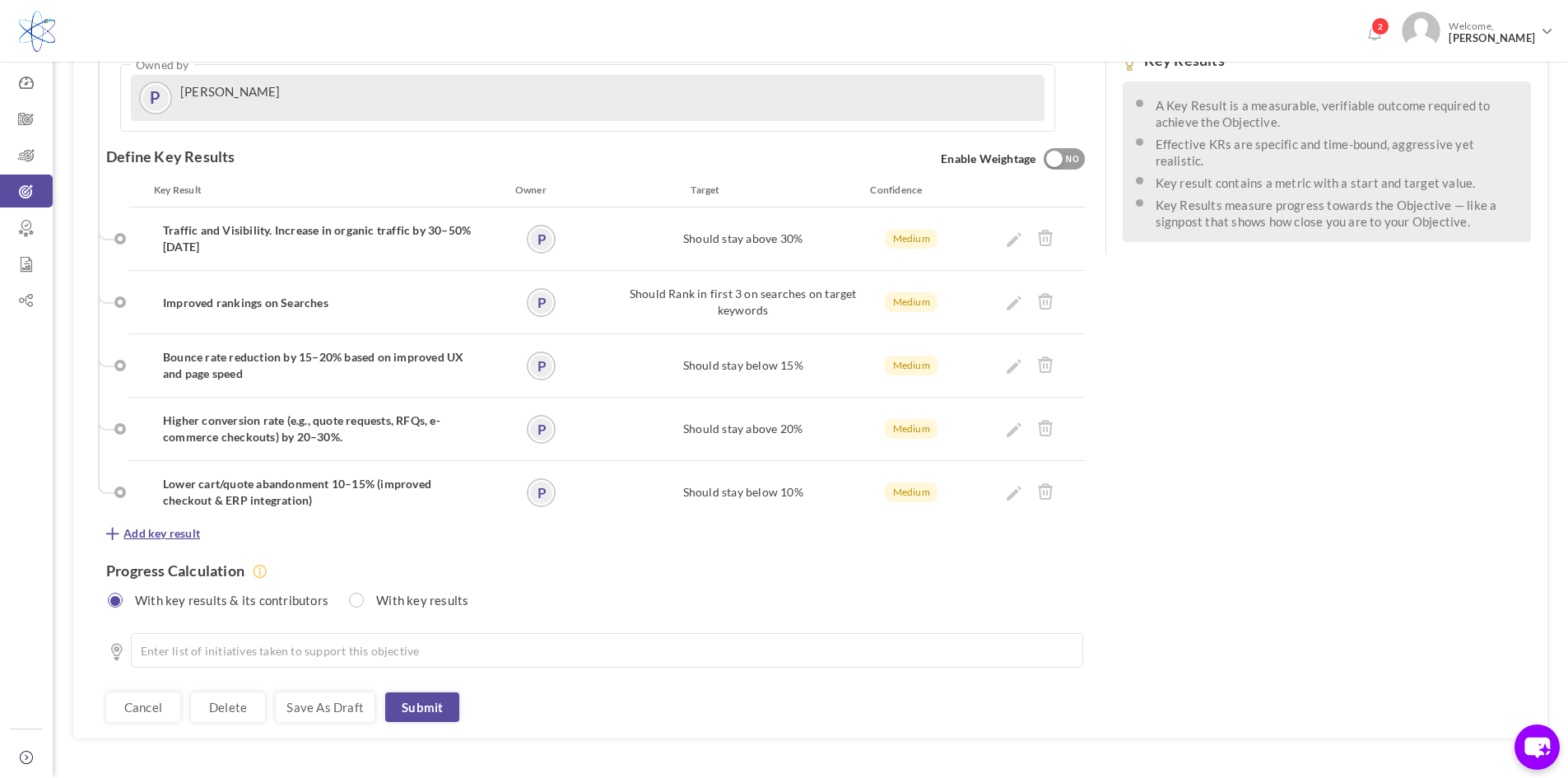
click at [155, 525] on span "Add key result" at bounding box center [162, 534] width 76 height 17
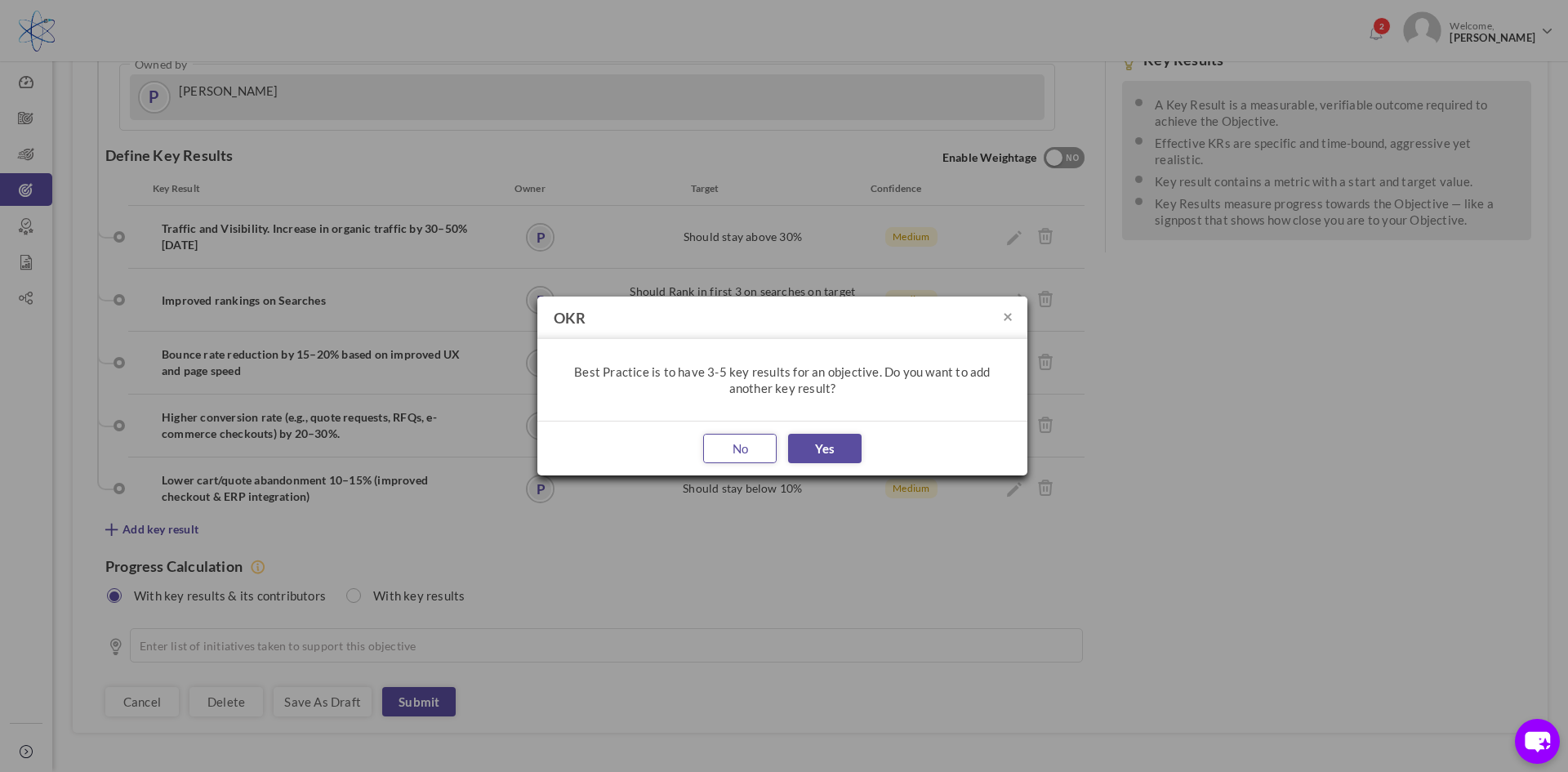
click at [741, 453] on button "No" at bounding box center [741, 448] width 74 height 30
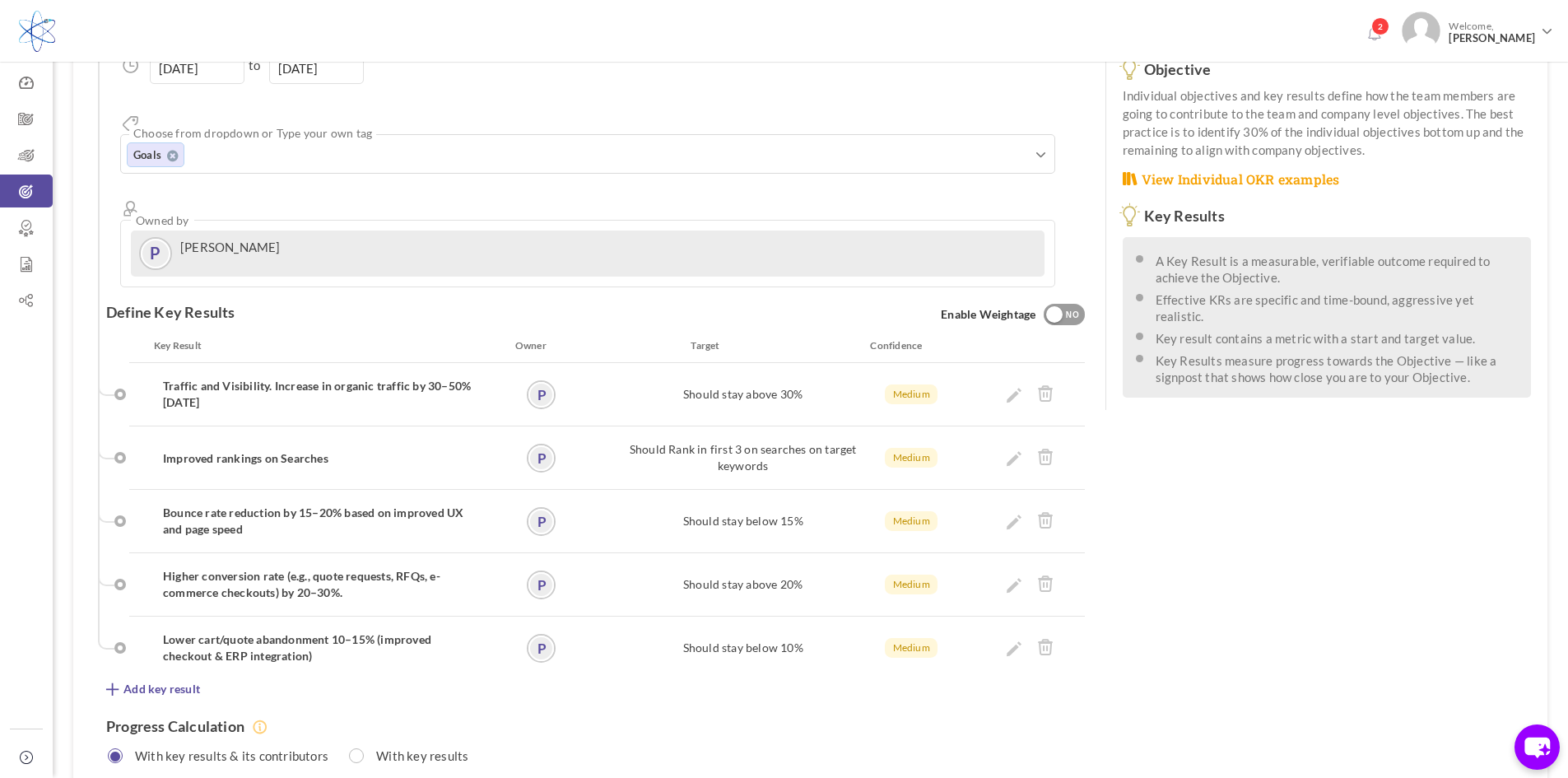
scroll to position [343, 0]
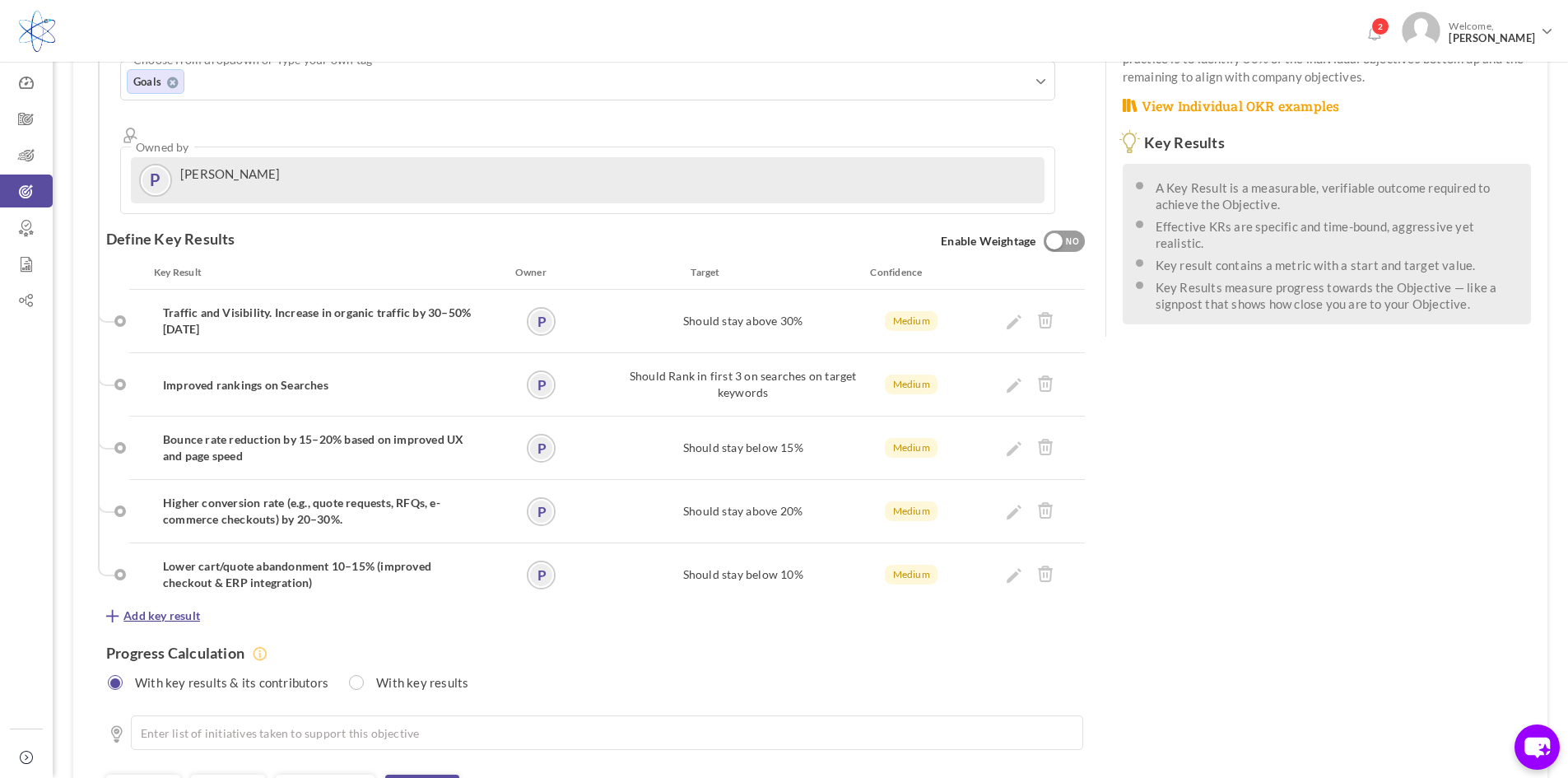
click at [152, 607] on span "Add key result" at bounding box center [162, 616] width 76 height 17
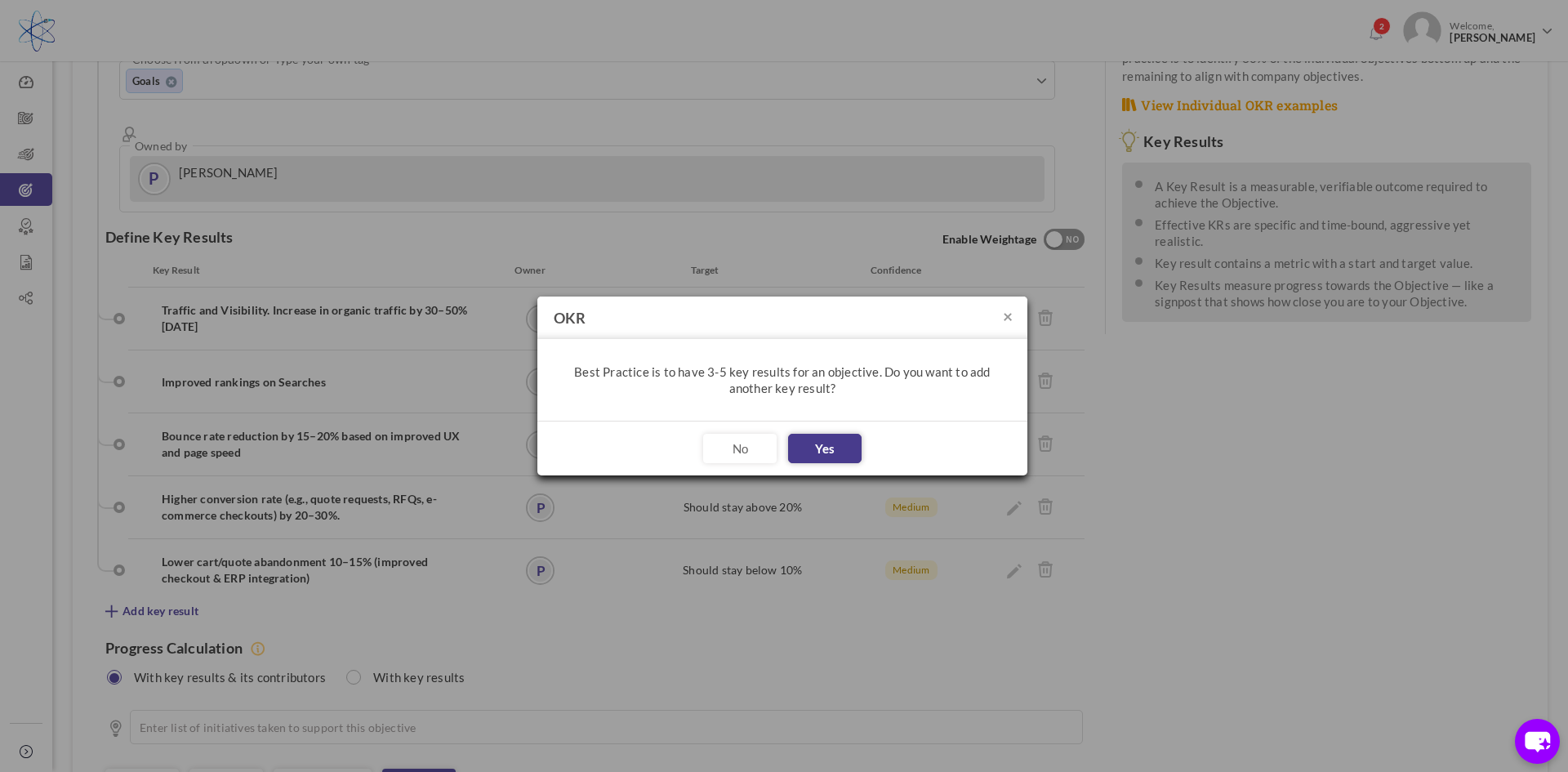
click at [827, 449] on button "Yes" at bounding box center [825, 448] width 74 height 30
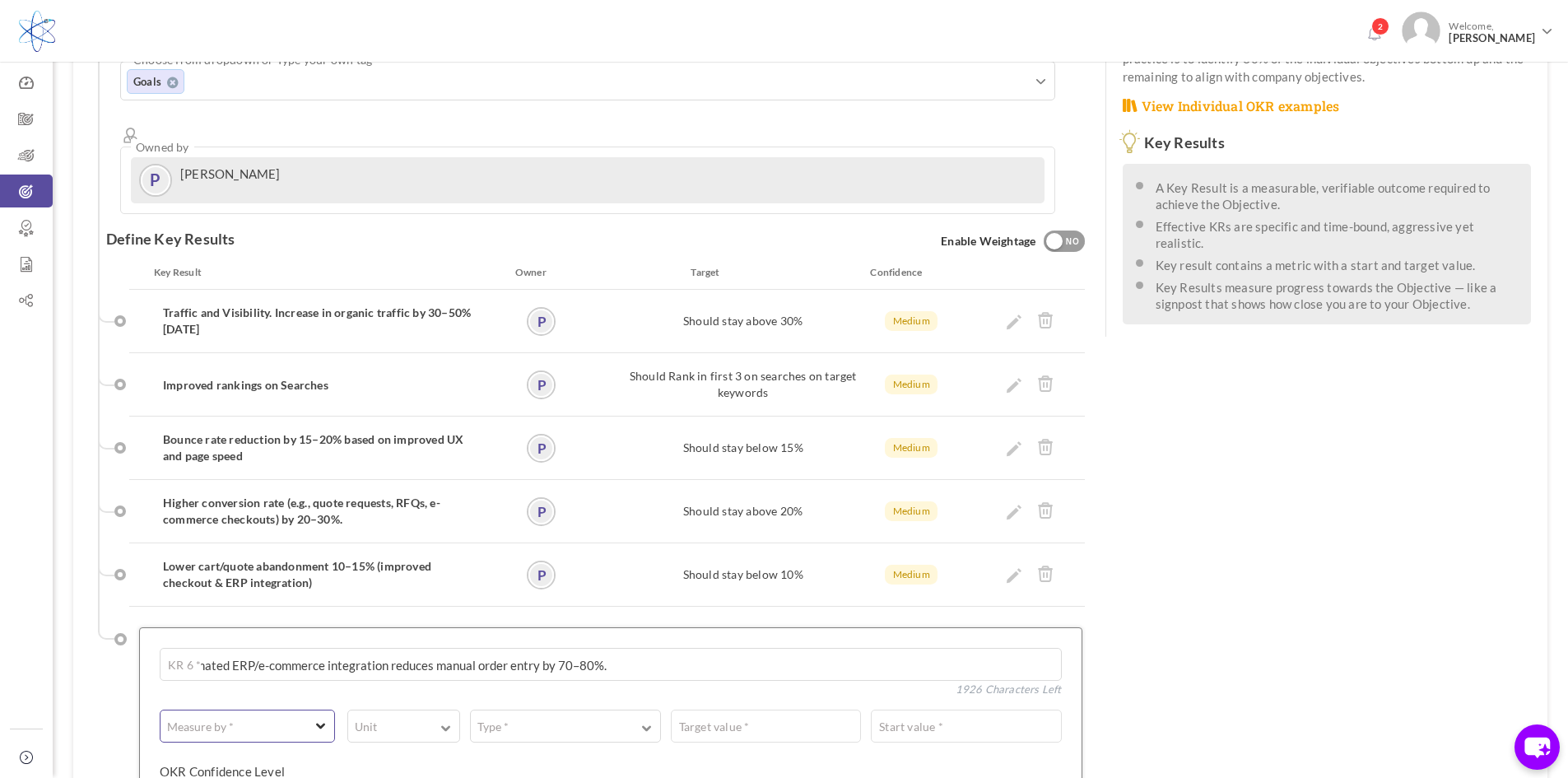
type textarea "Automated ERP/e-commerce integration reduces manual order entry by 70–80%."
click at [318, 717] on span "button" at bounding box center [320, 723] width 10 height 12
click at [211, 753] on link "# Number" at bounding box center [248, 765] width 164 height 25
click at [320, 717] on span "button" at bounding box center [320, 724] width 10 height 15
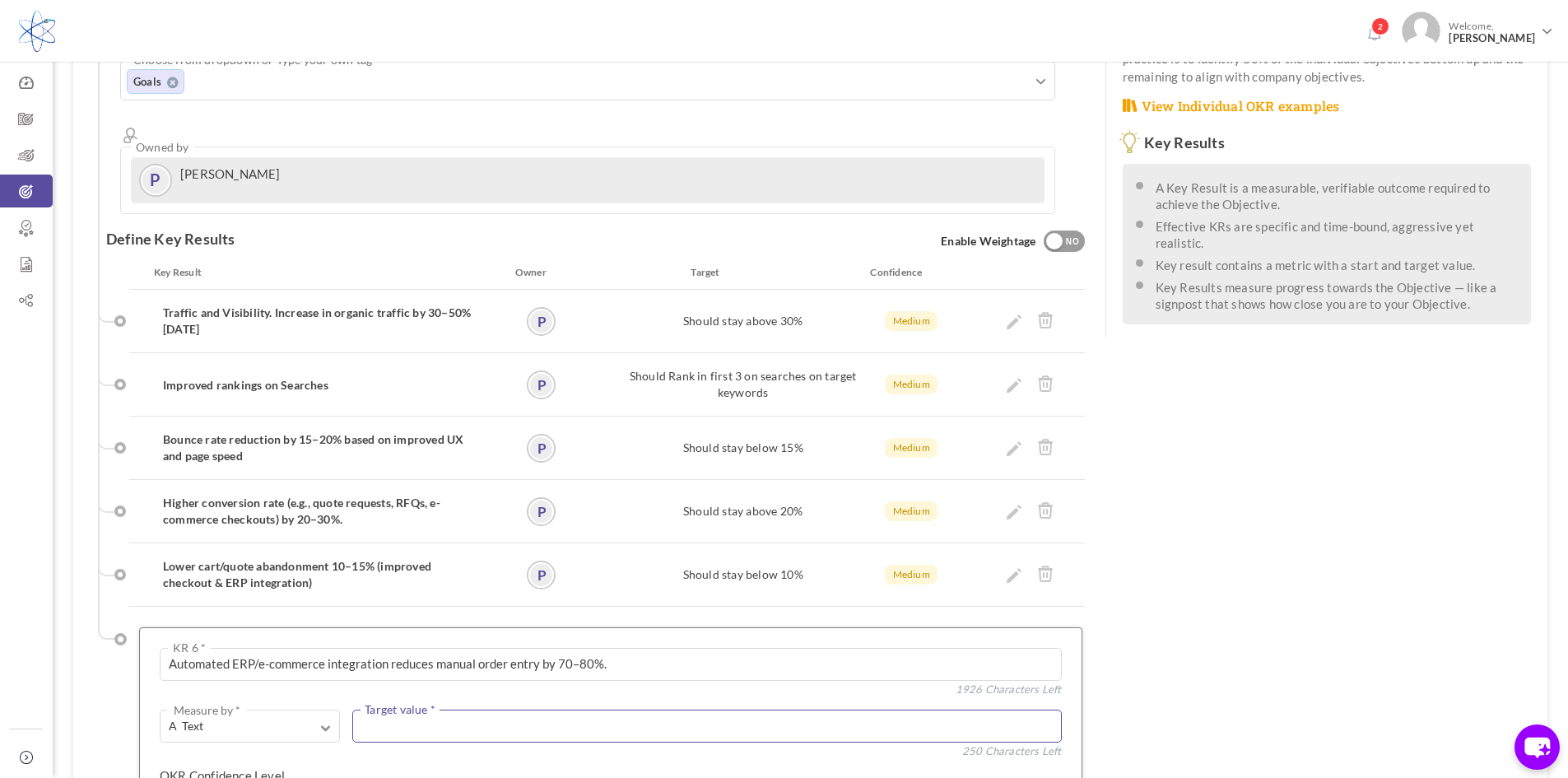
click at [416, 709] on textarea at bounding box center [706, 725] width 709 height 33
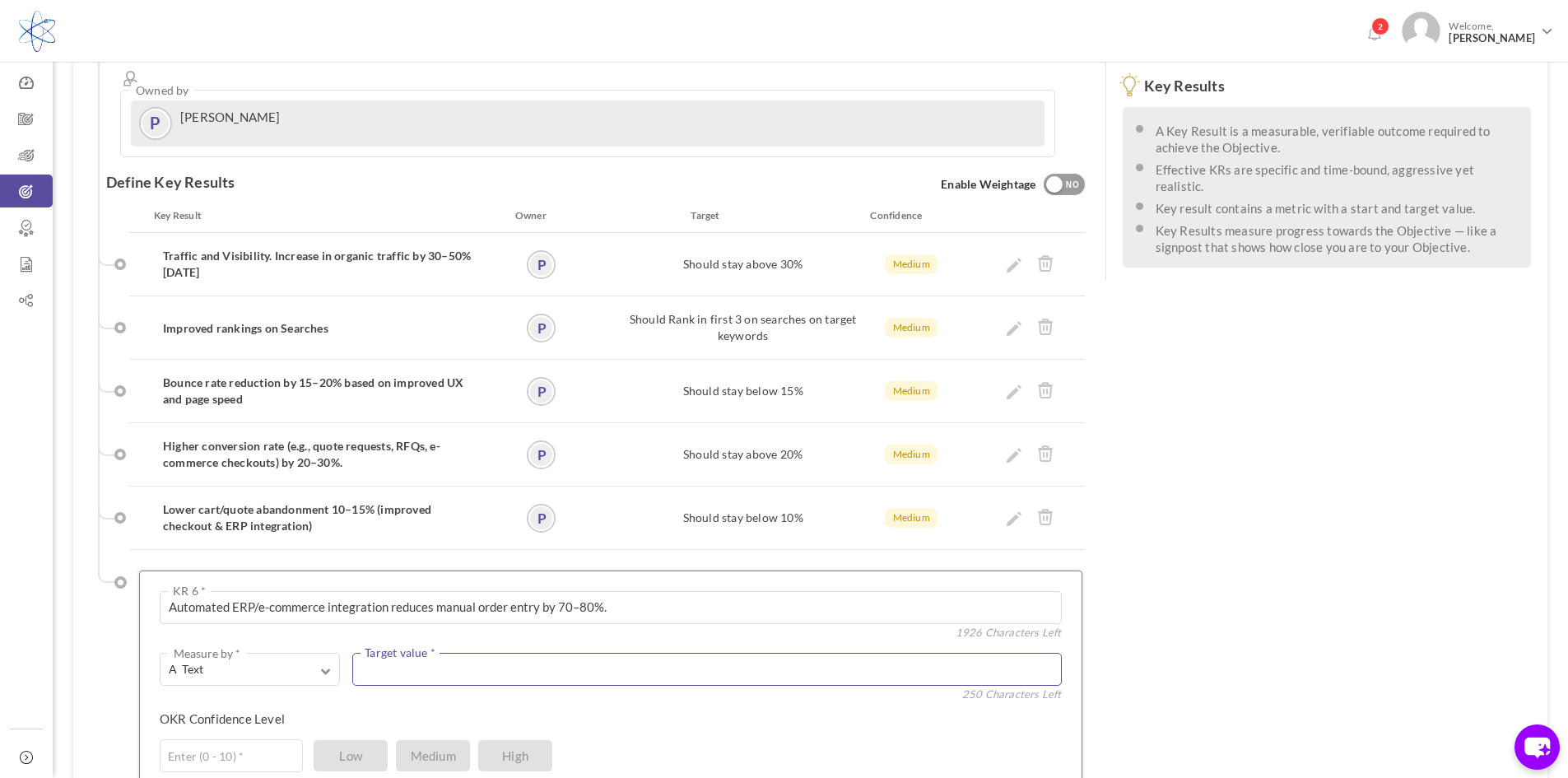
scroll to position [590, 0]
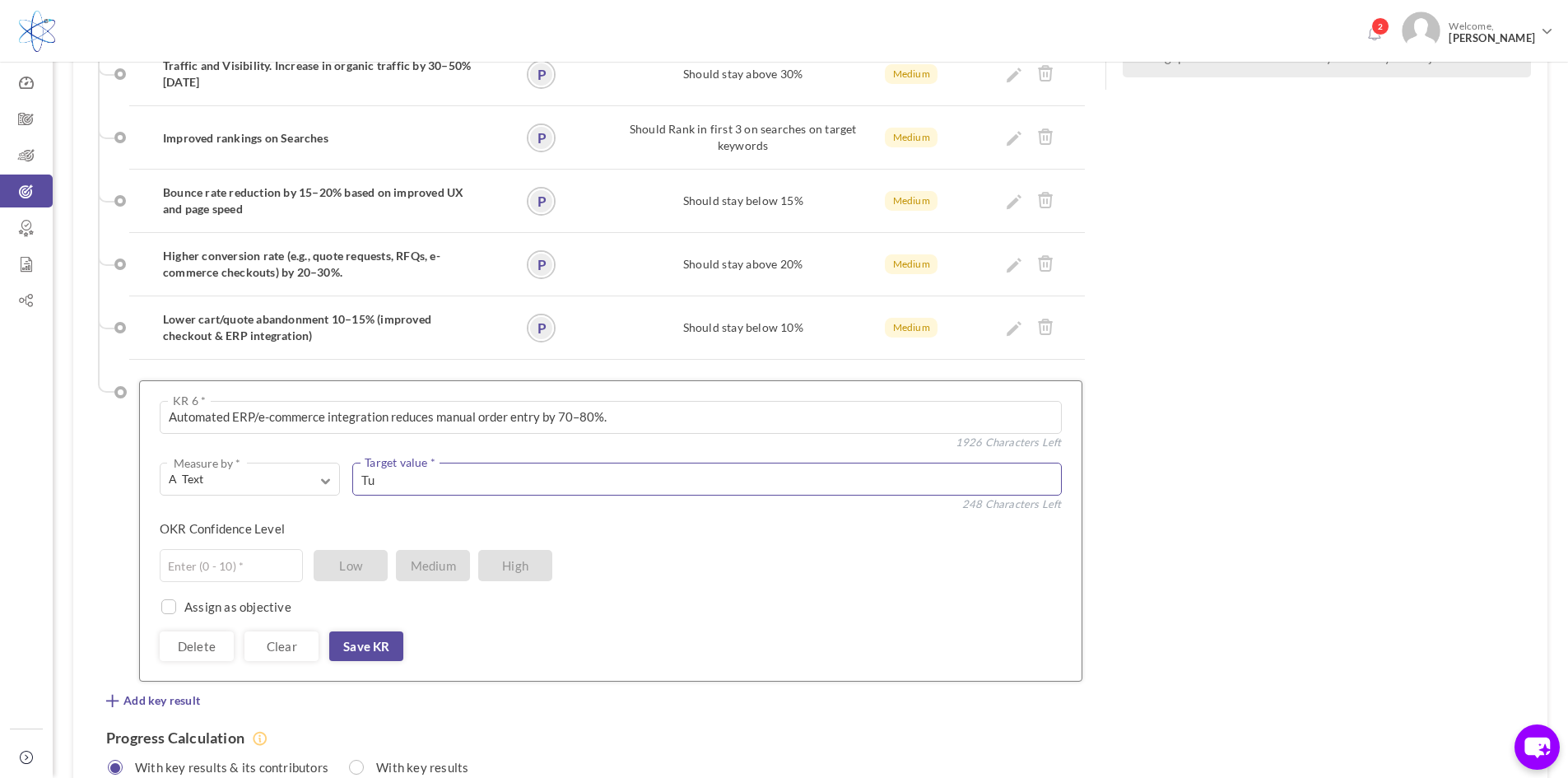
type textarea "T"
type textarea "Monitor and Tune"
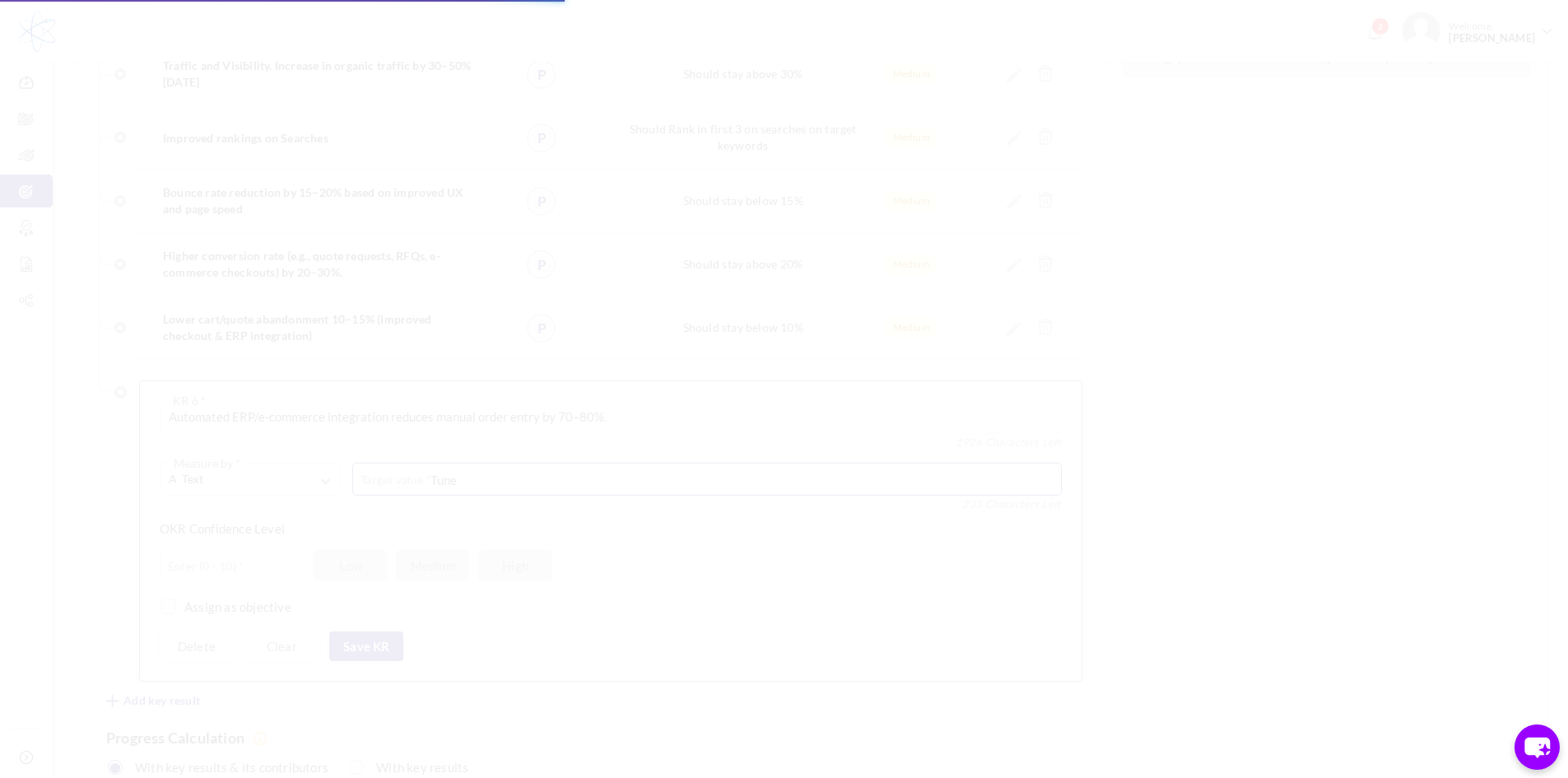
scroll to position [0, 0]
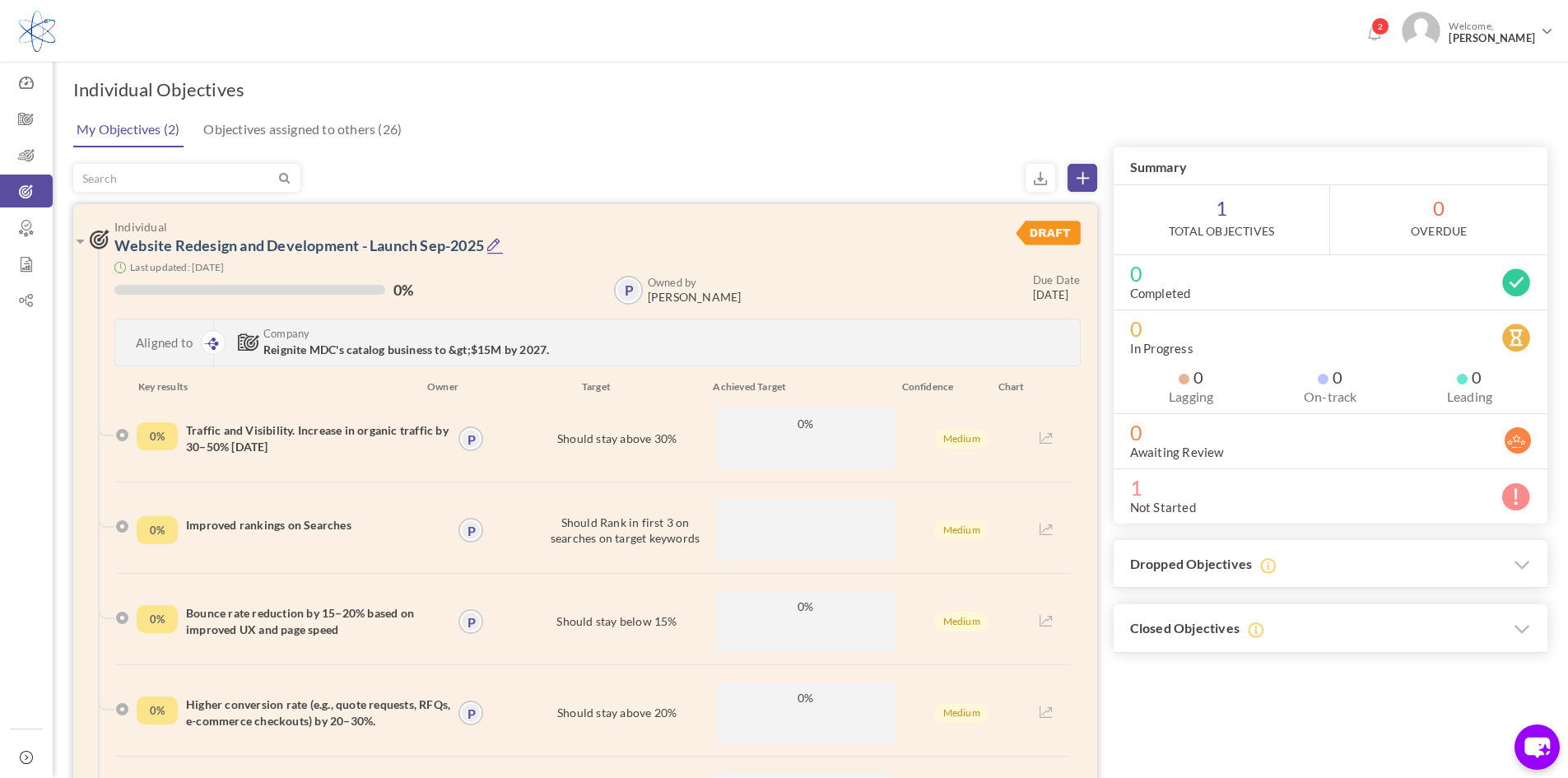
click at [335, 348] on span "Reignite MDC's catalog business to &gt;$15M by 2027." at bounding box center [406, 348] width 286 height 14
click at [283, 251] on link "Website Redesign and Development - Launch Sep-2025" at bounding box center [299, 245] width 370 height 18
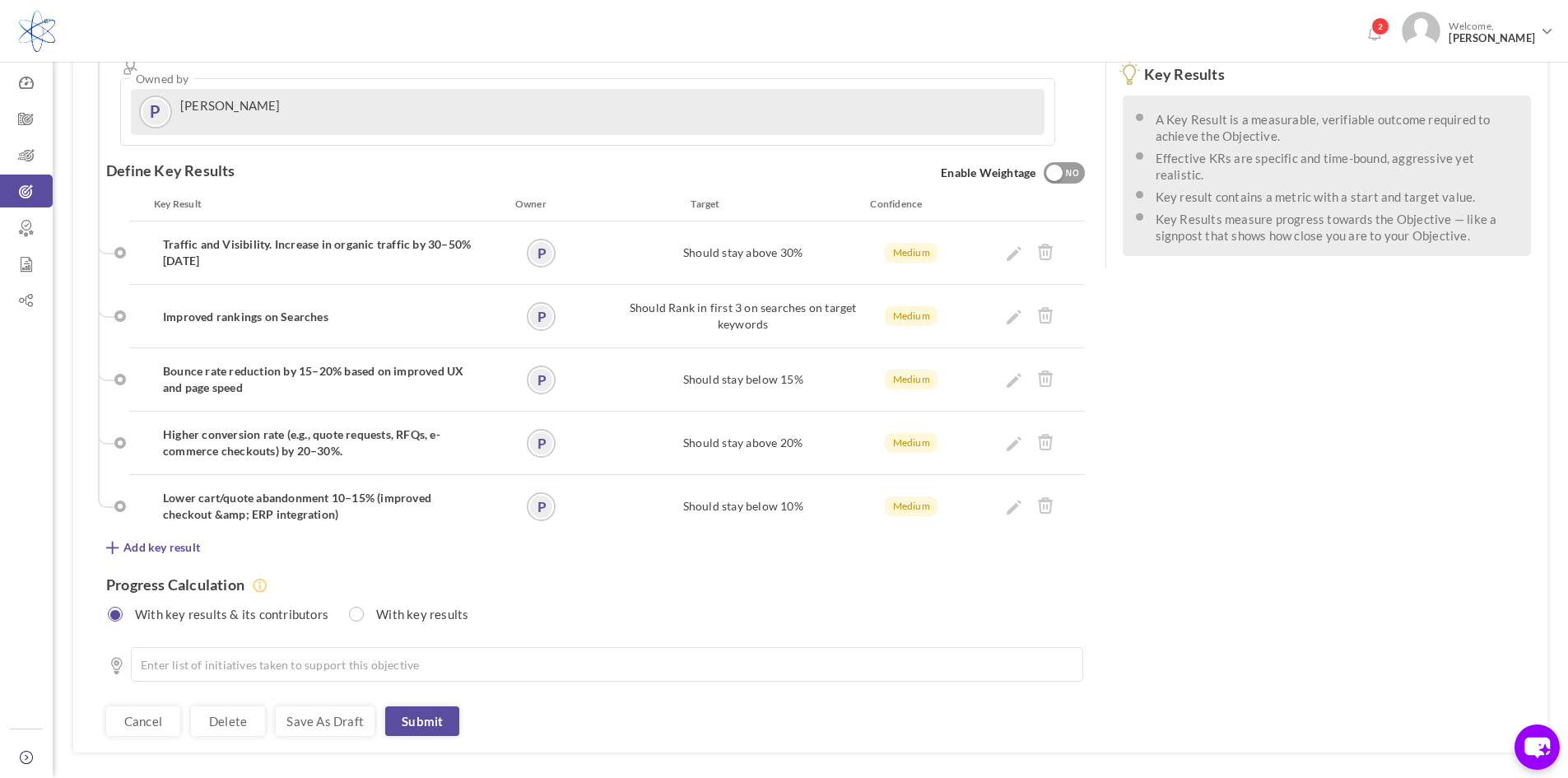
scroll to position [426, 0]
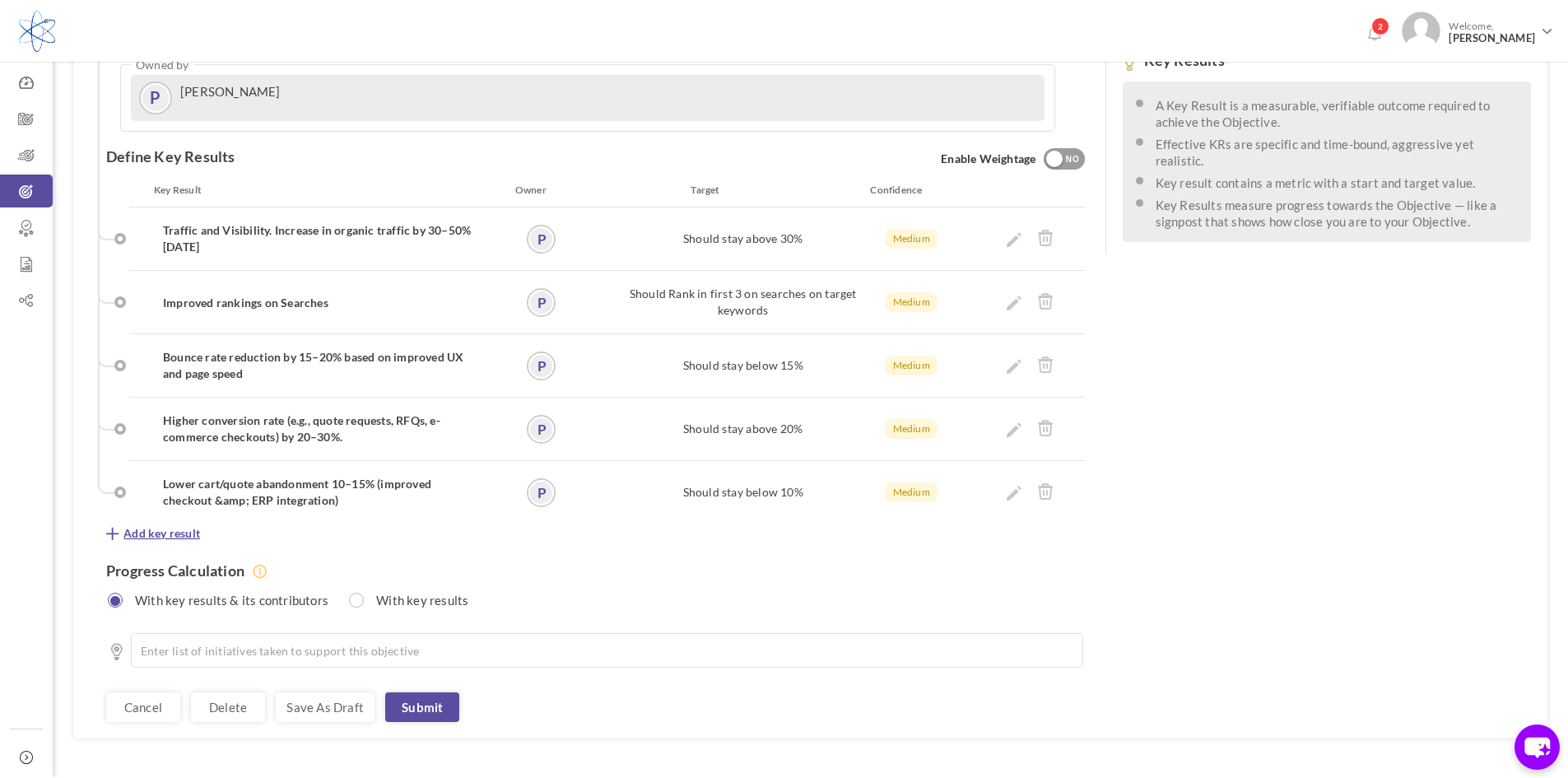
click at [152, 525] on span "Add key result" at bounding box center [162, 534] width 76 height 17
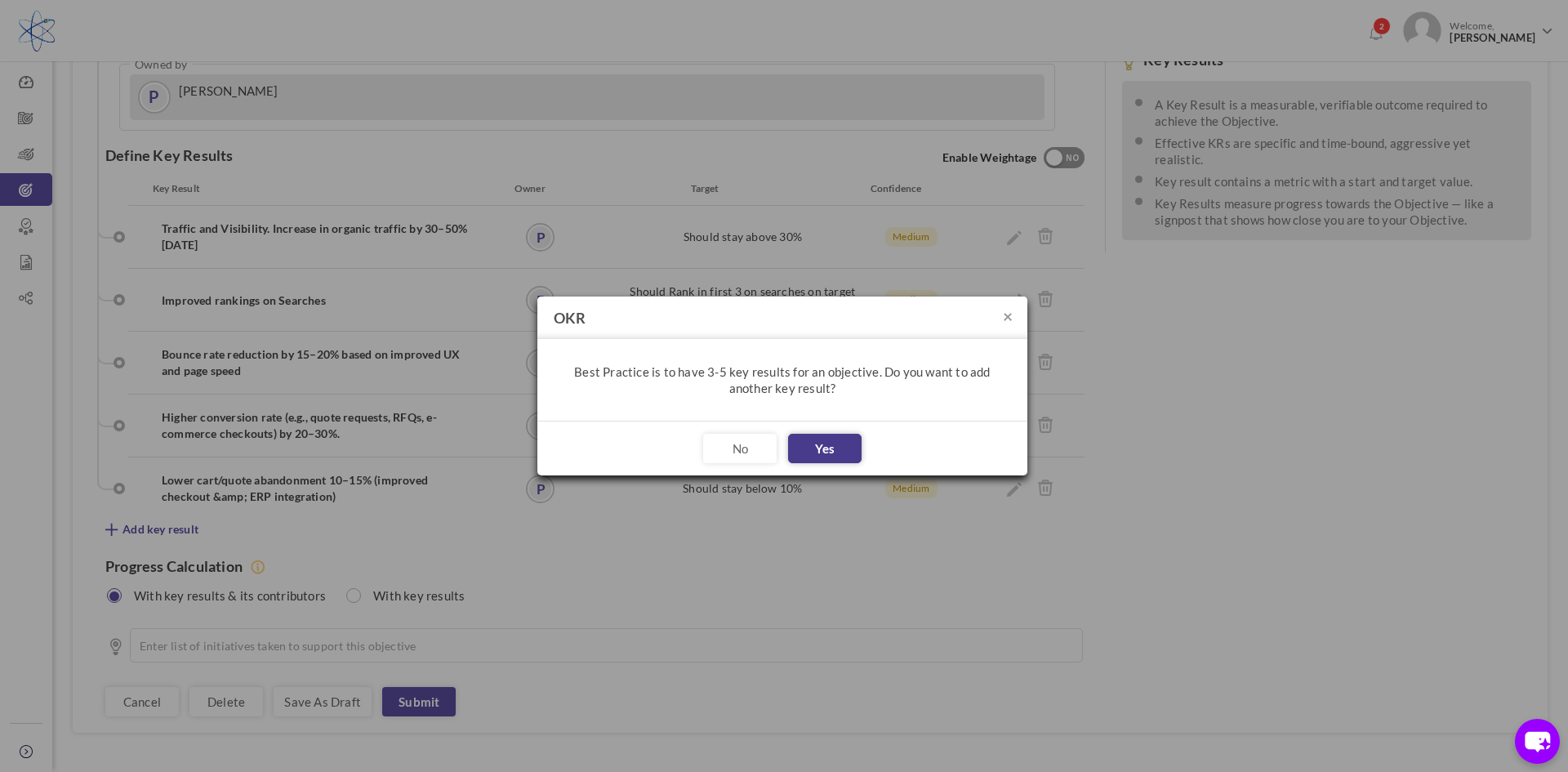
click at [816, 445] on button "Yes" at bounding box center [825, 448] width 74 height 30
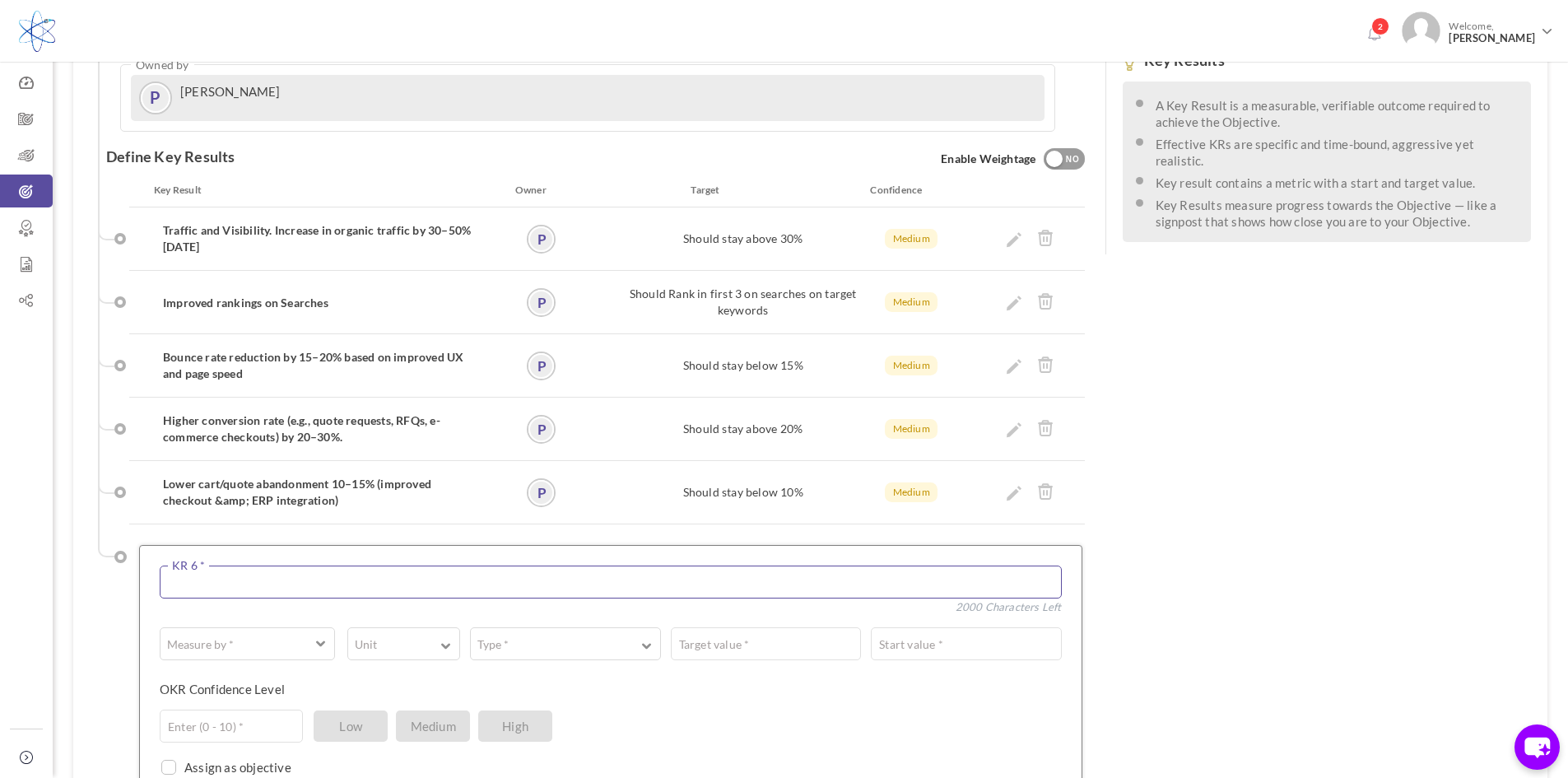
click at [209, 566] on textarea at bounding box center [610, 581] width 902 height 33
paste textarea "Automated ERP/e-commerce integration reduces manual order entry by 70–80%."
type textarea "Automated ERP/e-commerce integration reduces manual order entry by 70–80%."
click at [310, 627] on button "Measure by *" at bounding box center [247, 643] width 175 height 33
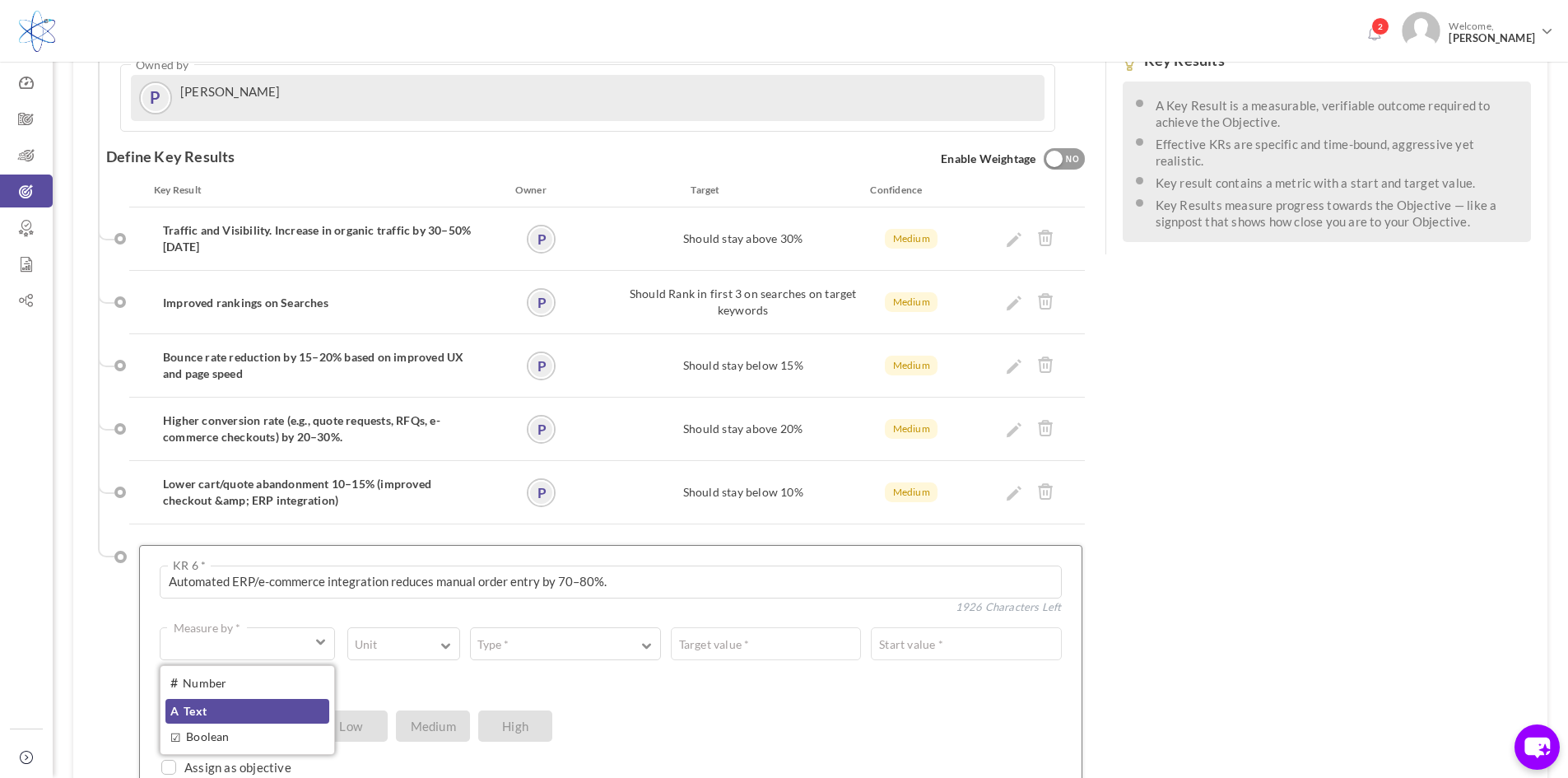
click at [210, 699] on link "A Text" at bounding box center [248, 711] width 164 height 25
click at [416, 627] on textarea at bounding box center [706, 643] width 709 height 33
type textarea "O"
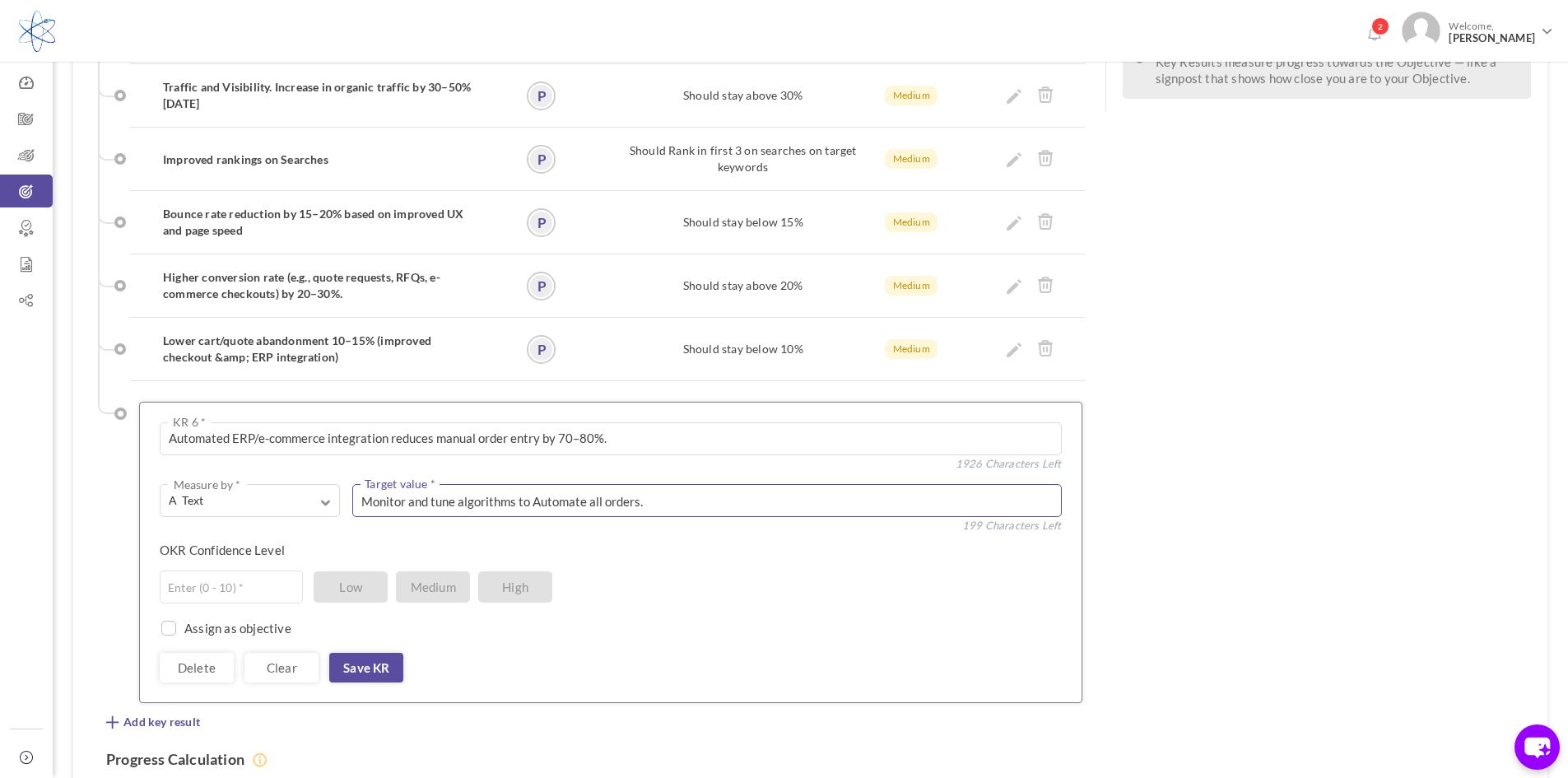
scroll to position [590, 0]
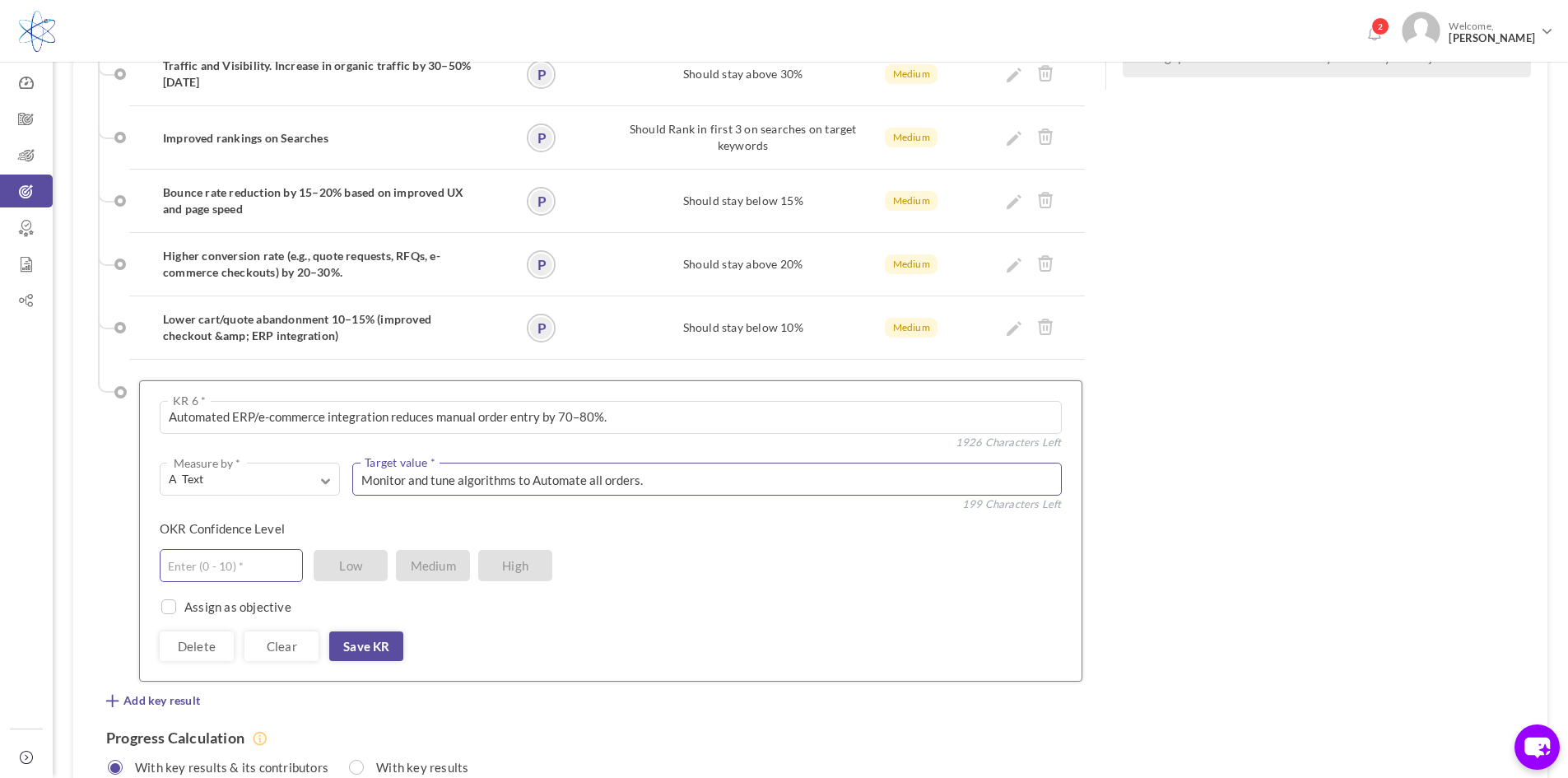
type textarea "Monitor and tune algorithms to Automate all orders."
click at [198, 549] on input "text" at bounding box center [231, 565] width 143 height 33
type input "7"
type input "8"
type input "7"
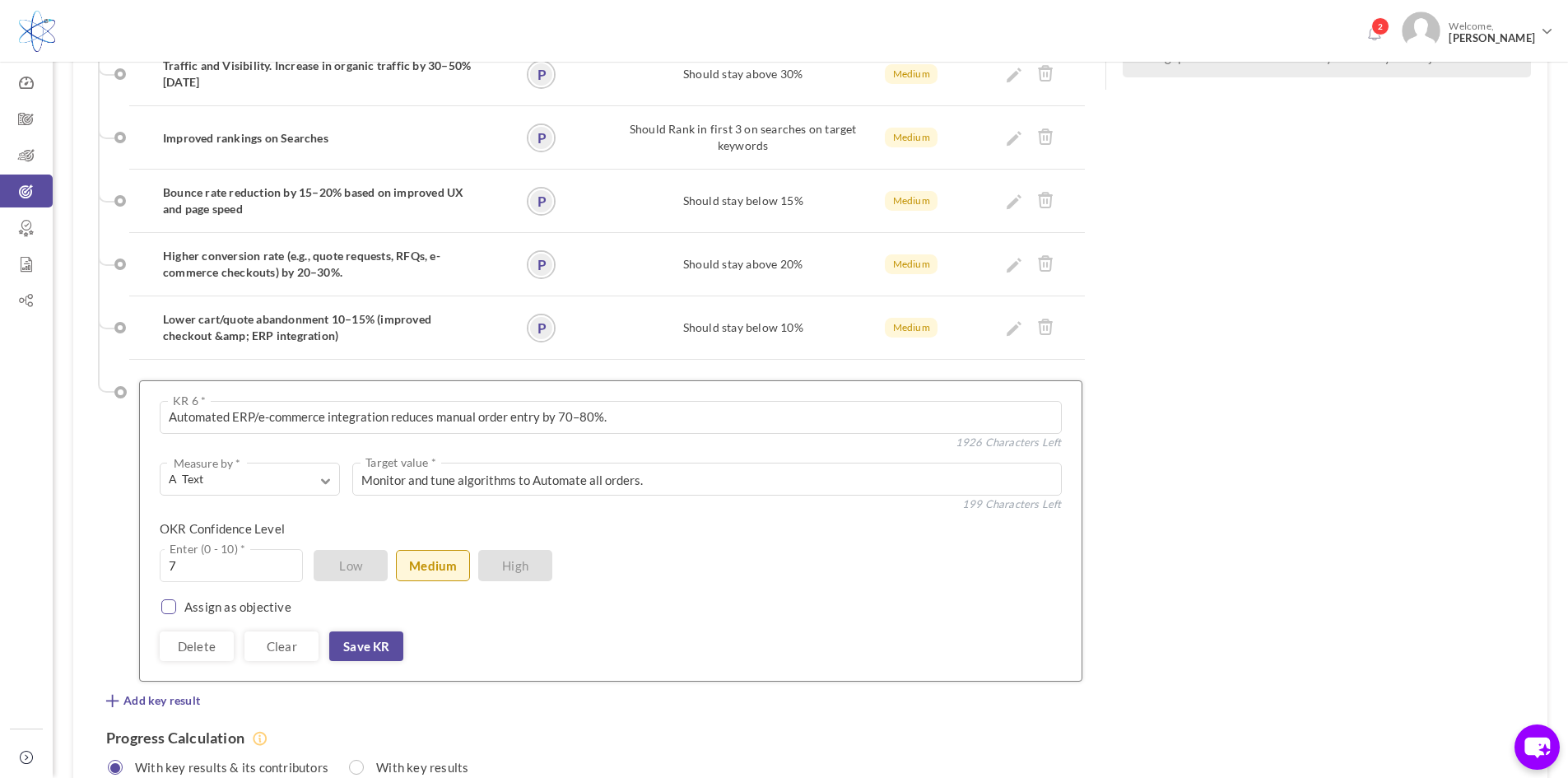
click at [170, 602] on input "checkbox" at bounding box center [166, 609] width 15 height 15
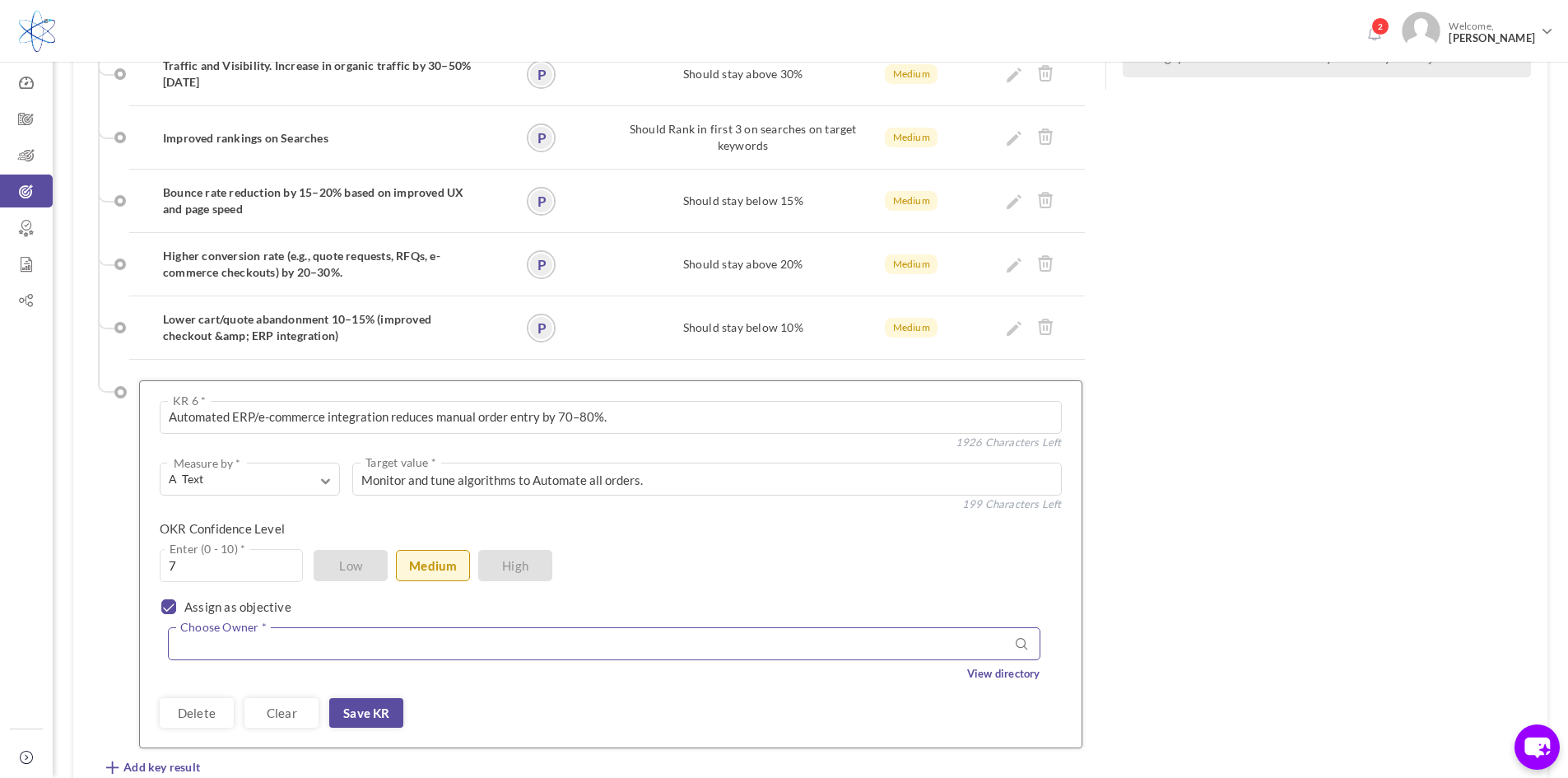
click at [246, 627] on input "text" at bounding box center [604, 643] width 872 height 33
click at [670, 520] on div "OKR Confidence Level 7 Enter (0 - 10) * Low Medium High" at bounding box center [604, 534] width 890 height 29
click at [384, 627] on input "text" at bounding box center [604, 643] width 872 height 33
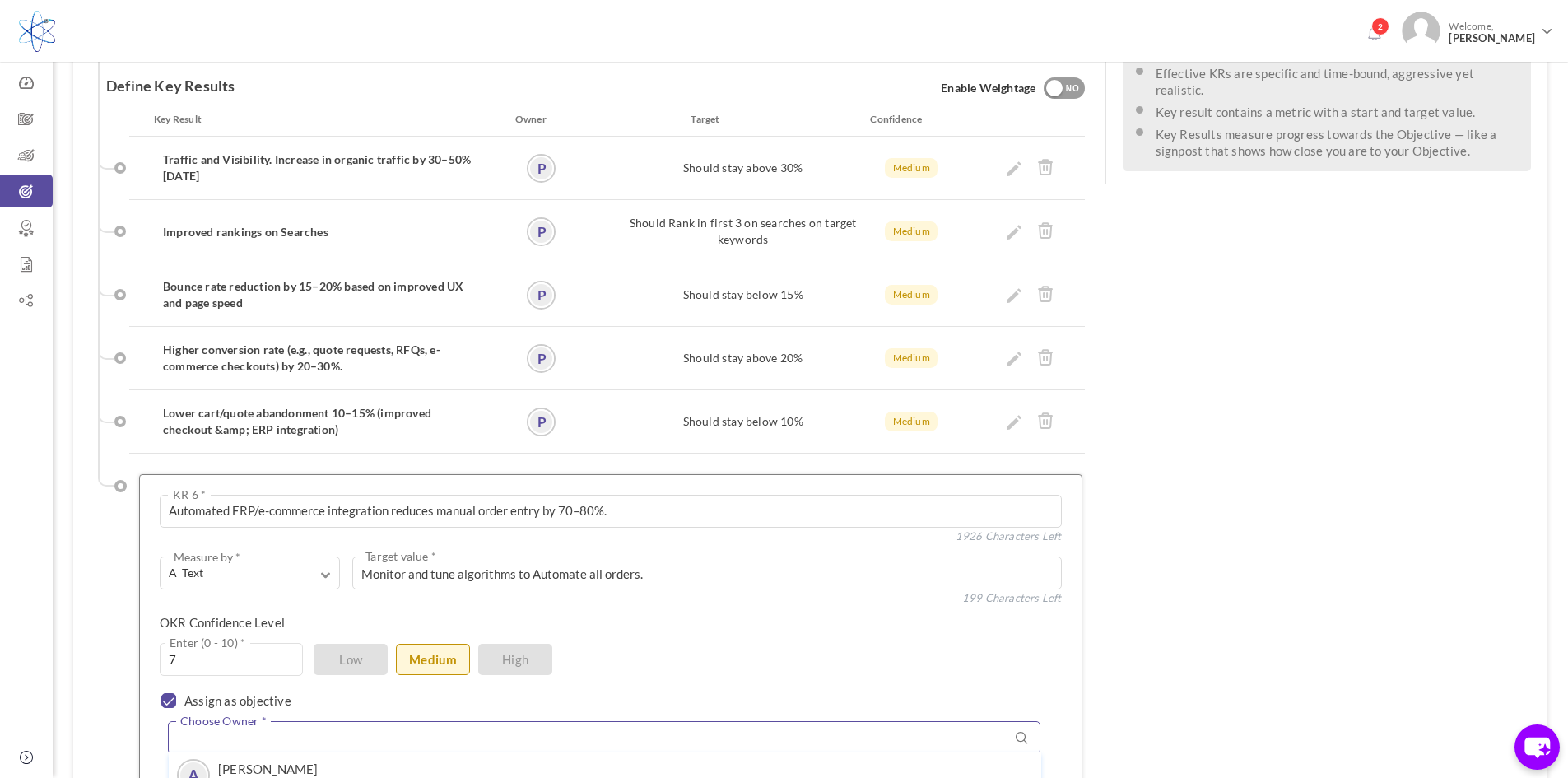
scroll to position [495, 0]
click at [670, 616] on div "OKR Confidence Level 7 Enter (0 - 10) * Low Medium High" at bounding box center [604, 630] width 890 height 29
click at [170, 697] on input "checkbox" at bounding box center [166, 704] width 15 height 15
checkbox input "false"
click at [377, 727] on link "Save KR" at bounding box center [366, 742] width 75 height 30
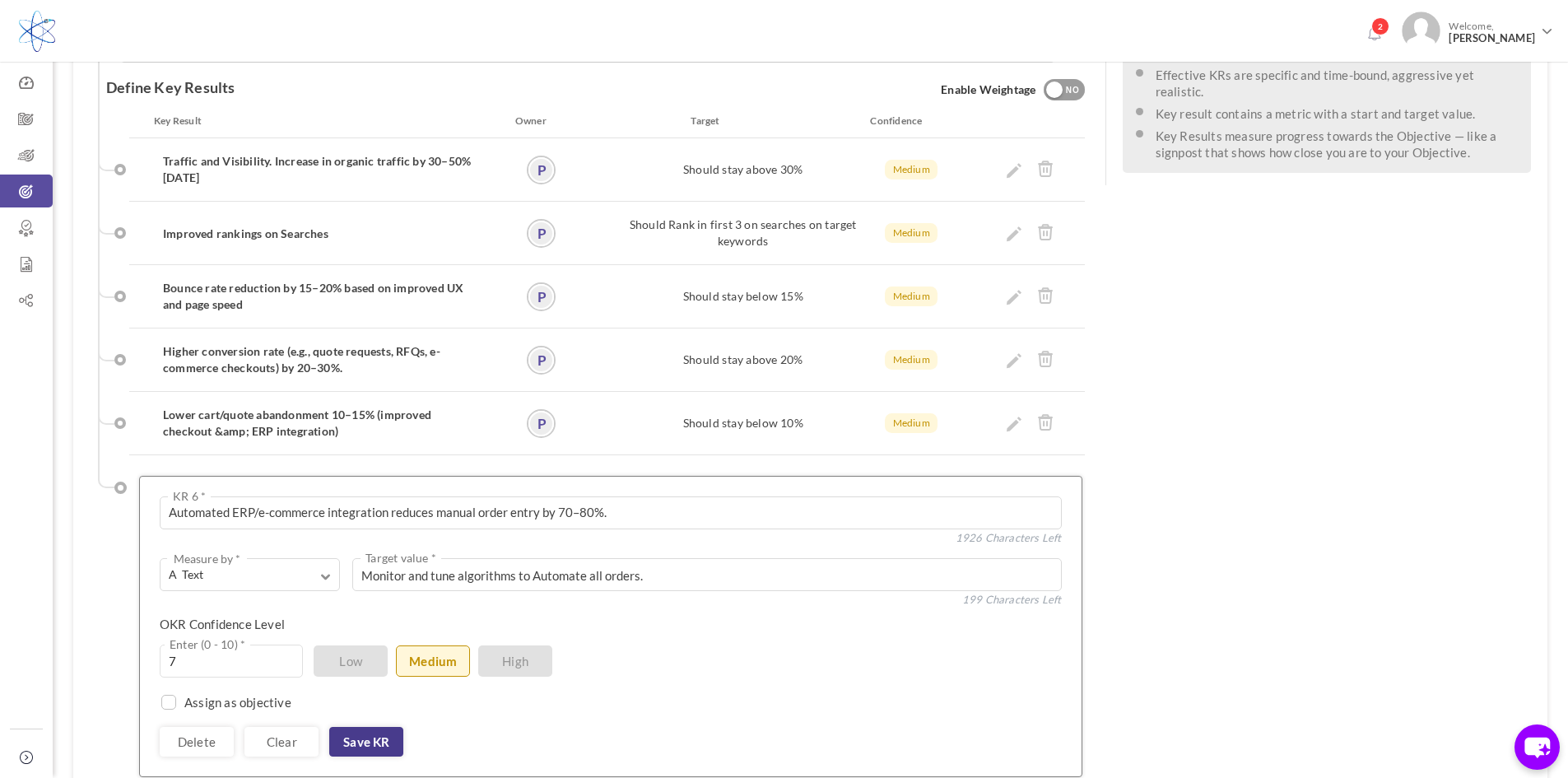
scroll to position [489, 0]
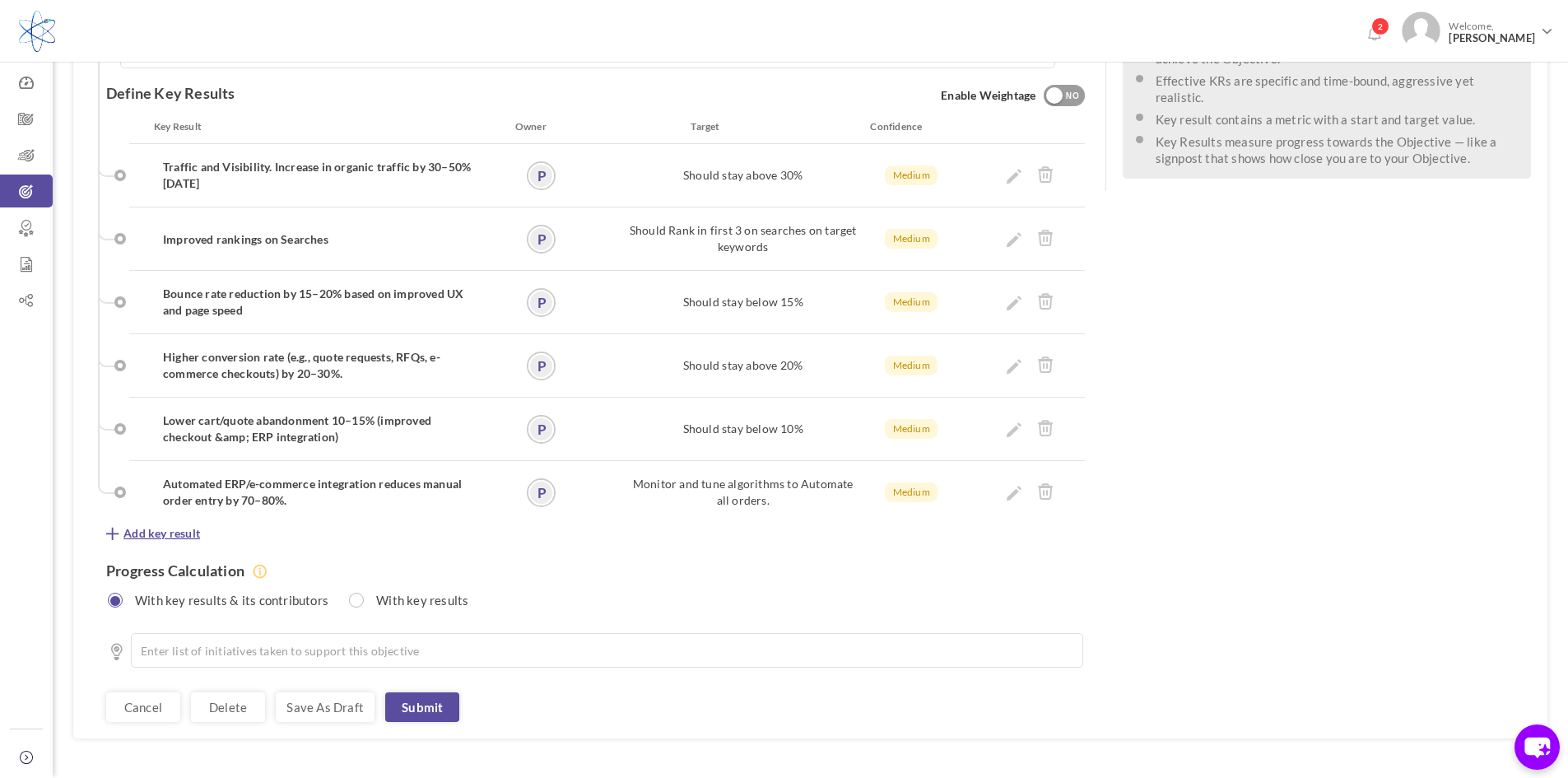
click at [154, 525] on span "Add key result" at bounding box center [162, 534] width 76 height 17
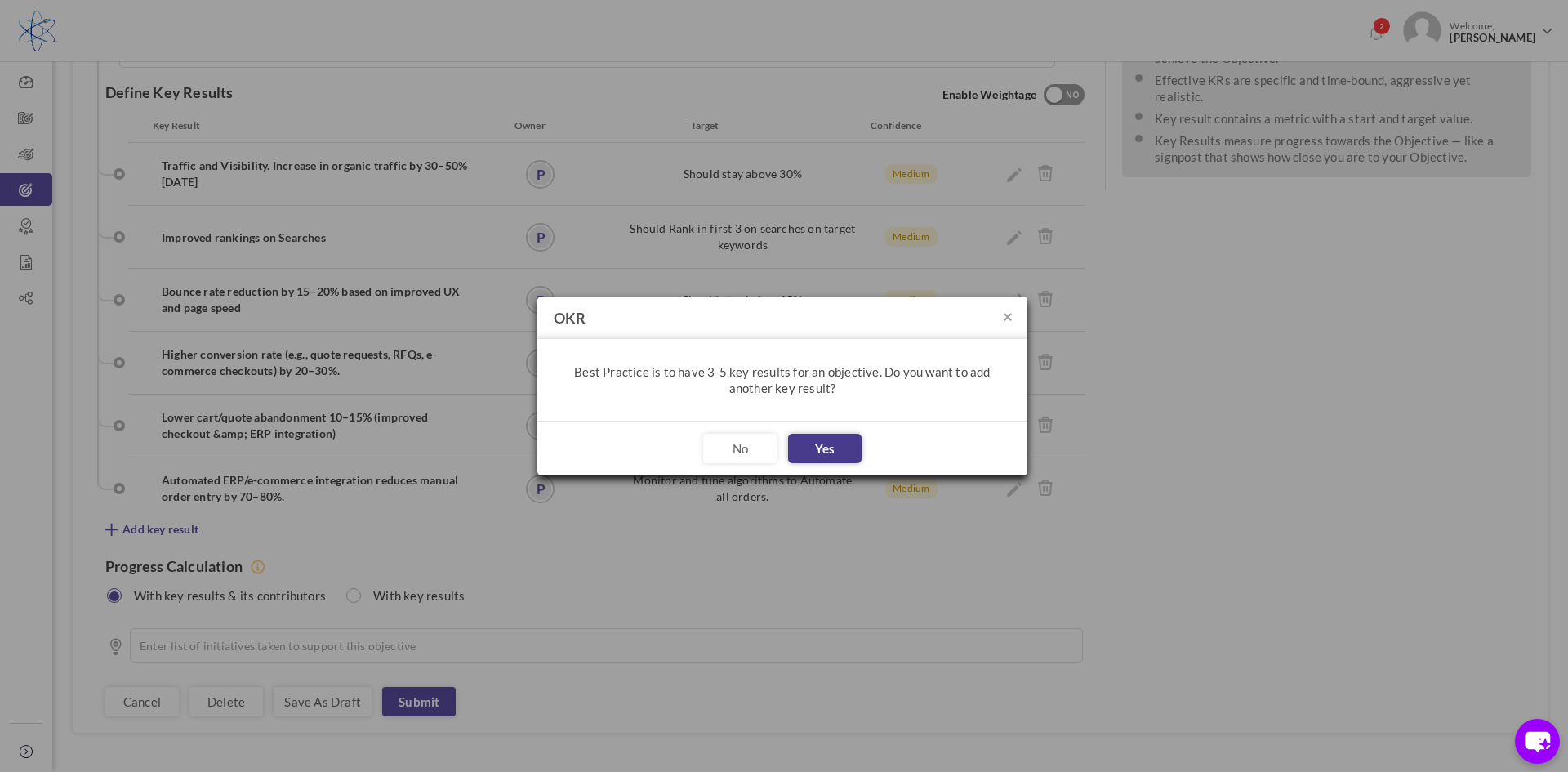
click at [839, 441] on button "Yes" at bounding box center [825, 448] width 74 height 30
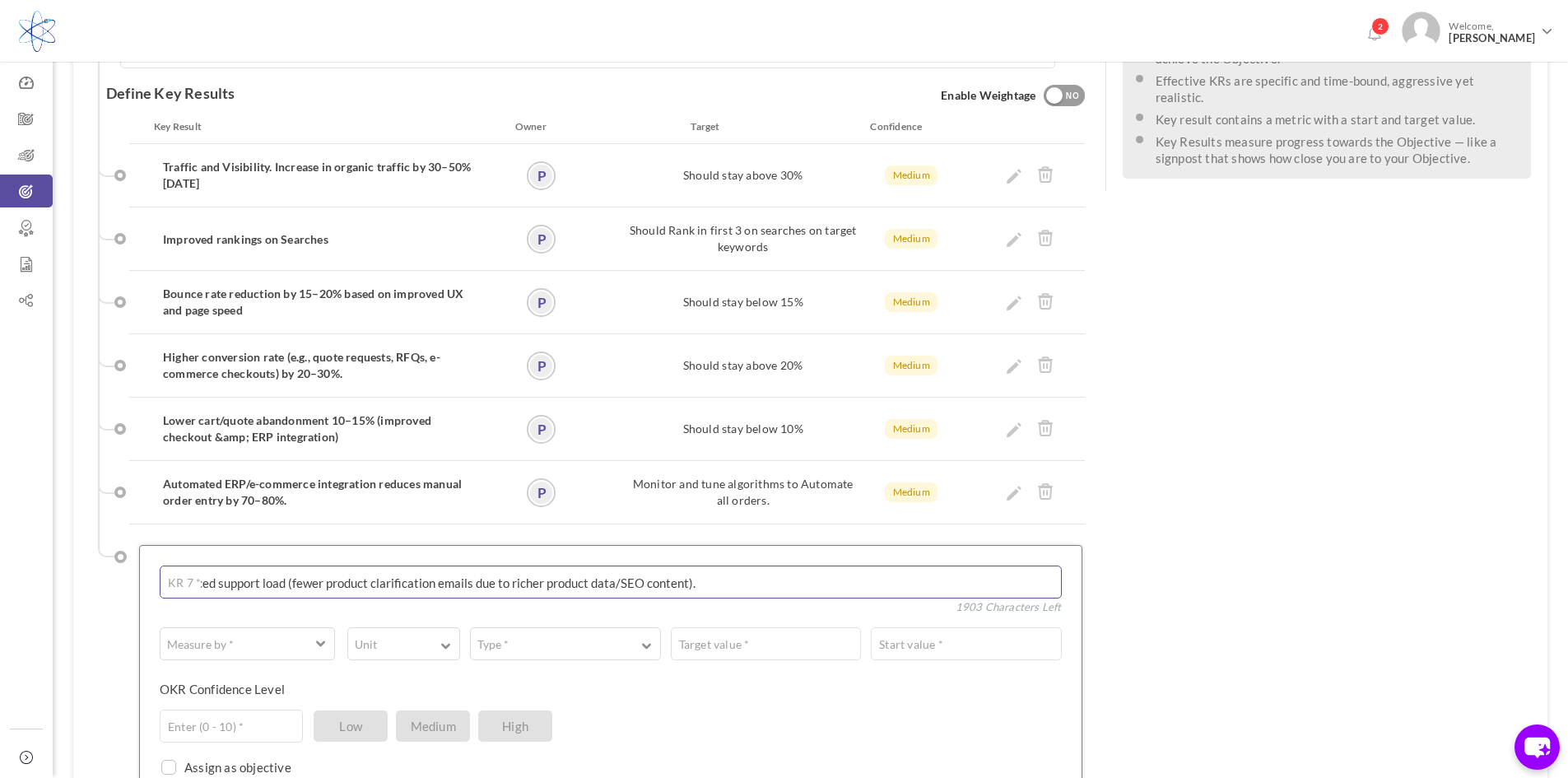
drag, startPoint x: 327, startPoint y: 524, endPoint x: 368, endPoint y: 525, distance: 41.0
click at [432, 566] on textarea "Reduced support load (fewer product clarification emails due to richer product …" at bounding box center [610, 581] width 902 height 33
click at [328, 566] on textarea "Reduced support load (fewer product clarification emails due to richer product …" at bounding box center [610, 581] width 902 height 33
click at [822, 566] on textarea "Reduced support load (fewer customer calls and emails for information and clari…" at bounding box center [610, 581] width 902 height 33
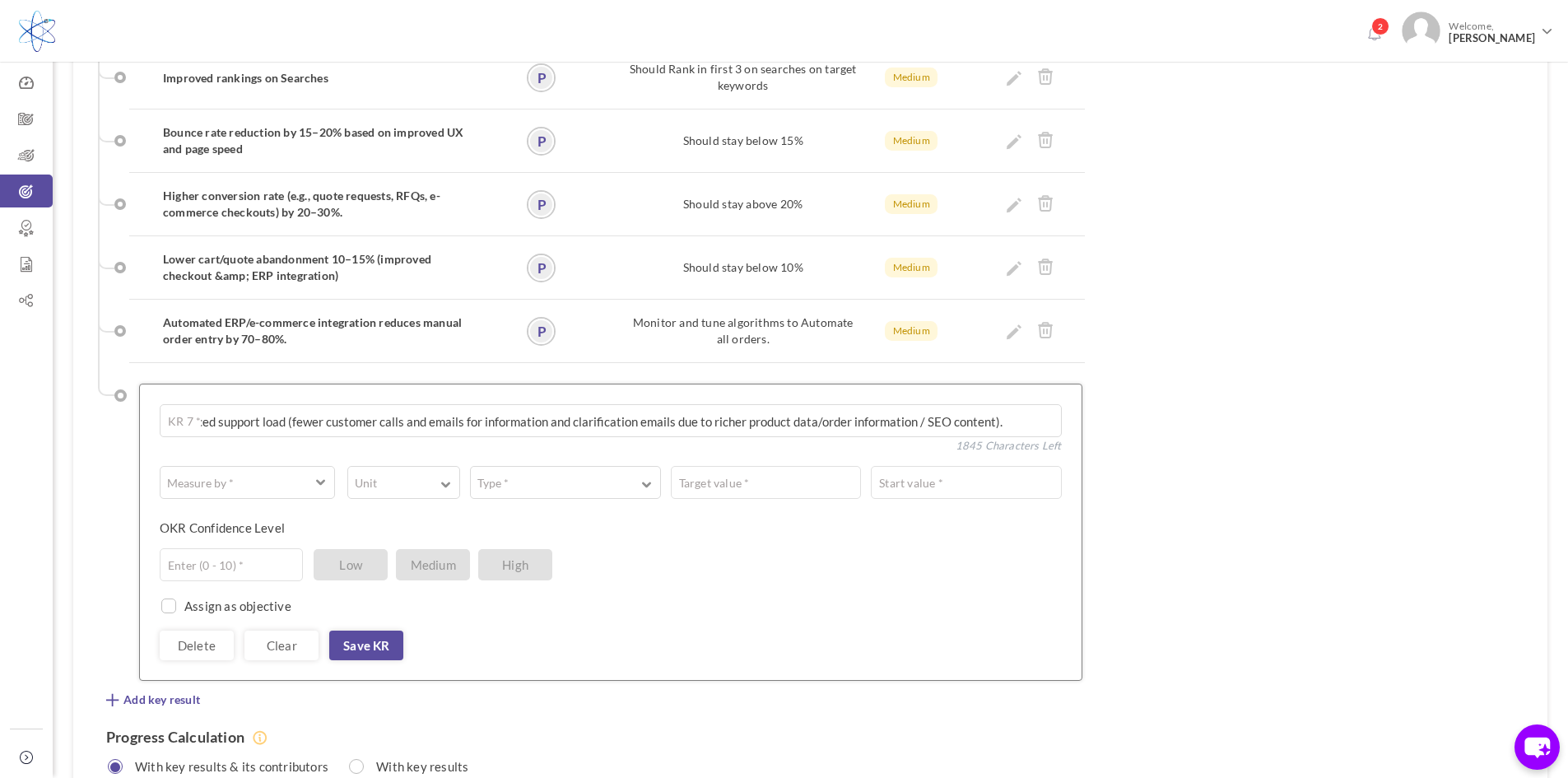
scroll to position [653, 0]
type textarea "Reduced support load (fewer customer calls and emails for information and clari…"
click at [287, 471] on span "button" at bounding box center [236, 479] width 135 height 17
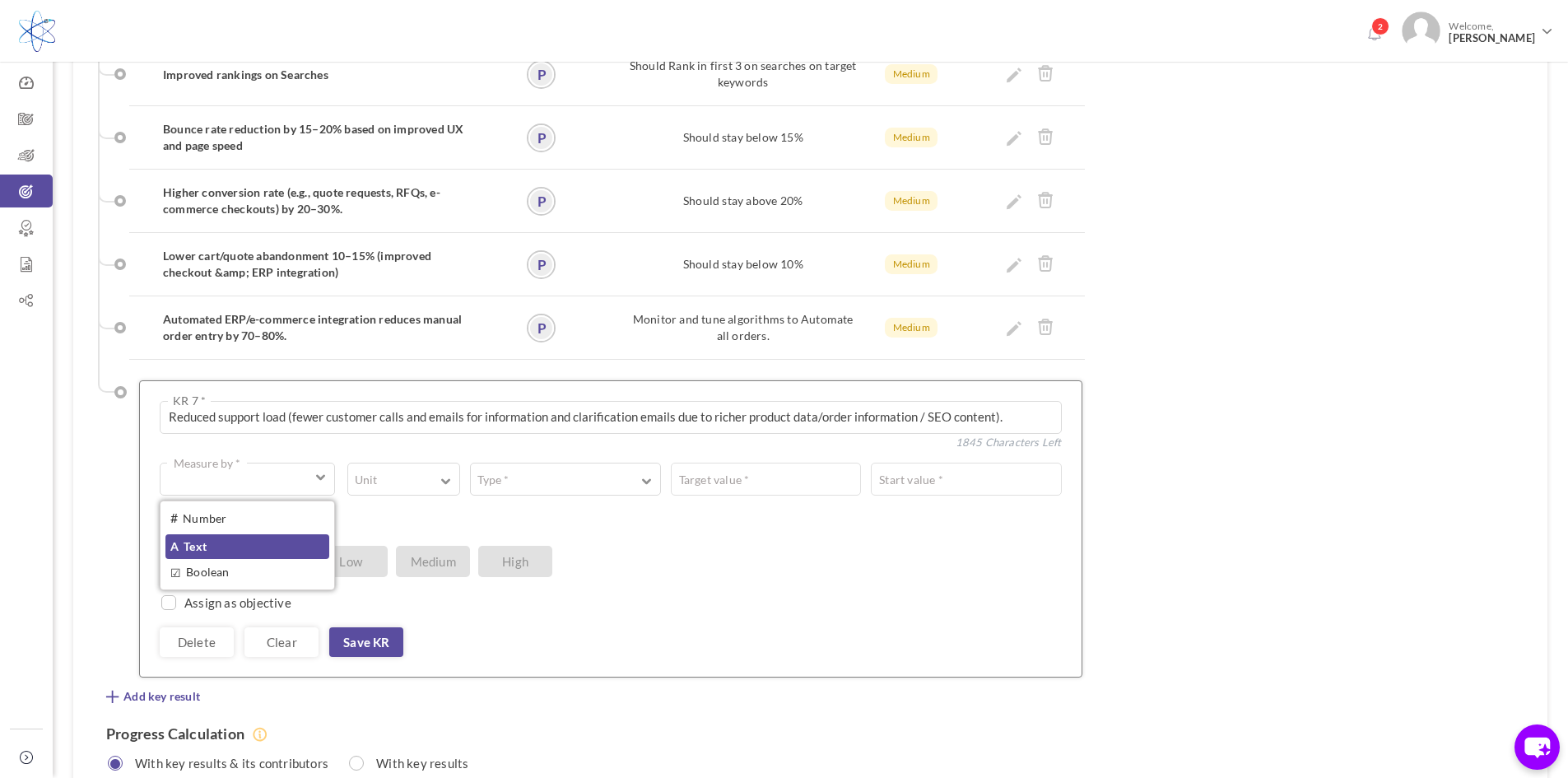
click at [195, 534] on link "A Text" at bounding box center [248, 546] width 164 height 25
click at [432, 462] on textarea at bounding box center [706, 478] width 709 height 33
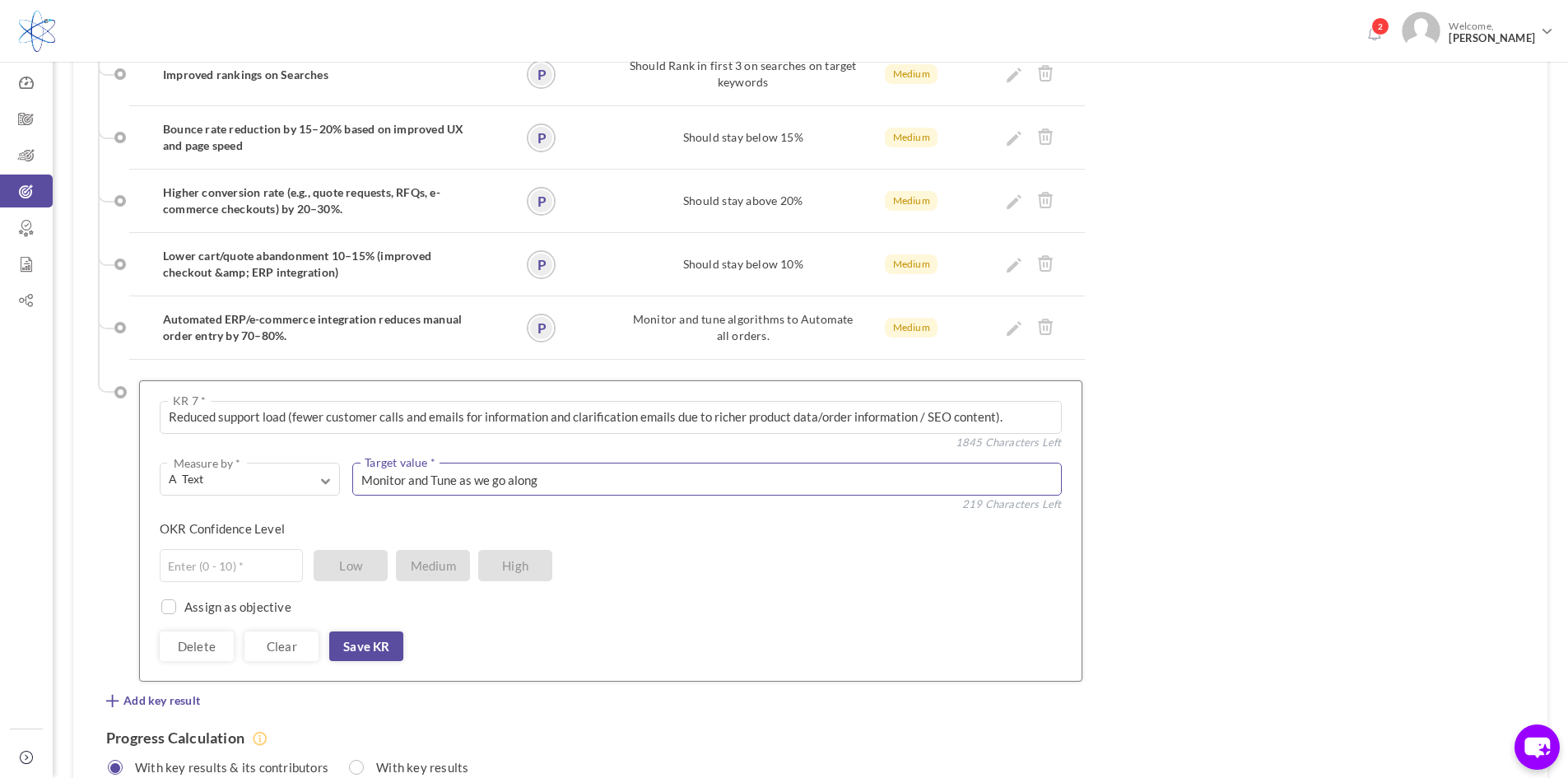
drag, startPoint x: 505, startPoint y: 424, endPoint x: 575, endPoint y: 411, distance: 71.2
click at [575, 462] on textarea "Monitor and Tune as we go along" at bounding box center [706, 478] width 709 height 33
type textarea "Monitor and Tune as we go"
click at [289, 401] on textarea "Reduced support load (fewer customer calls and emails for information and clari…" at bounding box center [610, 416] width 902 height 33
click at [224, 549] on input "text" at bounding box center [231, 565] width 143 height 33
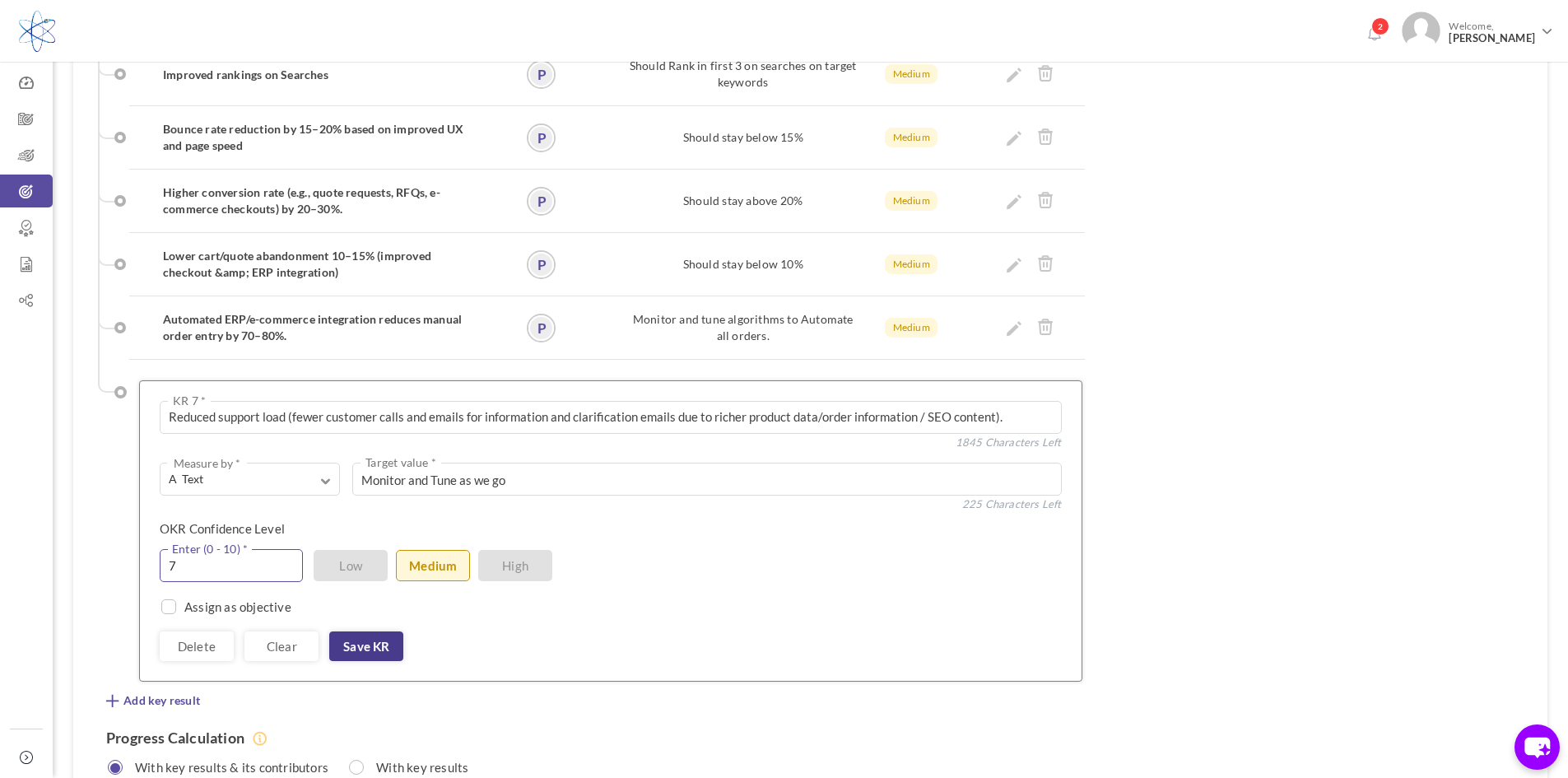
type input "7"
click at [375, 632] on link "Save KR" at bounding box center [366, 647] width 75 height 30
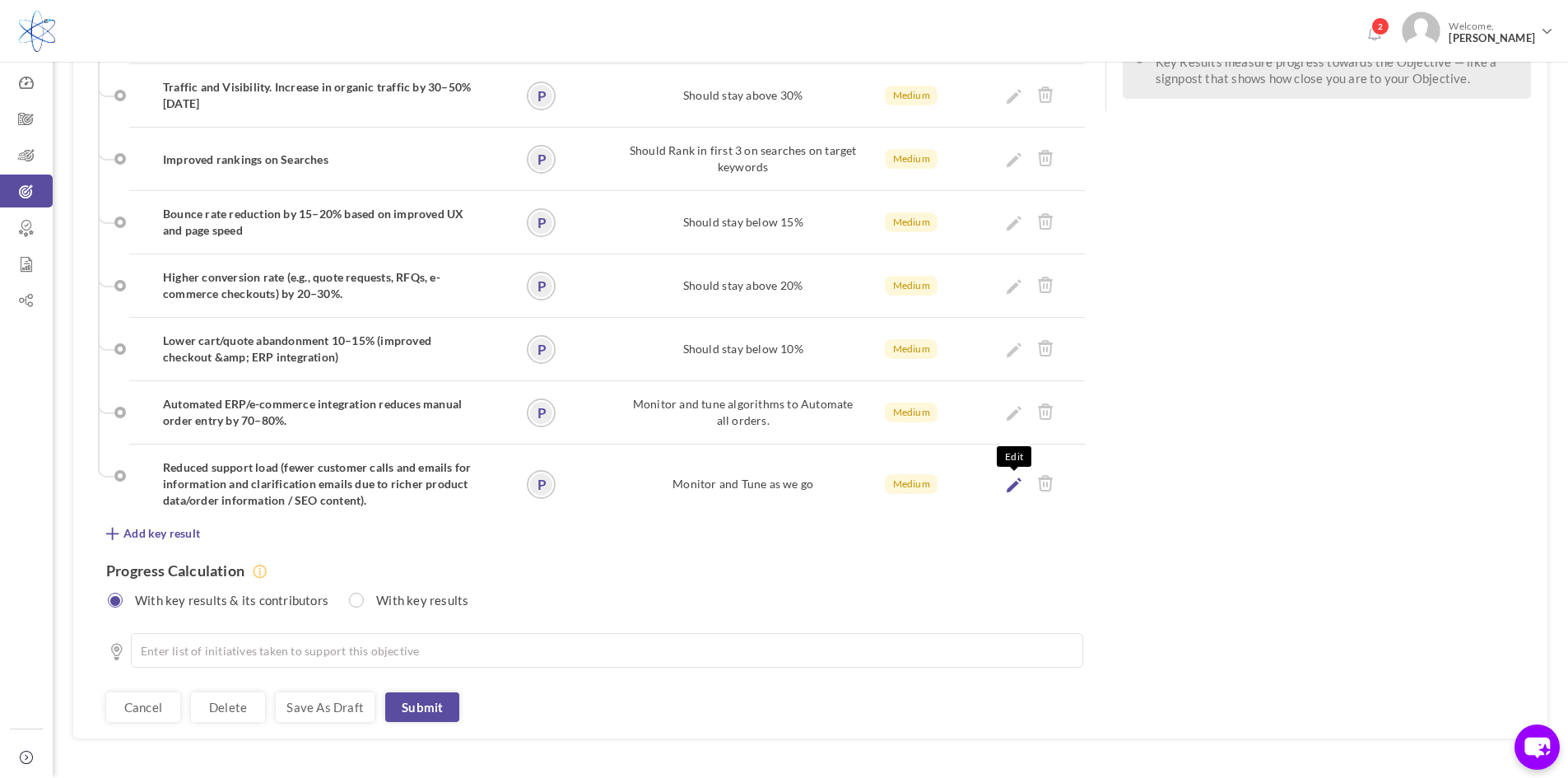
click at [1009, 477] on icon at bounding box center [1014, 485] width 15 height 15
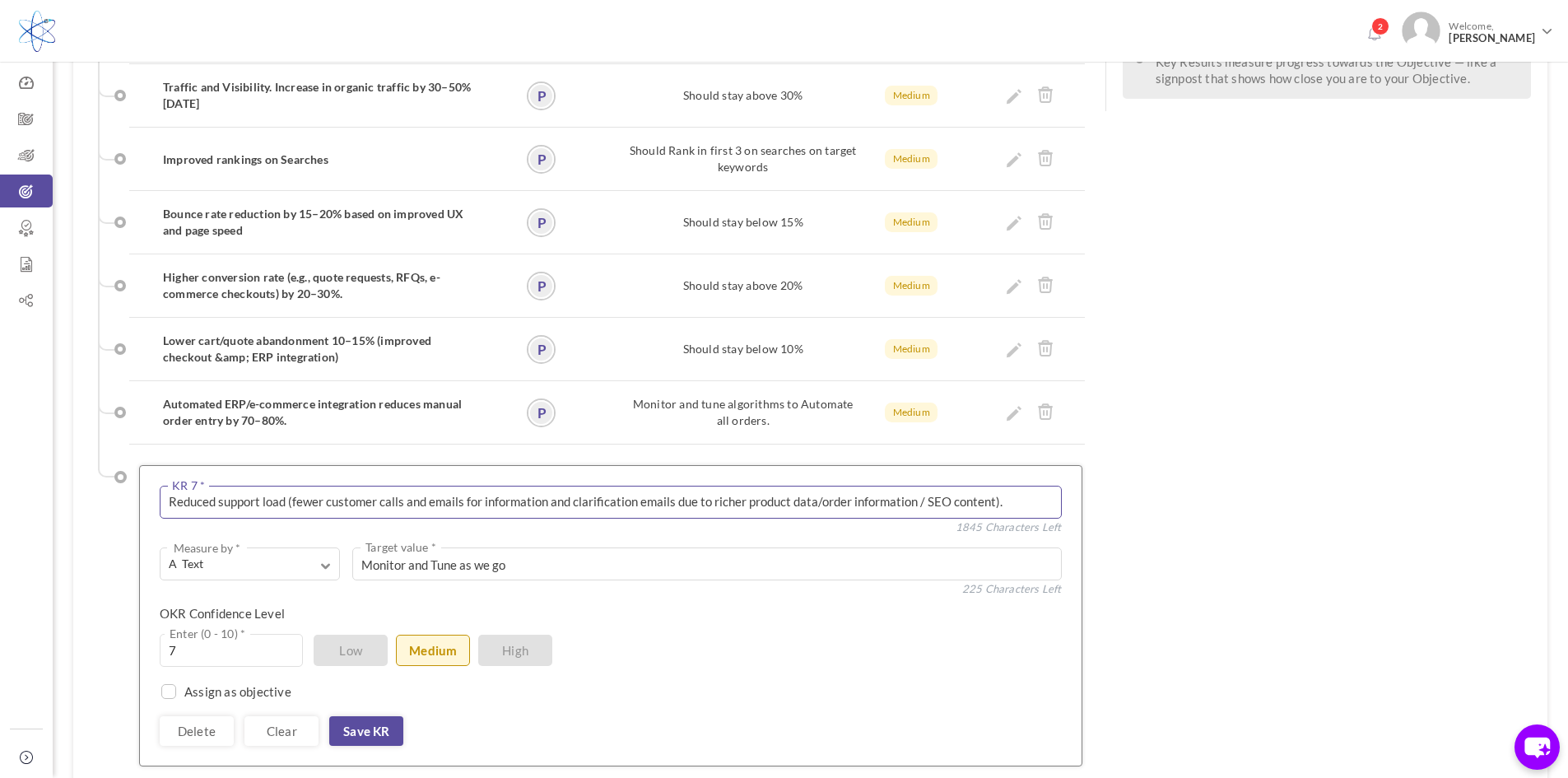
drag, startPoint x: 547, startPoint y: 442, endPoint x: 674, endPoint y: 444, distance: 127.0
click at [674, 485] on textarea "Reduced support load (fewer customer calls and emails for information and clari…" at bounding box center [610, 501] width 902 height 33
click at [689, 485] on textarea "Reduced support load (fewer customer calls and emails for information due to ri…" at bounding box center [610, 501] width 902 height 33
drag, startPoint x: 832, startPoint y: 444, endPoint x: 770, endPoint y: 403, distance: 74.3
click at [768, 485] on textarea "Reduced support load (fewer customer calls and emails for information due to ri…" at bounding box center [610, 501] width 902 height 33
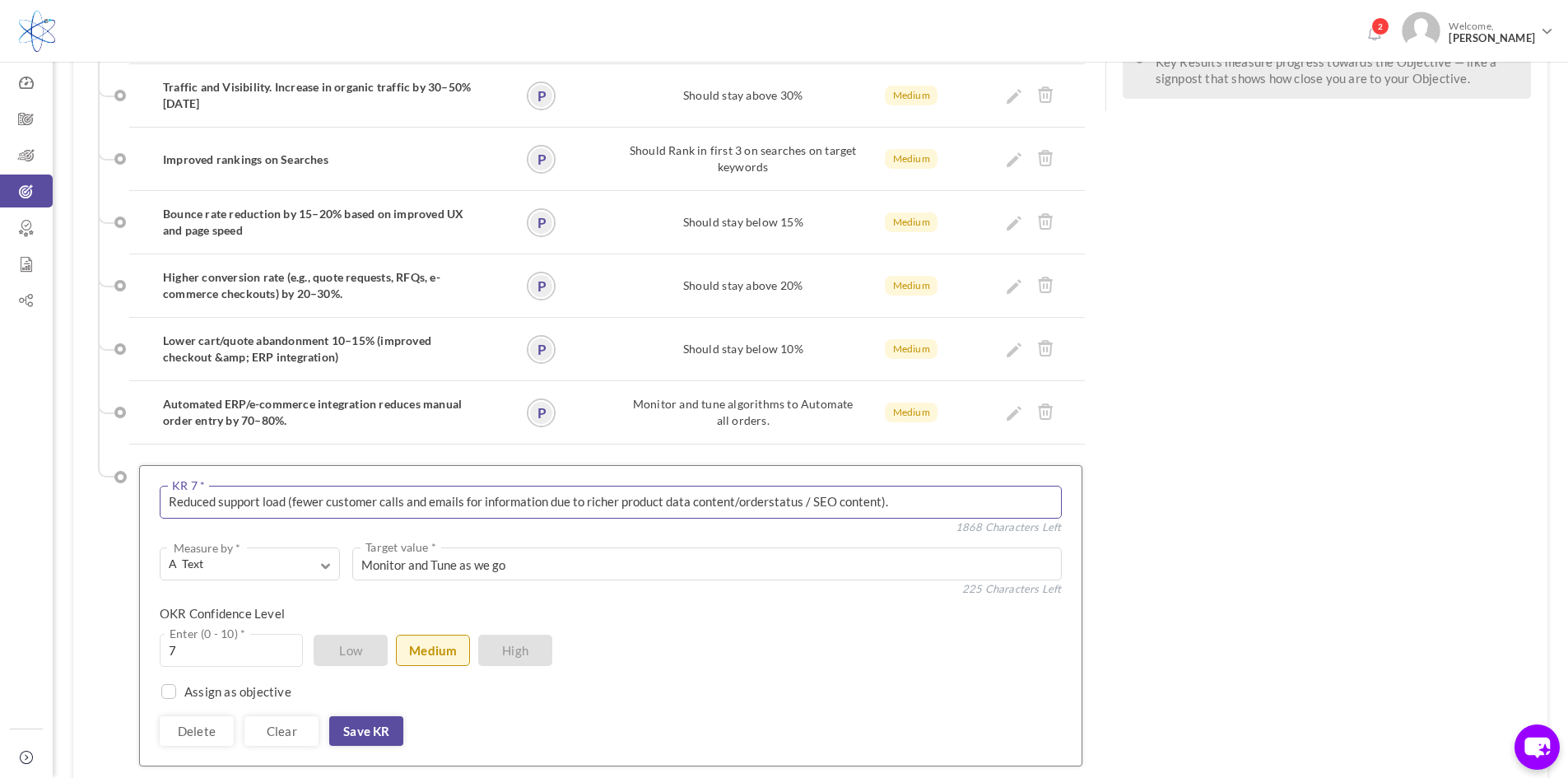
click at [770, 485] on textarea "Reduced support load (fewer customer calls and emails for information due to ri…" at bounding box center [610, 501] width 902 height 33
click at [804, 485] on textarea "Reduced support load (fewer customer calls and emails for information due to ri…" at bounding box center [610, 501] width 902 height 33
click at [286, 485] on textarea "Reduced support load (fewer customer calls and emails for information due to ri…" at bounding box center [610, 501] width 902 height 33
type textarea "Reduced support load by 50% (fewer customer calls and emails for information du…"
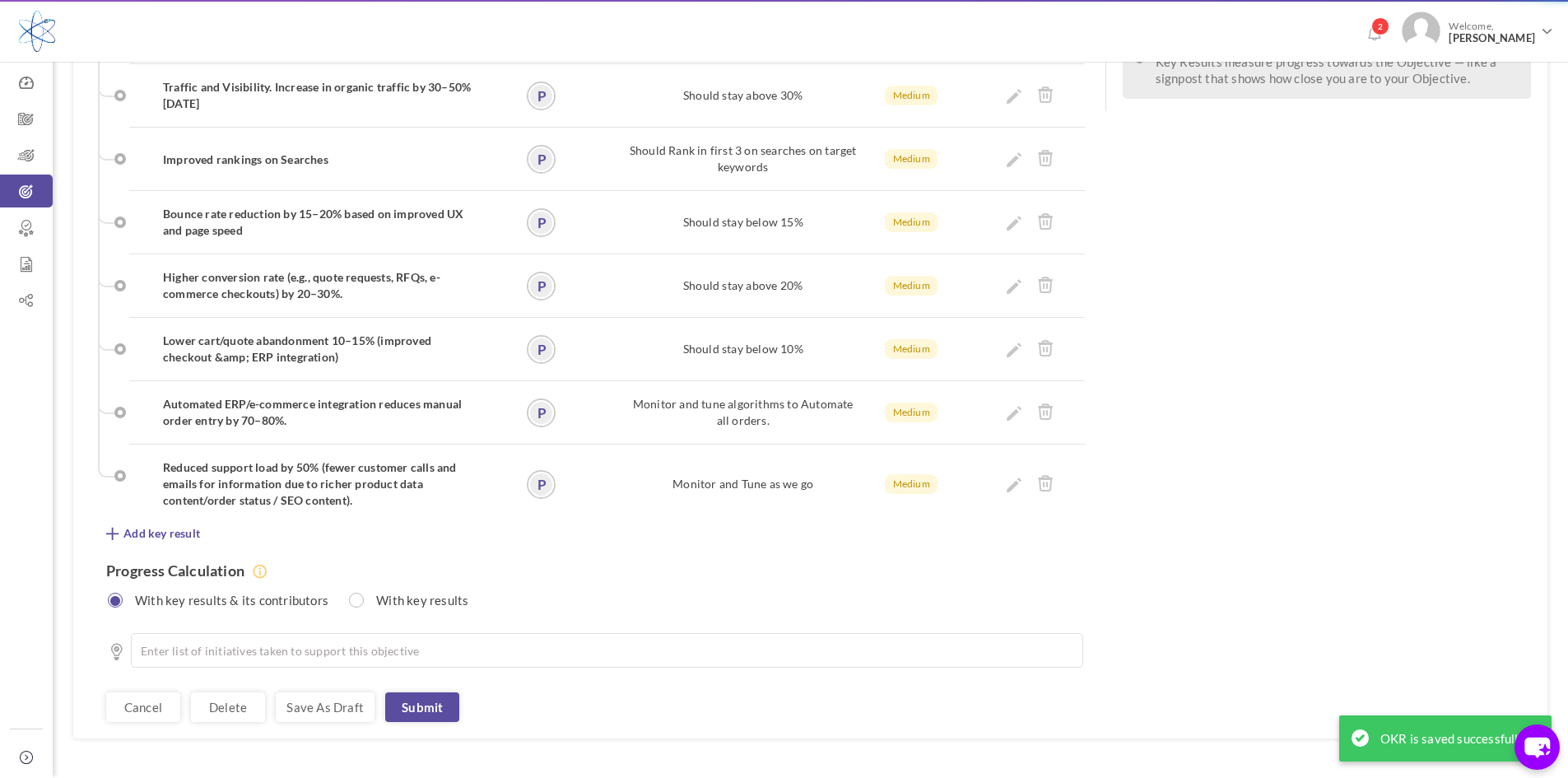
scroll to position [0, 0]
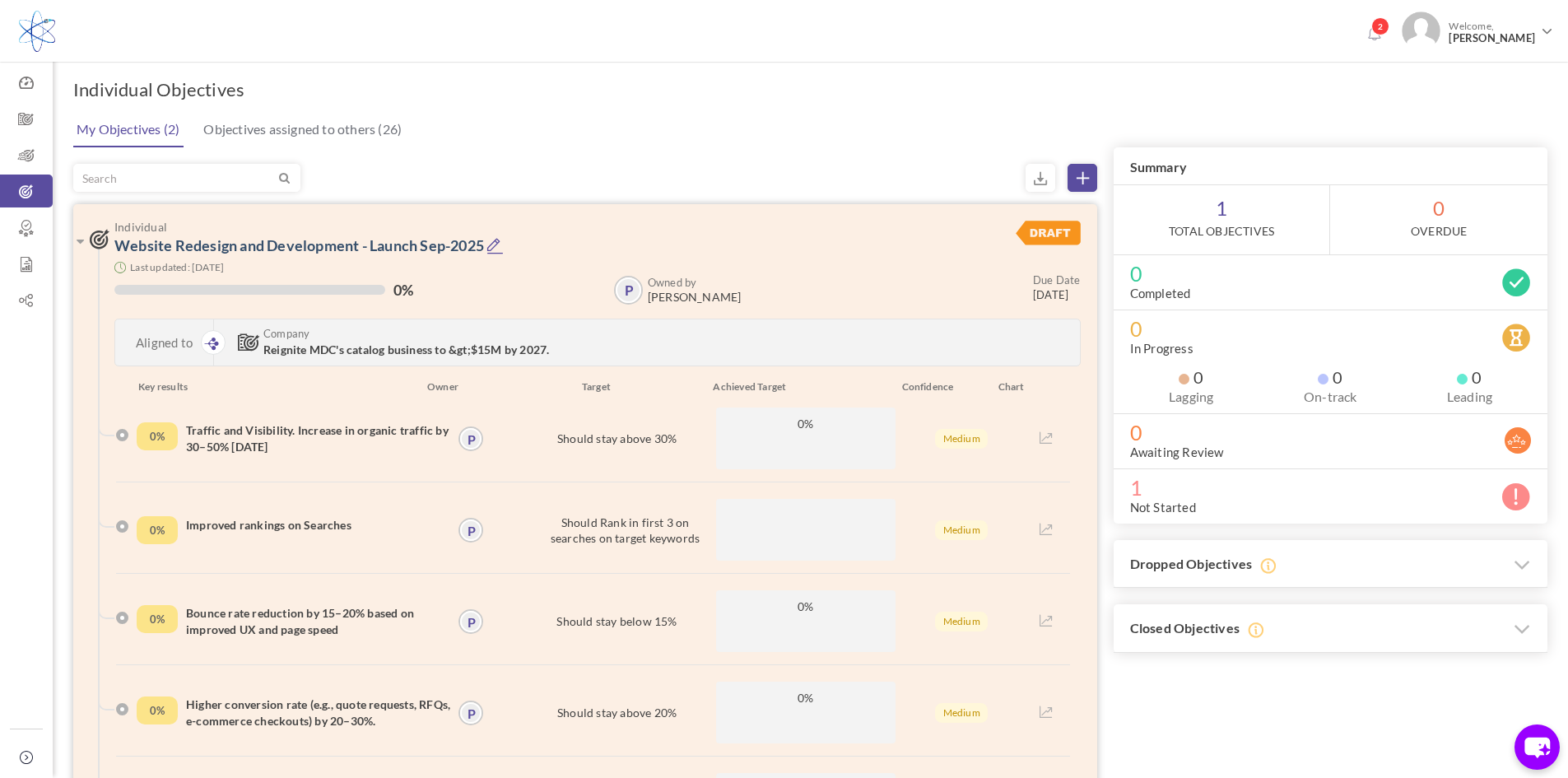
click at [426, 351] on span "Reignite MDC's catalog business to &gt;$15M by 2027." at bounding box center [406, 348] width 286 height 14
click at [343, 247] on link "Website Redesign and Development - Launch Sep-2025" at bounding box center [299, 245] width 370 height 18
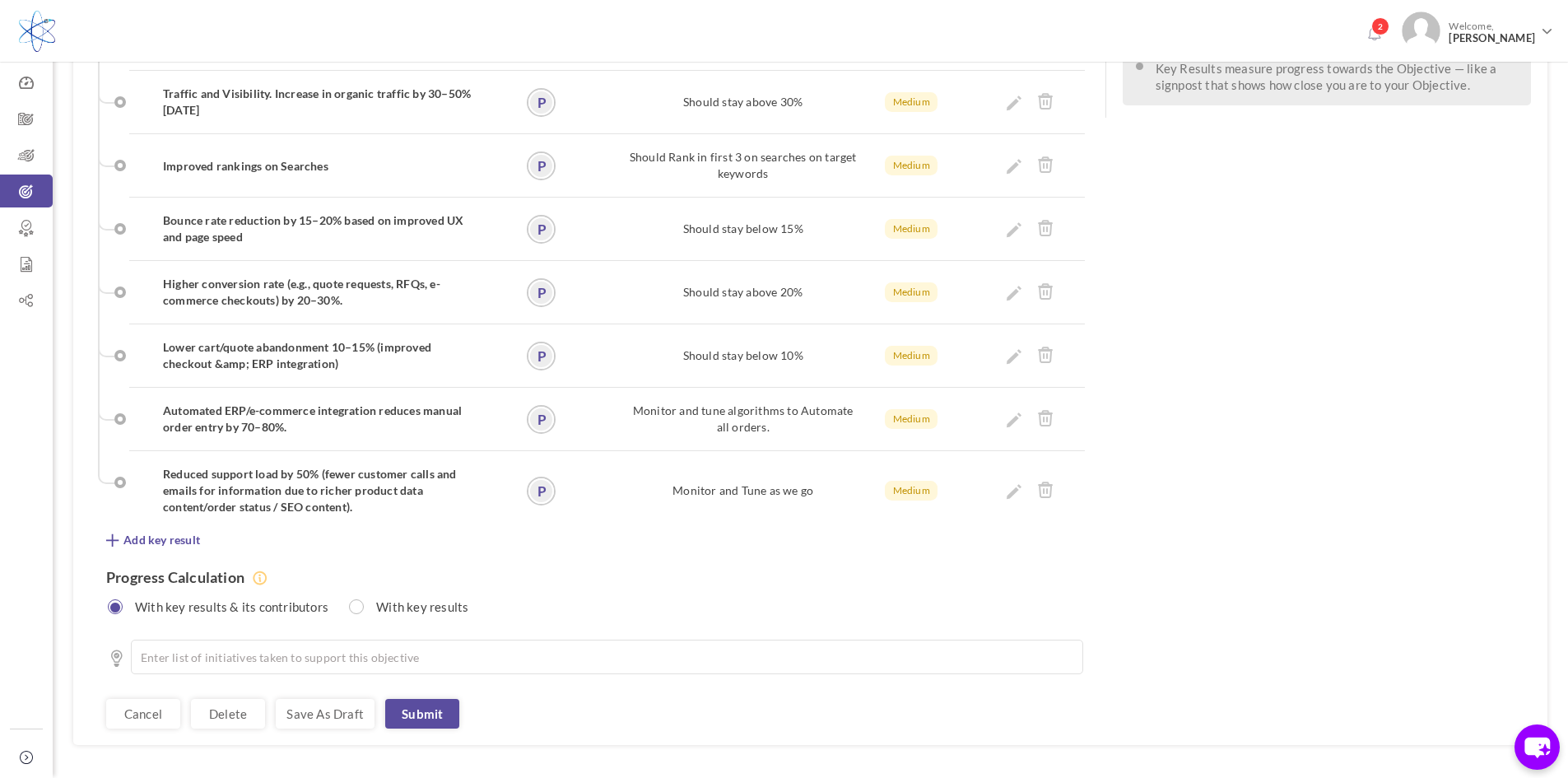
scroll to position [568, 0]
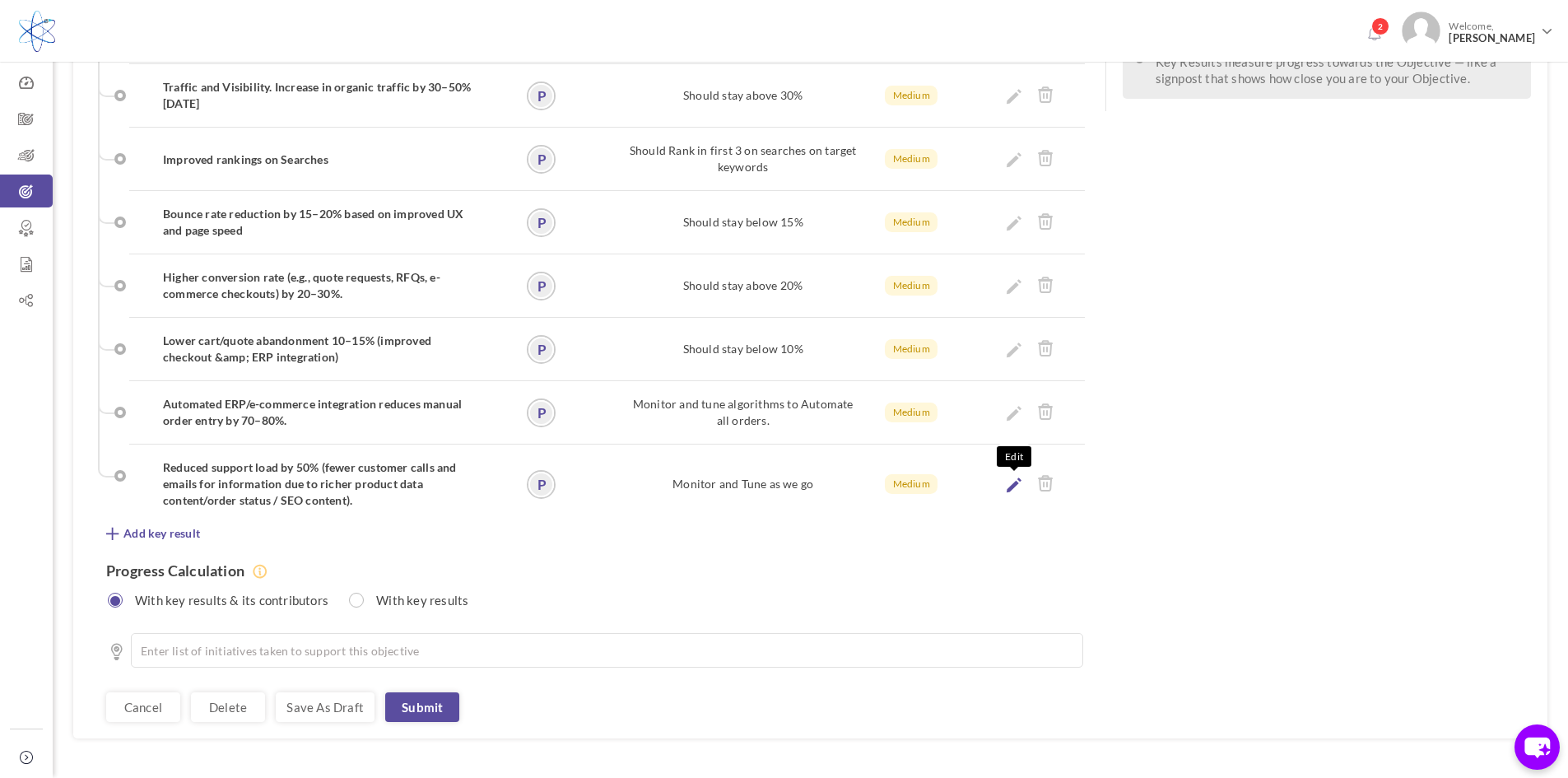
click at [1013, 477] on icon at bounding box center [1014, 485] width 15 height 15
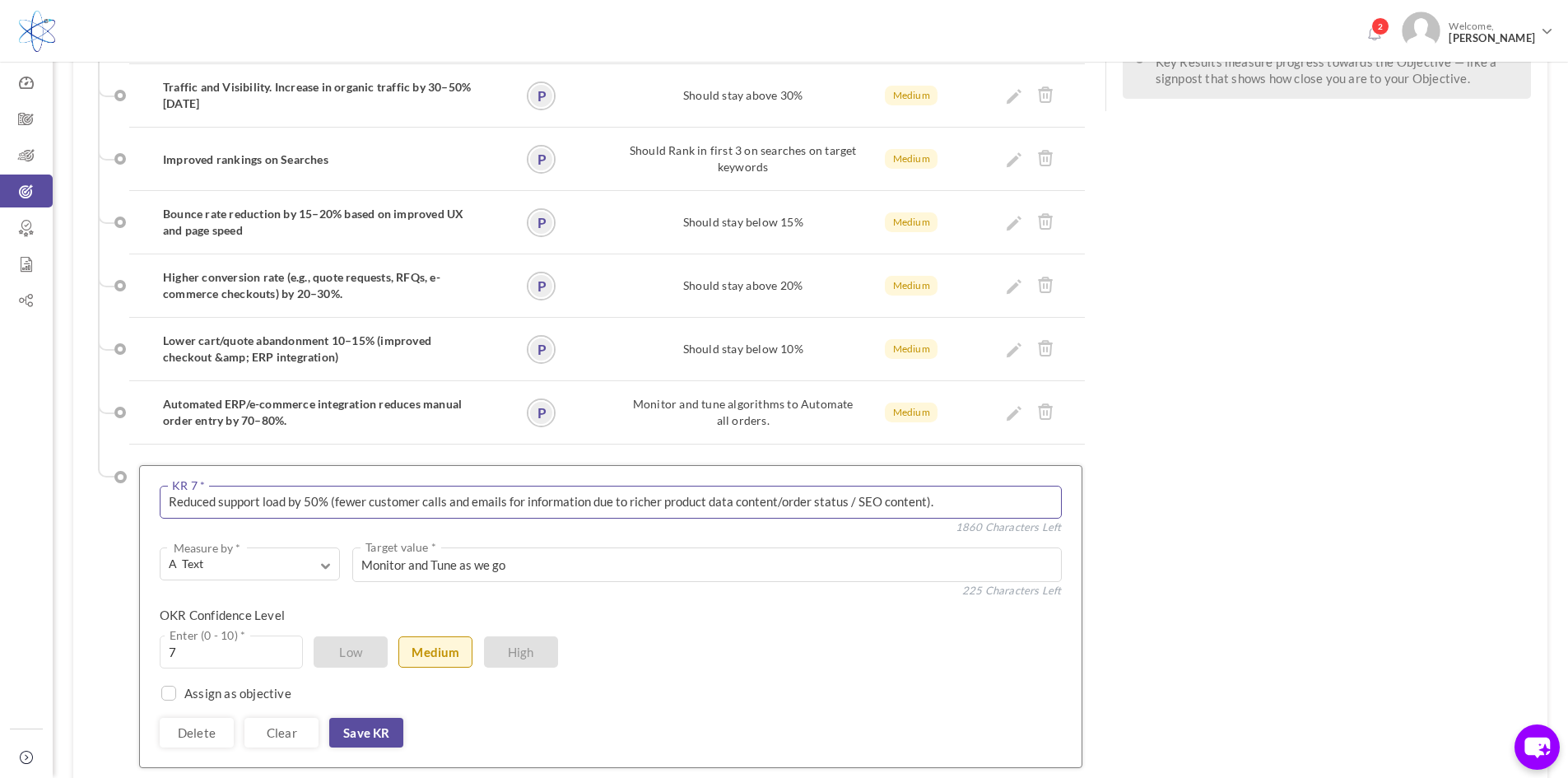
drag, startPoint x: 614, startPoint y: 441, endPoint x: 661, endPoint y: 444, distance: 47.1
click at [661, 485] on textarea "Reduced support load by 50% (fewer customer calls and emails for information du…" at bounding box center [610, 501] width 902 height 33
drag, startPoint x: 525, startPoint y: 444, endPoint x: 609, endPoint y: 441, distance: 84.1
click at [609, 485] on textarea "Reduced support load by 50% (fewer customer calls and emails for information du…" at bounding box center [610, 501] width 902 height 33
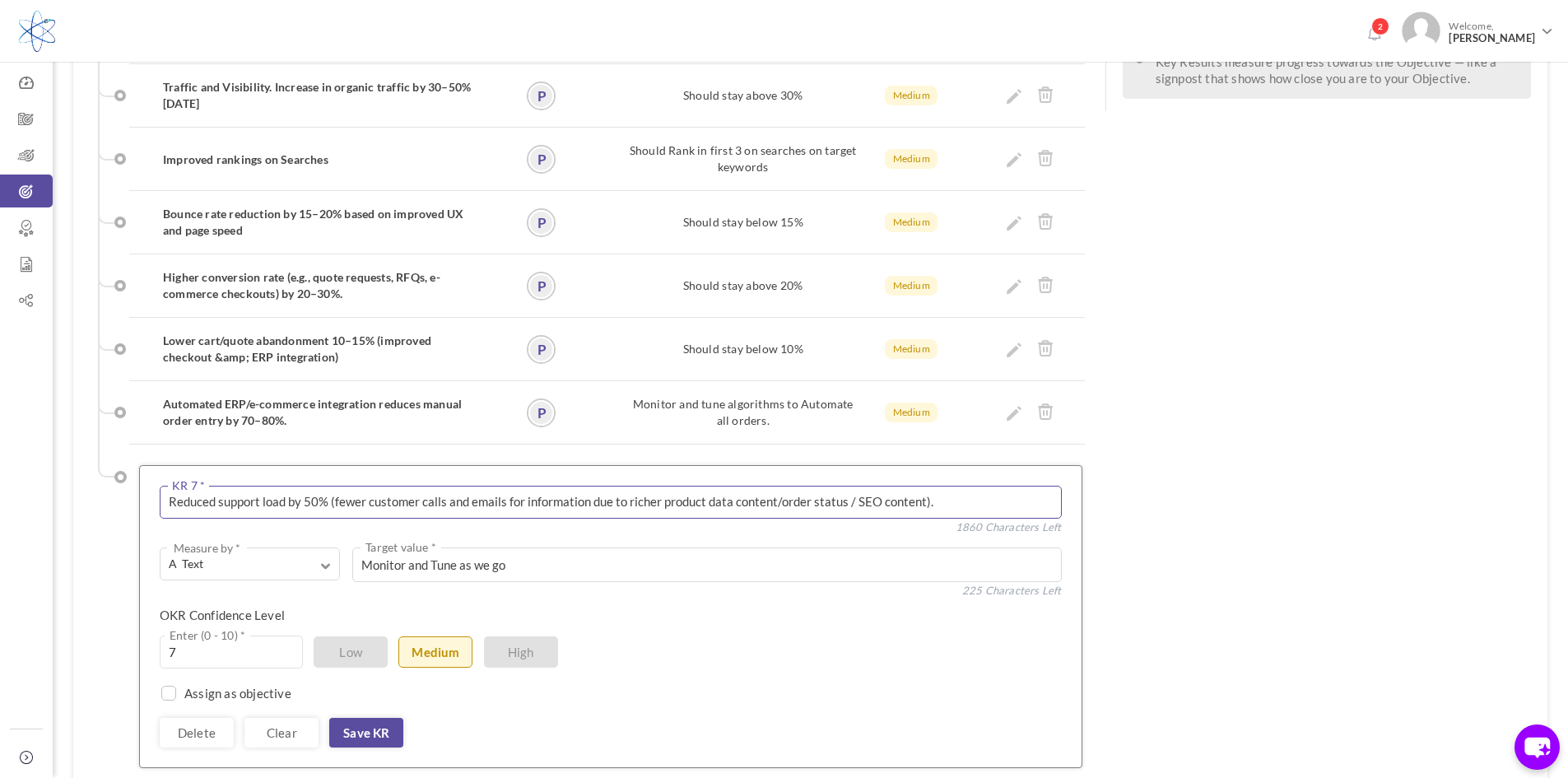
click at [849, 485] on textarea "Reduced support load by 50% (fewer customer calls and emails for information du…" at bounding box center [610, 501] width 902 height 33
type textarea "Reduced support load by 50% (fewer customer calls and emails for information du…"
click at [363, 717] on link "Save KR" at bounding box center [366, 732] width 75 height 30
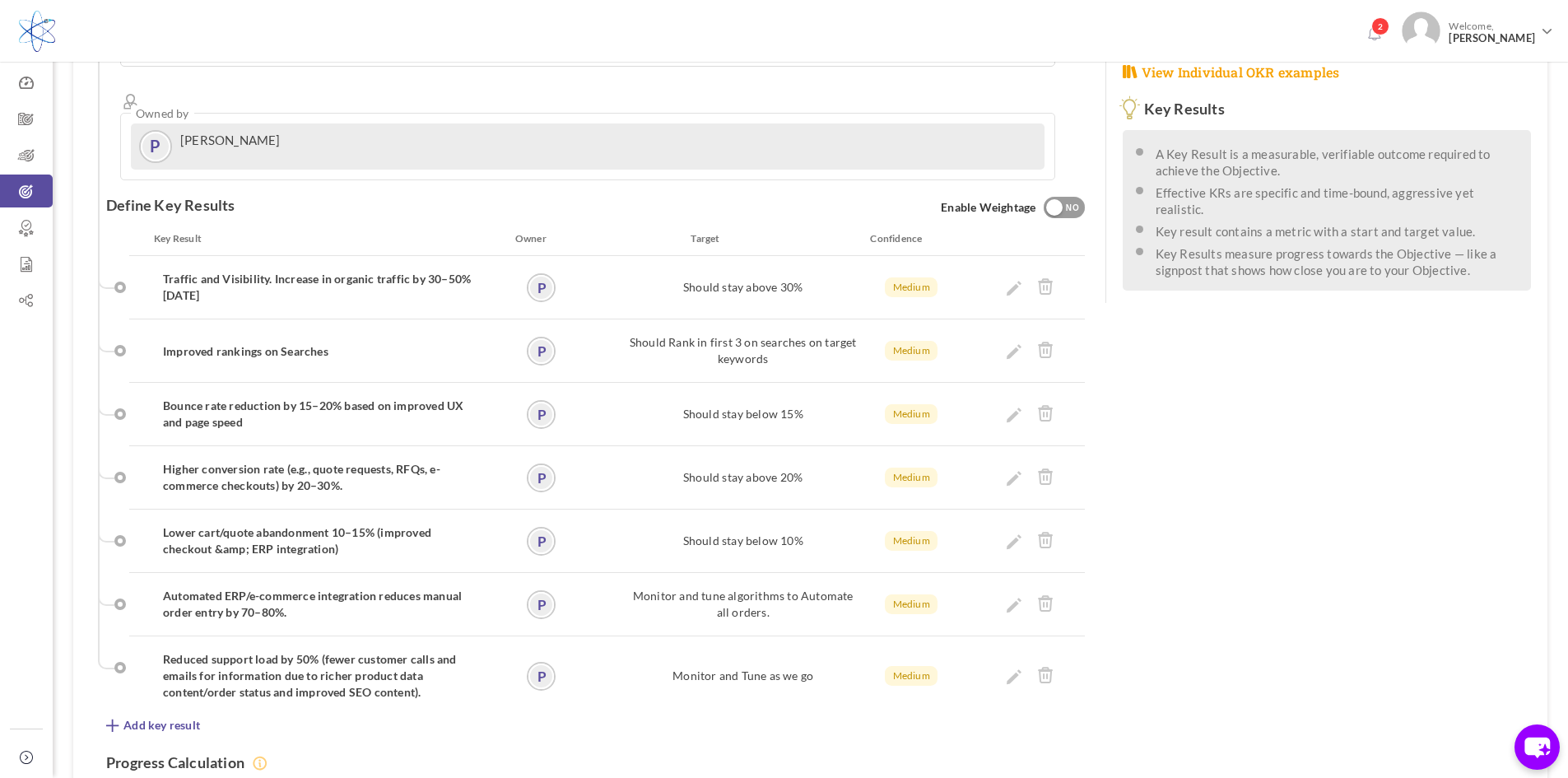
scroll to position [412, 0]
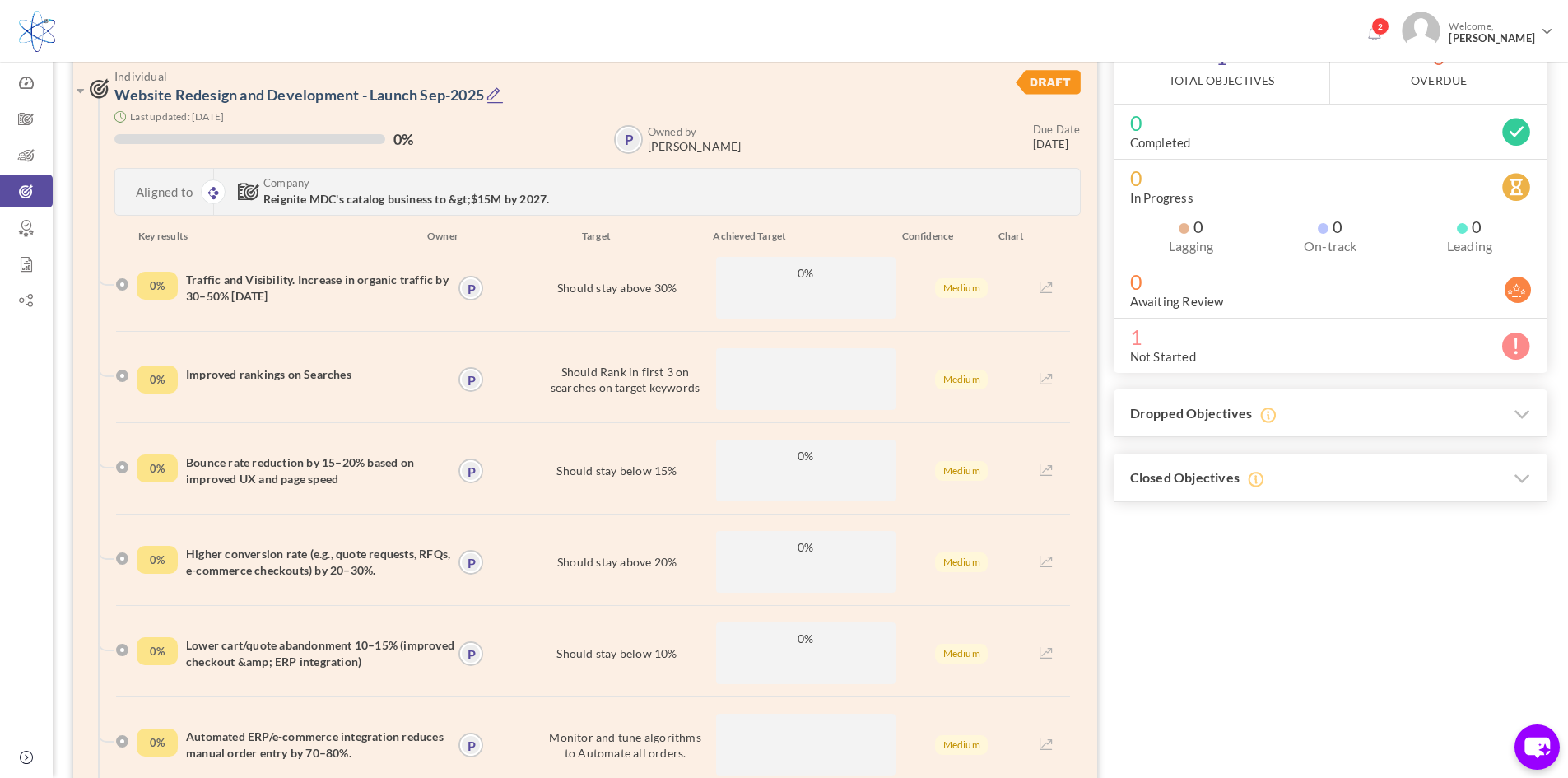
scroll to position [165, 0]
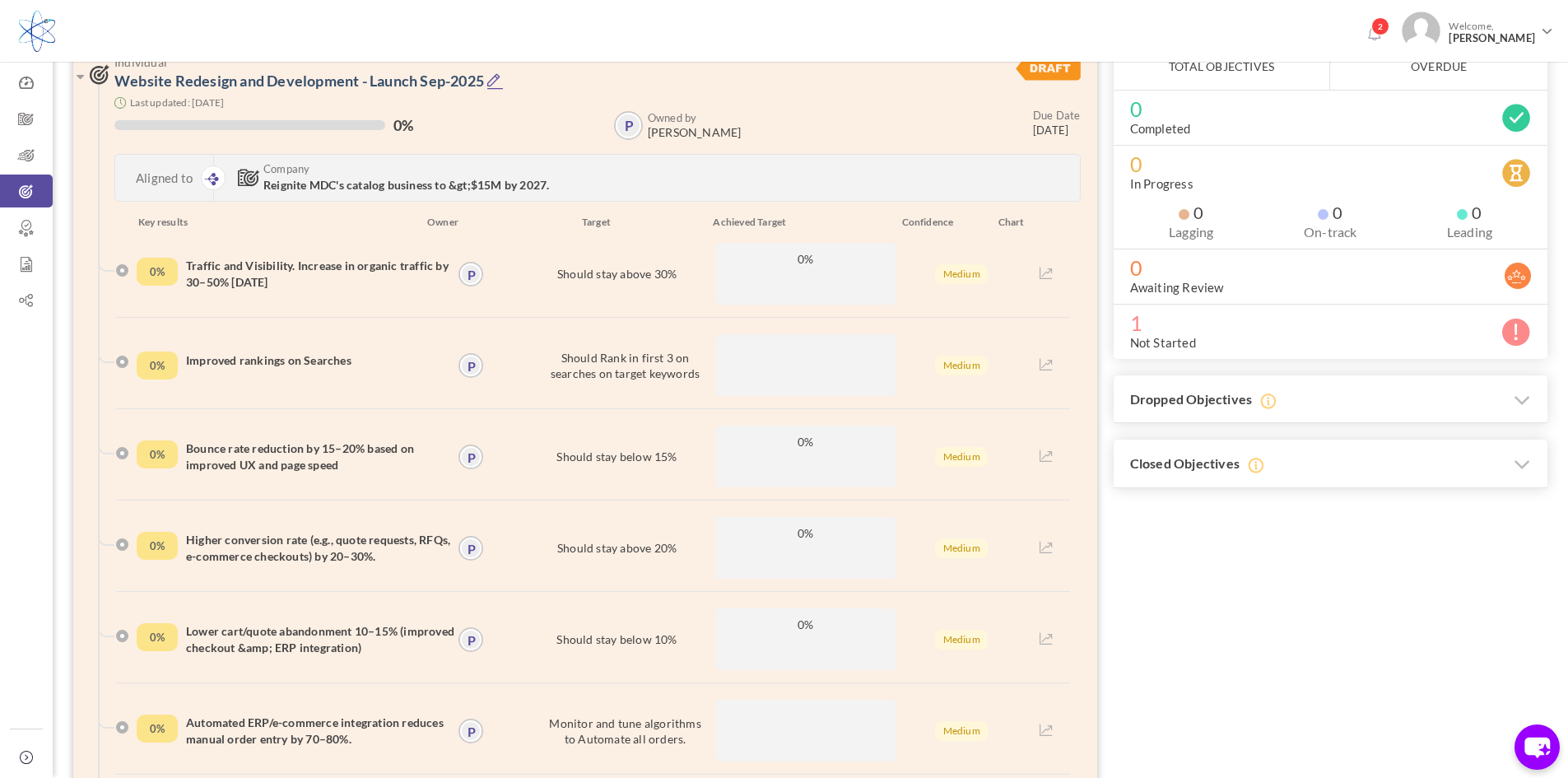
click at [210, 274] on h4 "Traffic and Visibility. Increase in organic traffic by 30–50% [DATE]" at bounding box center [320, 273] width 269 height 33
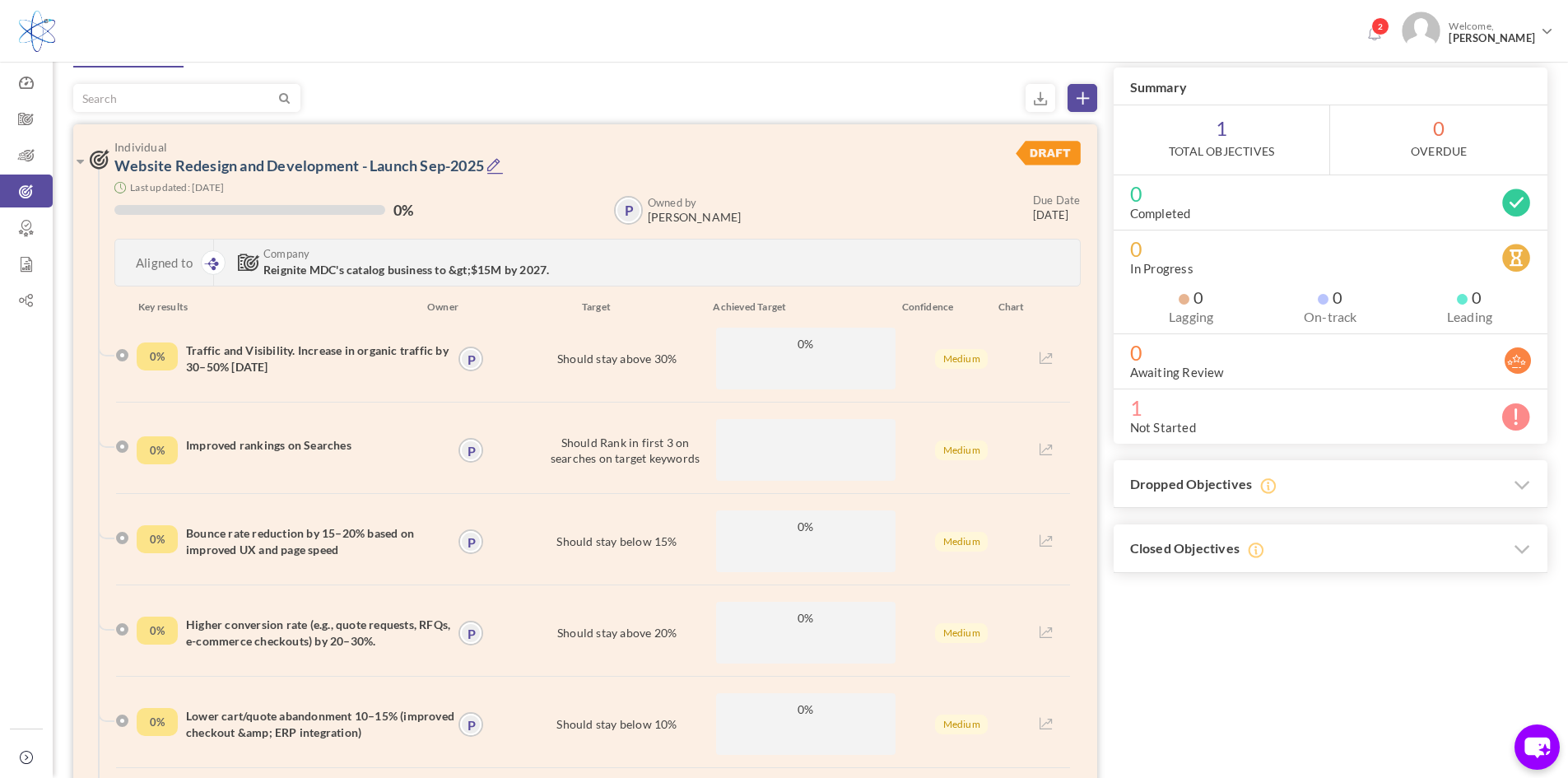
scroll to position [0, 0]
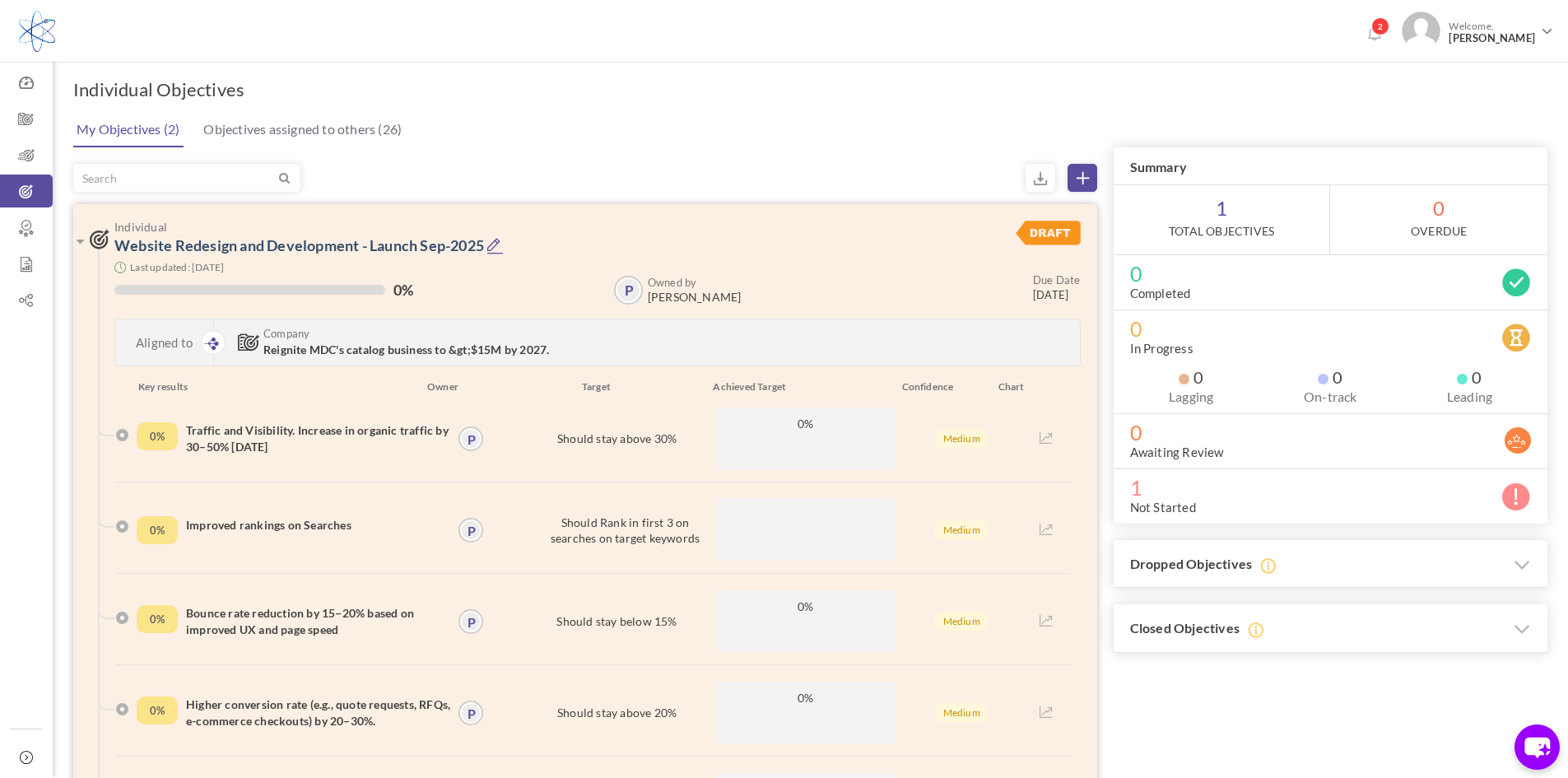
click at [328, 348] on span "Reignite MDC's catalog business to &gt;$15M by 2027." at bounding box center [406, 348] width 286 height 14
click at [222, 440] on h4 "Traffic and Visibility. Increase in organic traffic by 30–50% [DATE]" at bounding box center [320, 438] width 269 height 33
click at [794, 429] on span "0%" at bounding box center [805, 423] width 162 height 16
click at [274, 351] on span "Reignite MDC's catalog business to &gt;$15M by 2027." at bounding box center [406, 348] width 286 height 14
click at [314, 351] on span "Reignite MDC's catalog business to &gt;$15M by 2027." at bounding box center [406, 348] width 286 height 14
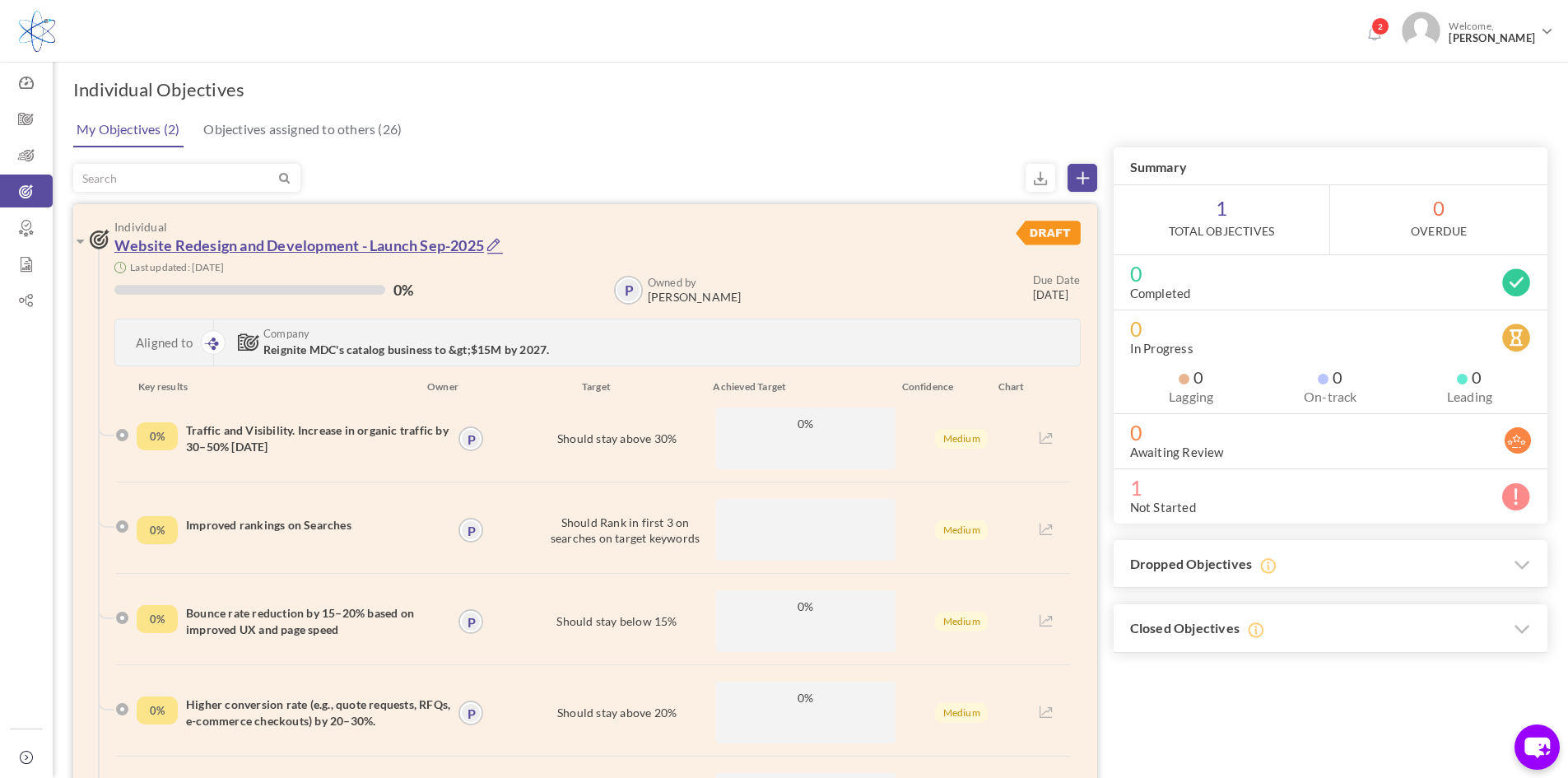
click at [295, 242] on link "Website Redesign and Development - Launch Sep-2025" at bounding box center [299, 245] width 370 height 18
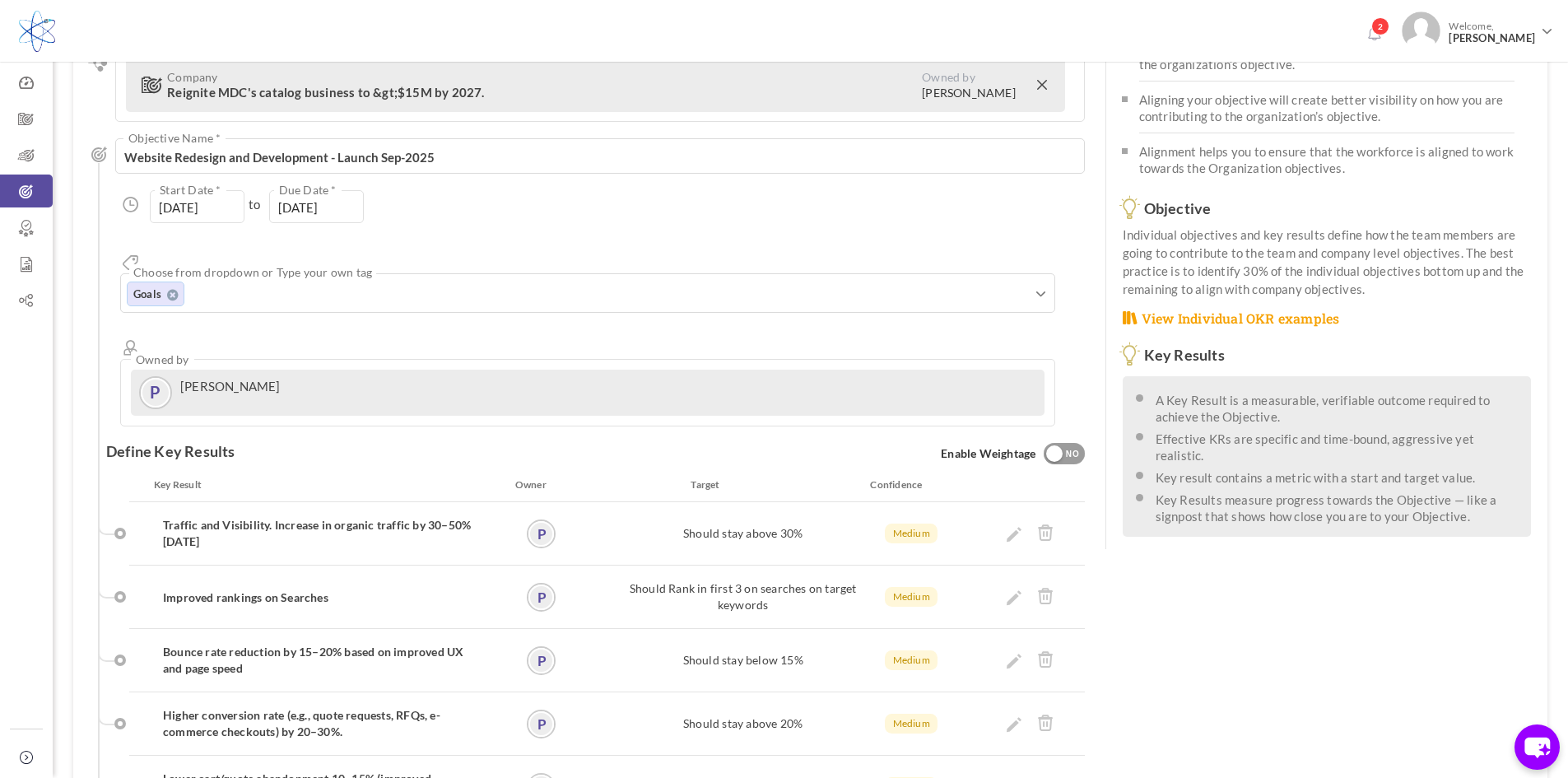
scroll to position [329, 0]
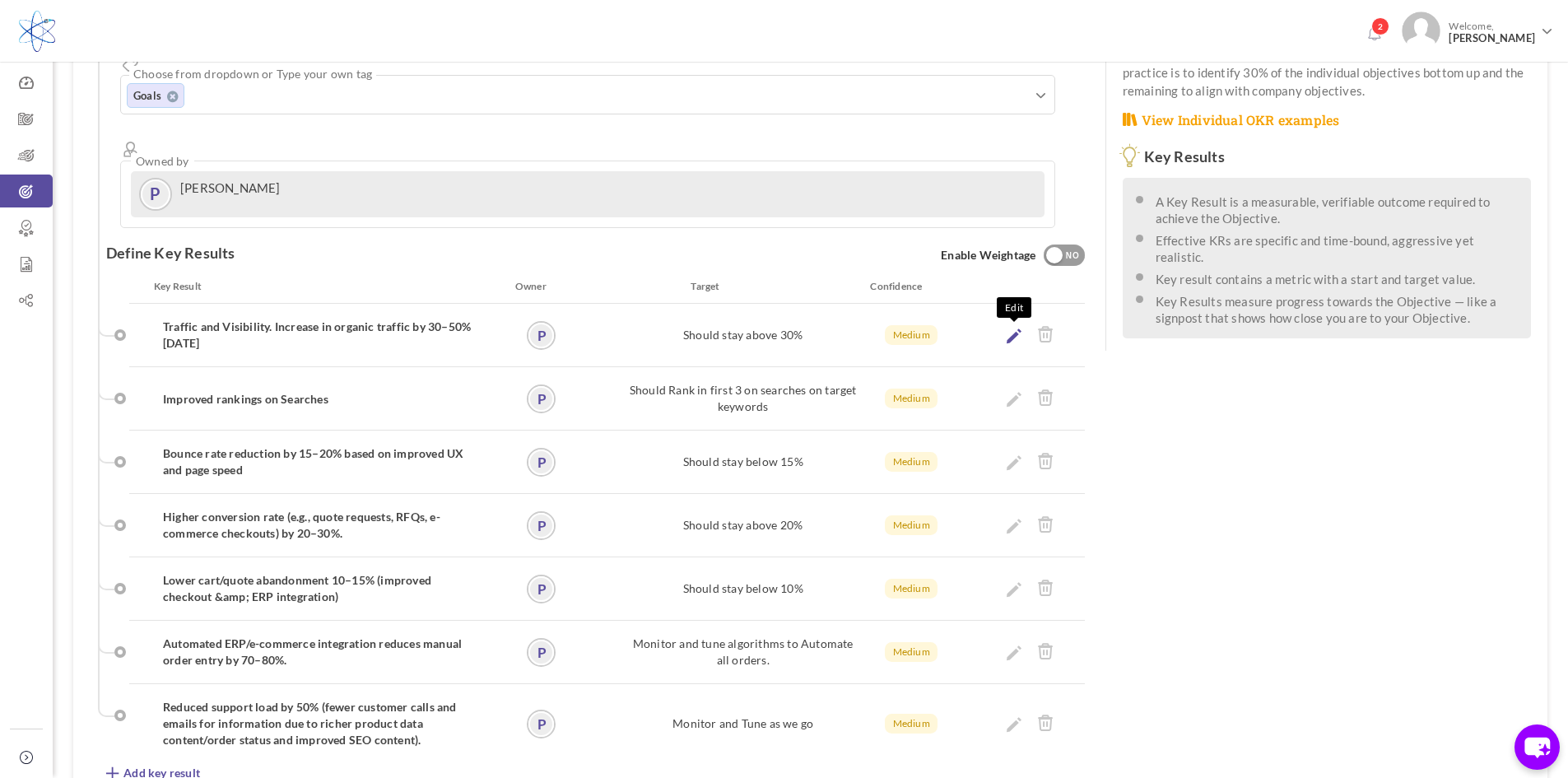
click at [1010, 328] on icon at bounding box center [1014, 335] width 15 height 15
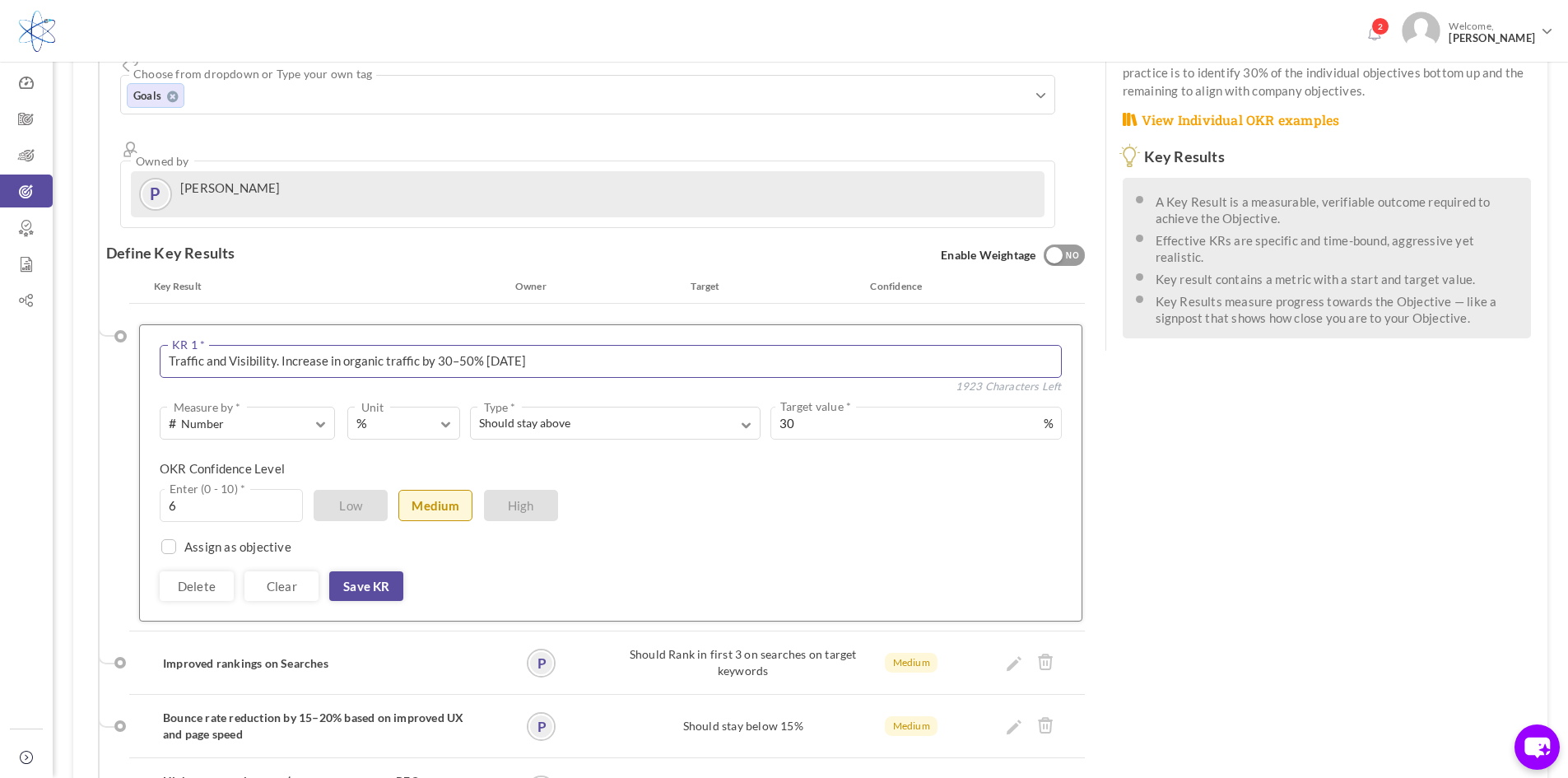
drag, startPoint x: 532, startPoint y: 307, endPoint x: 166, endPoint y: 312, distance: 366.0
click at [166, 345] on textarea "Traffic and Visibility. Increase in organic traffic by 30–50% [DATE]" at bounding box center [610, 361] width 902 height 33
paste textarea "Increase organic traffic by +40% [DATE] of launch"
type textarea "Increase organic traffic by +40% [DATE] of launch"
click at [363, 571] on link "Save KR" at bounding box center [366, 586] width 75 height 30
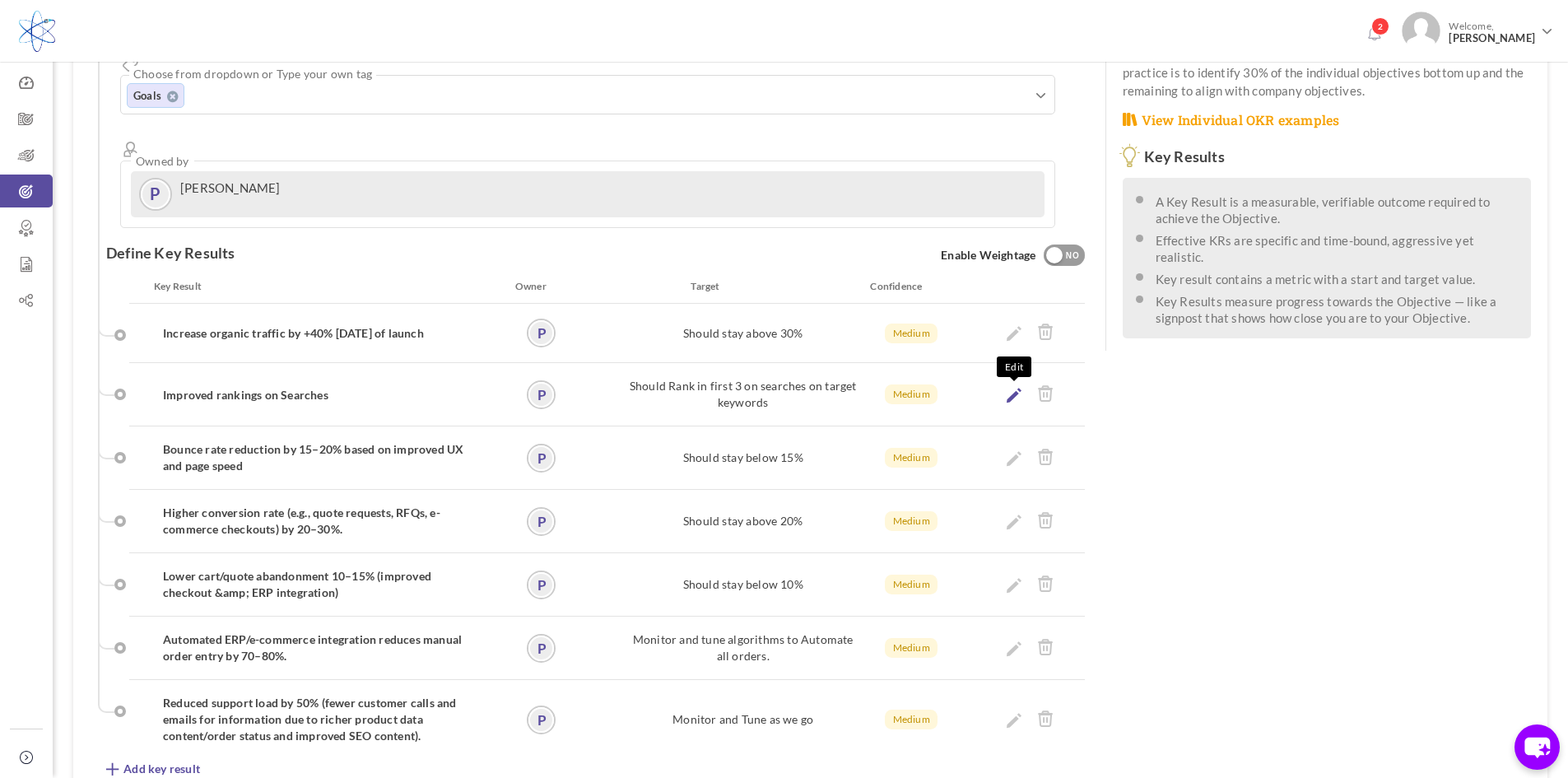
click at [1013, 388] on icon at bounding box center [1014, 395] width 15 height 15
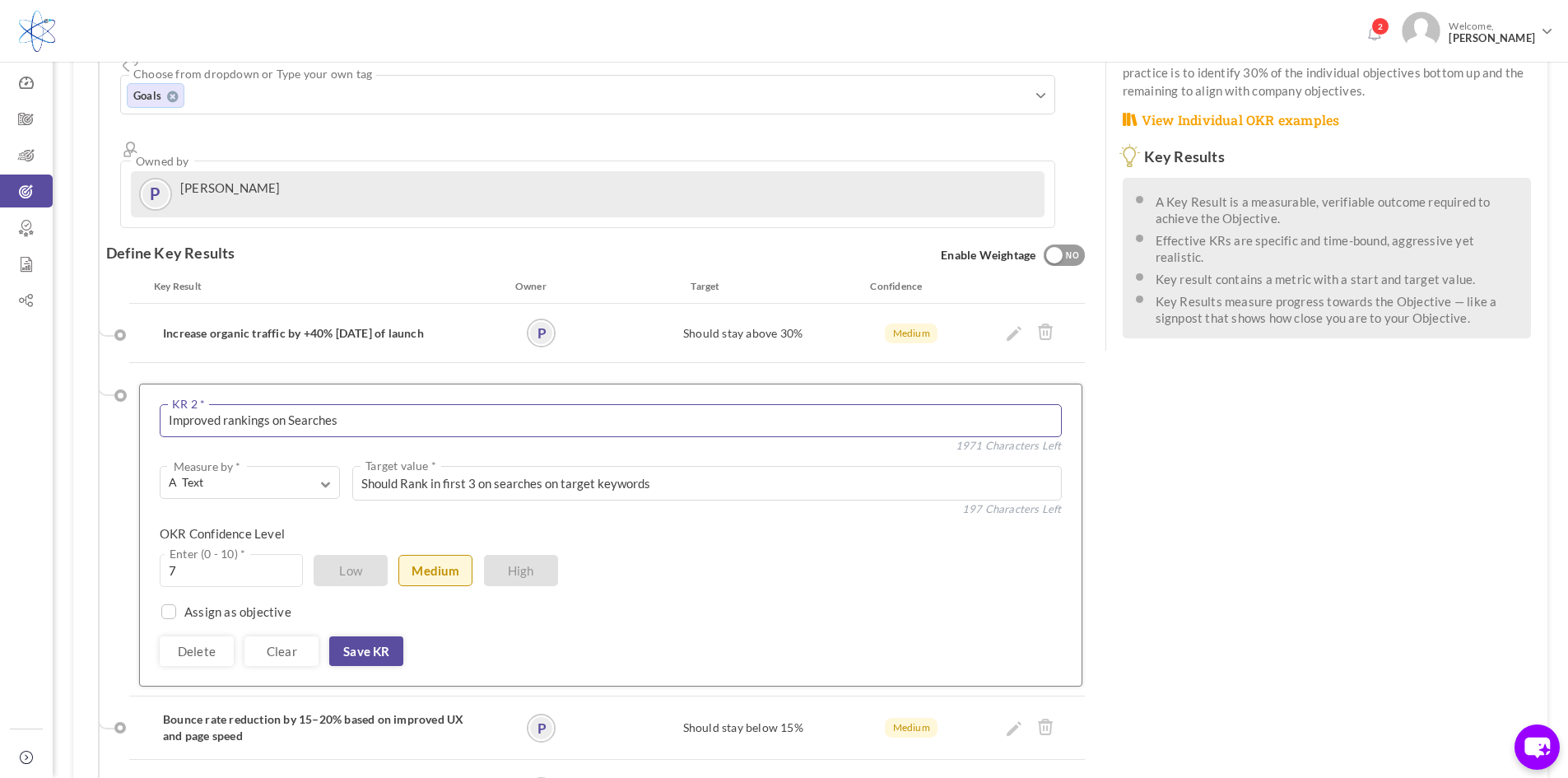
drag, startPoint x: 365, startPoint y: 362, endPoint x: 116, endPoint y: 368, distance: 249.1
click at [116, 368] on ul "Key Result Owner Target Confidence Weightage Increase organic traffic by +40% […" at bounding box center [591, 647] width 987 height 736
paste textarea "Achieve Top 3 Google ranking for 20+ target product keyword"
type textarea "Achieve Top 3 Google ranking for 20+ target product keywords"
click at [387, 636] on link "Save KR" at bounding box center [366, 651] width 75 height 30
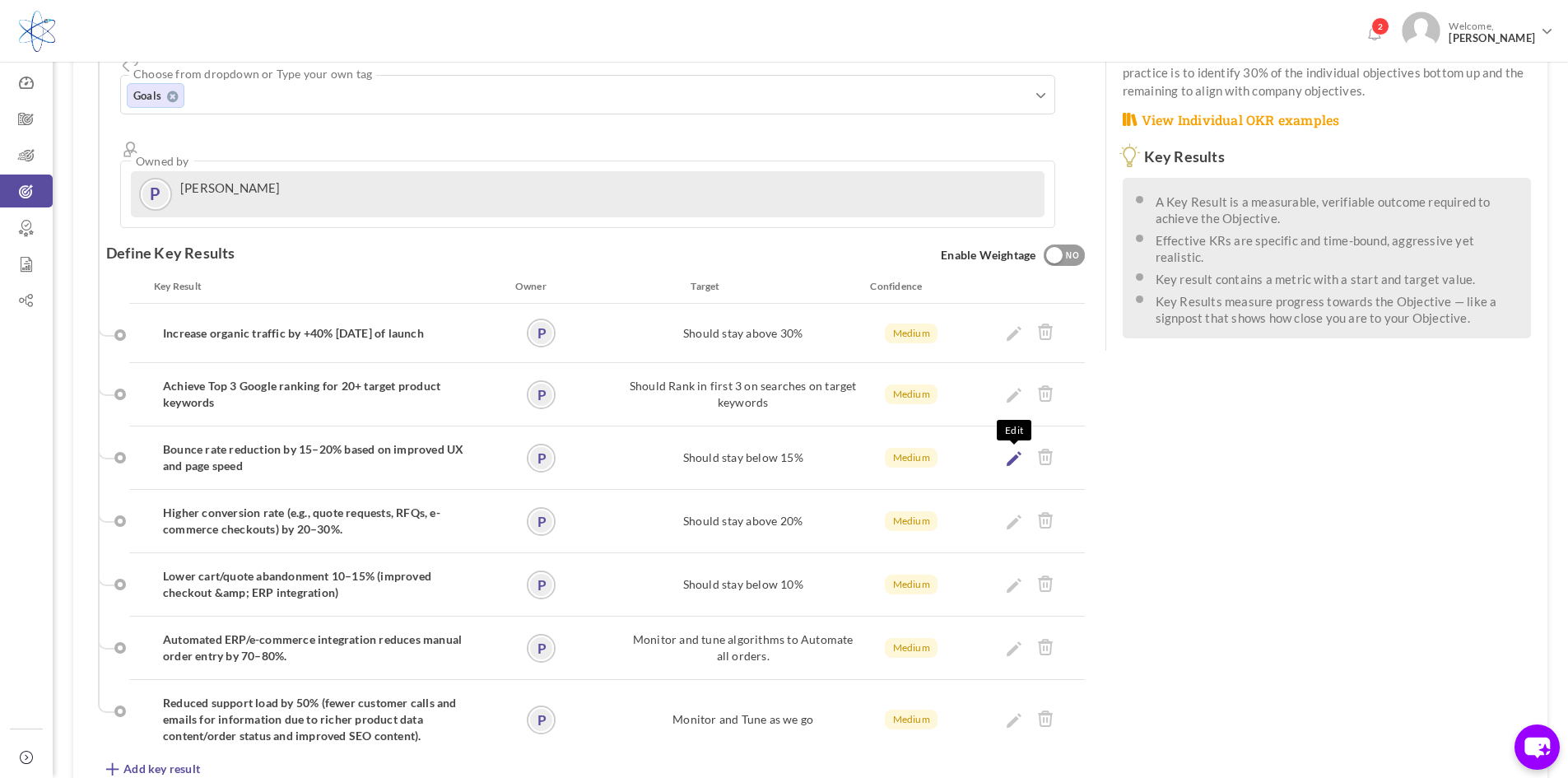
click at [1011, 451] on icon at bounding box center [1014, 458] width 15 height 15
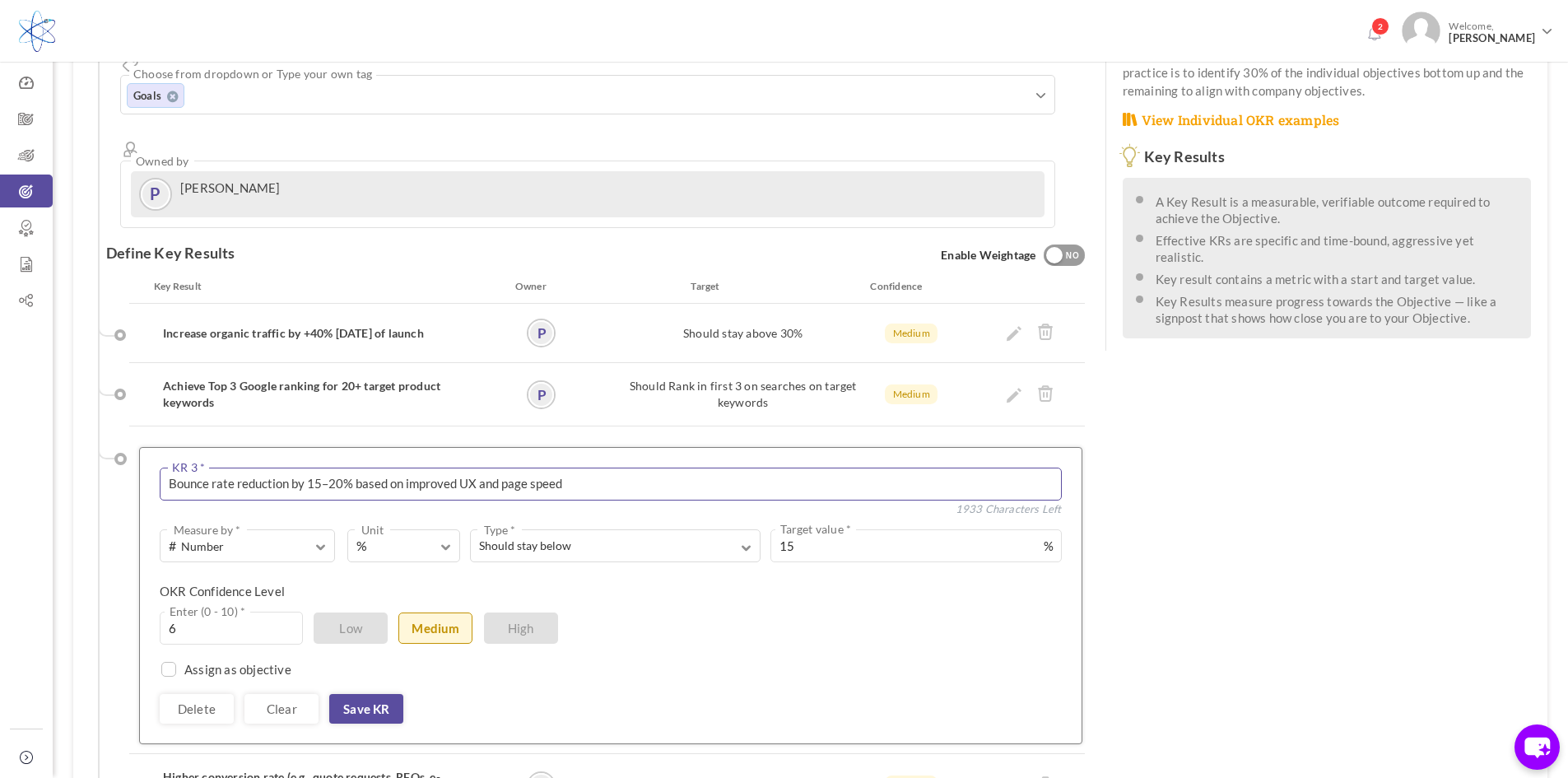
drag, startPoint x: 593, startPoint y: 427, endPoint x: 157, endPoint y: 427, distance: 436.0
click at [157, 447] on div "Bounce rate reduction by 15–20% based on improved UX and page speed KR 3 * 1933…" at bounding box center [610, 595] width 943 height 297
paste textarea "Improve website conversion rate (RFQs, orders, quotes) by +25%."
type textarea "Improve website conversion rate (RFQs, orders, quotes) by +25%."
click at [363, 694] on link "Save KR" at bounding box center [366, 709] width 75 height 30
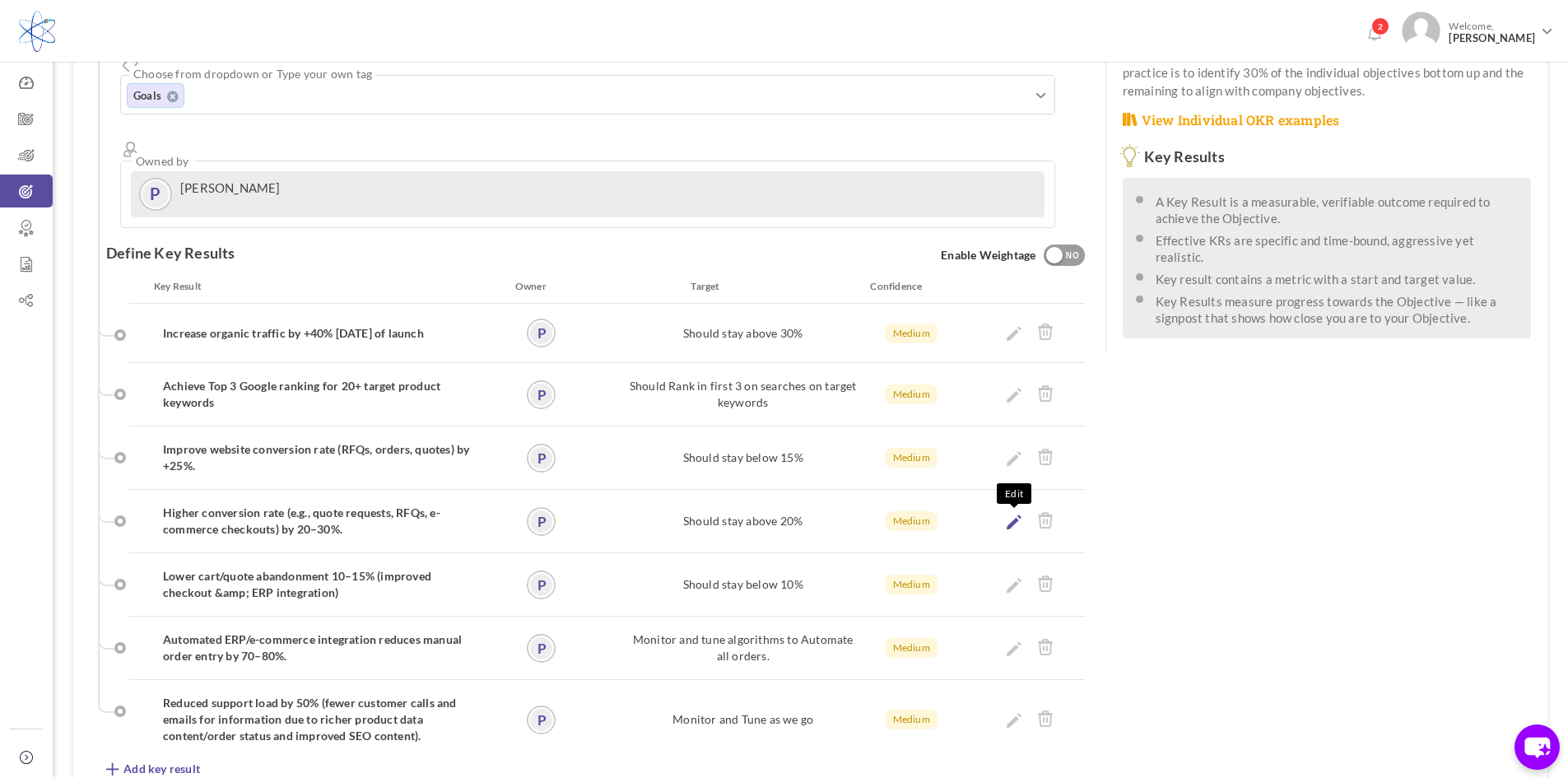
click at [1008, 514] on icon at bounding box center [1014, 522] width 15 height 15
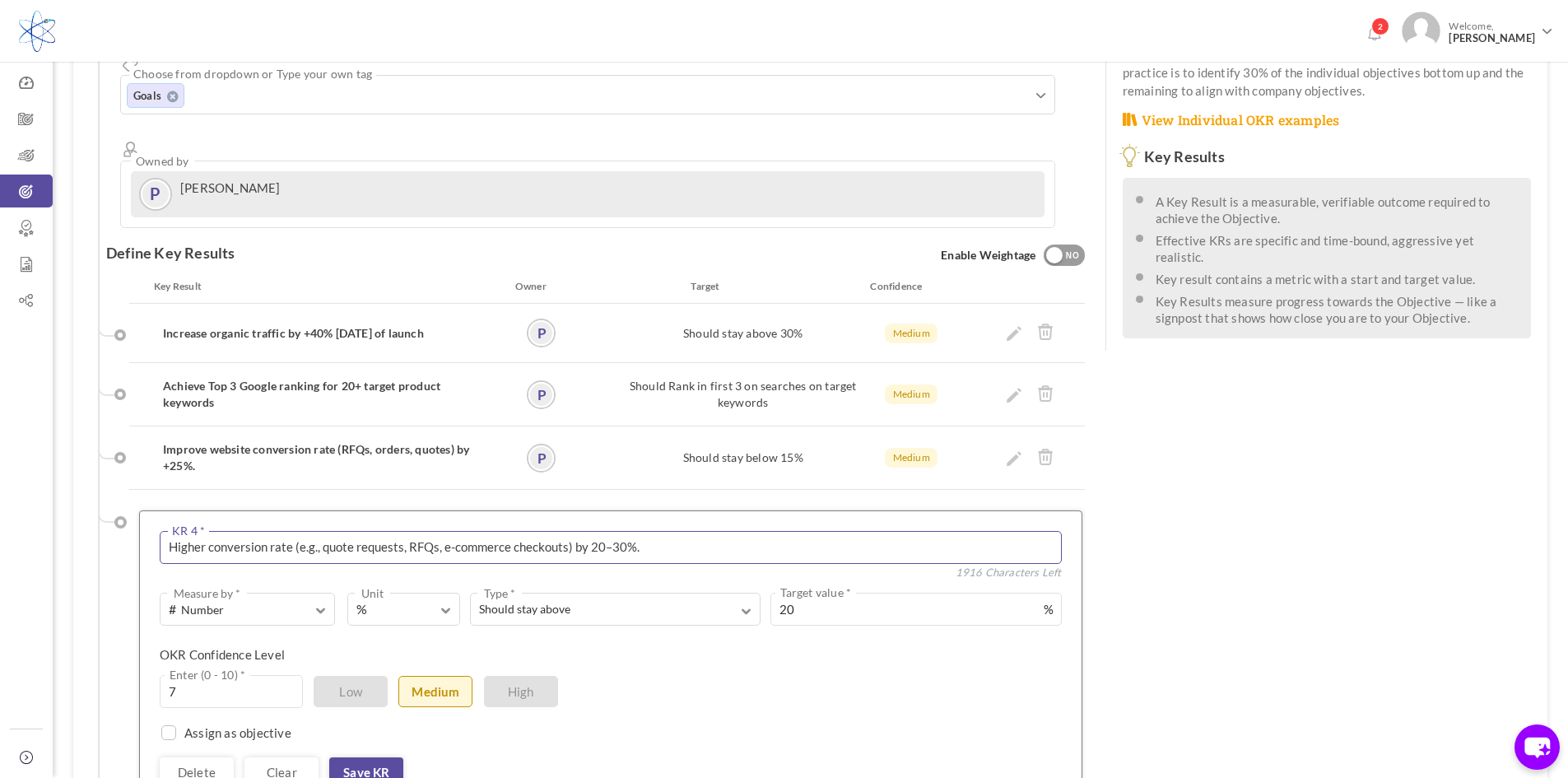
drag, startPoint x: 667, startPoint y: 485, endPoint x: 118, endPoint y: 497, distance: 549.1
click at [118, 497] on ul "Key Result Owner Target Confidence Weightage Increase organic traffic by +40% […" at bounding box center [591, 644] width 987 height 730
paste textarea "Automate 70% of ERP/e-commerce order entries through integrations"
type textarea "Automate 70% of ERP/e-commerce order entries through integrations."
drag, startPoint x: 781, startPoint y: 548, endPoint x: 749, endPoint y: 548, distance: 32.0
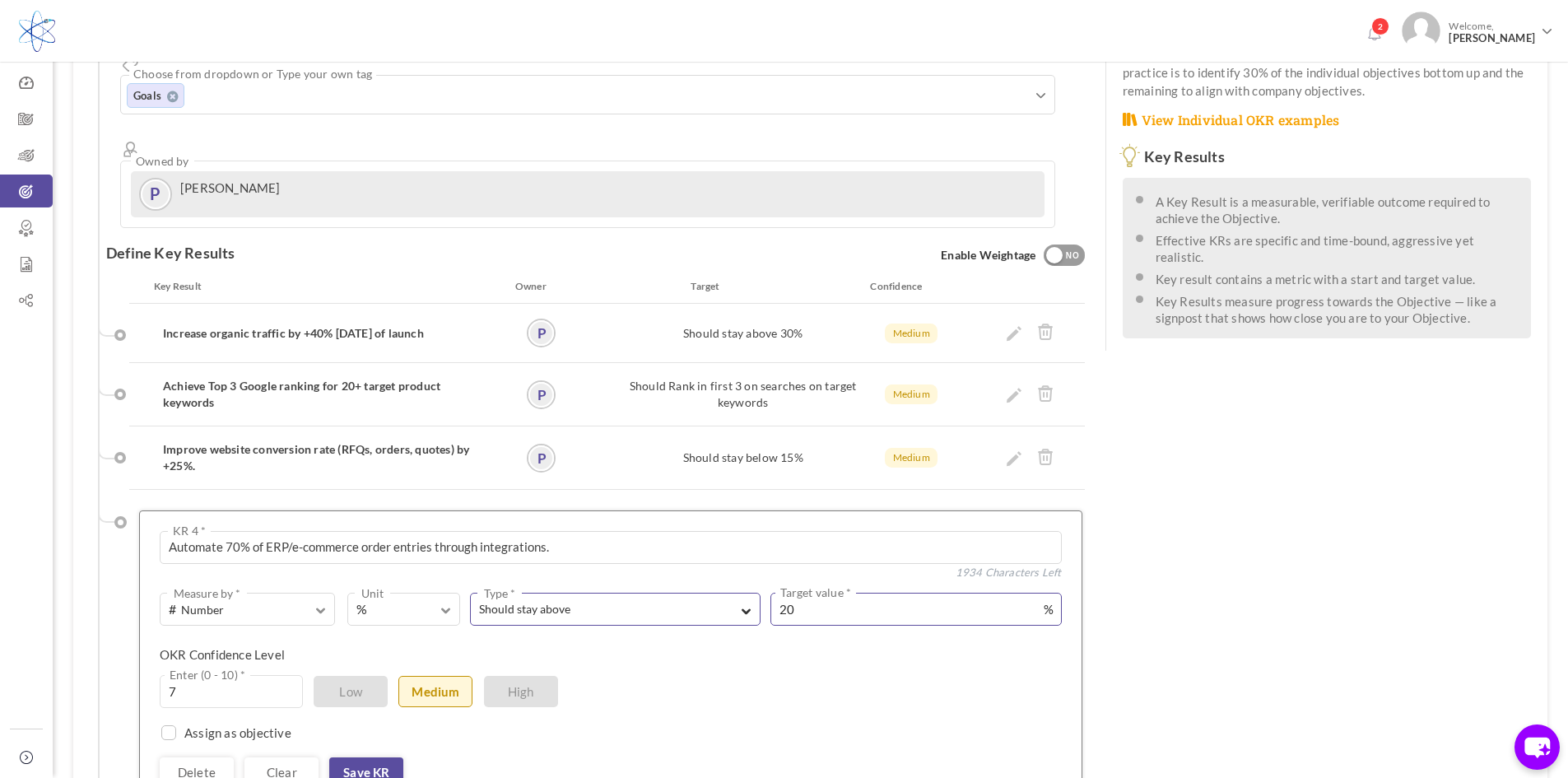
click at [749, 593] on div "Should stay above Type * Equal to Should decrease to Should increase to Should …" at bounding box center [760, 608] width 601 height 33
drag, startPoint x: 804, startPoint y: 553, endPoint x: 756, endPoint y: 554, distance: 48.0
click at [756, 593] on div "Should stay above Type * Equal to Should decrease to Should increase to Should …" at bounding box center [760, 608] width 601 height 33
type input "95"
click at [744, 601] on span "button" at bounding box center [746, 608] width 10 height 15
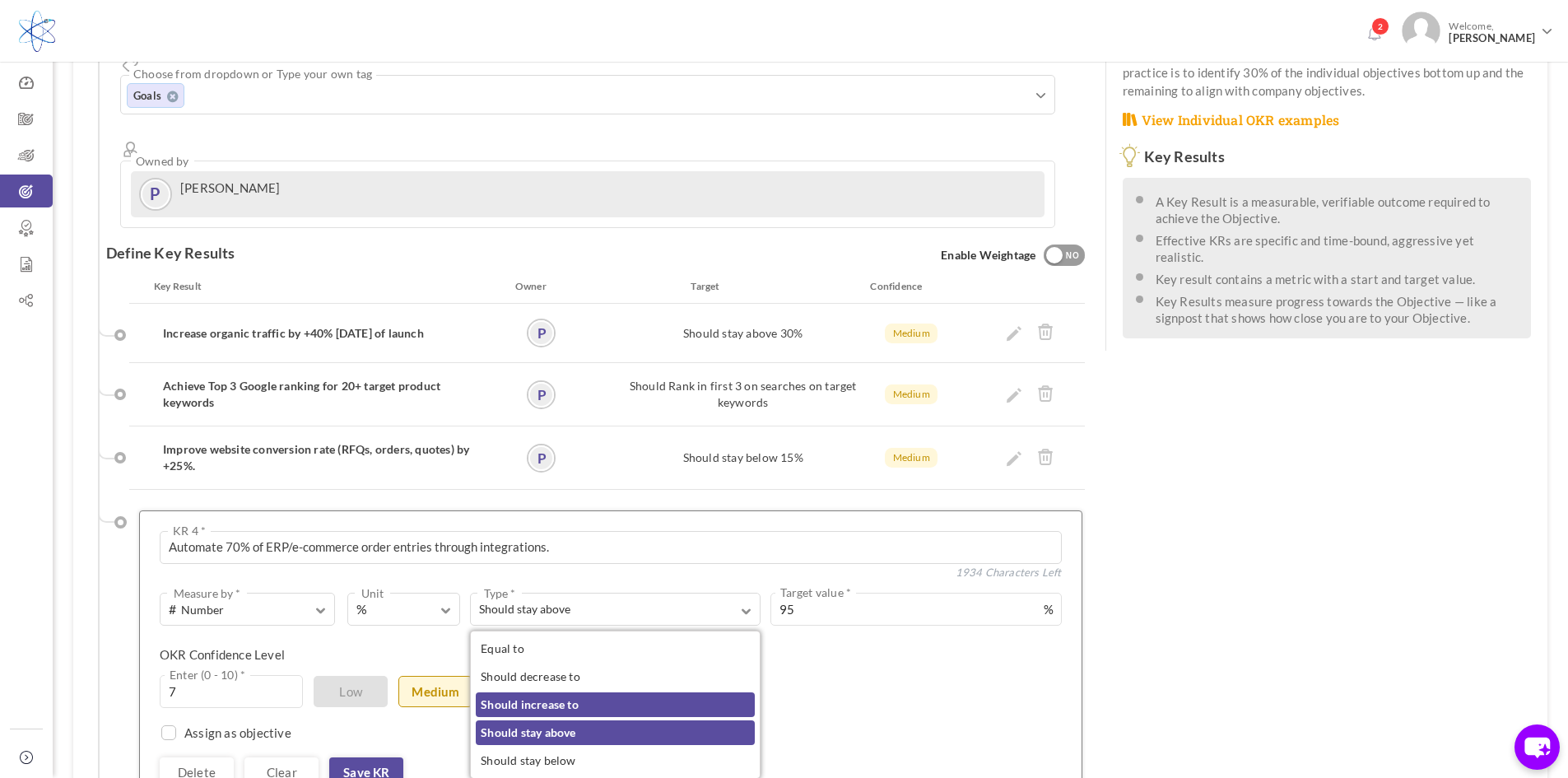
click at [552, 692] on link "Should increase to" at bounding box center [615, 704] width 279 height 25
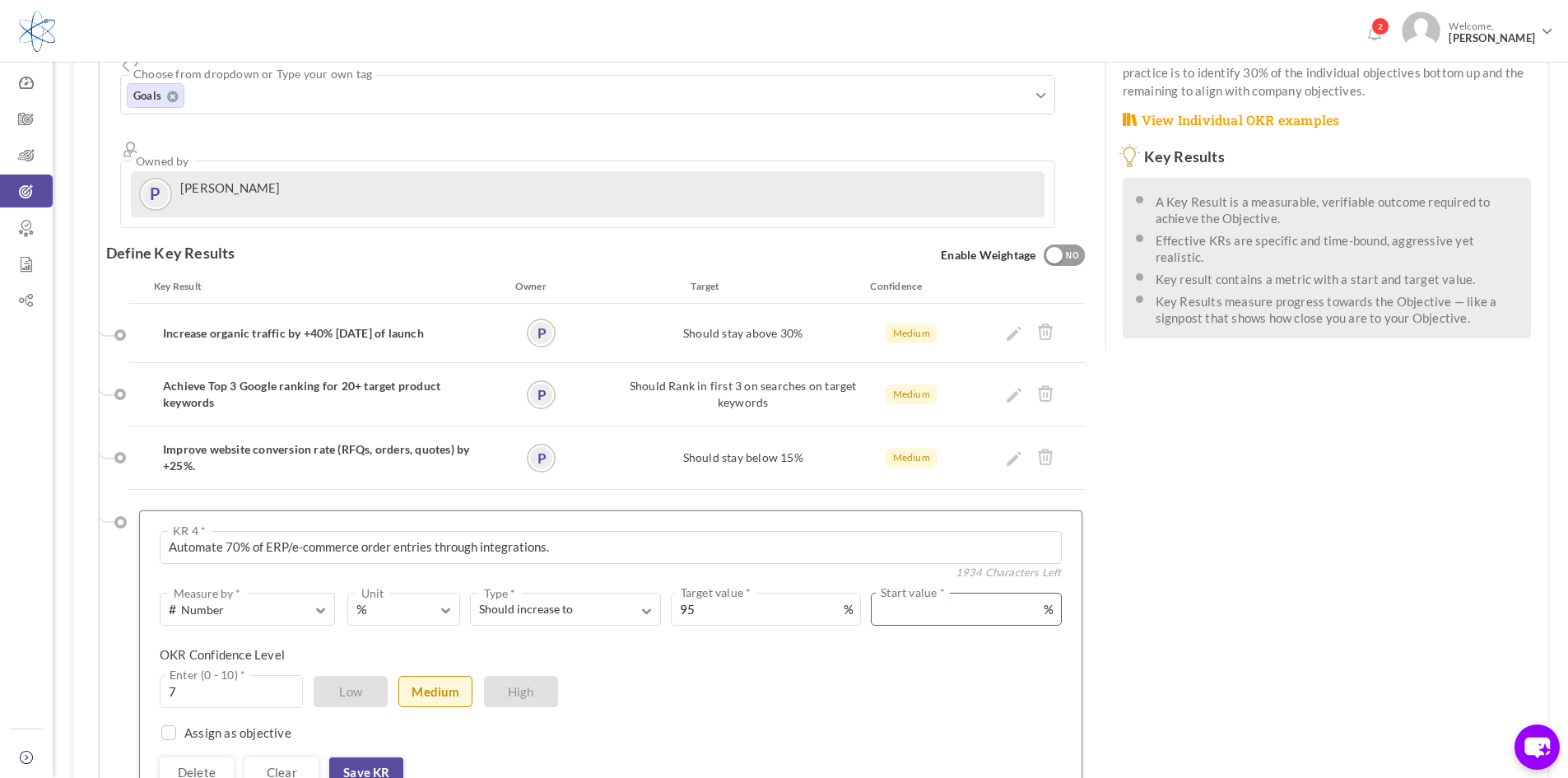
click at [907, 593] on input "text" at bounding box center [966, 608] width 190 height 33
type input "0"
click at [367, 758] on link "Save KR" at bounding box center [366, 772] width 75 height 30
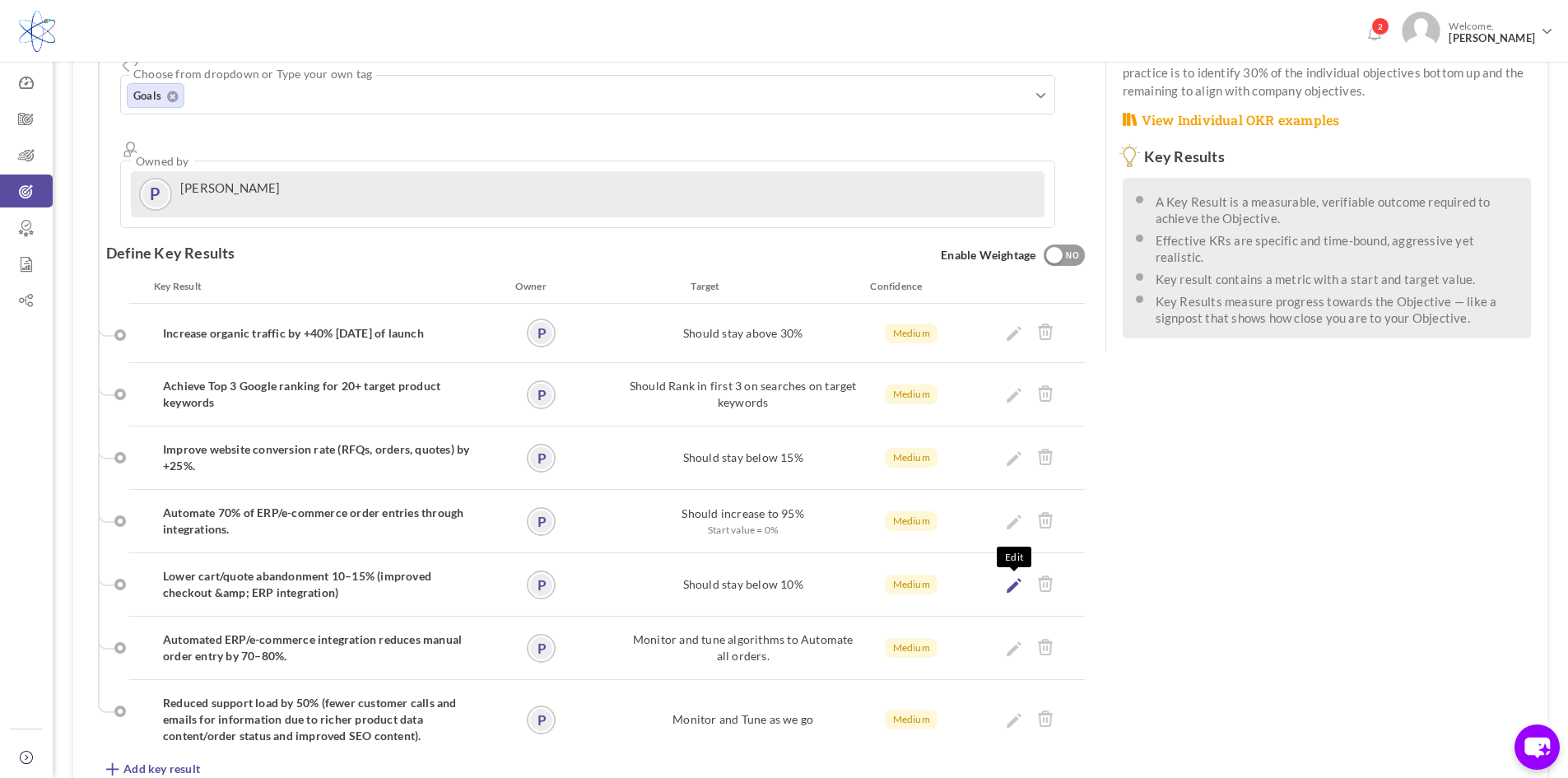
click at [1014, 578] on icon at bounding box center [1014, 585] width 15 height 15
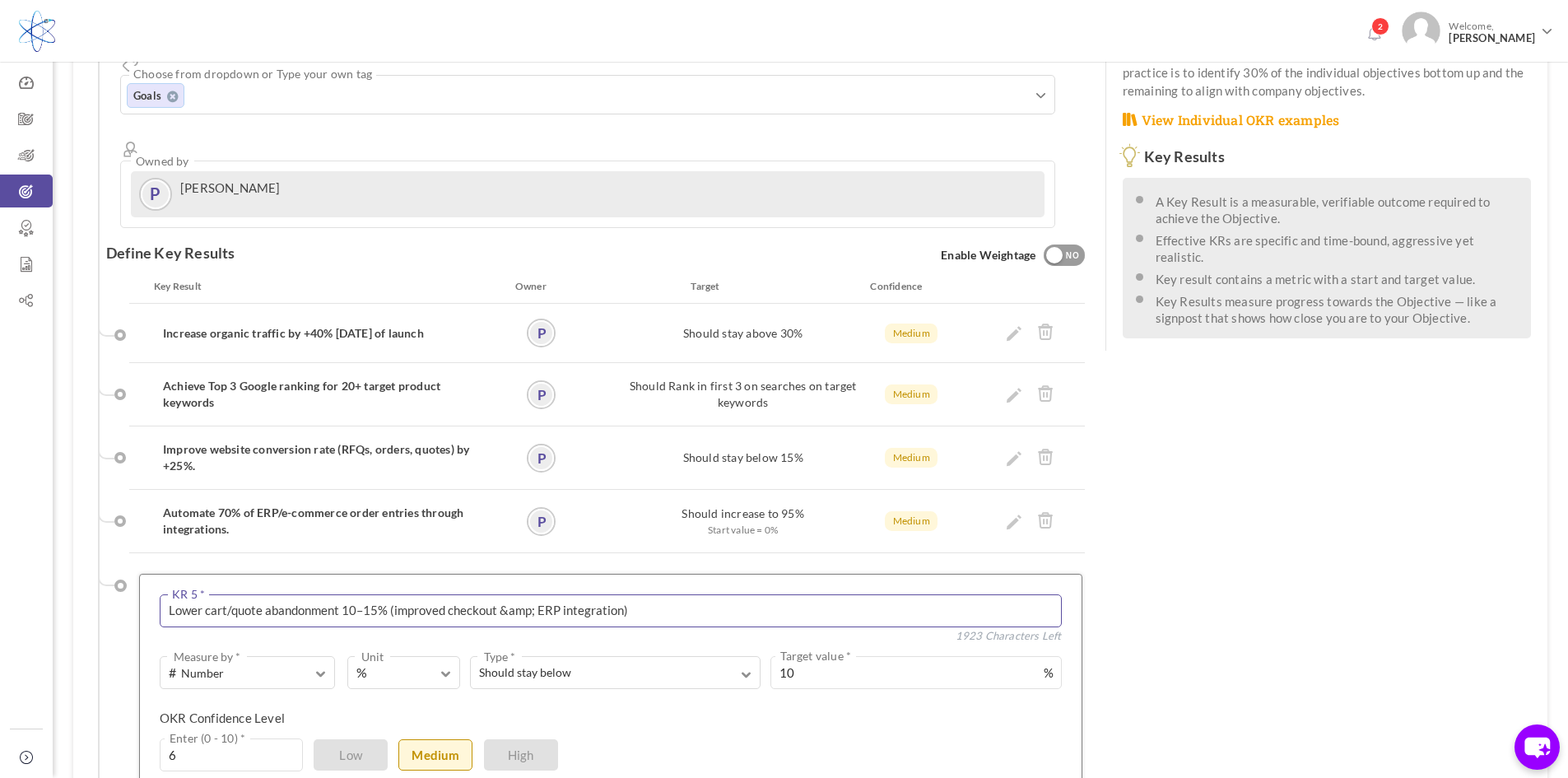
drag, startPoint x: 660, startPoint y: 553, endPoint x: 87, endPoint y: 569, distance: 573.2
click at [87, 569] on div "See OKR Template Align Aligned Objective Company Reignite MDC's catalog busines…" at bounding box center [590, 514] width 1032 height 1448
paste textarea "Grow digital revenue by +20% YoY in the first 12 months post-launch."
type textarea "Grow digital revenue by +20% YoY in the first 12 months post-launch."
drag, startPoint x: 808, startPoint y: 610, endPoint x: 747, endPoint y: 617, distance: 61.4
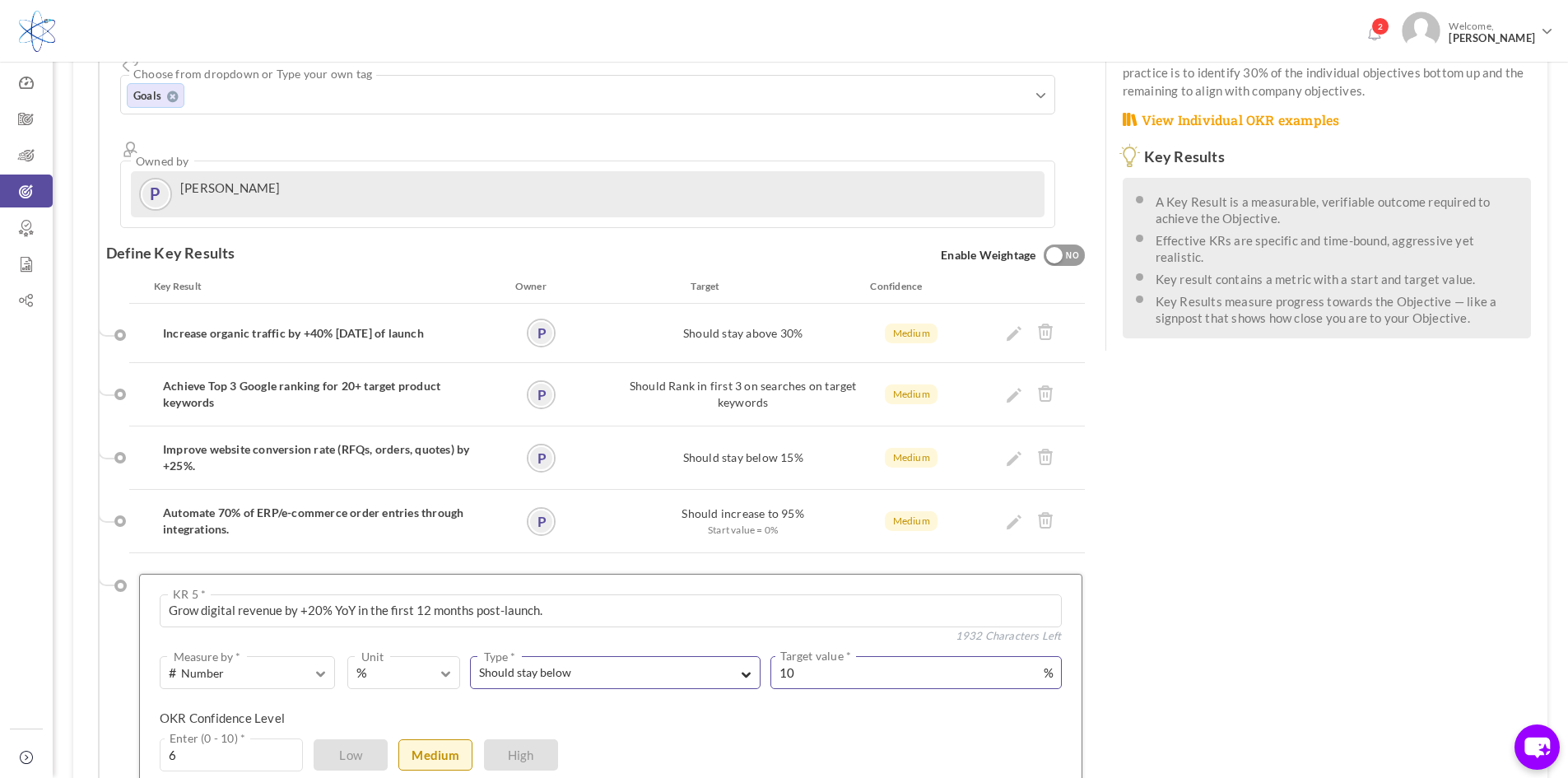
click at [747, 656] on div "Should stay below Type * Equal to Should decrease to Should increase to Should …" at bounding box center [760, 672] width 601 height 33
type input "20"
click at [676, 664] on span "Should stay below" at bounding box center [596, 673] width 235 height 17
click at [715, 738] on div "6 Enter (0 - 10) * Low Medium High" at bounding box center [589, 754] width 860 height 33
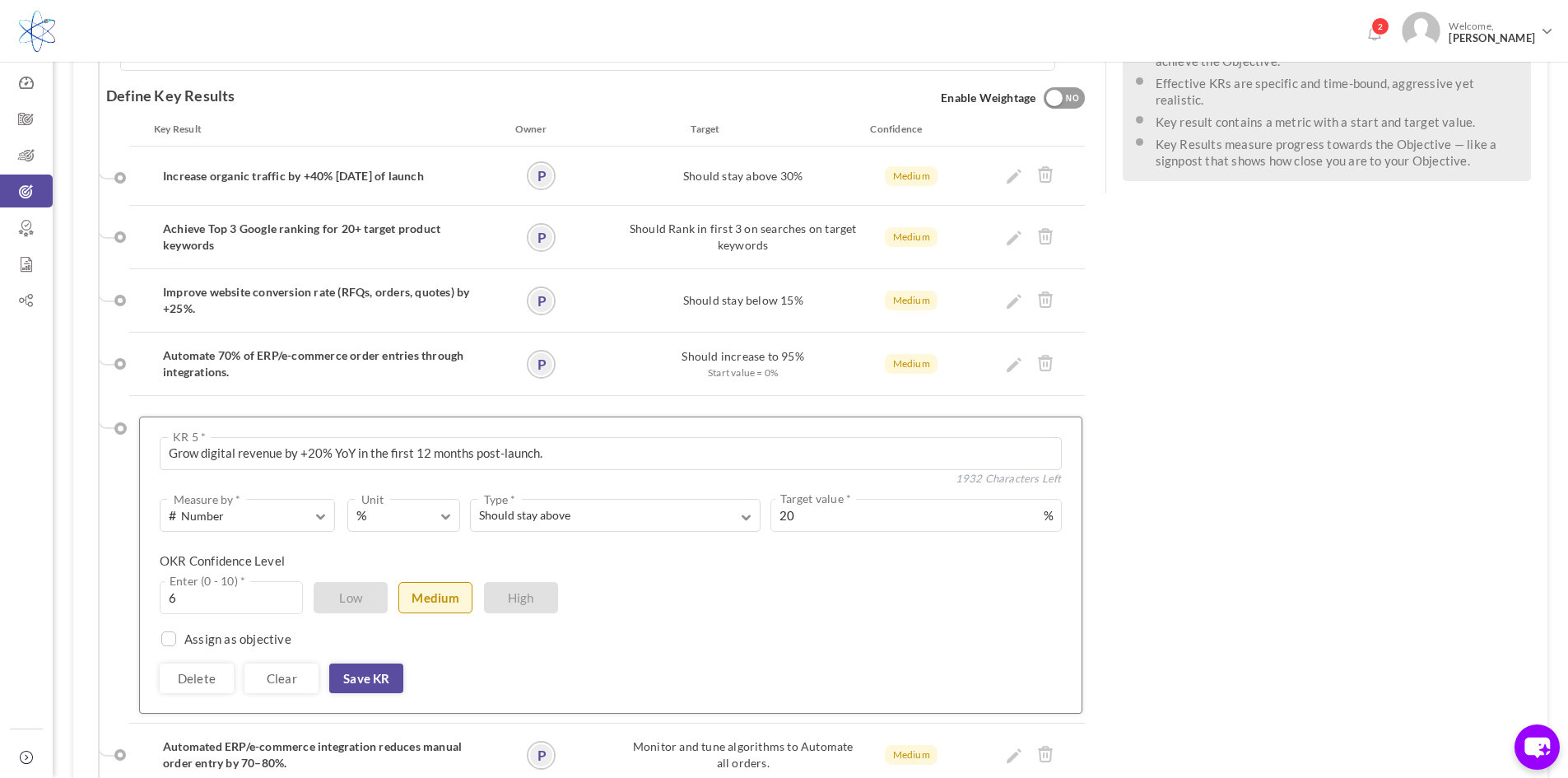
scroll to position [494, 0]
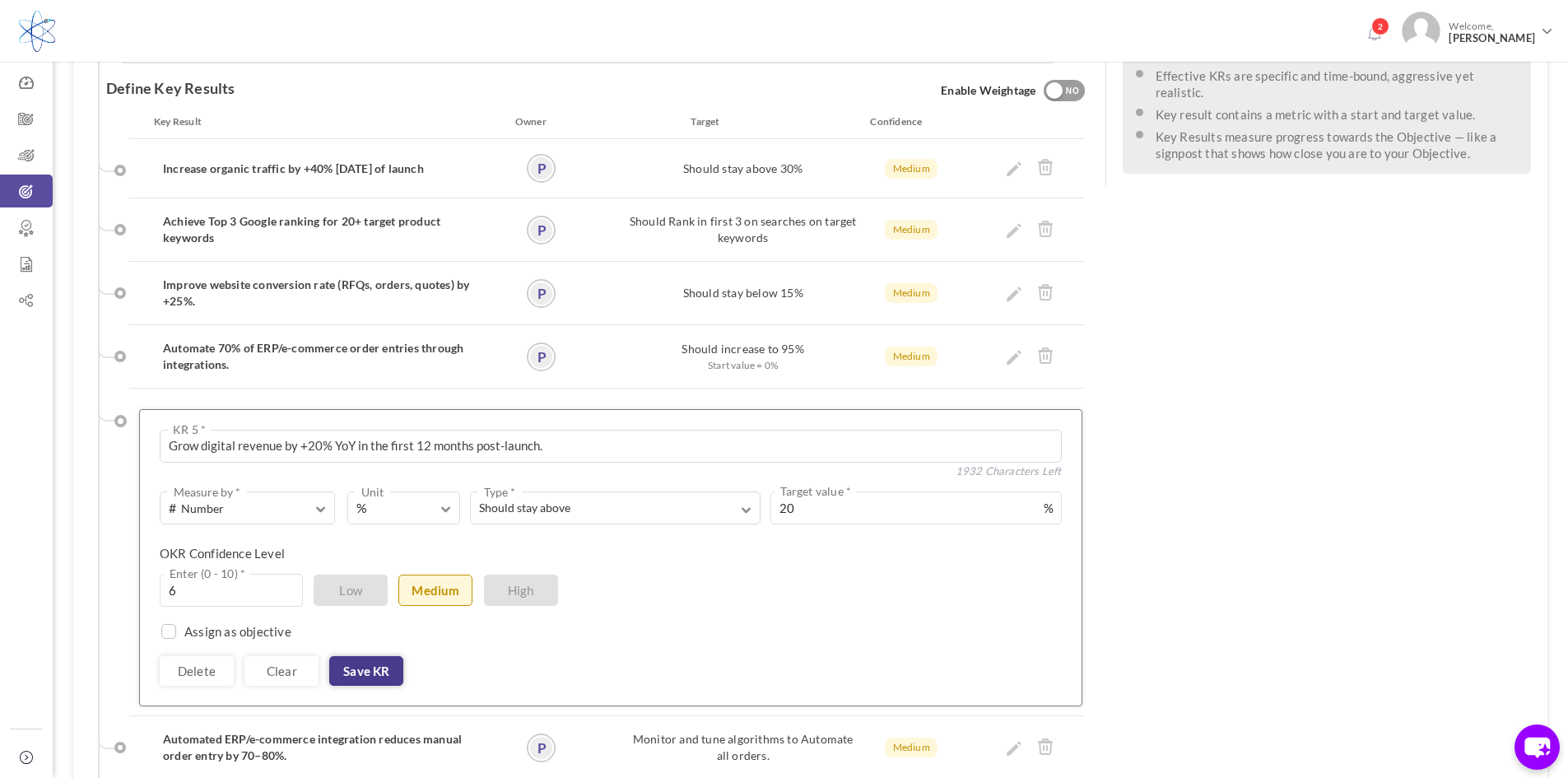
click at [349, 656] on link "Save KR" at bounding box center [366, 671] width 75 height 30
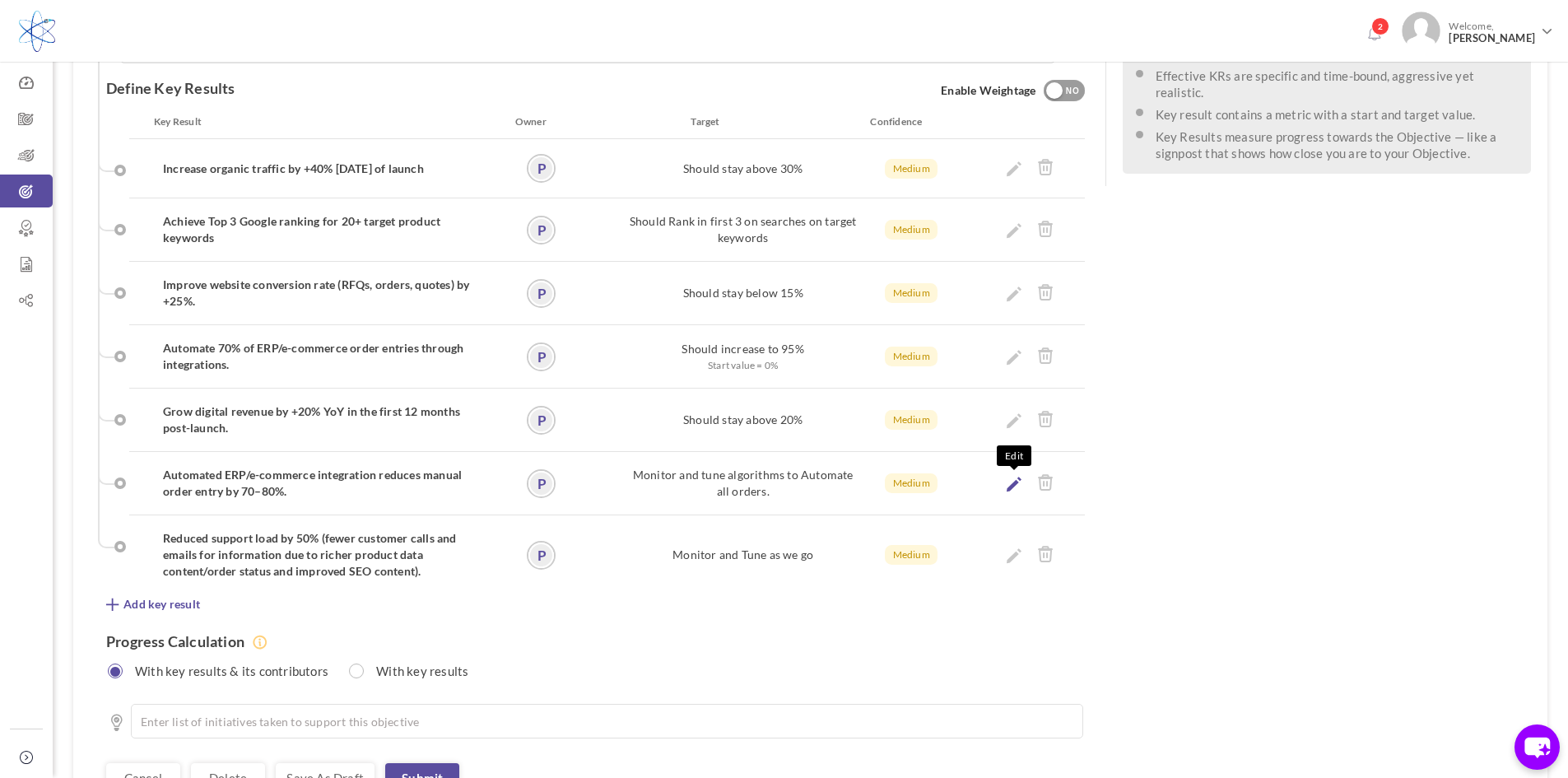
click at [1015, 476] on icon at bounding box center [1014, 484] width 15 height 15
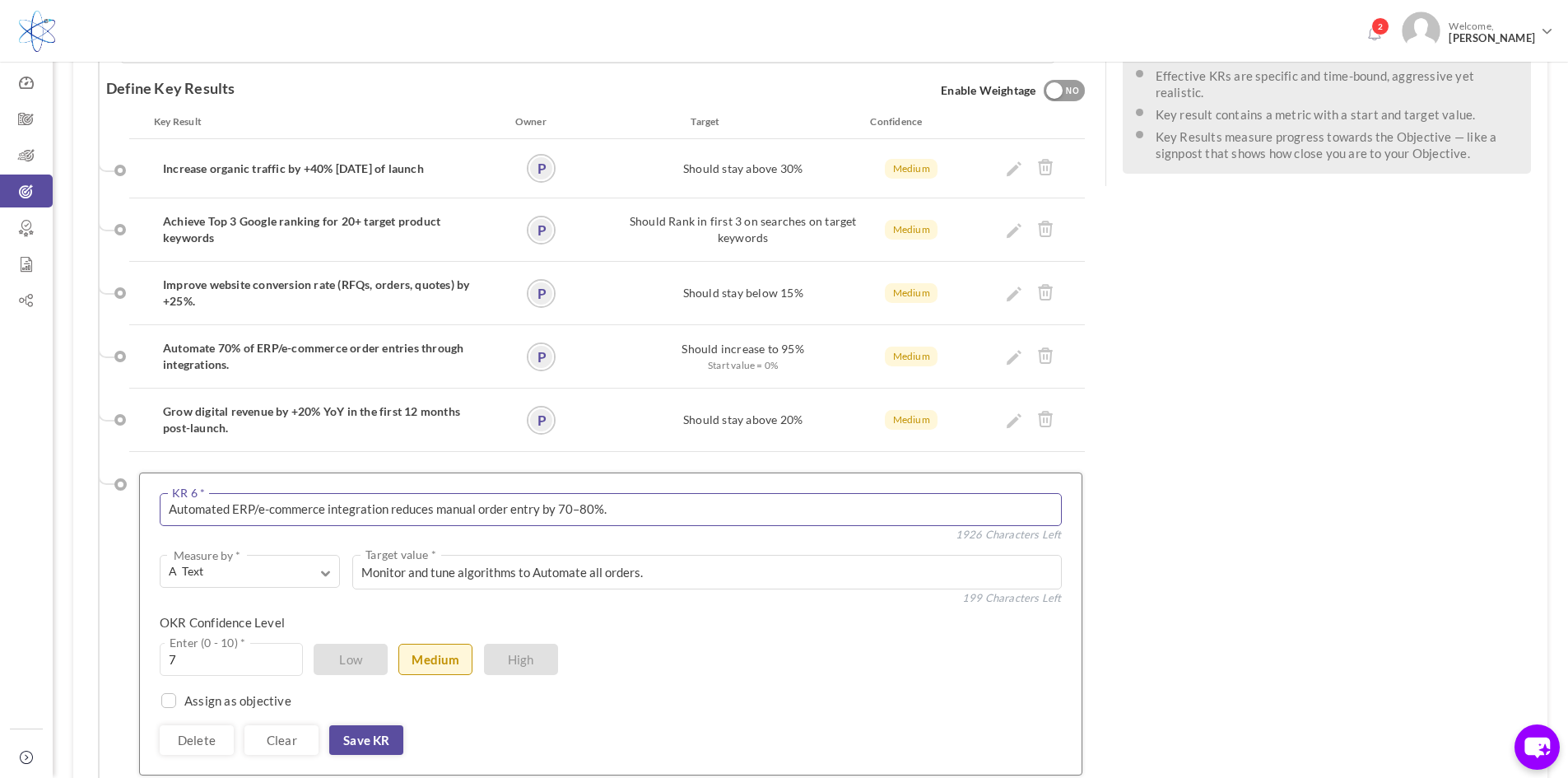
drag, startPoint x: 634, startPoint y: 448, endPoint x: 89, endPoint y: 449, distance: 545.0
click at [89, 450] on div "See OKR Template Align Aligned Objective Company Reignite MDC's catalog busines…" at bounding box center [590, 352] width 1032 height 1454
paste textarea "Increase qualified lead generation by +25% across core industries (semiconducto…"
click at [731, 493] on textarea "Automated ERP/e-commerce integration reduces manual order entry by 70–80%." at bounding box center [610, 509] width 902 height 33
type textarea "Increase qualified lead generation by +25% across core industries (semiconducto…"
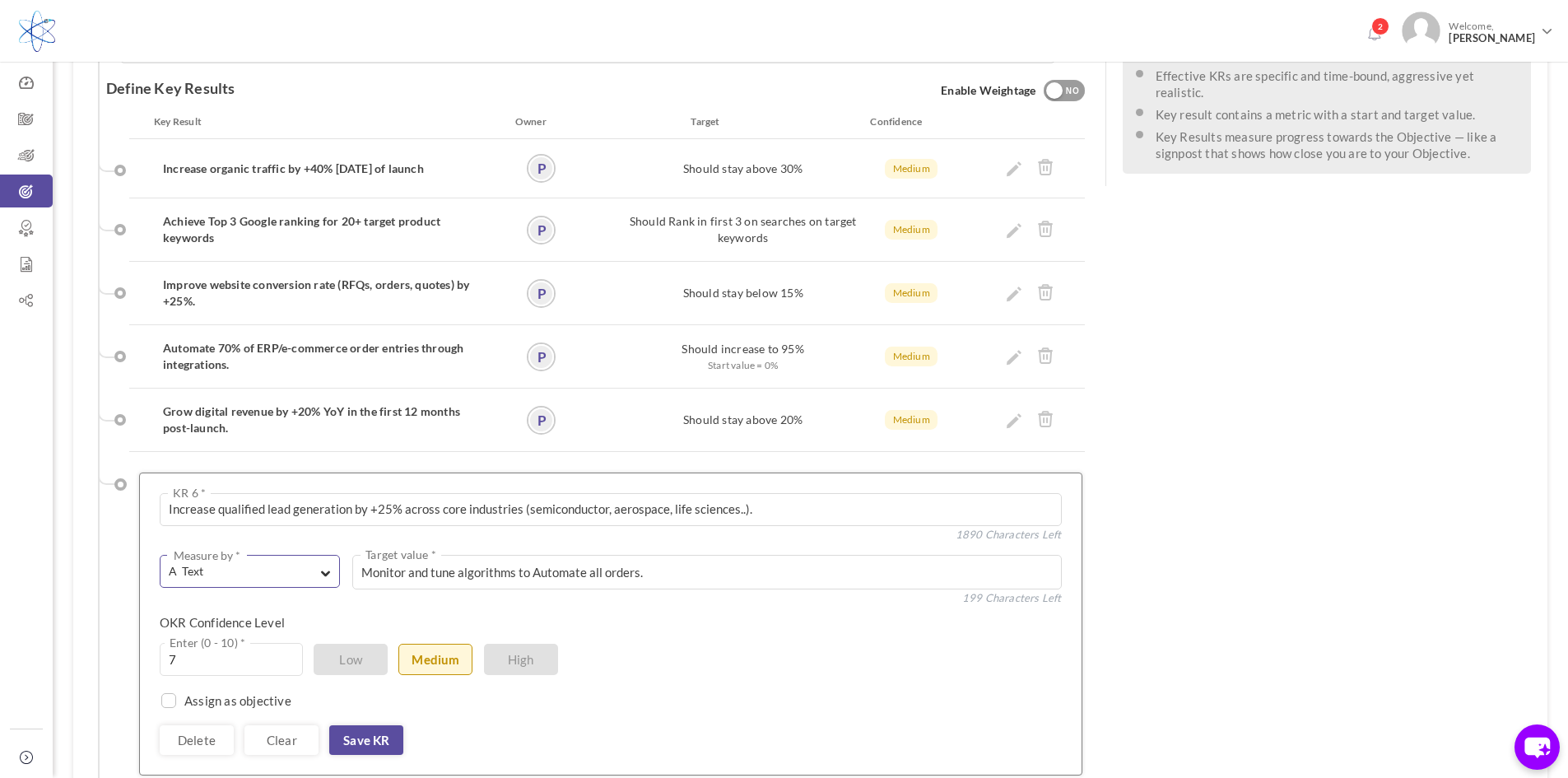
click at [232, 563] on span "A Text" at bounding box center [239, 571] width 140 height 17
click at [215, 598] on link "# Number" at bounding box center [250, 610] width 169 height 25
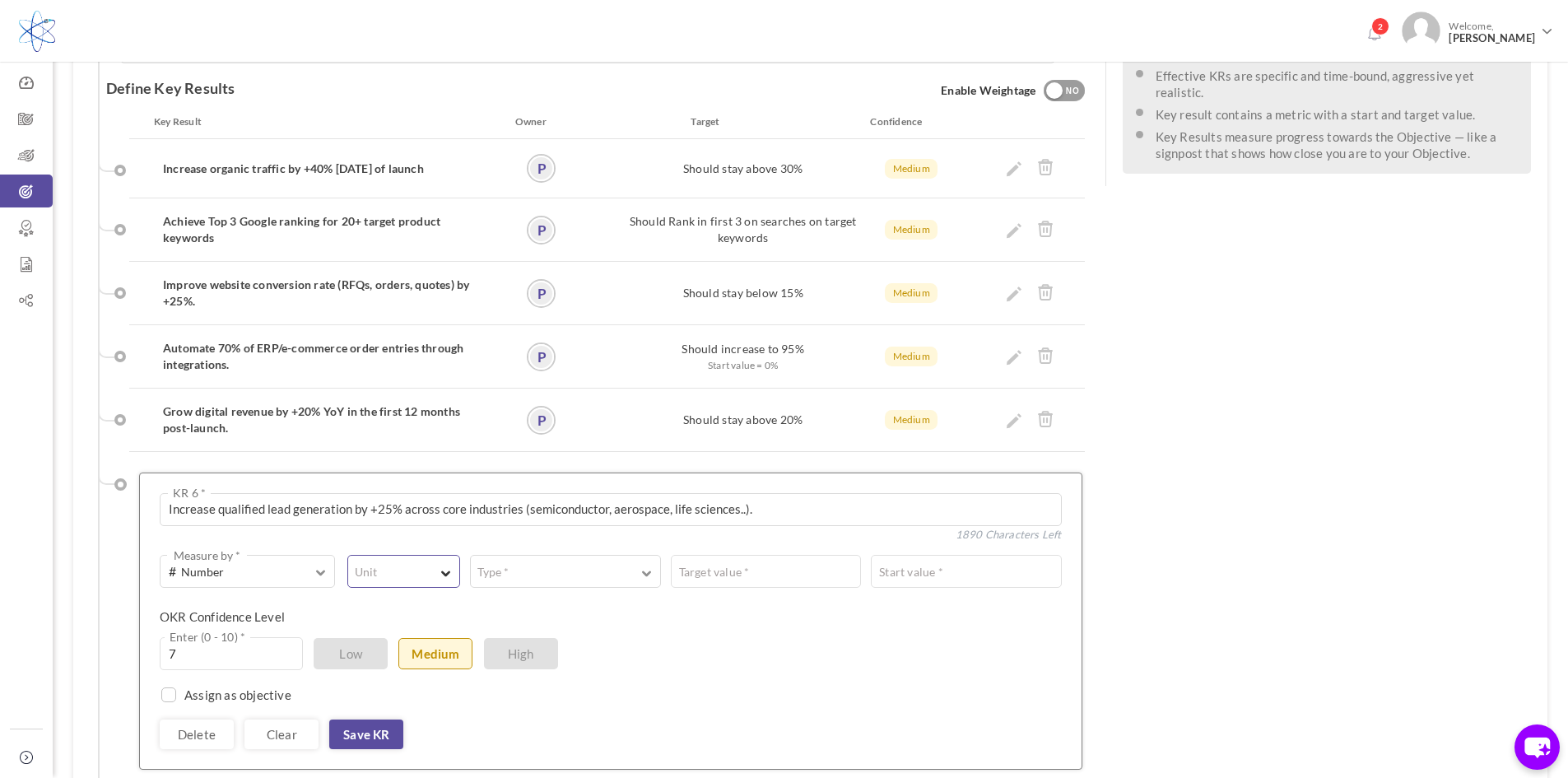
click at [444, 566] on span "button" at bounding box center [445, 571] width 10 height 12
click at [373, 626] on link "%" at bounding box center [403, 638] width 102 height 25
click at [720, 554] on input "text" at bounding box center [766, 570] width 190 height 33
click at [320, 562] on span "button" at bounding box center [320, 569] width 10 height 15
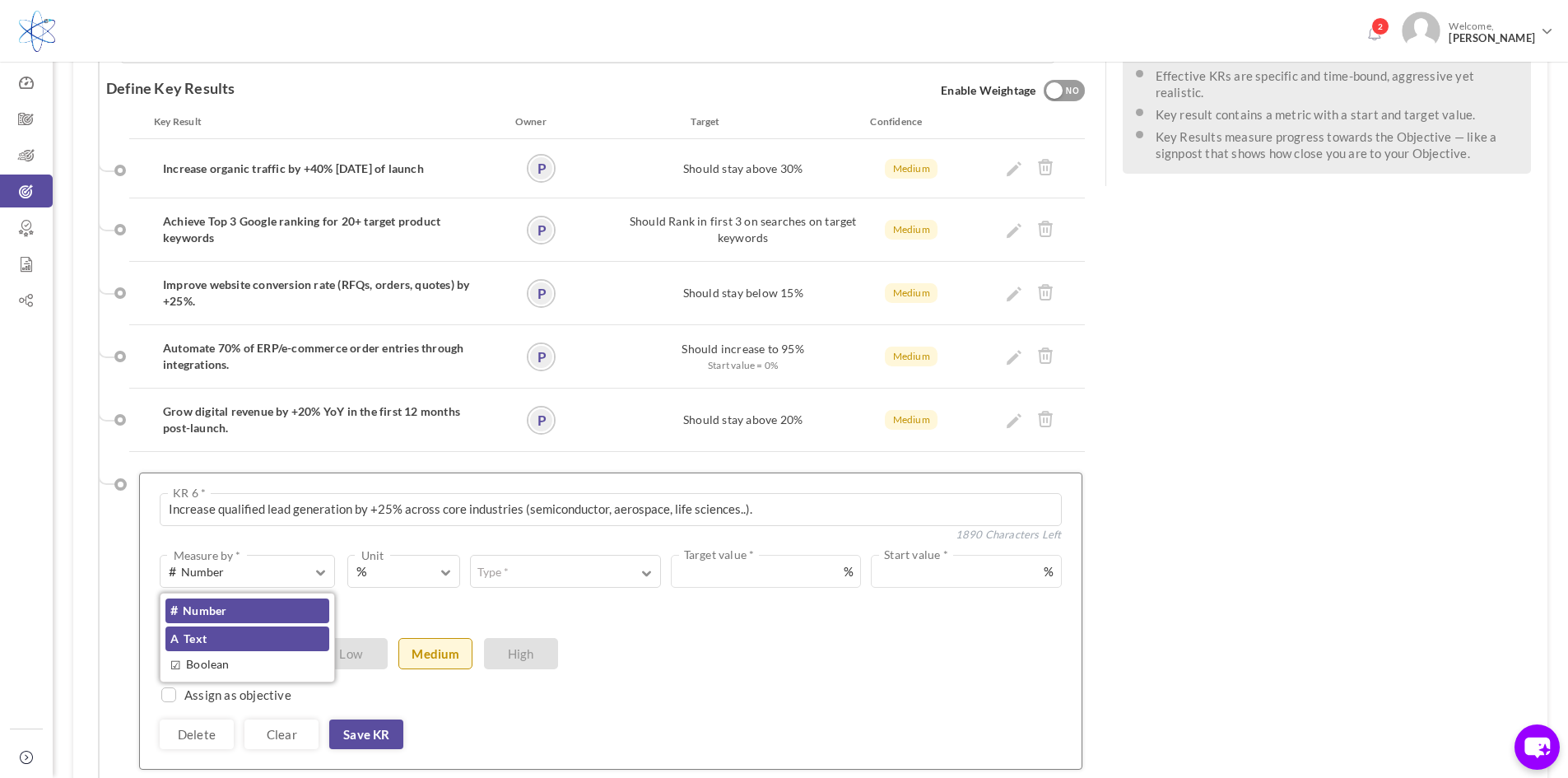
click at [229, 626] on link "A Text" at bounding box center [248, 638] width 164 height 25
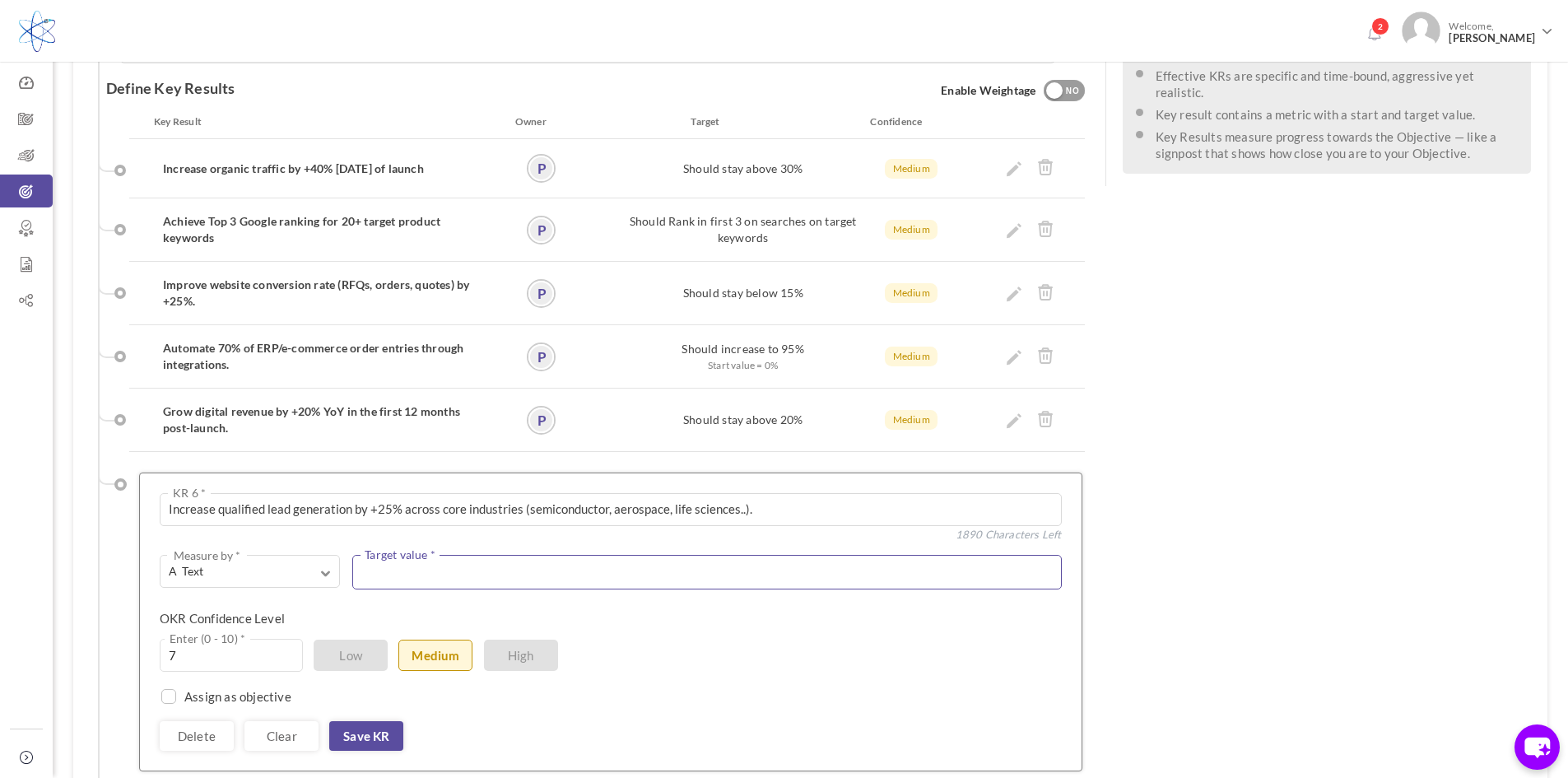
click at [376, 554] on textarea "Monitor and tune algorithms to Automate all orders." at bounding box center [706, 571] width 709 height 34
type textarea "25%"
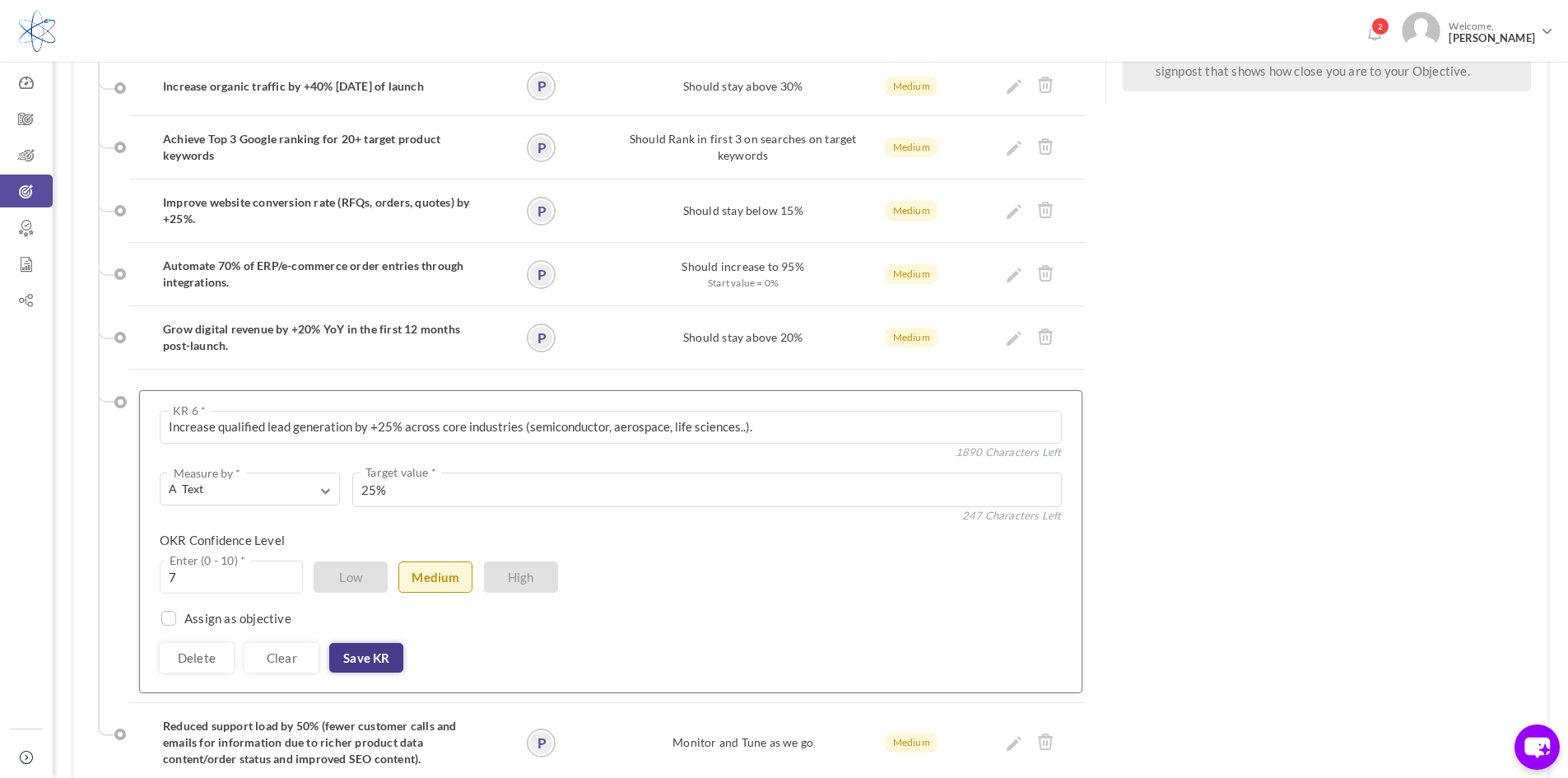
click at [357, 643] on link "Save KR" at bounding box center [366, 658] width 75 height 30
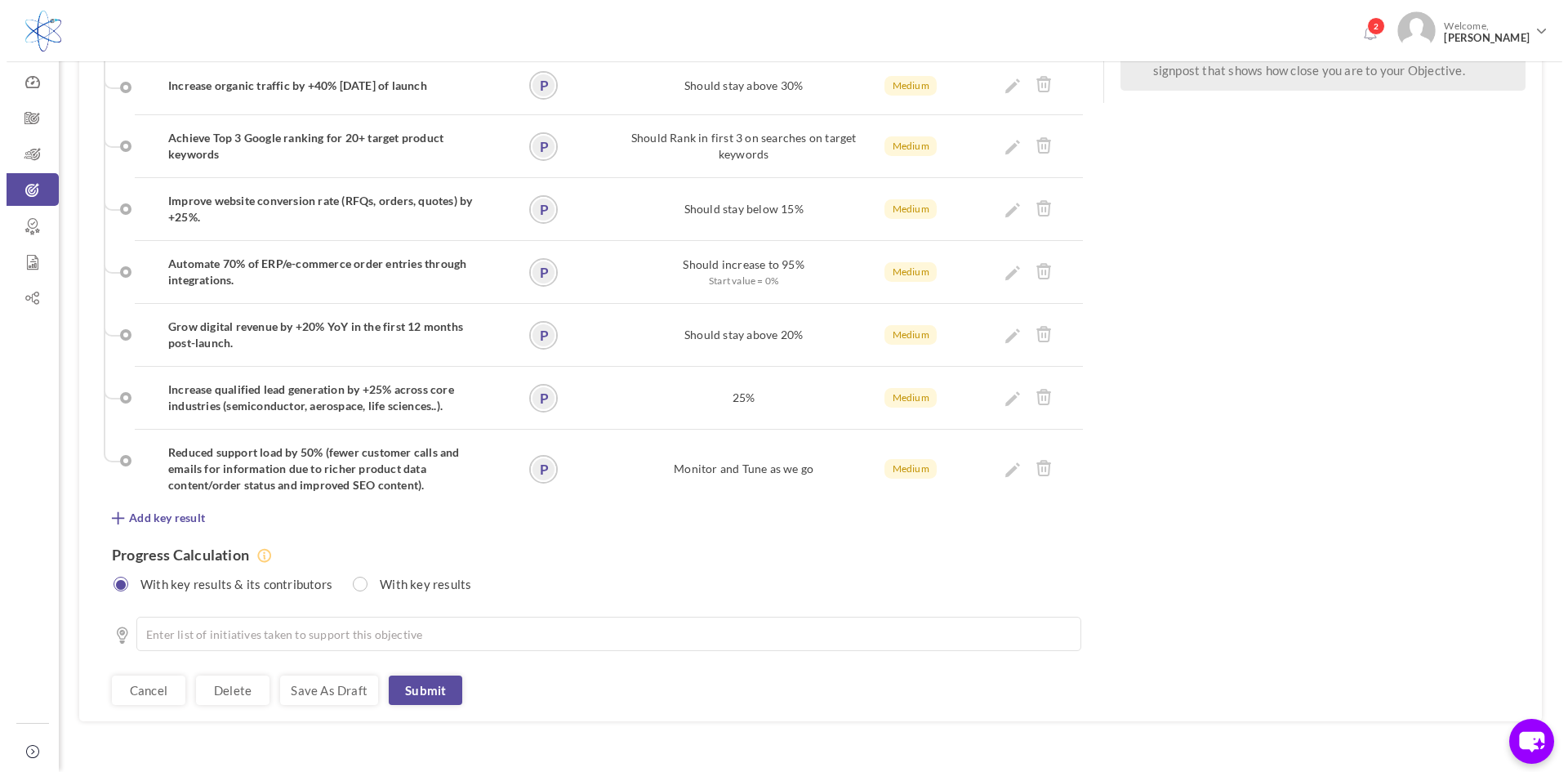
scroll to position [560, 0]
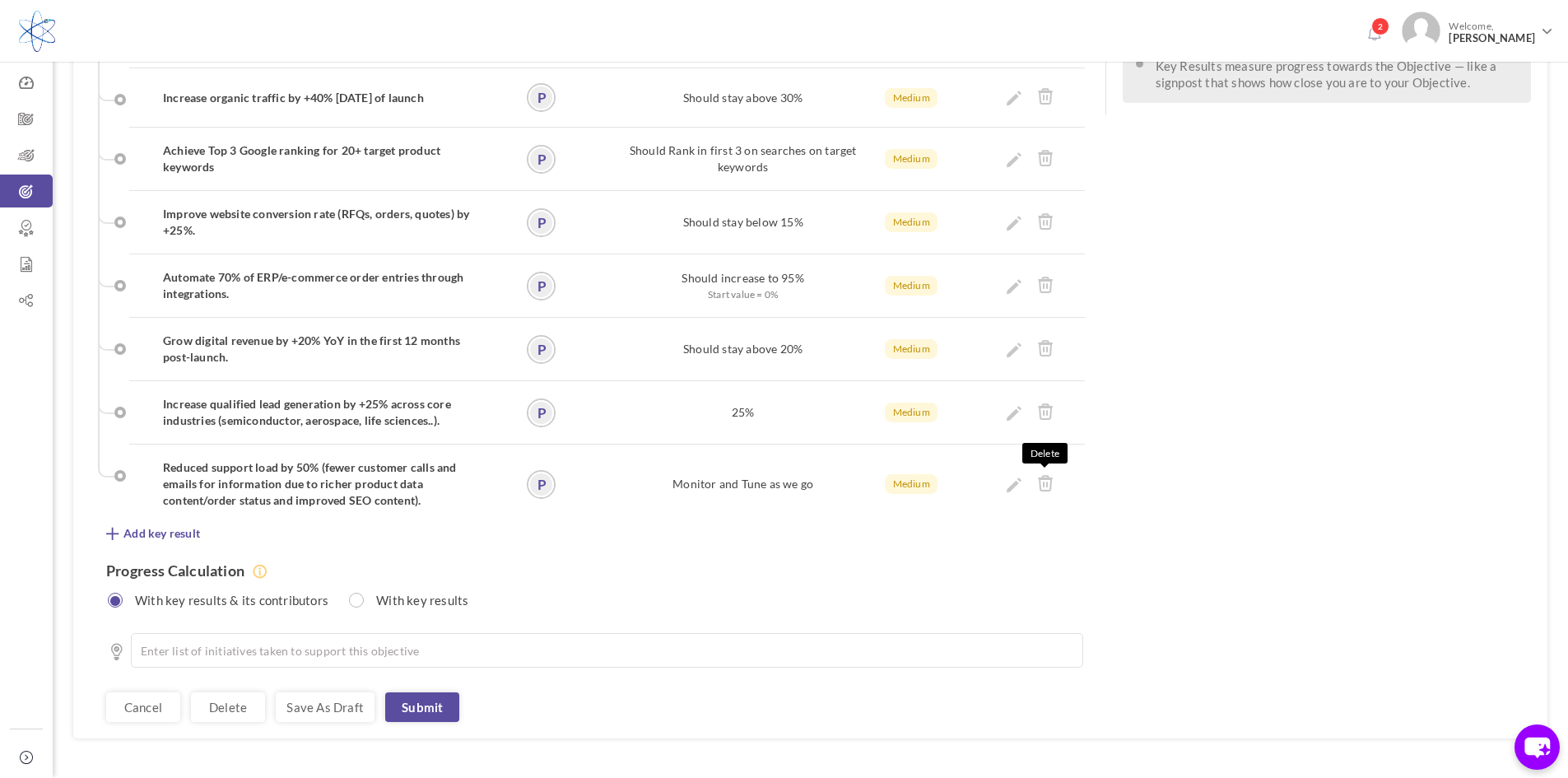
click at [1055, 459] on div "Delete" at bounding box center [1030, 484] width 125 height 49
click at [1048, 474] on icon at bounding box center [1045, 483] width 17 height 18
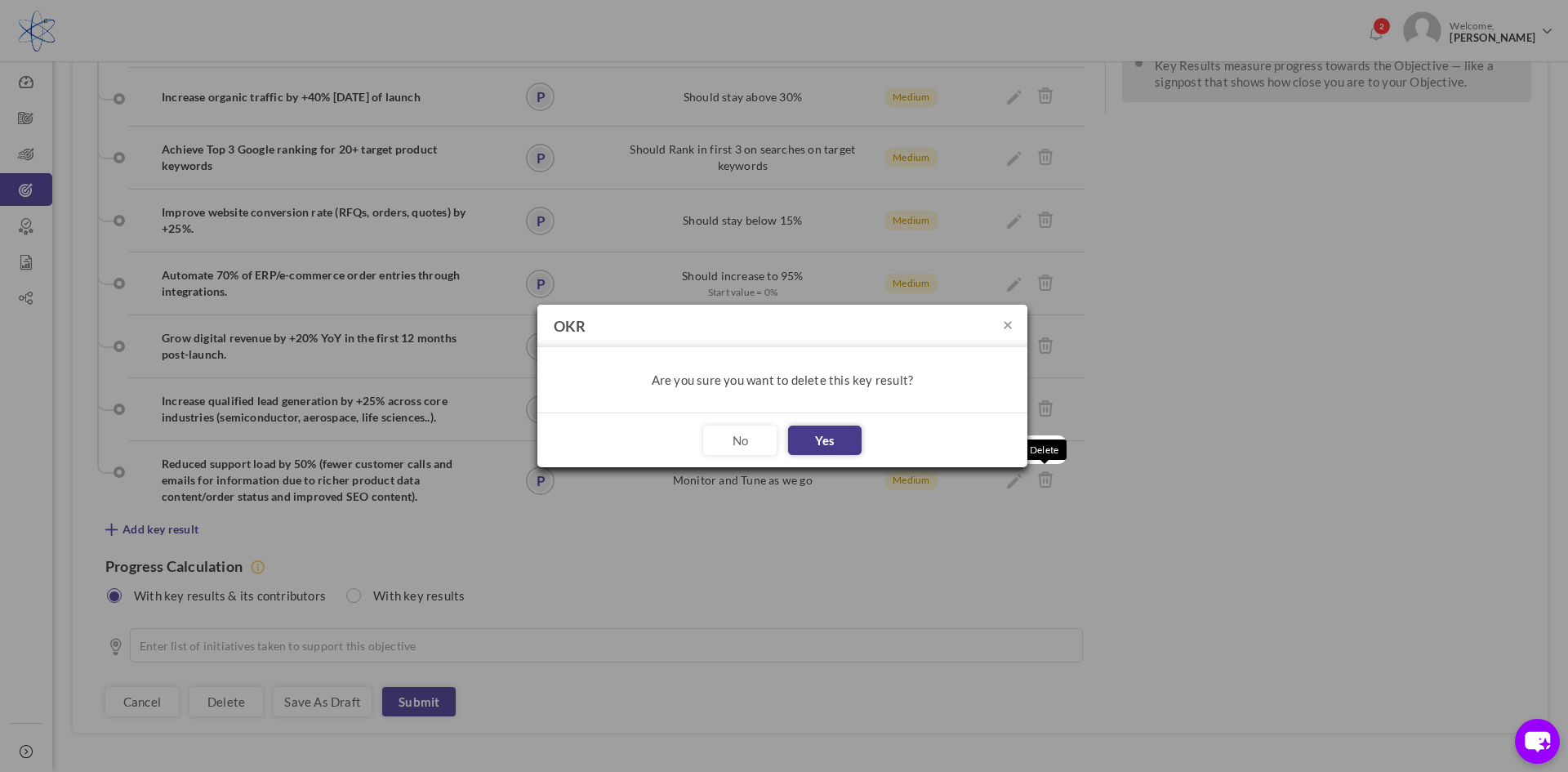
click at [836, 436] on button "Yes" at bounding box center [825, 440] width 74 height 30
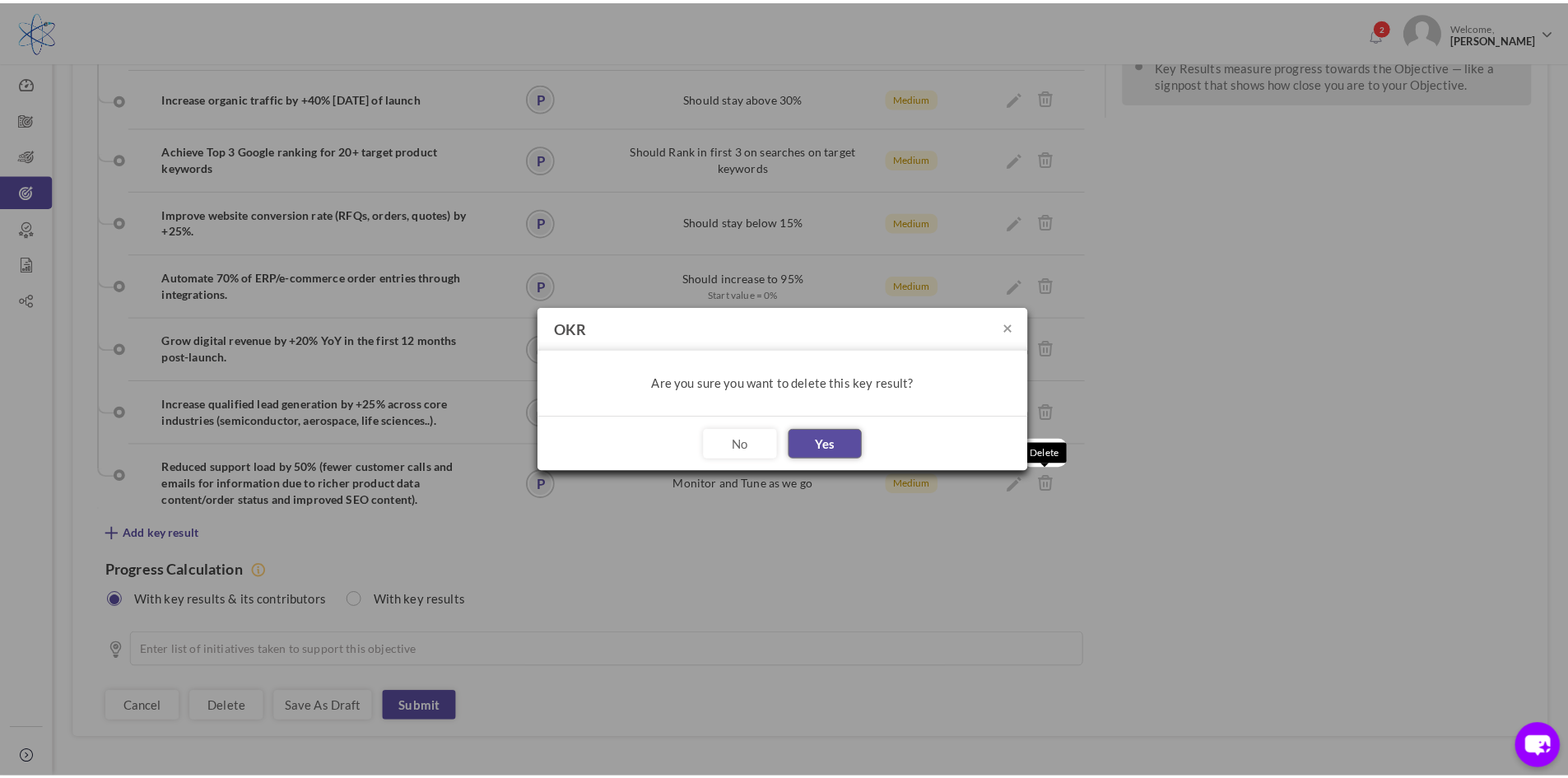
scroll to position [485, 0]
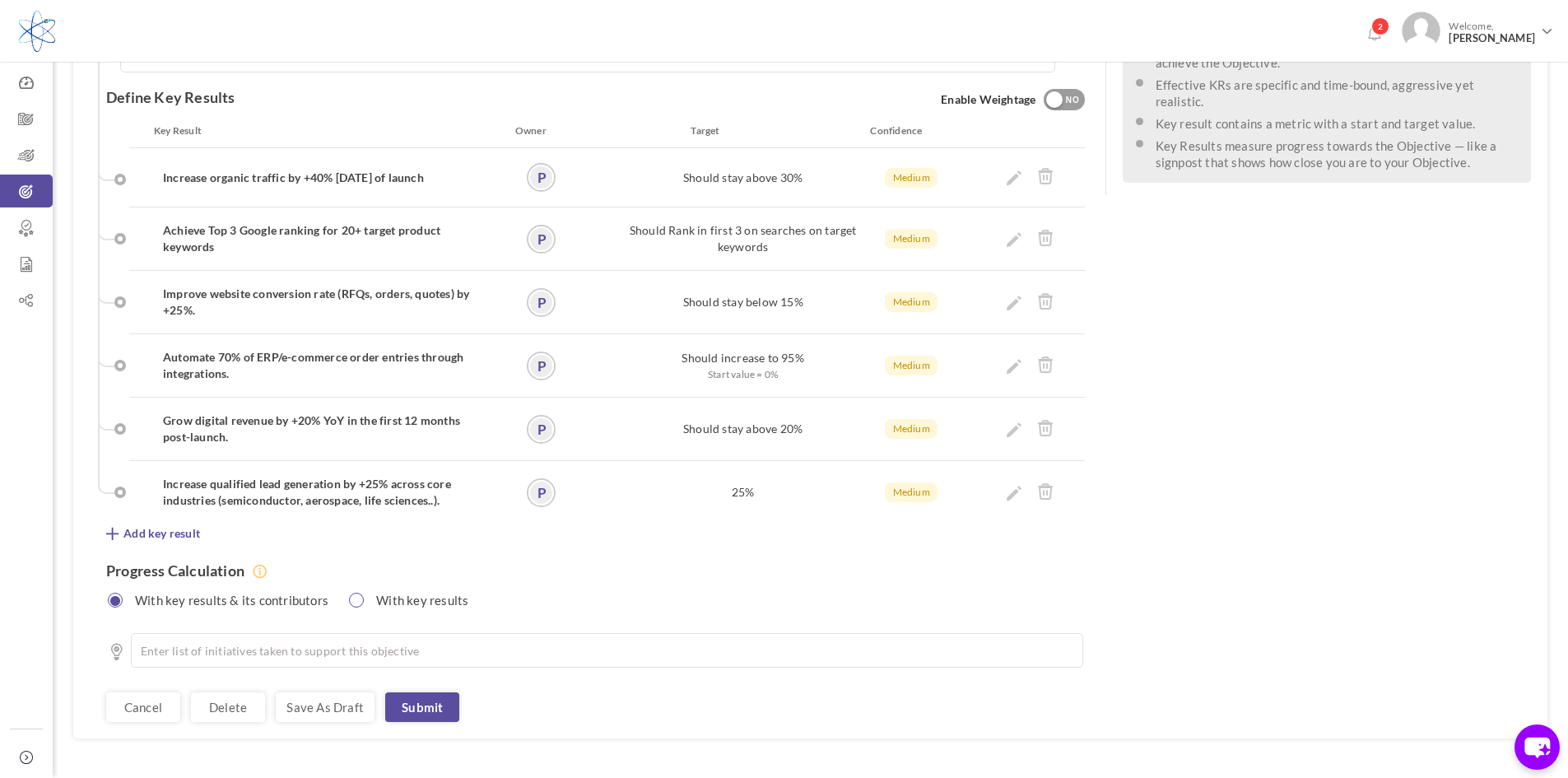
click at [349, 593] on input "radio" at bounding box center [357, 600] width 15 height 15
radio input "true"
click at [113, 593] on input "radio" at bounding box center [116, 600] width 15 height 15
radio input "true"
click at [426, 692] on link "Submit" at bounding box center [422, 707] width 75 height 30
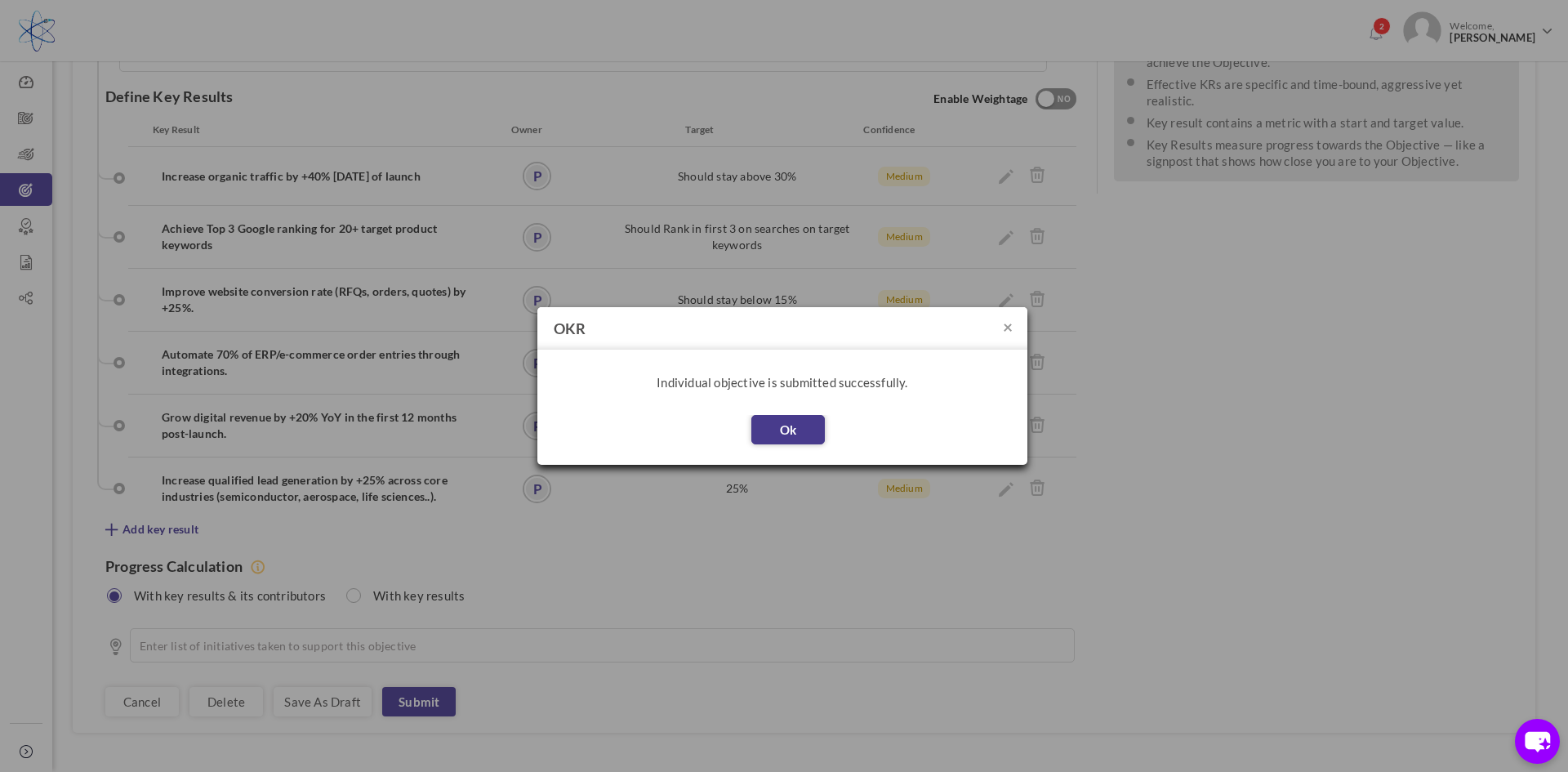
click at [814, 428] on button "Ok" at bounding box center [789, 430] width 74 height 30
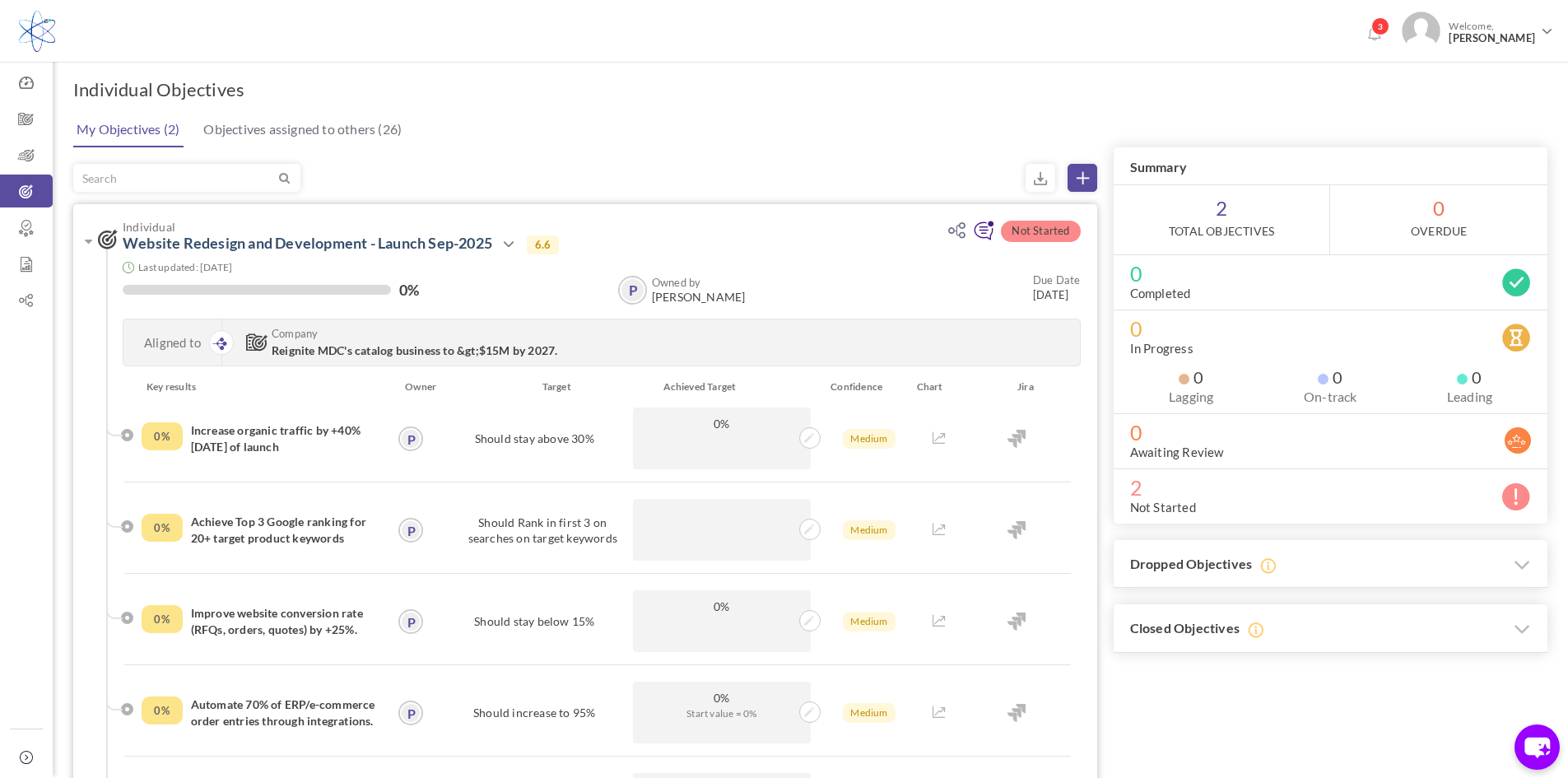
click at [988, 228] on icon at bounding box center [983, 231] width 21 height 21
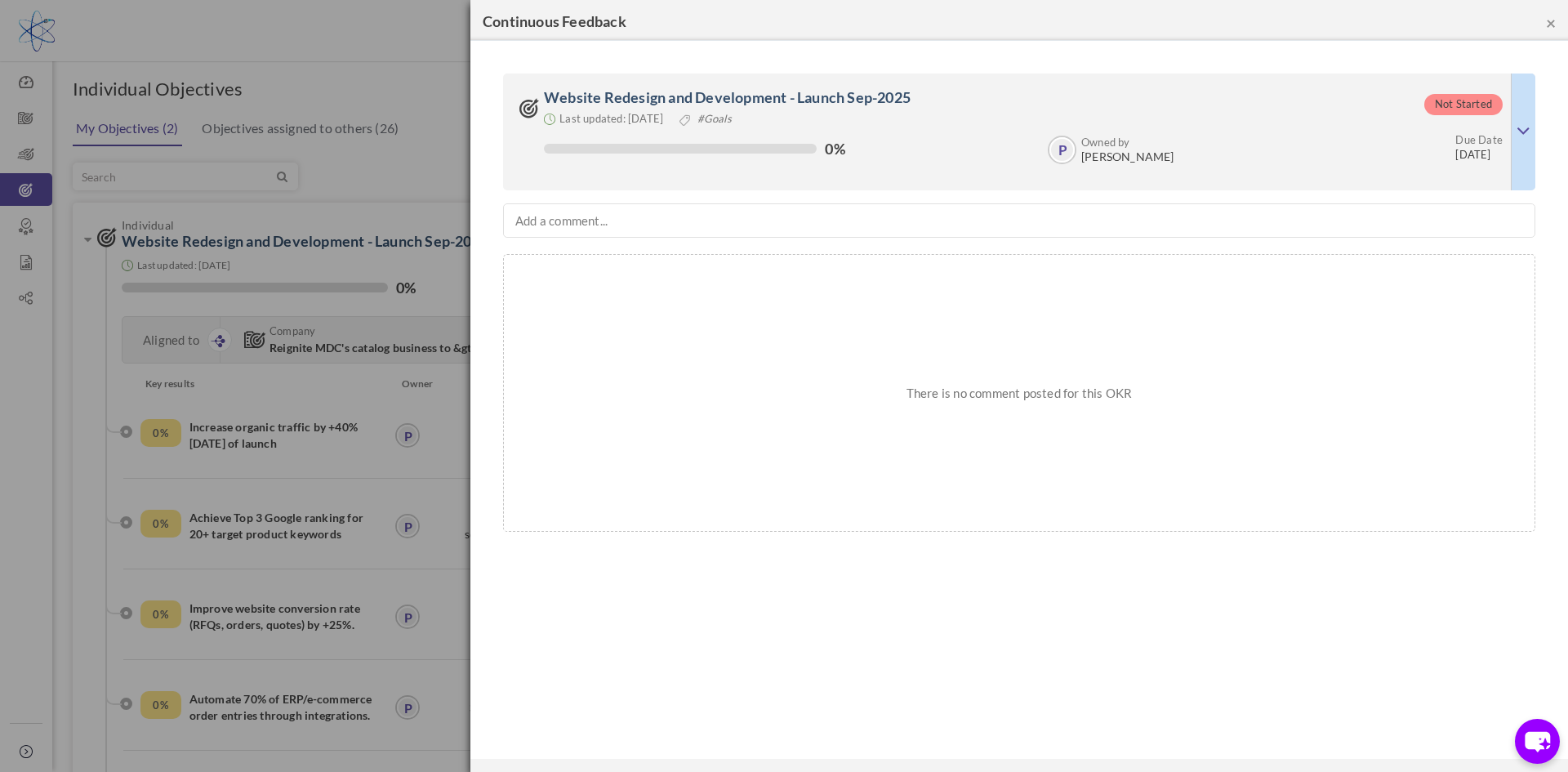
click at [857, 318] on p "There is no comment posted for this OKR" at bounding box center [1019, 392] width 998 height 243
click at [618, 292] on p "There is no comment posted for this OKR" at bounding box center [1019, 392] width 998 height 243
click at [521, 216] on div "Add a comment..." at bounding box center [561, 220] width 116 height 32
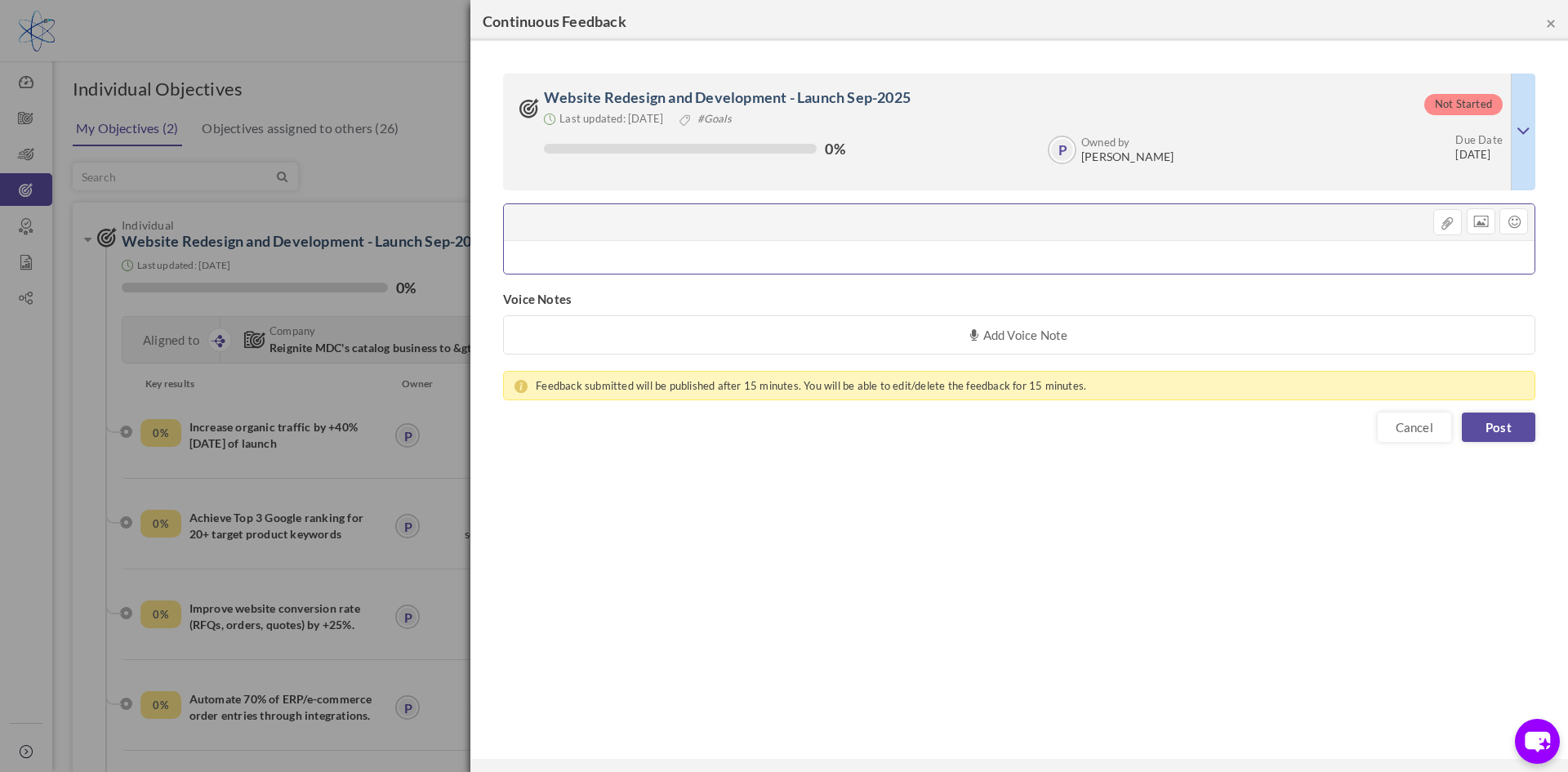
click at [540, 226] on div at bounding box center [1019, 223] width 1031 height 37
click at [1394, 430] on link "Cancel" at bounding box center [1415, 427] width 74 height 30
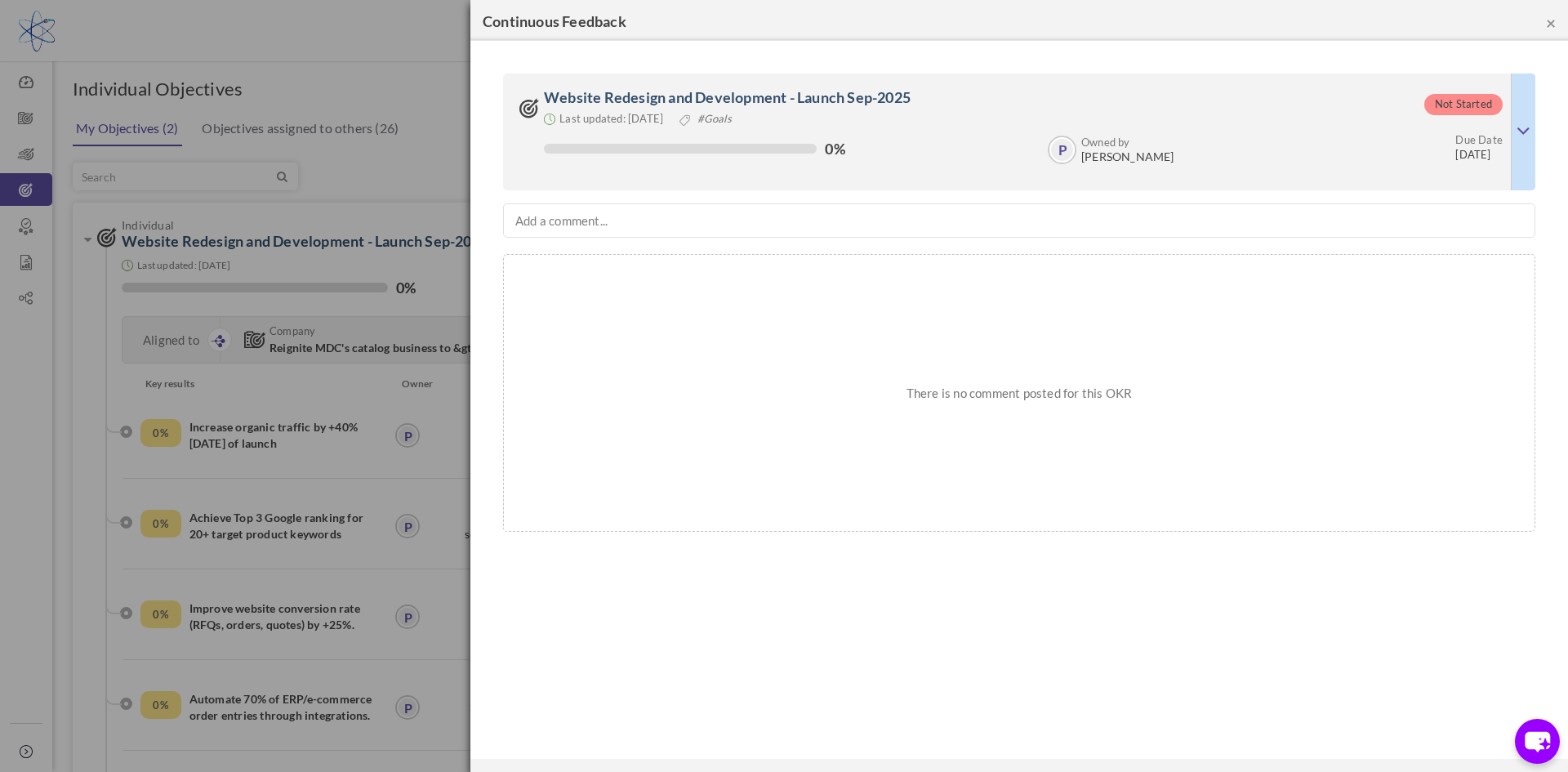
click at [778, 322] on p "There is no comment posted for this OKR" at bounding box center [1019, 392] width 998 height 243
click at [547, 271] on p "There is no comment posted for this OKR" at bounding box center [1019, 392] width 998 height 243
click at [563, 220] on div "Add a comment..." at bounding box center [561, 220] width 116 height 32
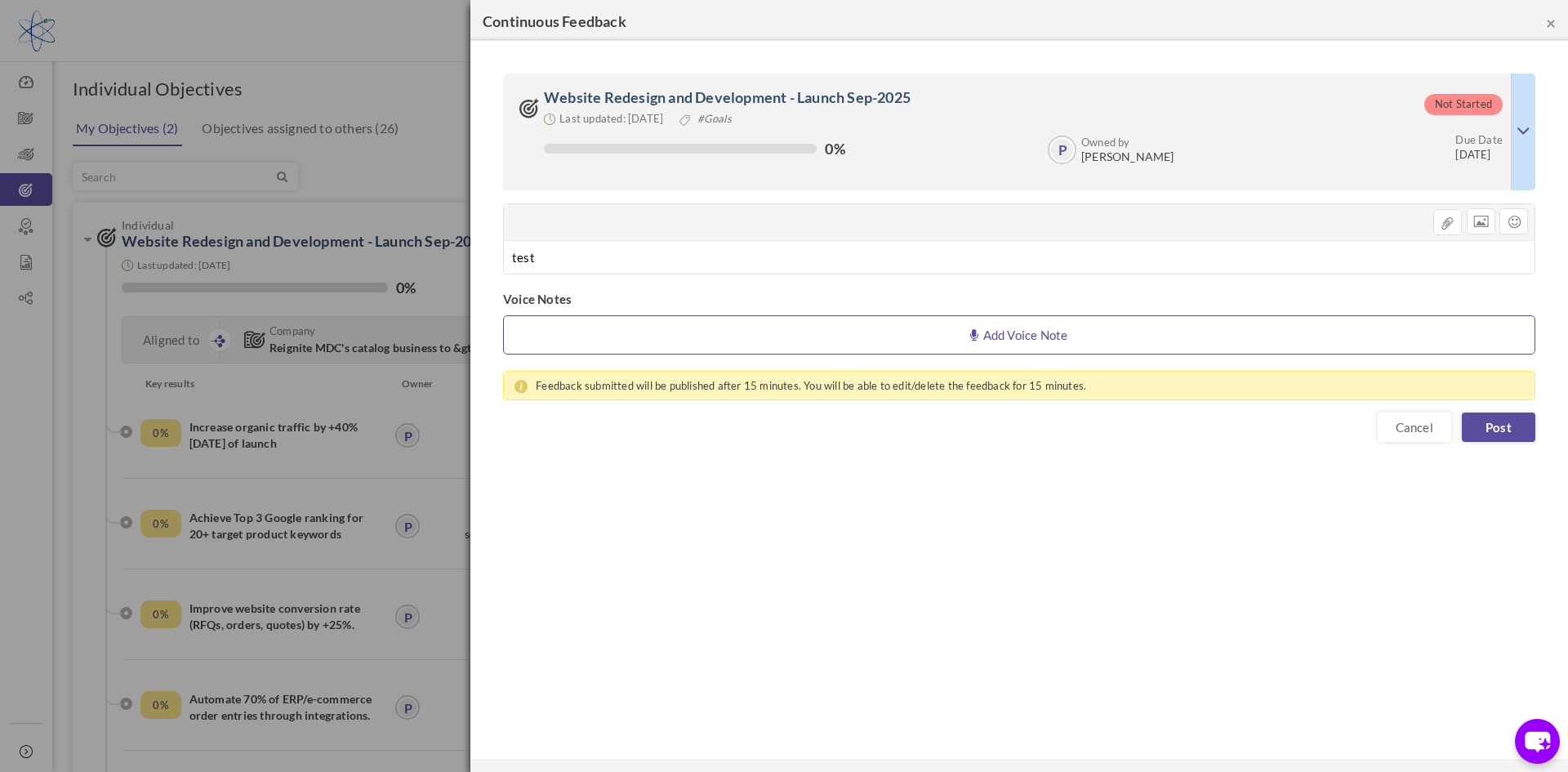
click at [571, 326] on link "Add Voice Note" at bounding box center [1019, 335] width 1033 height 39
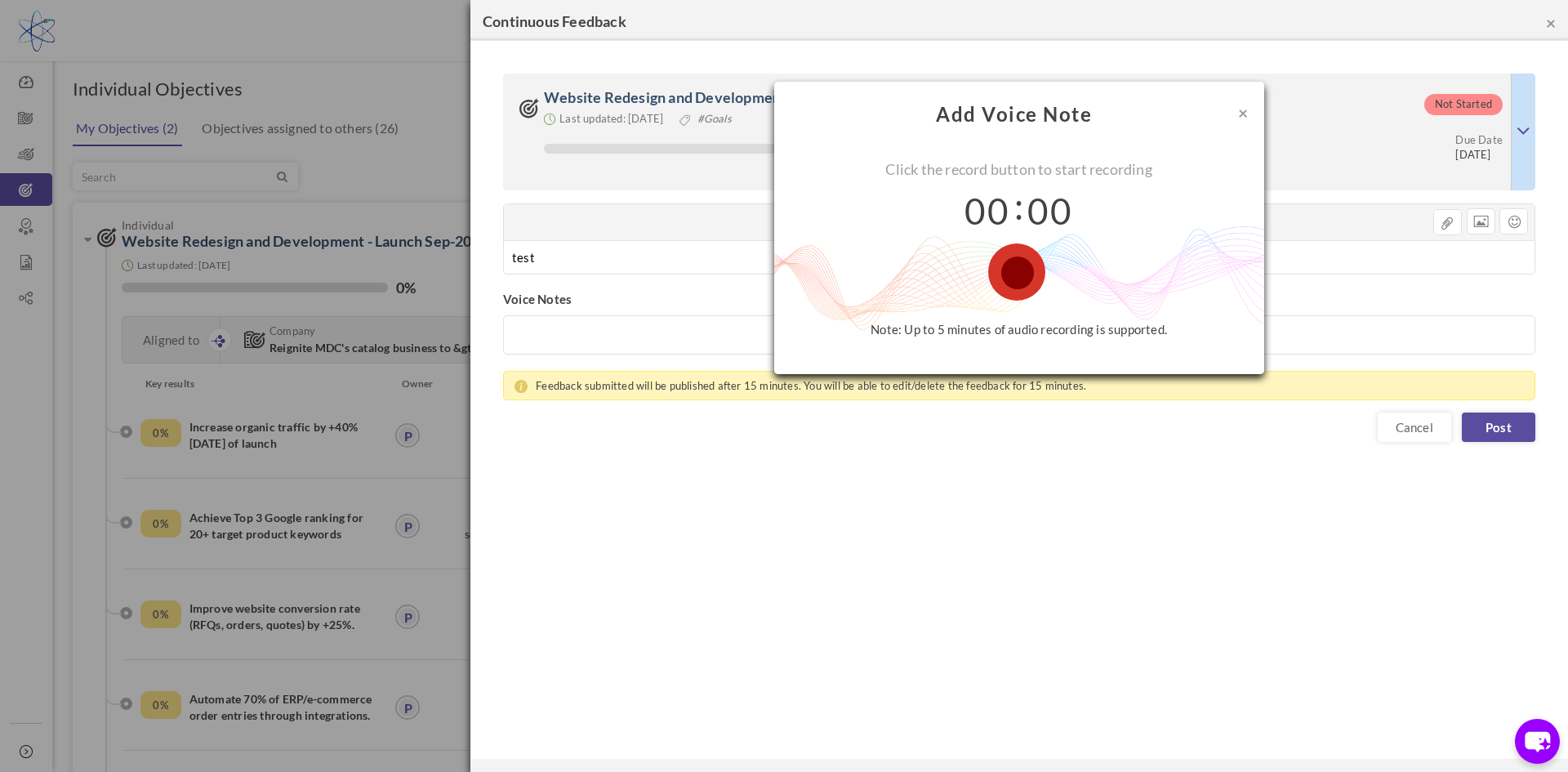
click at [684, 239] on div "× Add Voice Note Click the record button to start recording 00 : 00 Pause Note:…" at bounding box center [1019, 386] width 1097 height 772
click at [1238, 115] on button "×" at bounding box center [1243, 112] width 10 height 18
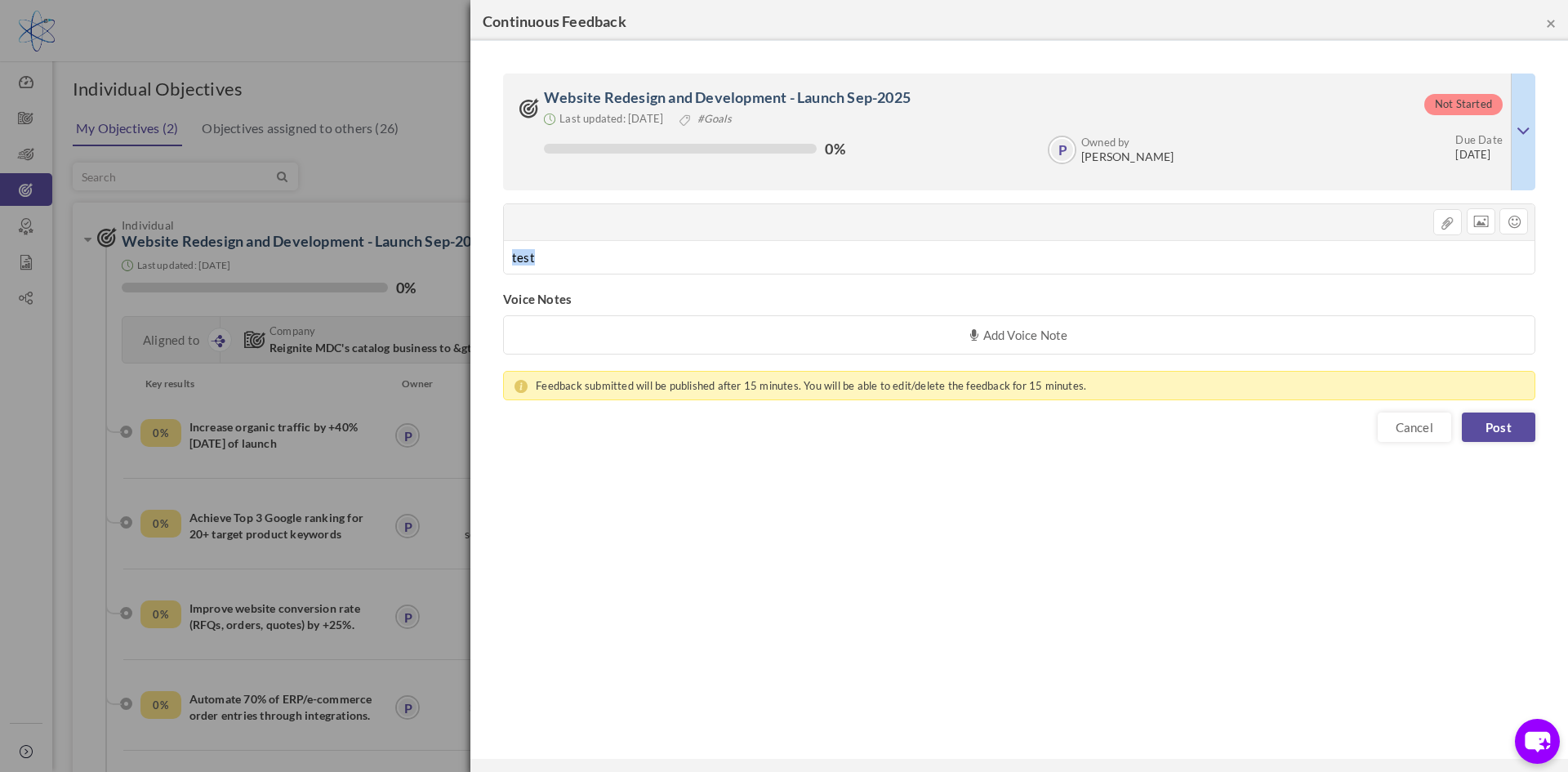
drag, startPoint x: 564, startPoint y: 258, endPoint x: 501, endPoint y: 255, distance: 63.1
click at [501, 255] on div "Not Started Website Redesign and Development - Launch Sep-2025 Last updated: [D…" at bounding box center [1019, 265] width 1065 height 417
drag, startPoint x: 1128, startPoint y: 259, endPoint x: 395, endPoint y: 242, distance: 733.2
click at [395, 242] on div "× Continuous Feedback × Add Voice Note Click the record button to start recordi…" at bounding box center [784, 386] width 1568 height 772
click at [1401, 430] on link "Cancel" at bounding box center [1415, 427] width 74 height 30
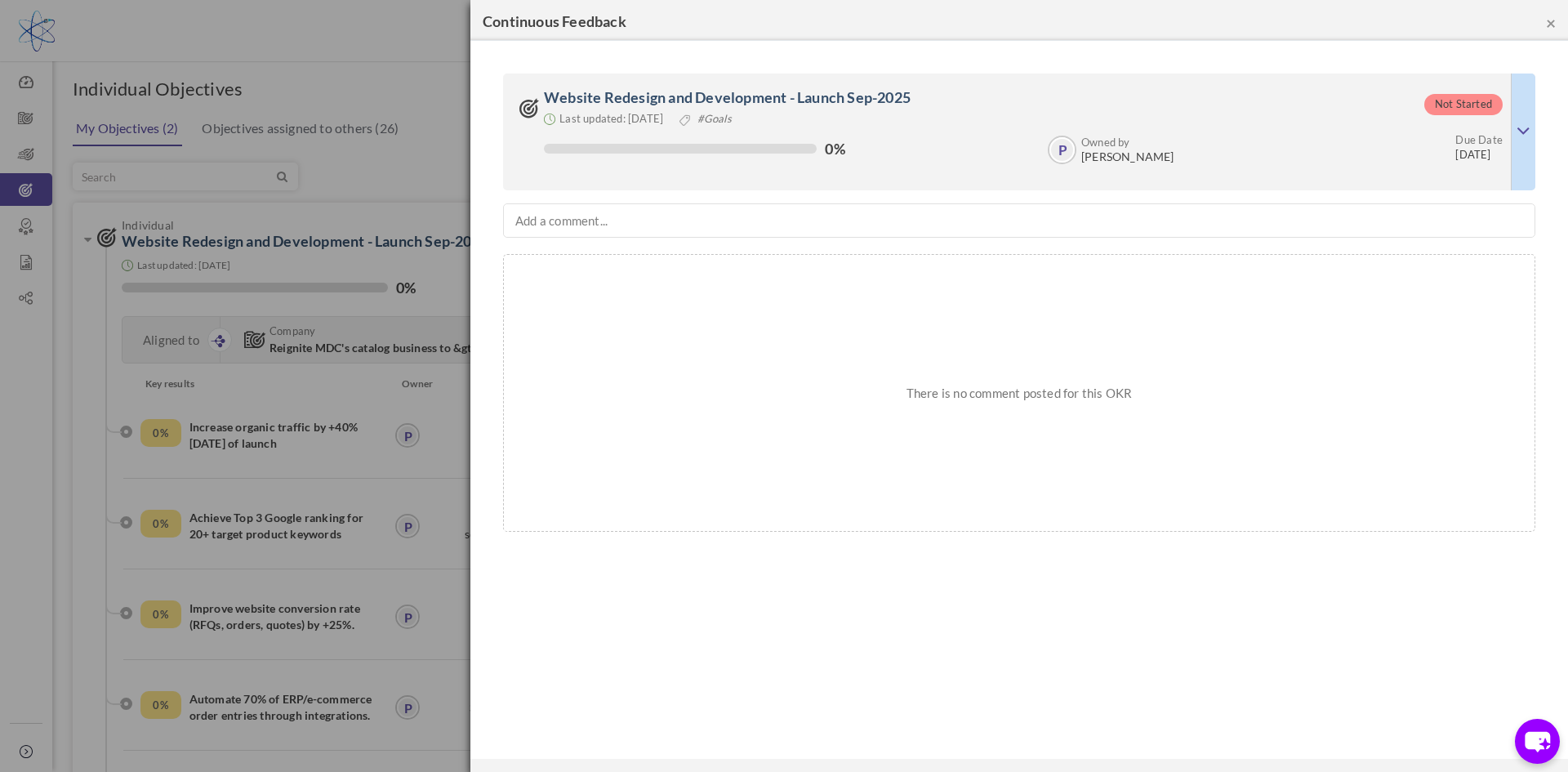
click at [1549, 20] on button "×" at bounding box center [1550, 22] width 10 height 18
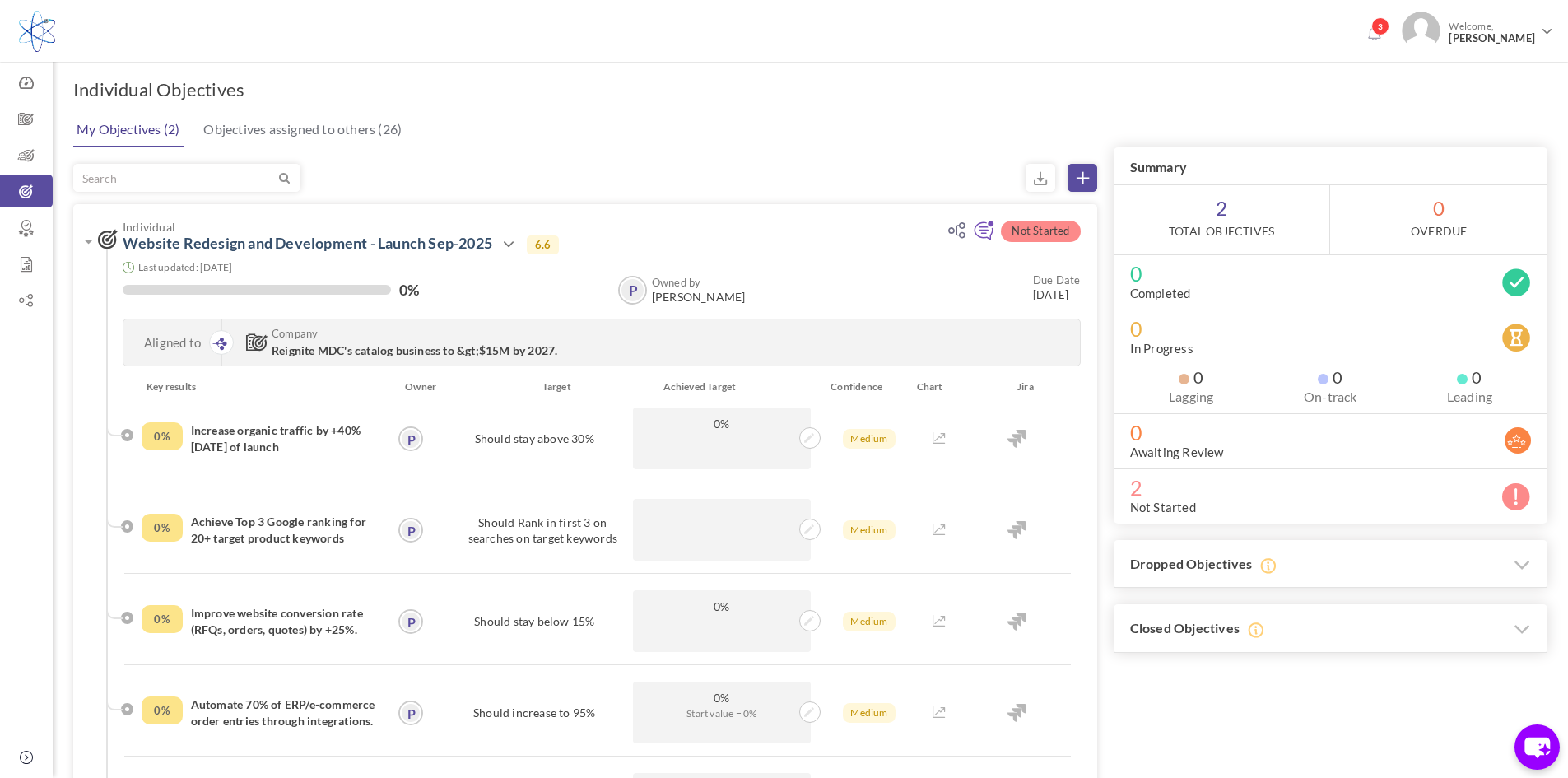
click at [136, 130] on link "My Objectives (2)" at bounding box center [128, 130] width 111 height 34
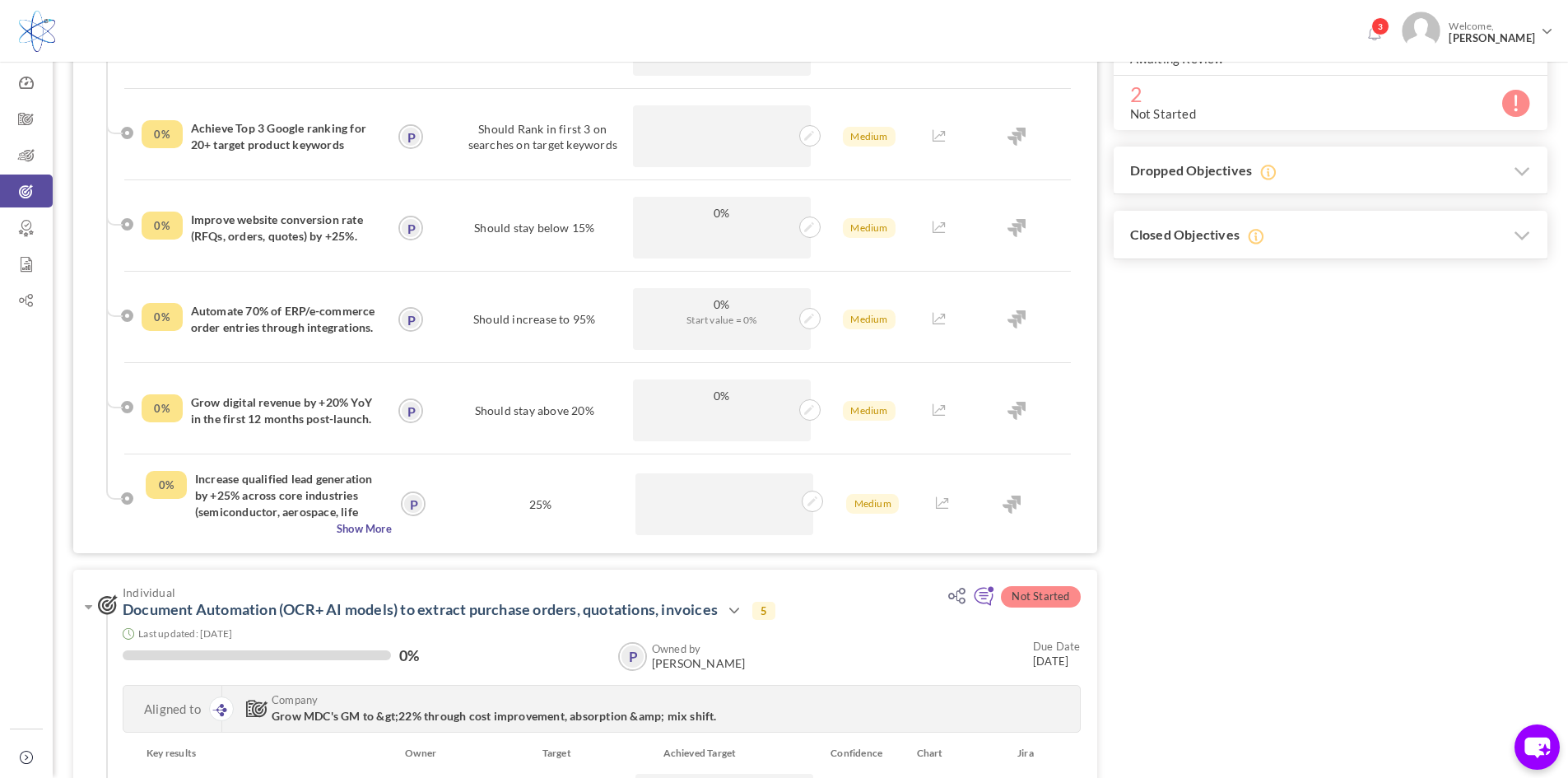
scroll to position [494, 0]
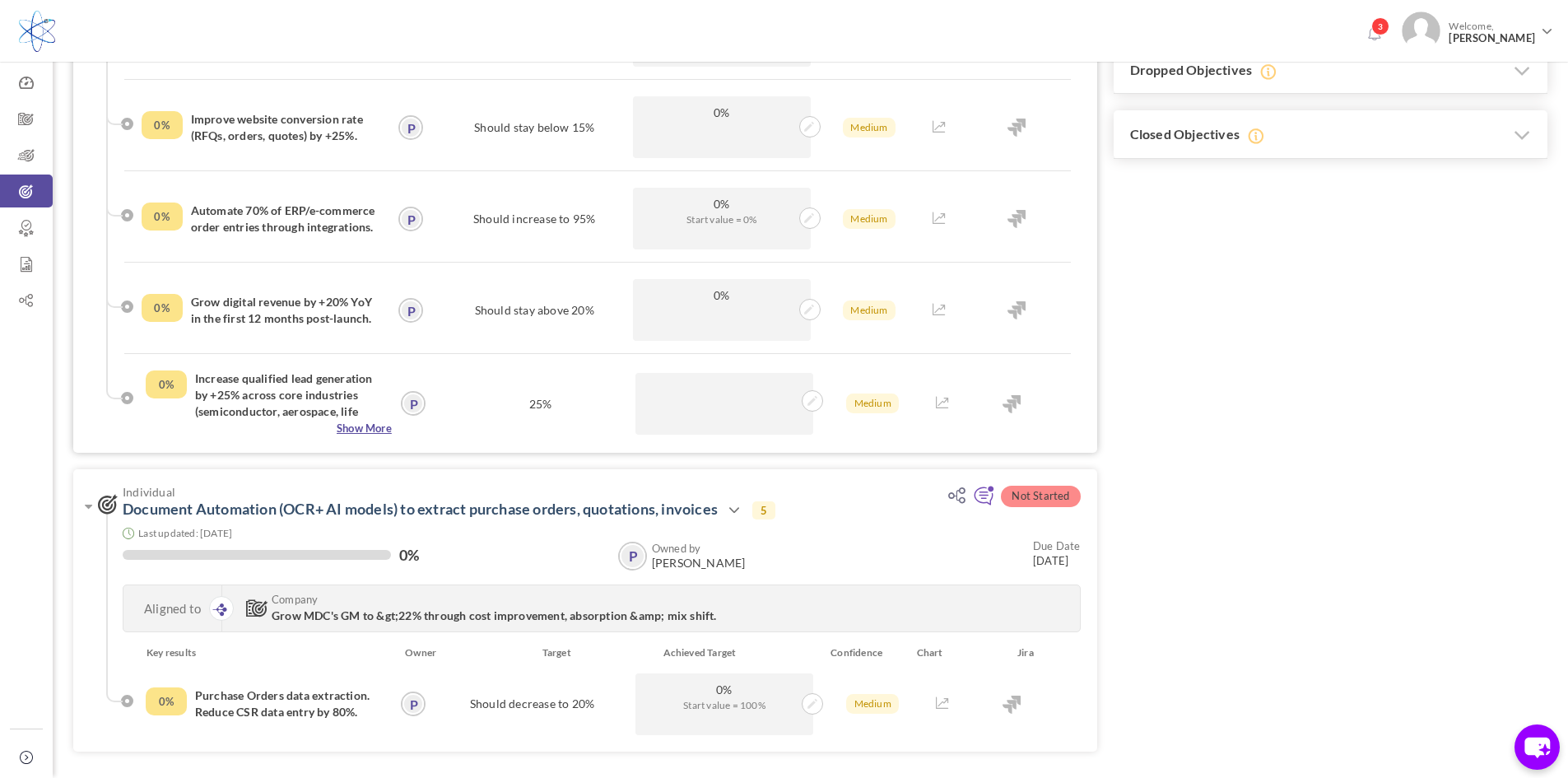
click at [368, 431] on span "Show More" at bounding box center [268, 429] width 246 height 17
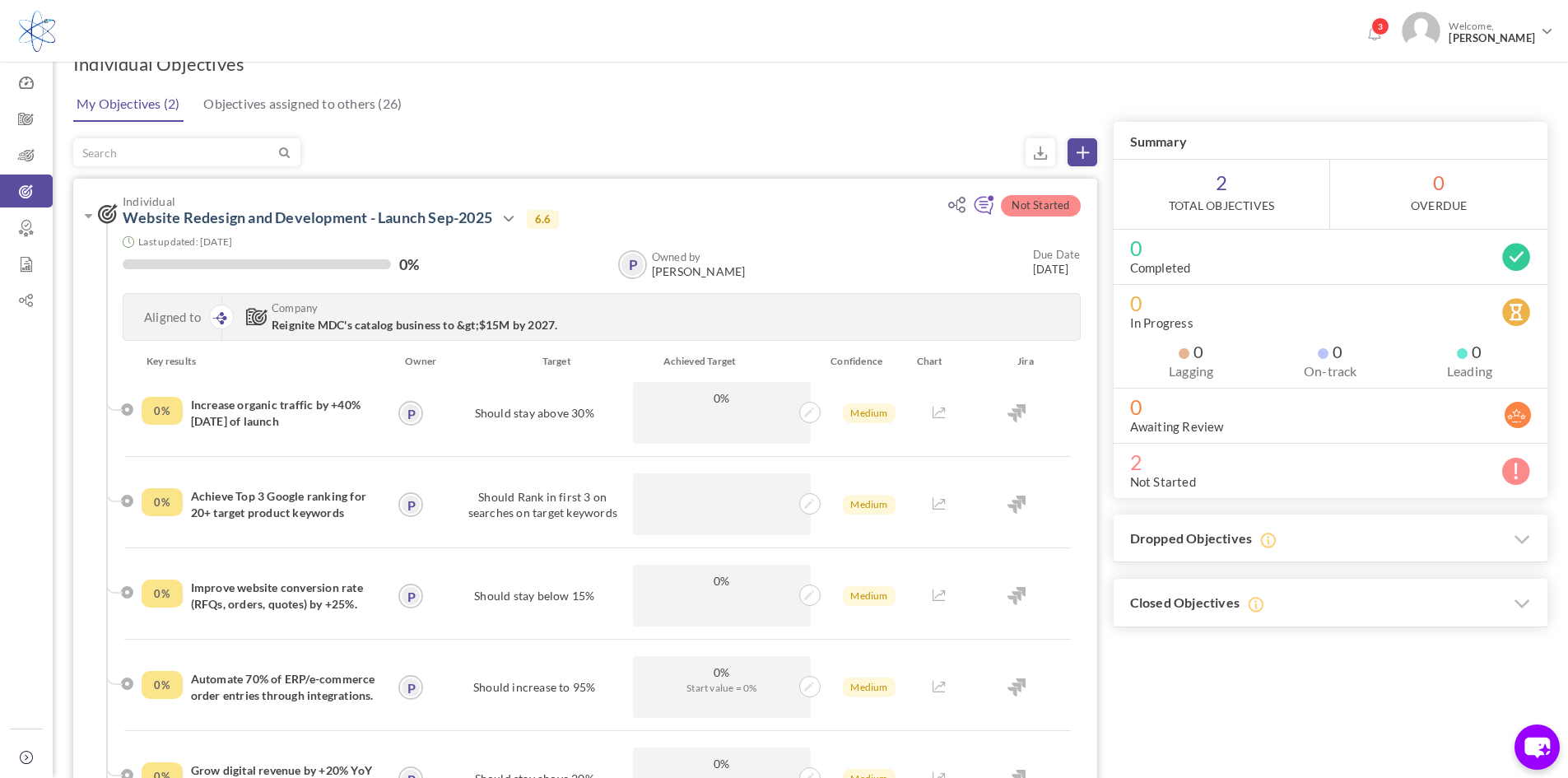
scroll to position [0, 0]
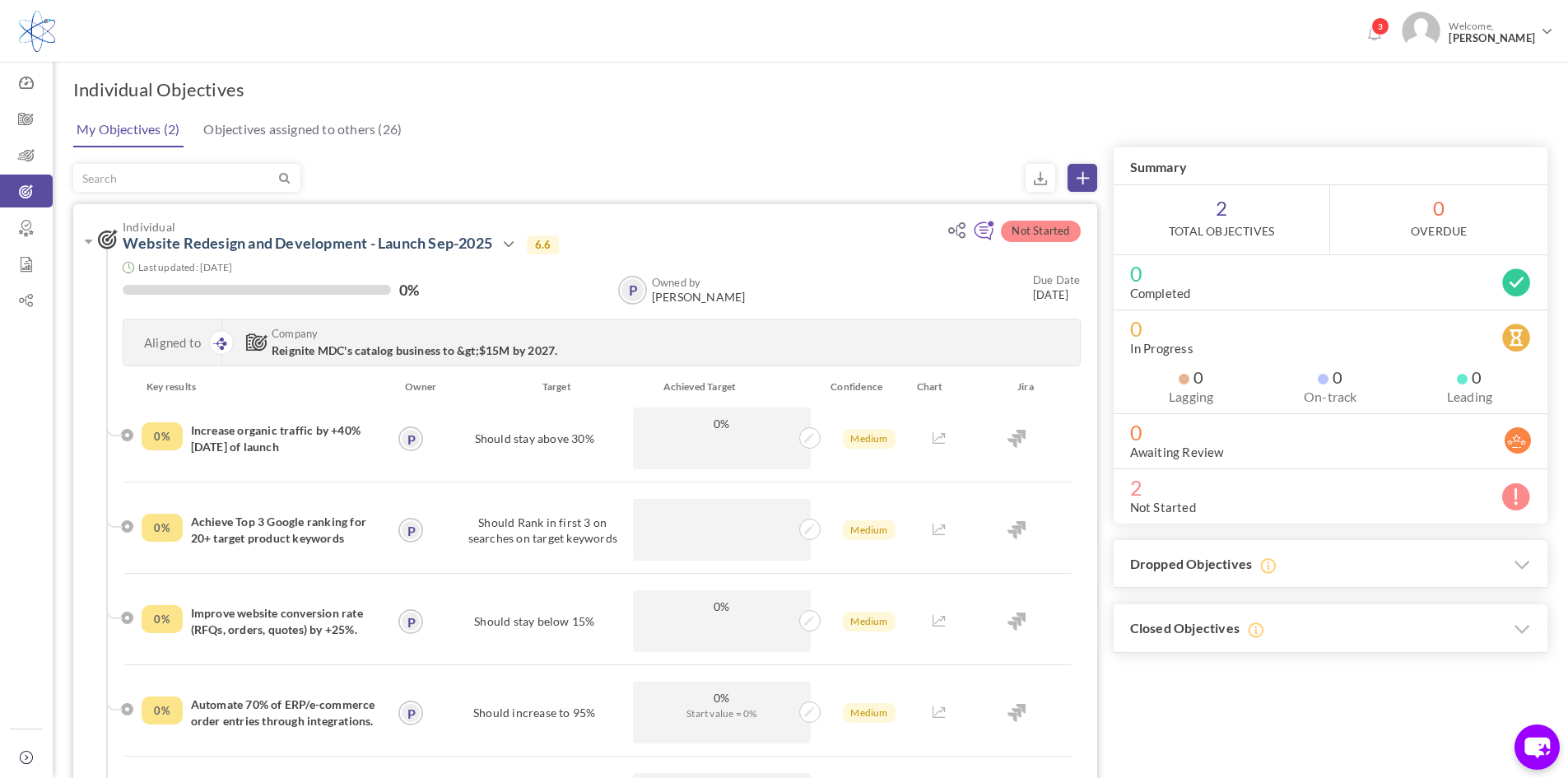
click at [381, 350] on span "Reignite MDC's catalog business to &gt;$15M by 2027." at bounding box center [415, 349] width 286 height 14
click at [379, 351] on span "Reignite MDC's catalog business to &gt;$15M by 2027." at bounding box center [415, 349] width 286 height 14
click at [224, 343] on icon at bounding box center [219, 343] width 14 height 12
click at [341, 355] on span "Reignite MDC's catalog business to &gt;$15M by 2027." at bounding box center [415, 349] width 286 height 14
click at [260, 339] on icon at bounding box center [256, 342] width 21 height 18
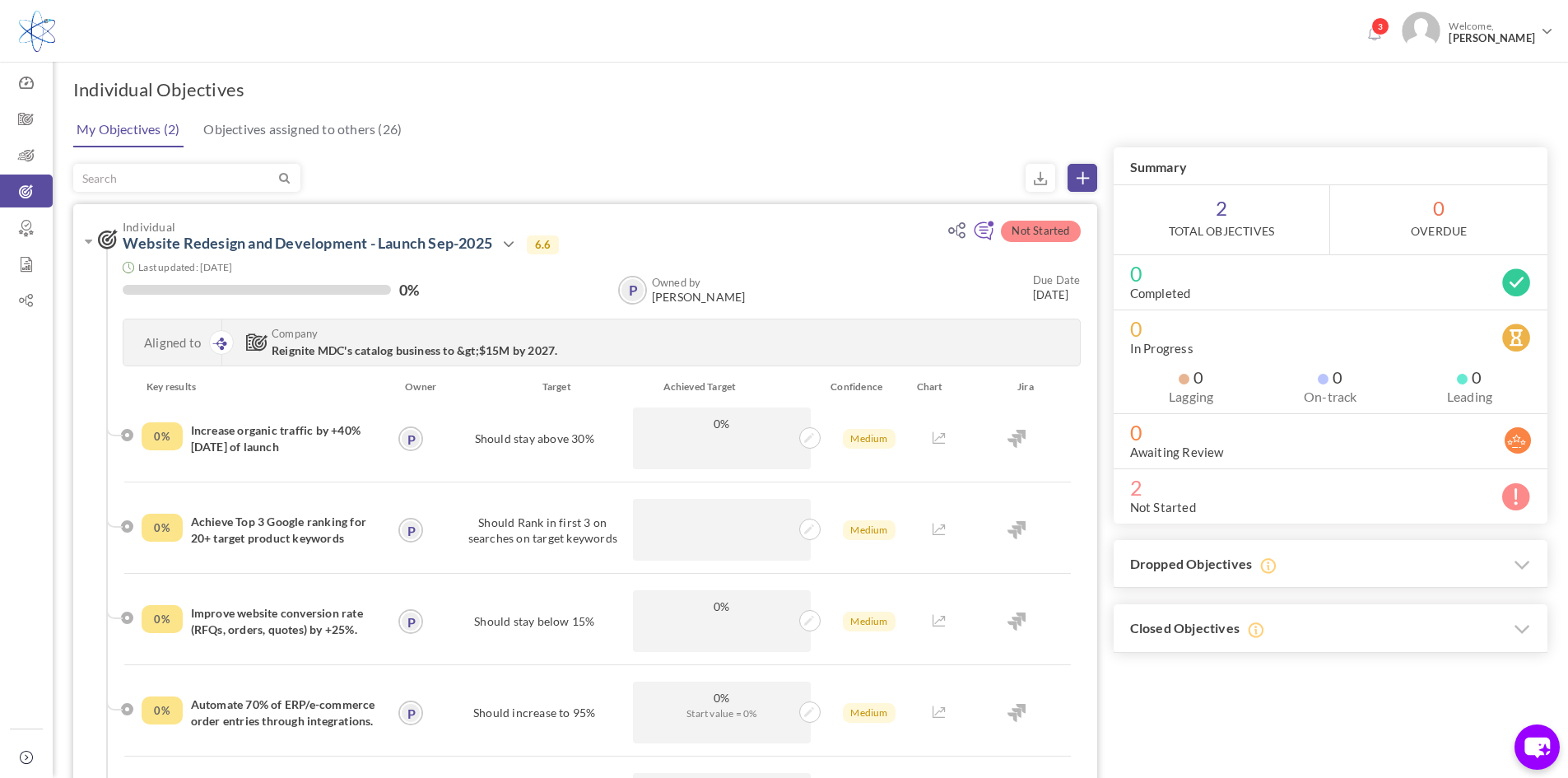
click at [363, 353] on span "Reignite MDC's catalog business to &gt;$15M by 2027." at bounding box center [415, 349] width 286 height 14
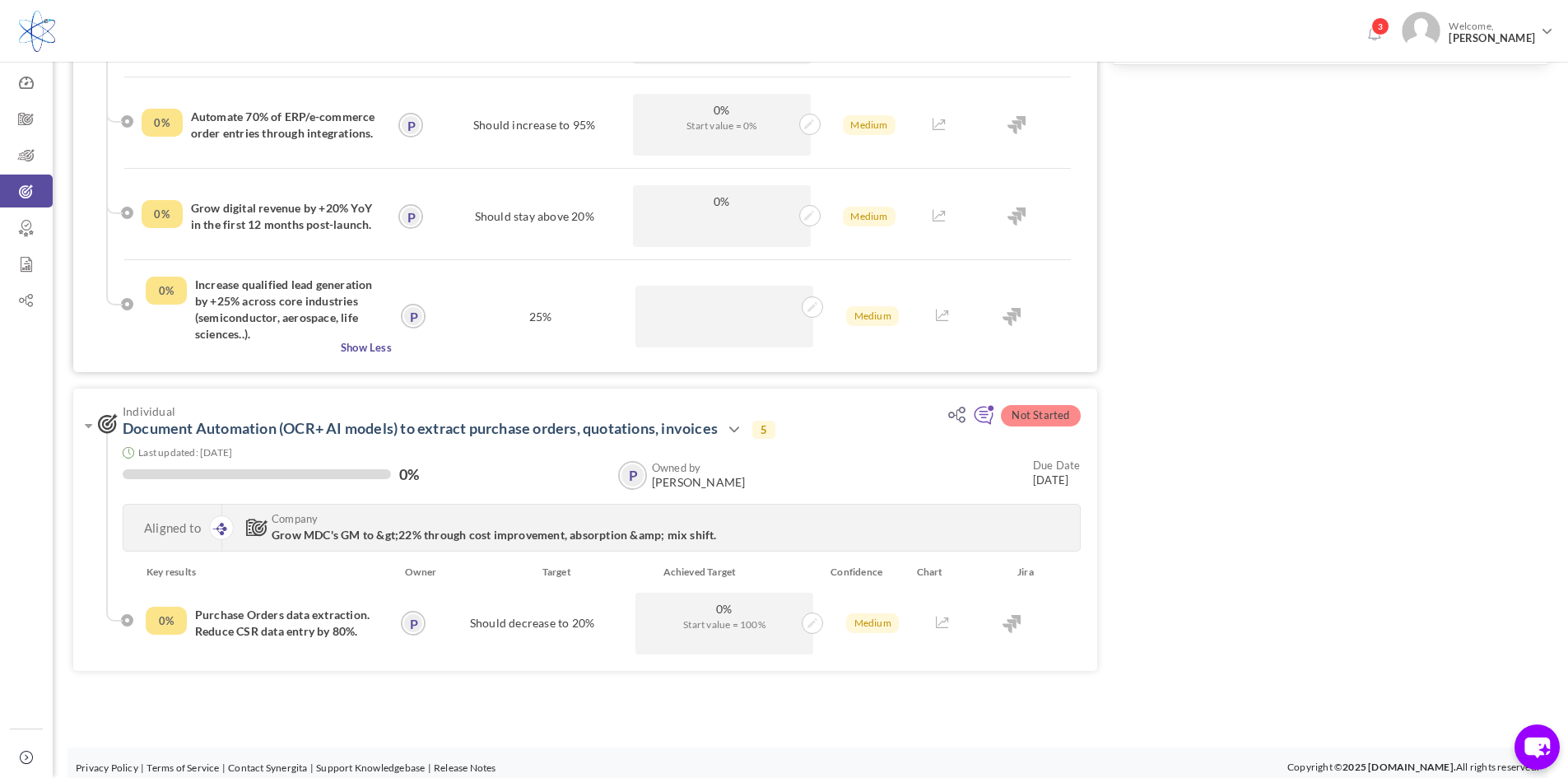
scroll to position [596, 0]
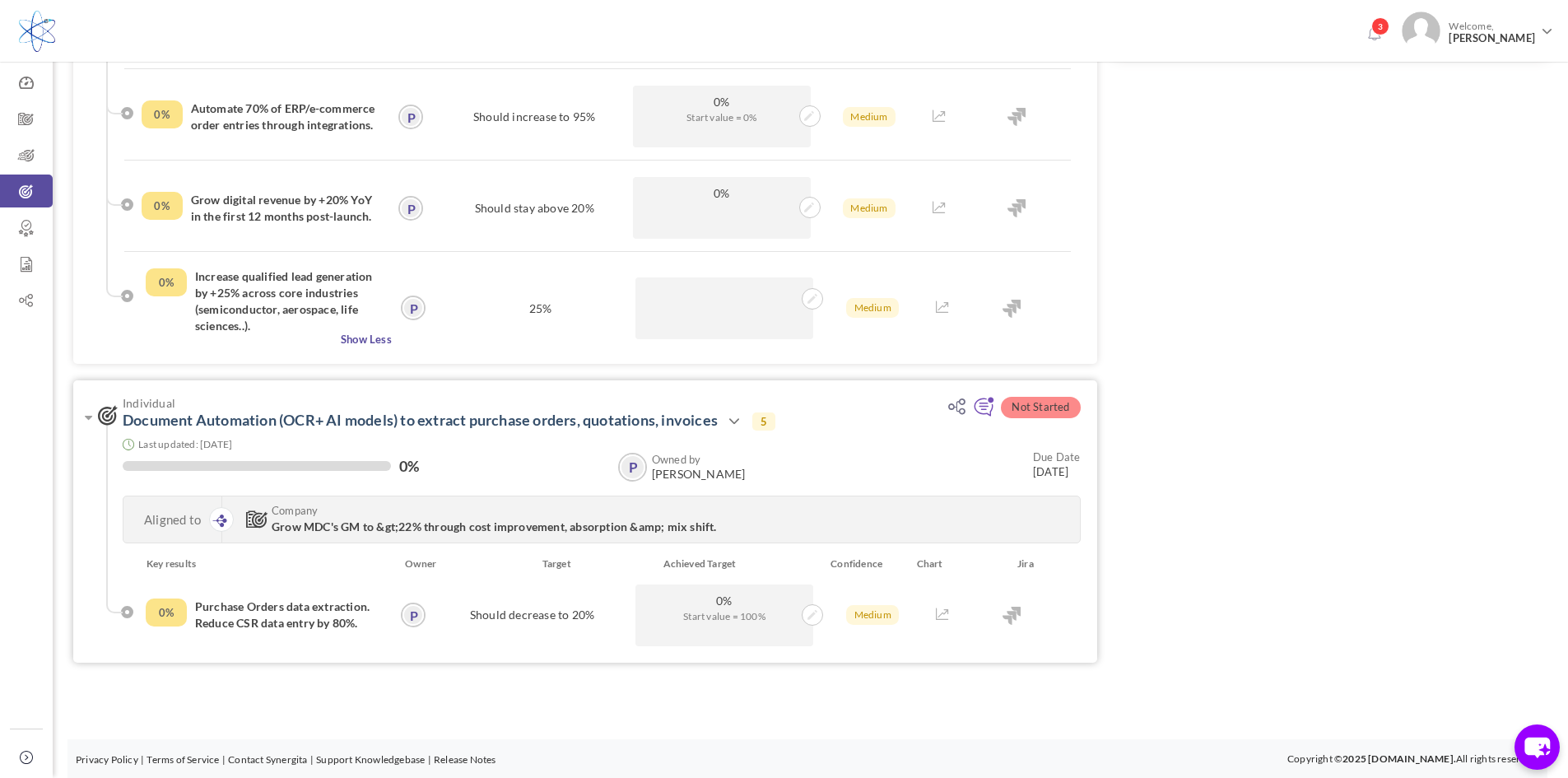
click at [375, 529] on span "Grow MDC's GM to &gt;22% through cost improvement, absorption &amp; mix shift." at bounding box center [495, 525] width 445 height 14
